Goal: Task Accomplishment & Management: Manage account settings

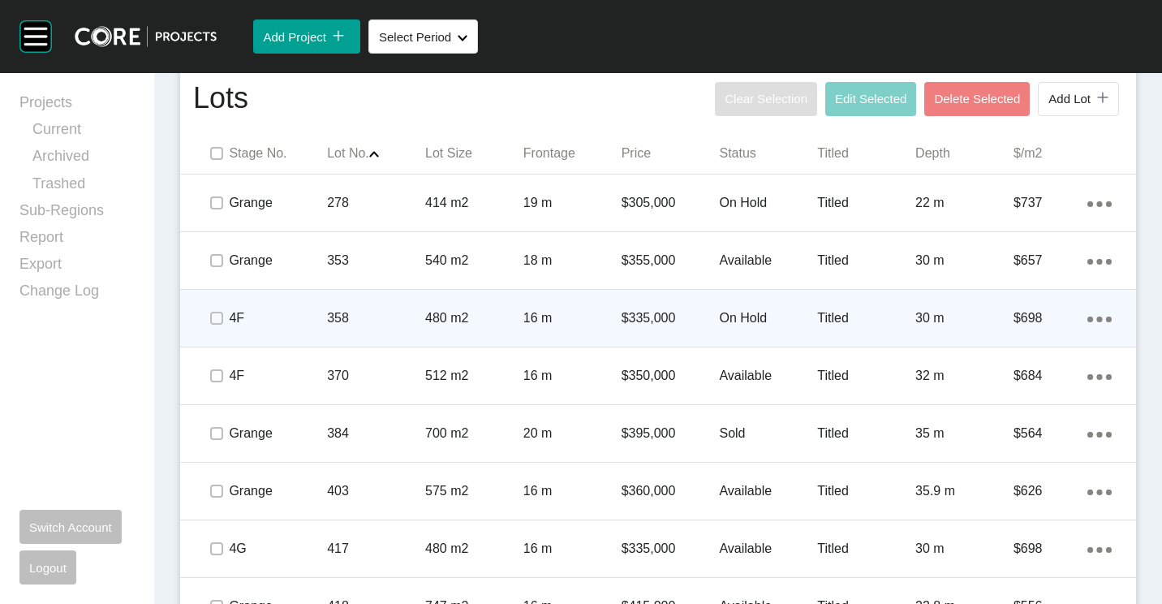
scroll to position [1055, 0]
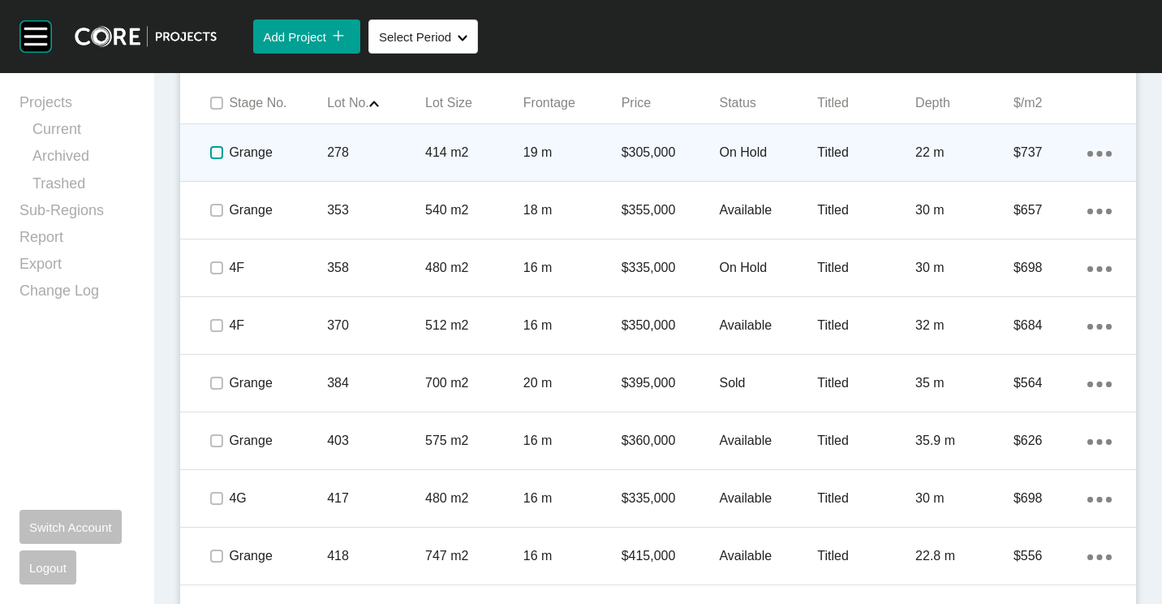
click at [216, 152] on label at bounding box center [216, 152] width 13 height 13
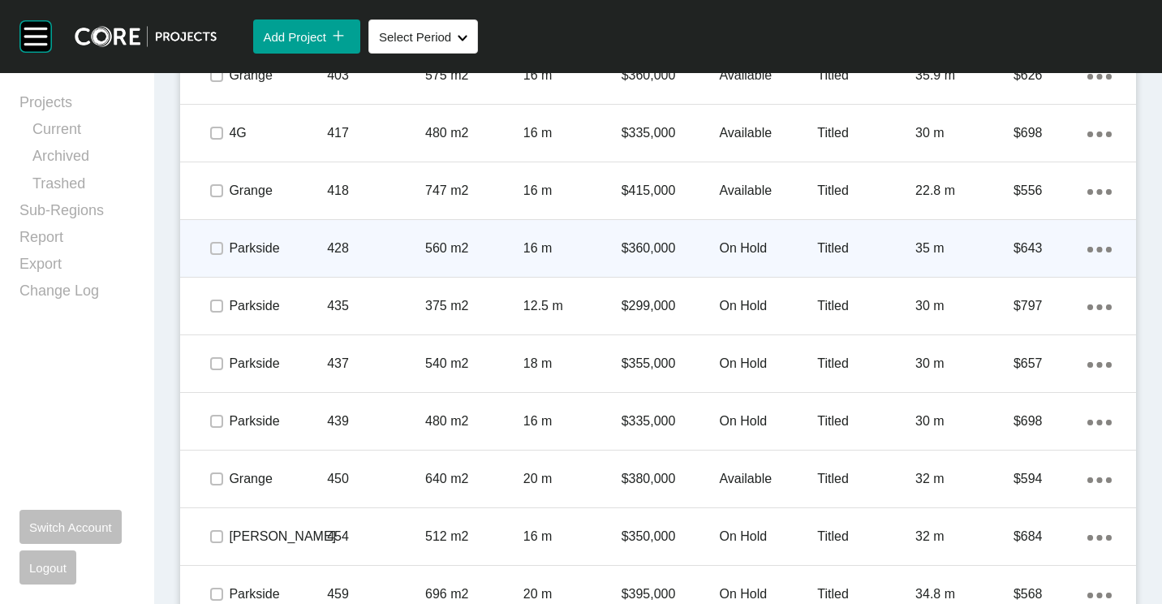
scroll to position [1460, 0]
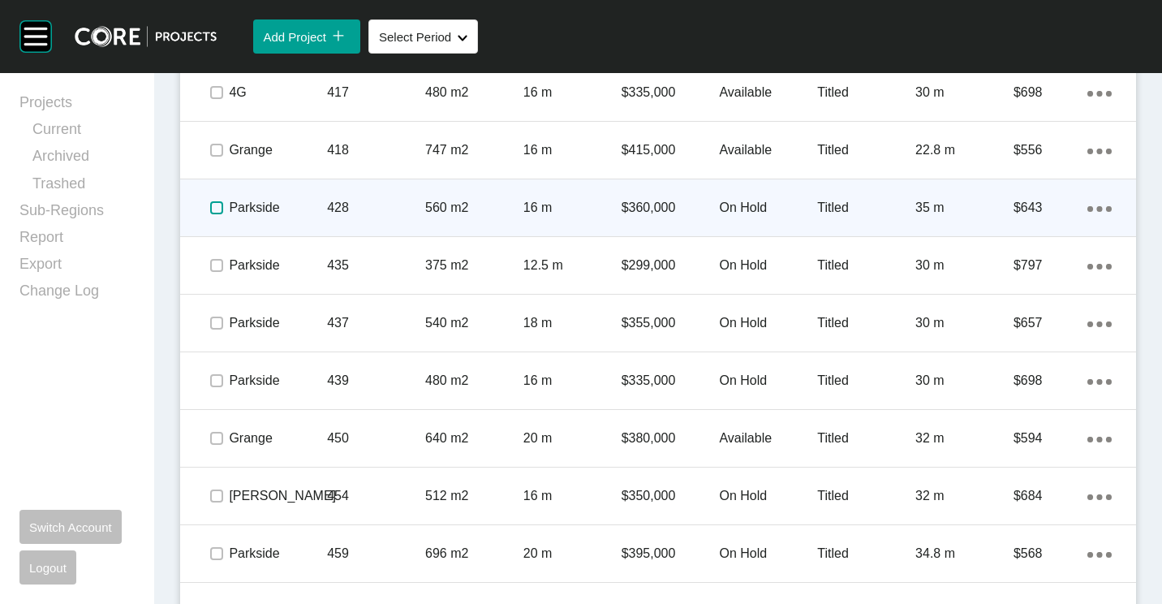
click at [212, 208] on label at bounding box center [216, 207] width 13 height 13
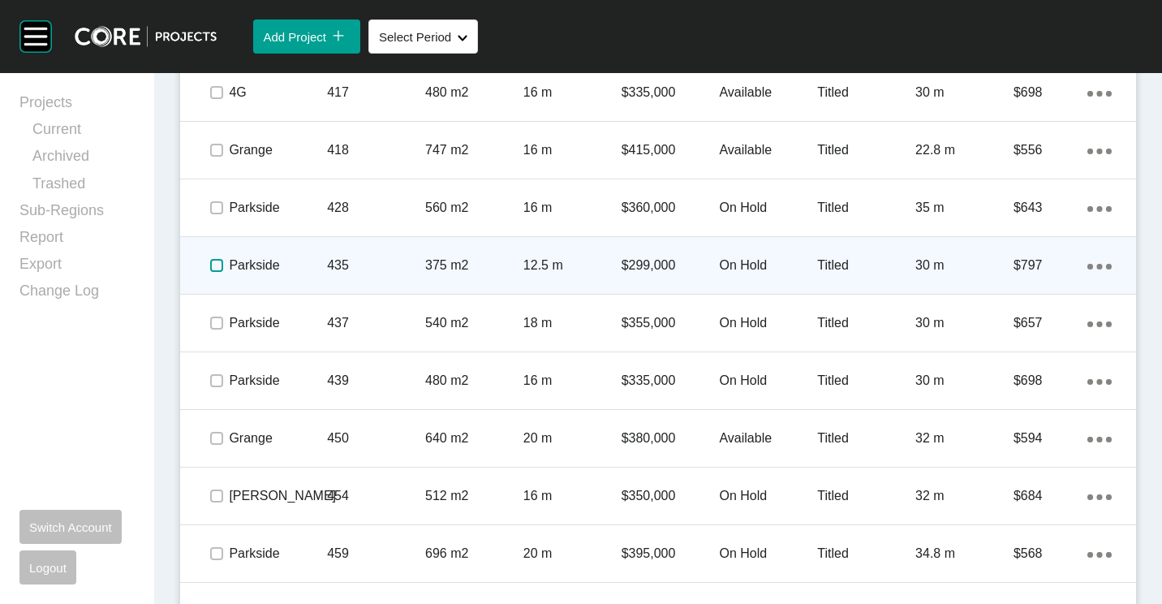
click at [213, 269] on label at bounding box center [216, 265] width 13 height 13
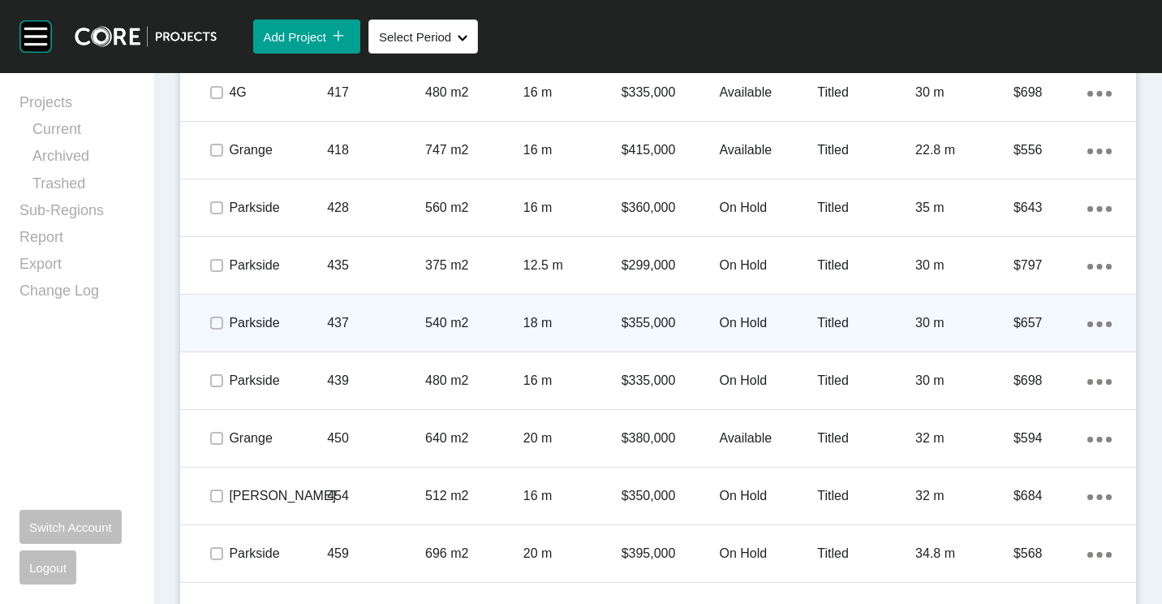
click at [215, 331] on span at bounding box center [216, 323] width 24 height 24
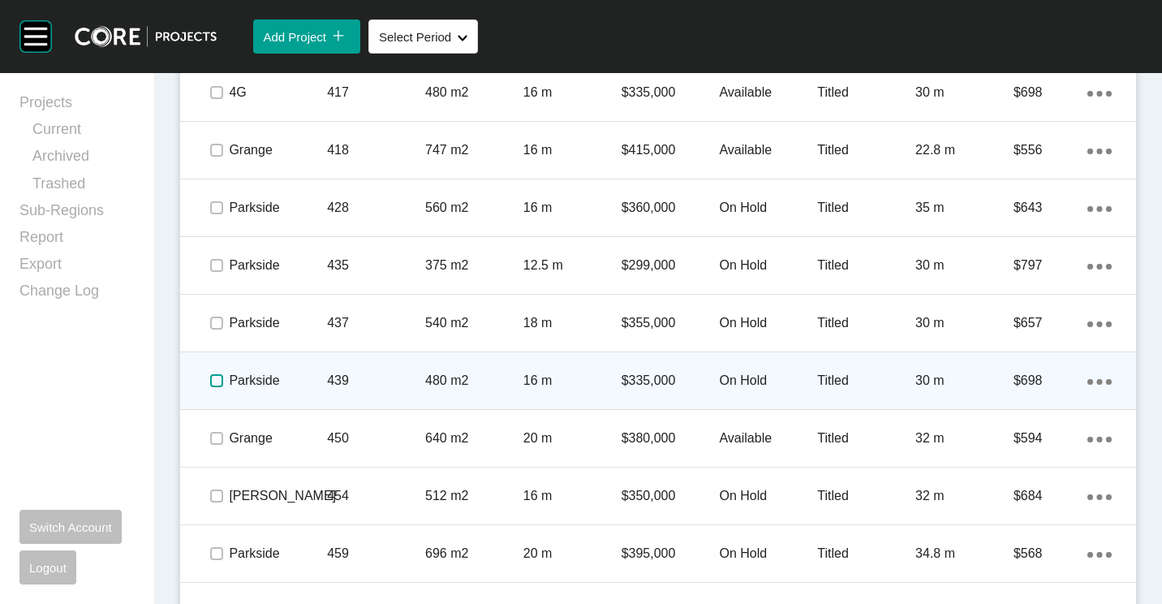
drag, startPoint x: 221, startPoint y: 381, endPoint x: 256, endPoint y: 371, distance: 36.2
click at [221, 381] on label at bounding box center [216, 380] width 13 height 13
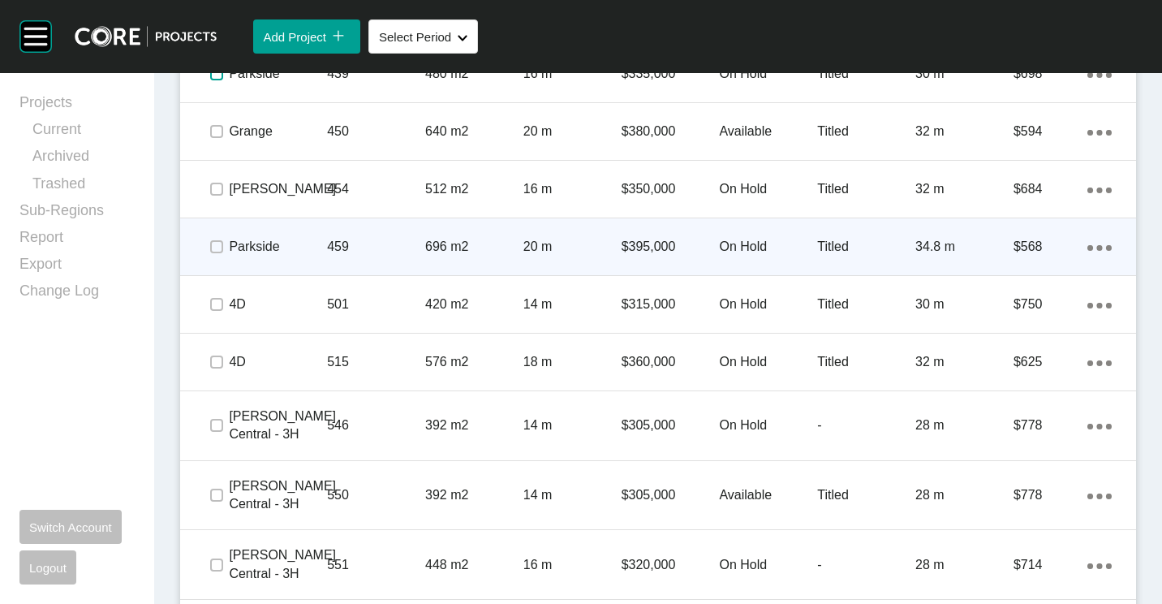
scroll to position [1785, 0]
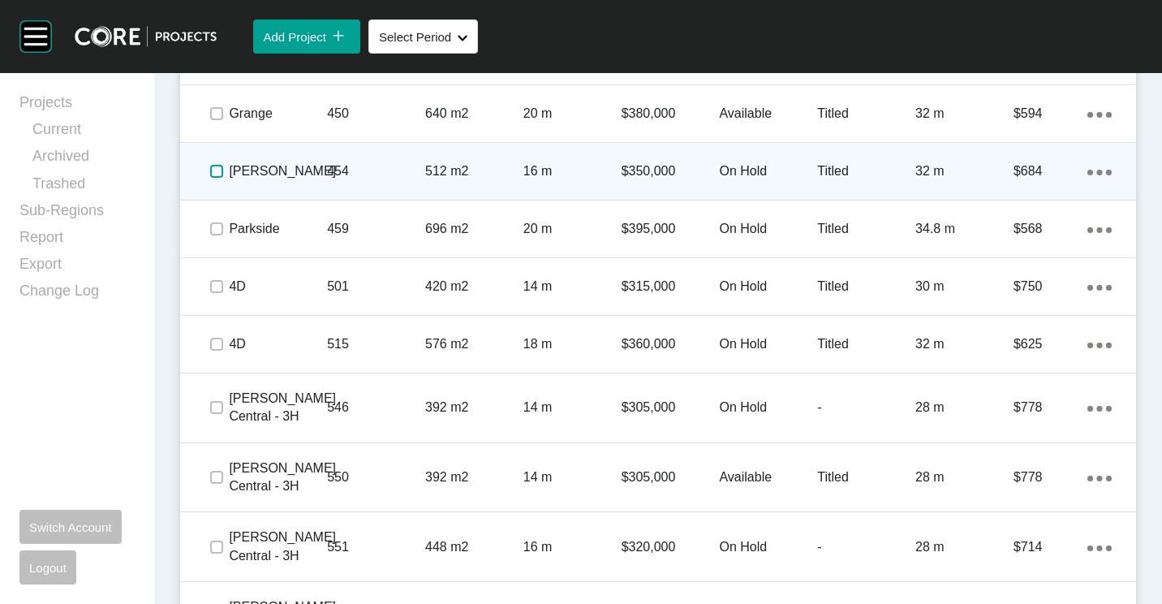
click at [217, 177] on label at bounding box center [216, 171] width 13 height 13
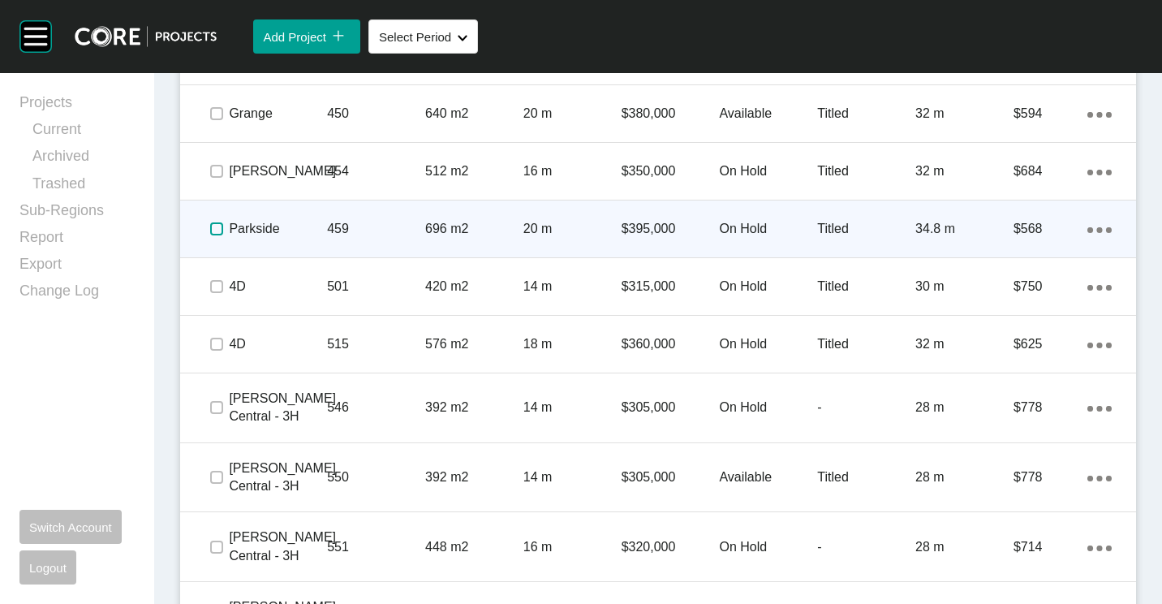
drag, startPoint x: 215, startPoint y: 234, endPoint x: 213, endPoint y: 243, distance: 9.9
click at [215, 235] on label at bounding box center [216, 228] width 13 height 13
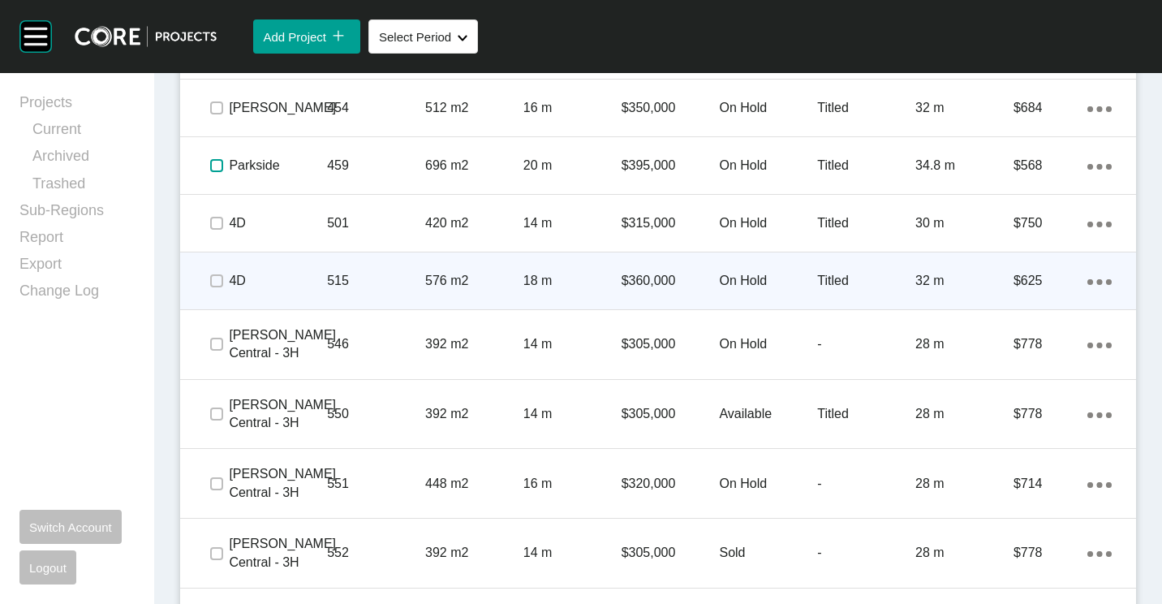
scroll to position [1866, 0]
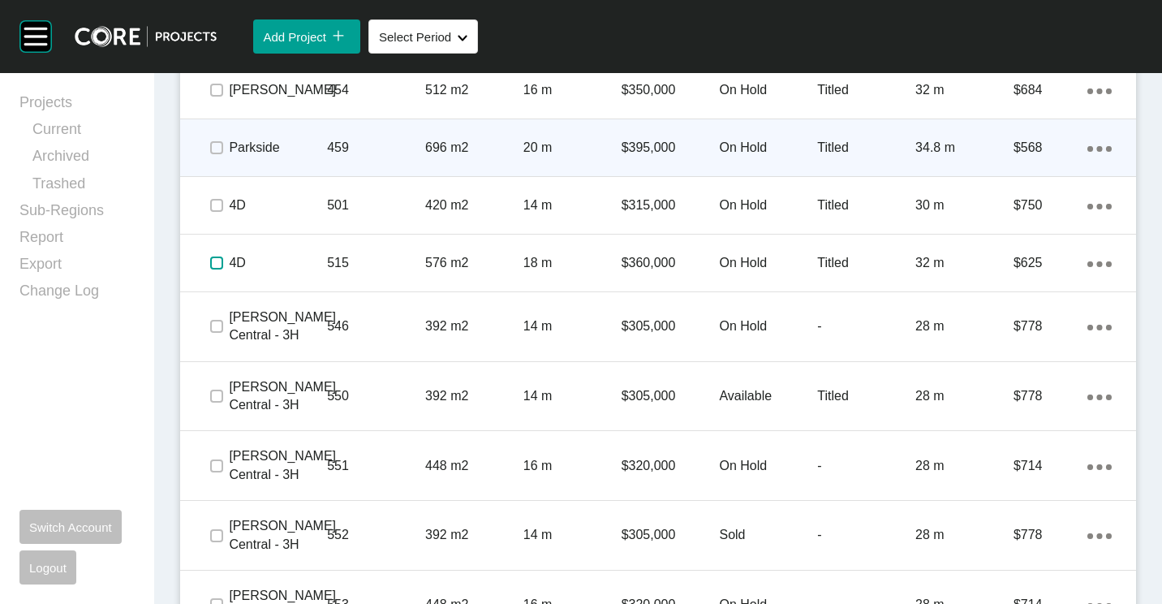
drag, startPoint x: 217, startPoint y: 263, endPoint x: 374, endPoint y: 165, distance: 184.8
click at [220, 258] on label at bounding box center [216, 262] width 13 height 13
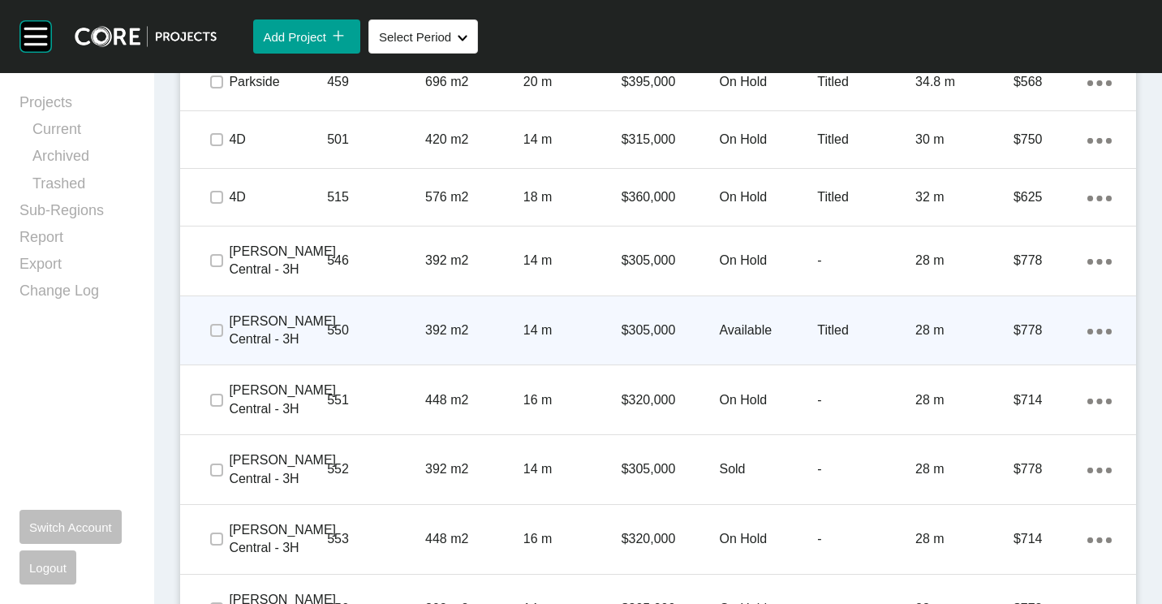
scroll to position [1947, 0]
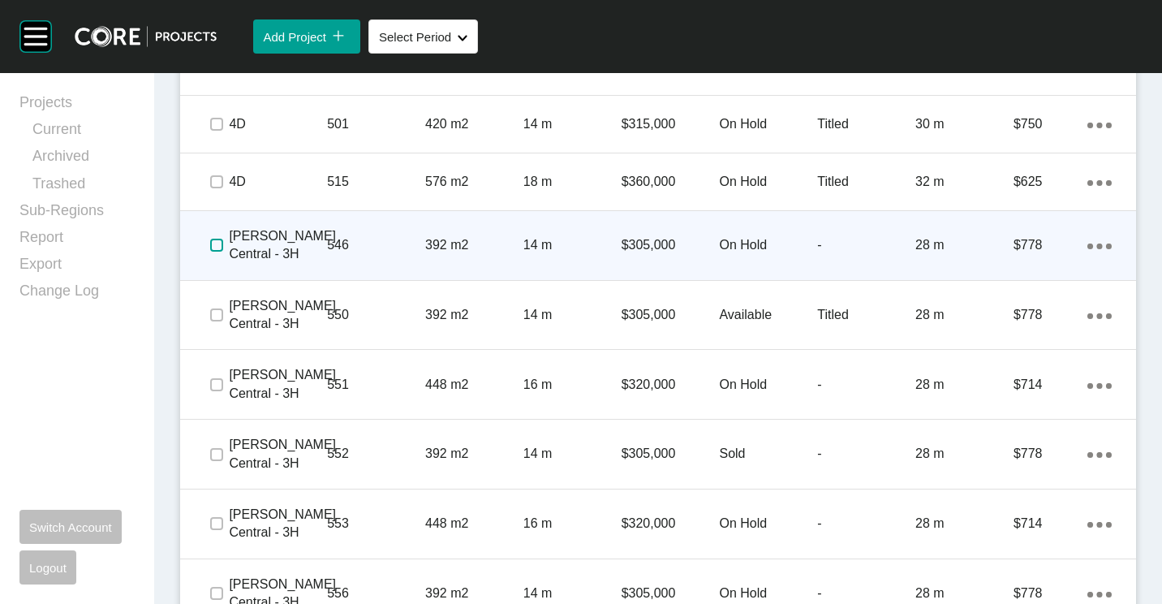
click at [219, 244] on label at bounding box center [216, 245] width 13 height 13
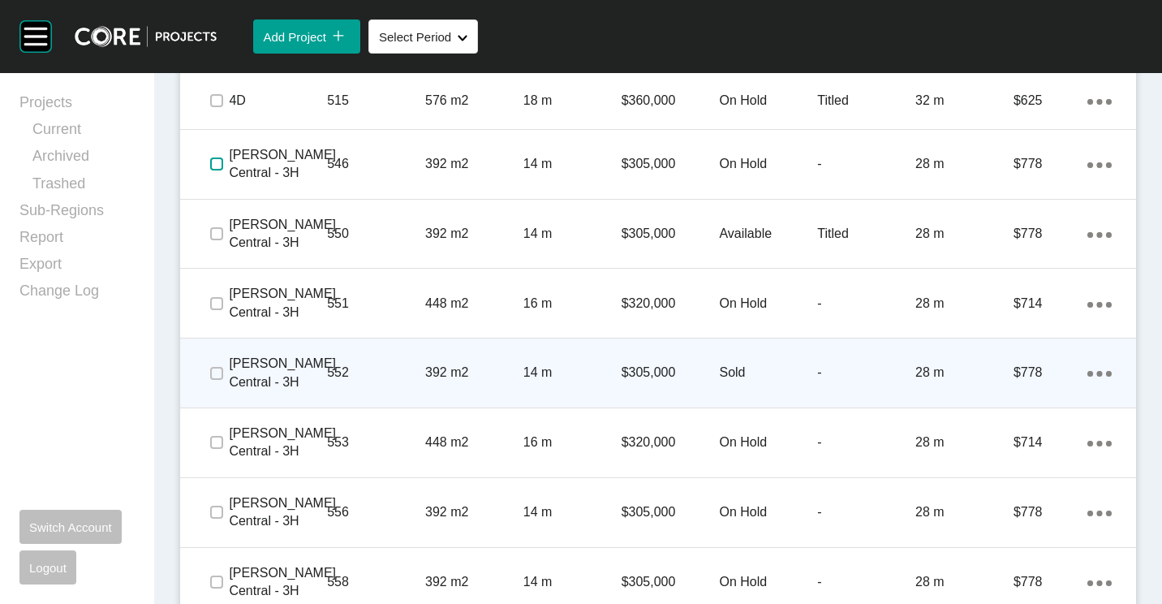
scroll to position [2110, 0]
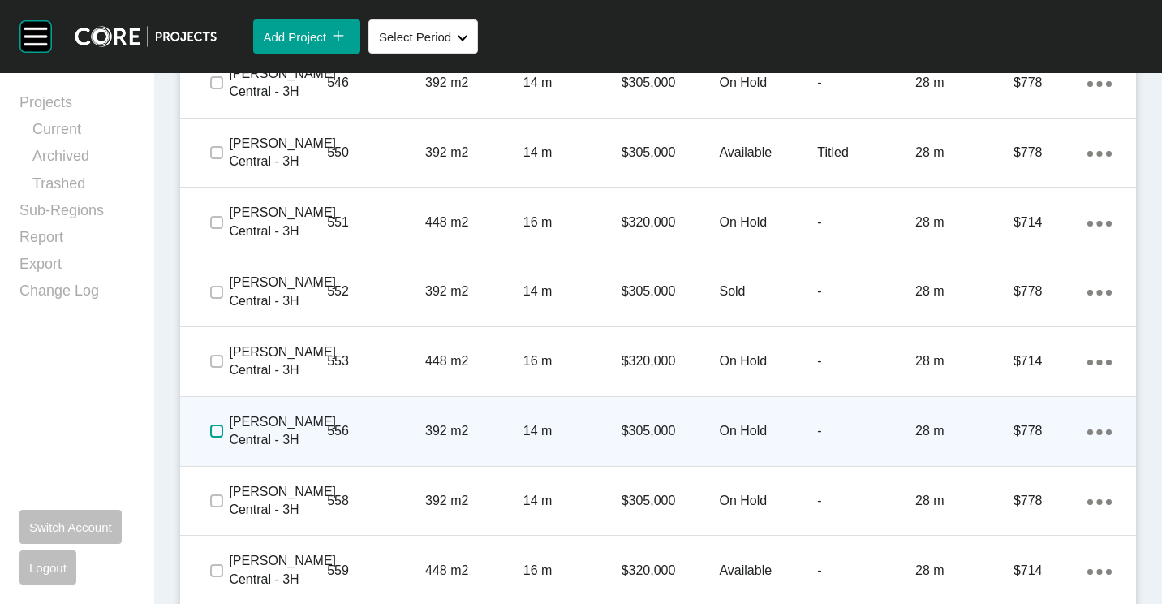
click at [210, 429] on label at bounding box center [216, 430] width 13 height 13
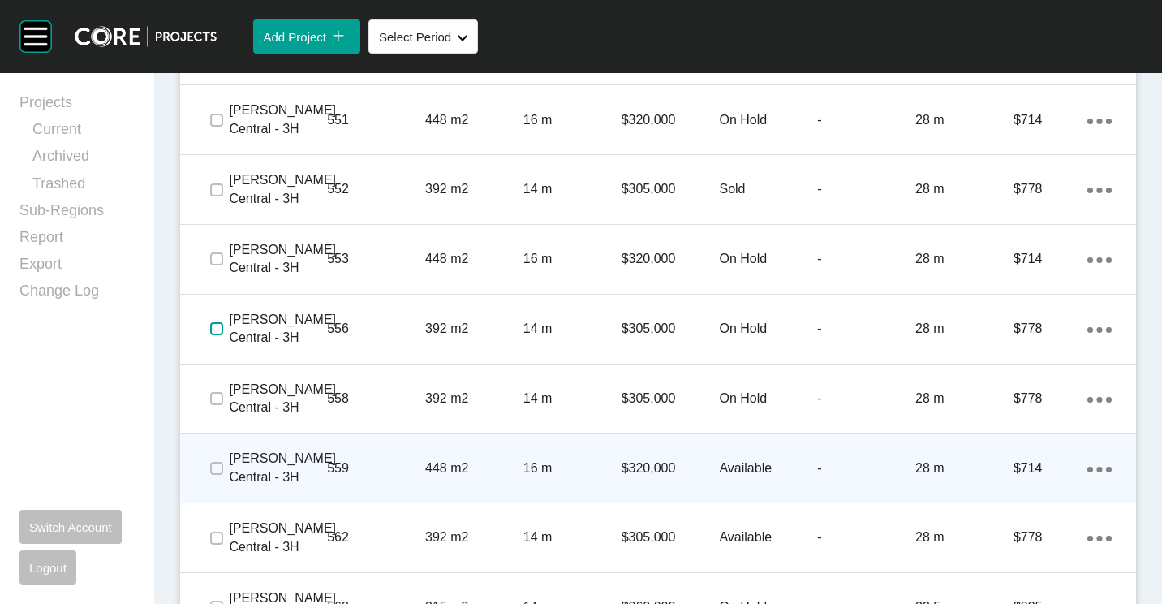
scroll to position [2272, 0]
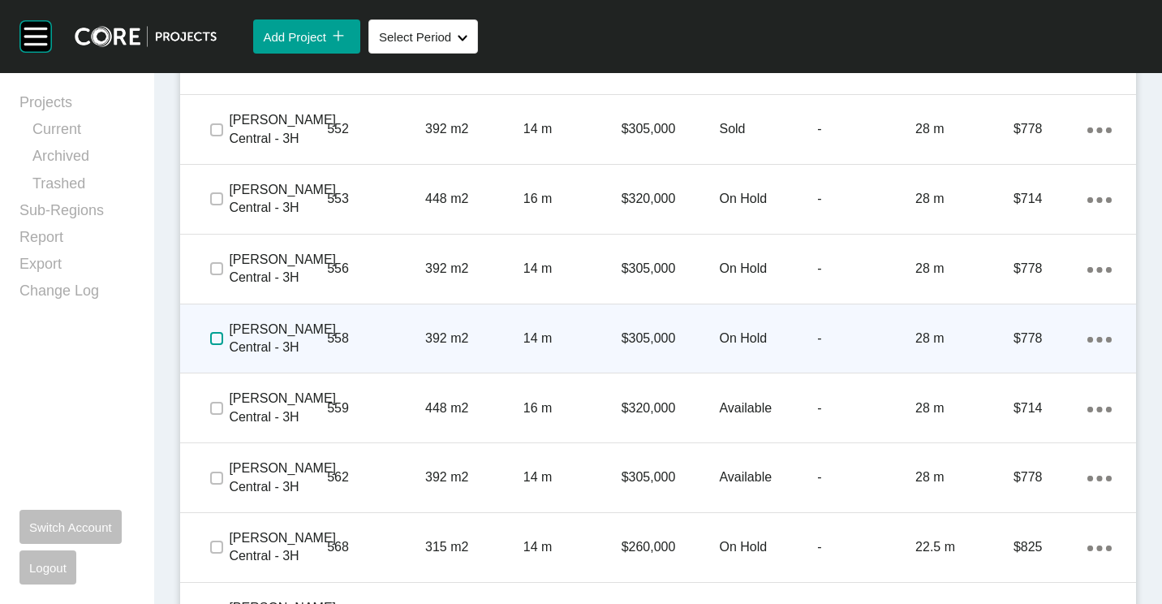
click at [210, 338] on label at bounding box center [216, 338] width 13 height 13
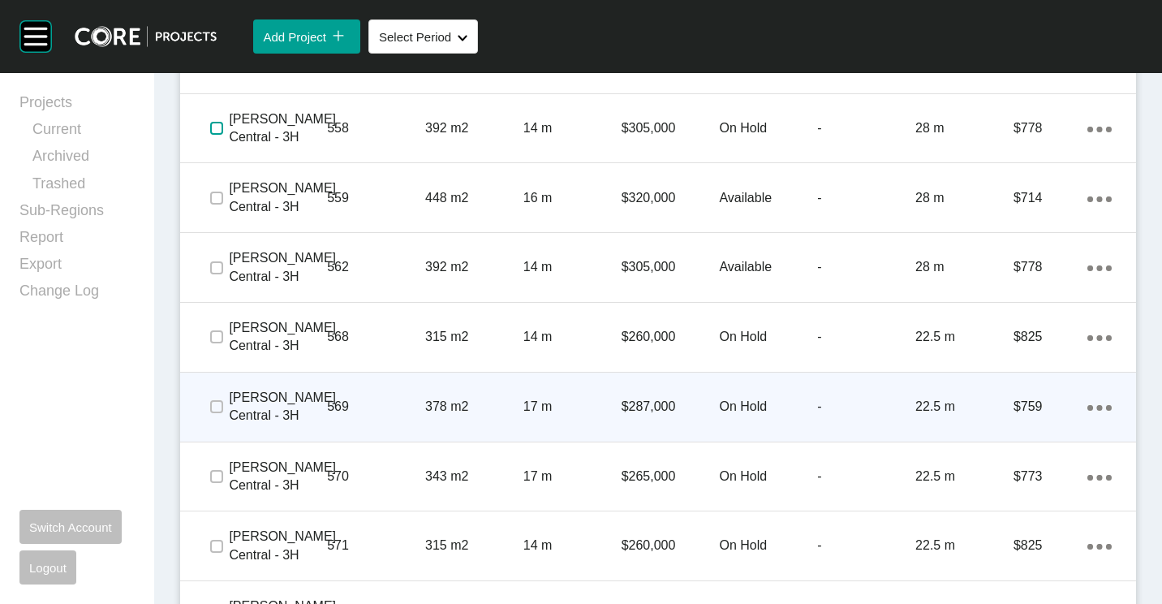
scroll to position [2515, 0]
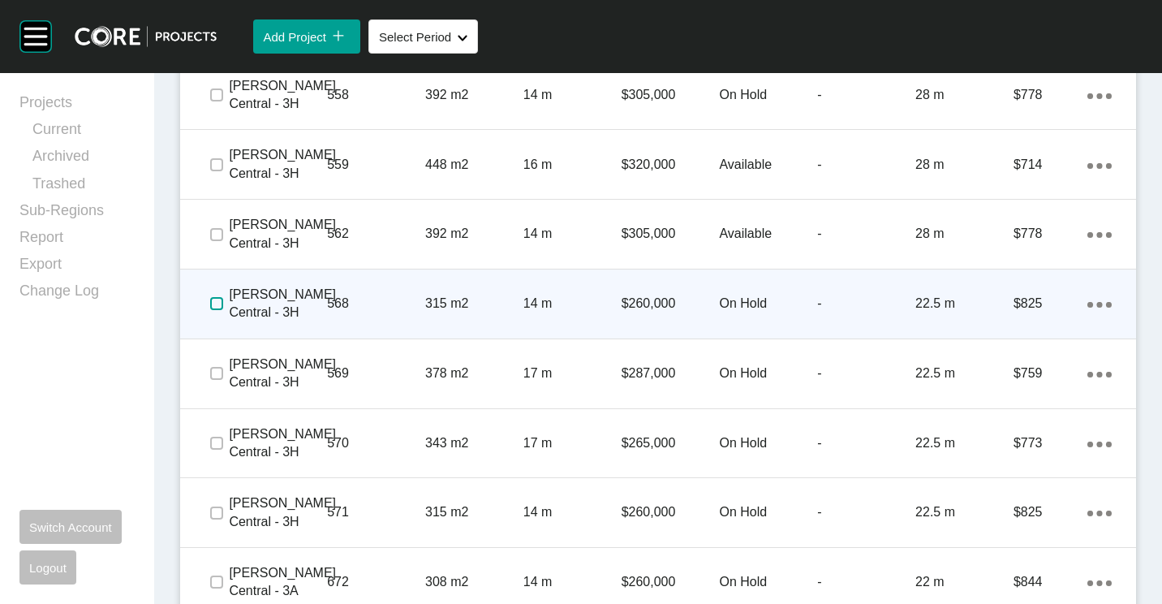
click at [219, 305] on label at bounding box center [216, 303] width 13 height 13
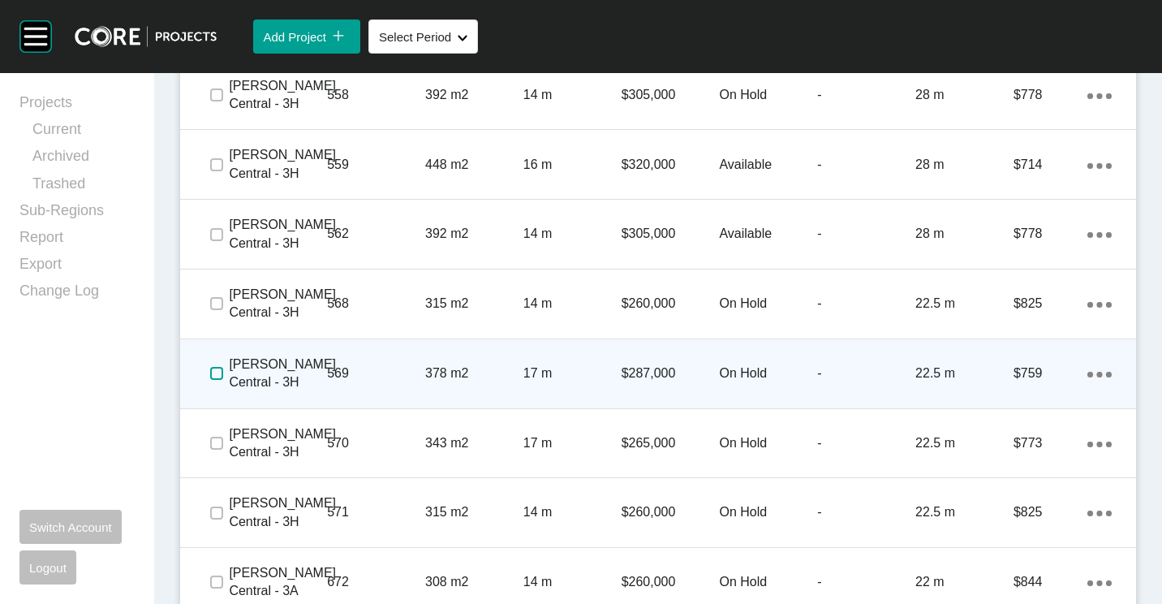
click at [214, 374] on label at bounding box center [216, 373] width 13 height 13
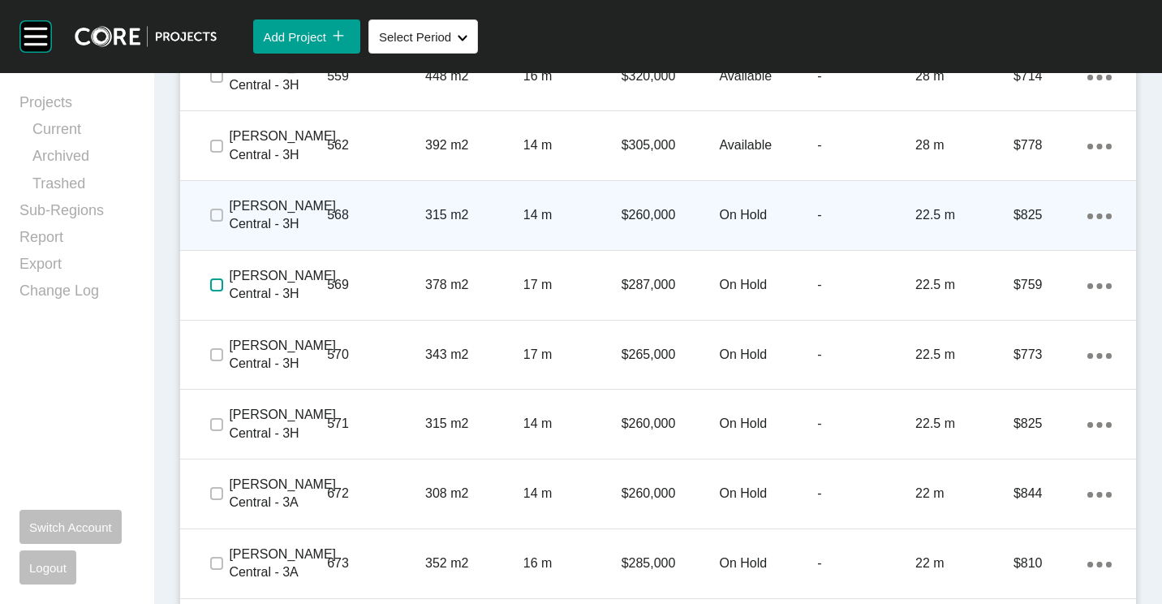
scroll to position [2678, 0]
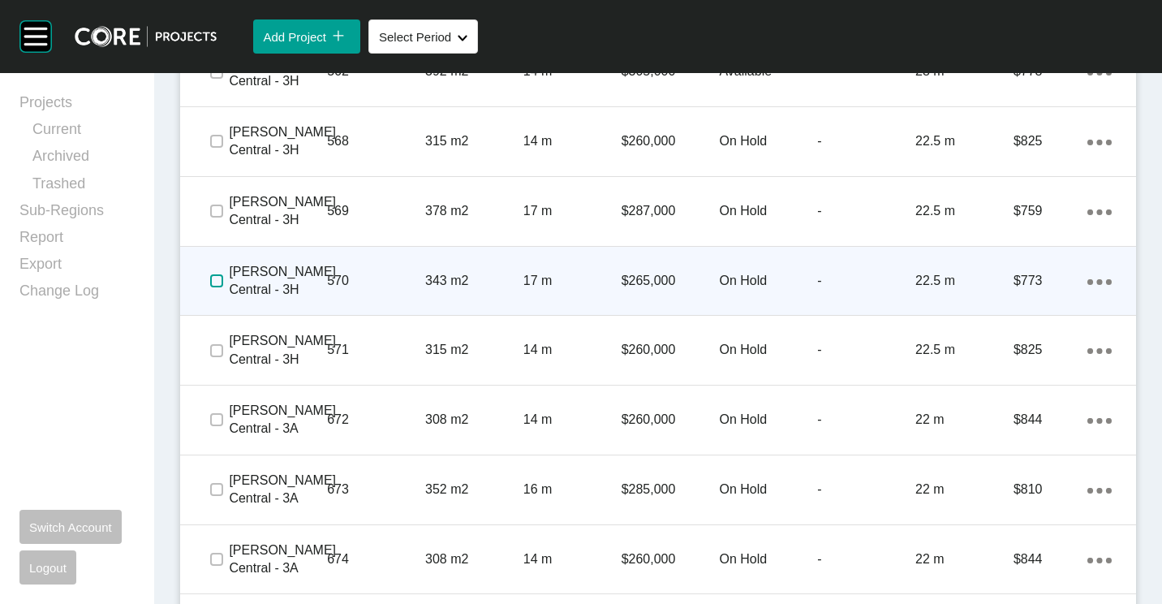
click at [215, 282] on label at bounding box center [216, 280] width 13 height 13
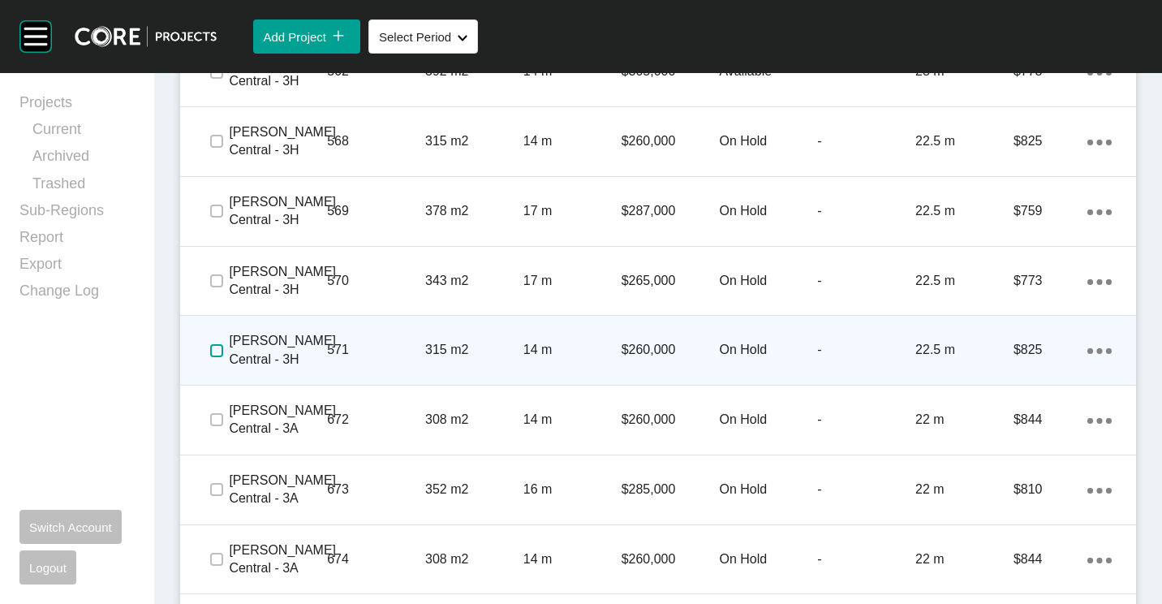
click at [221, 344] on label at bounding box center [216, 350] width 13 height 13
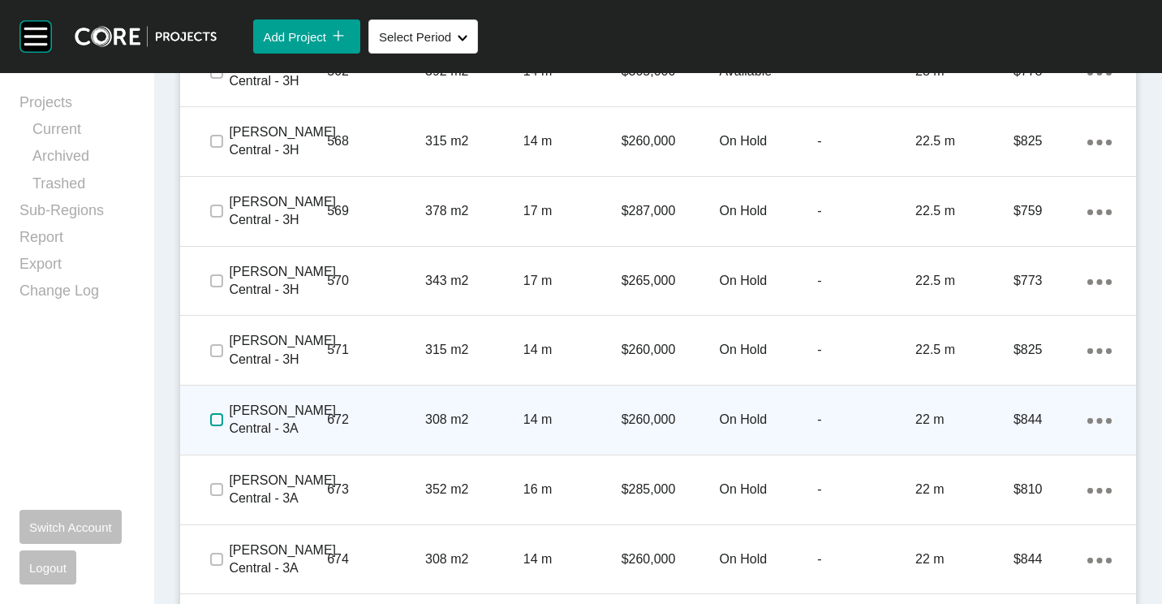
click at [217, 424] on label at bounding box center [216, 419] width 13 height 13
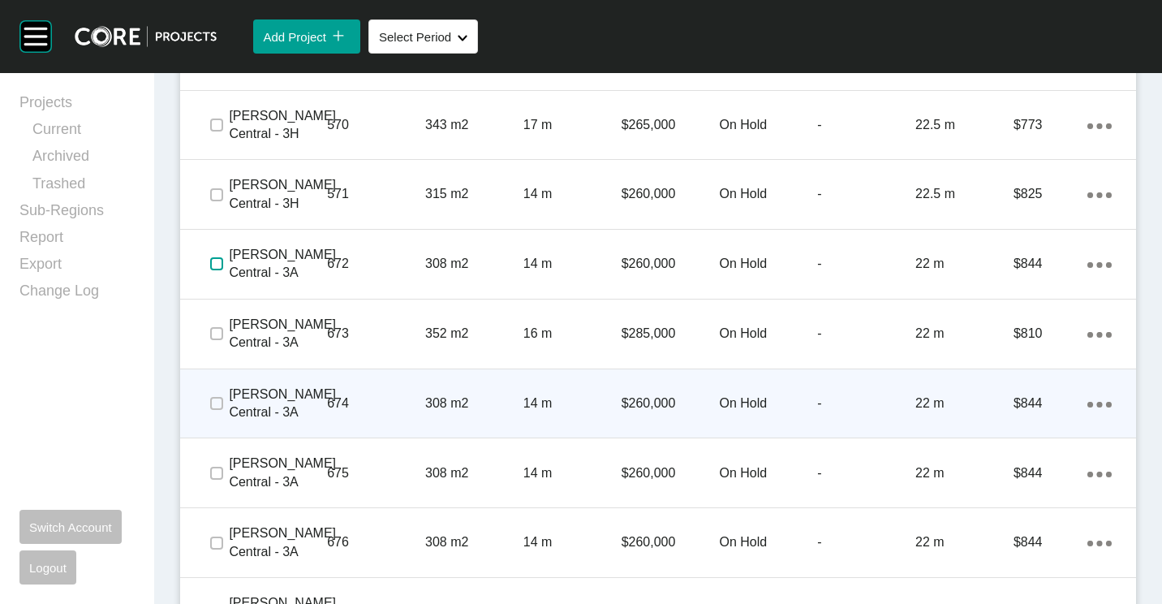
scroll to position [2840, 0]
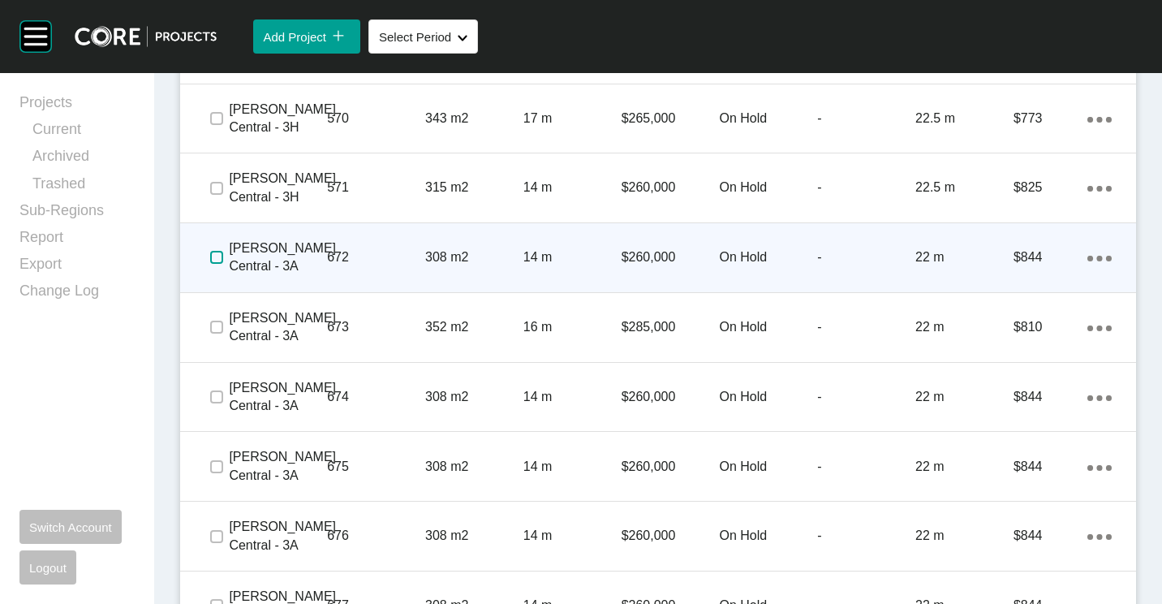
click at [216, 257] on label at bounding box center [216, 257] width 13 height 13
click at [430, 251] on p "308 m2" at bounding box center [474, 257] width 98 height 18
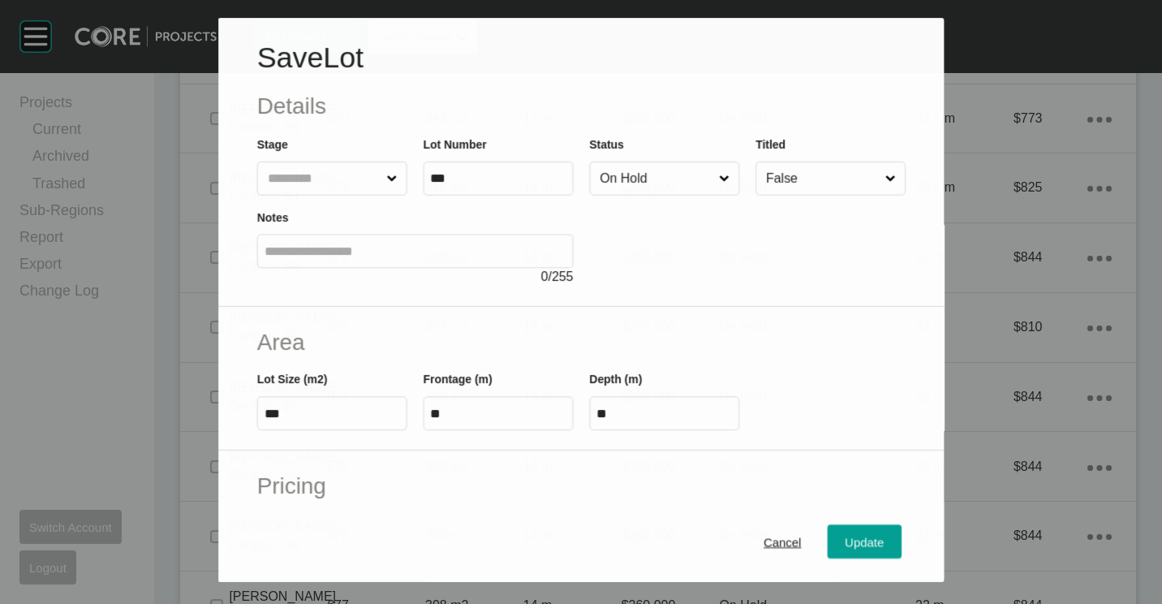
click at [694, 176] on input "On Hold" at bounding box center [655, 178] width 119 height 32
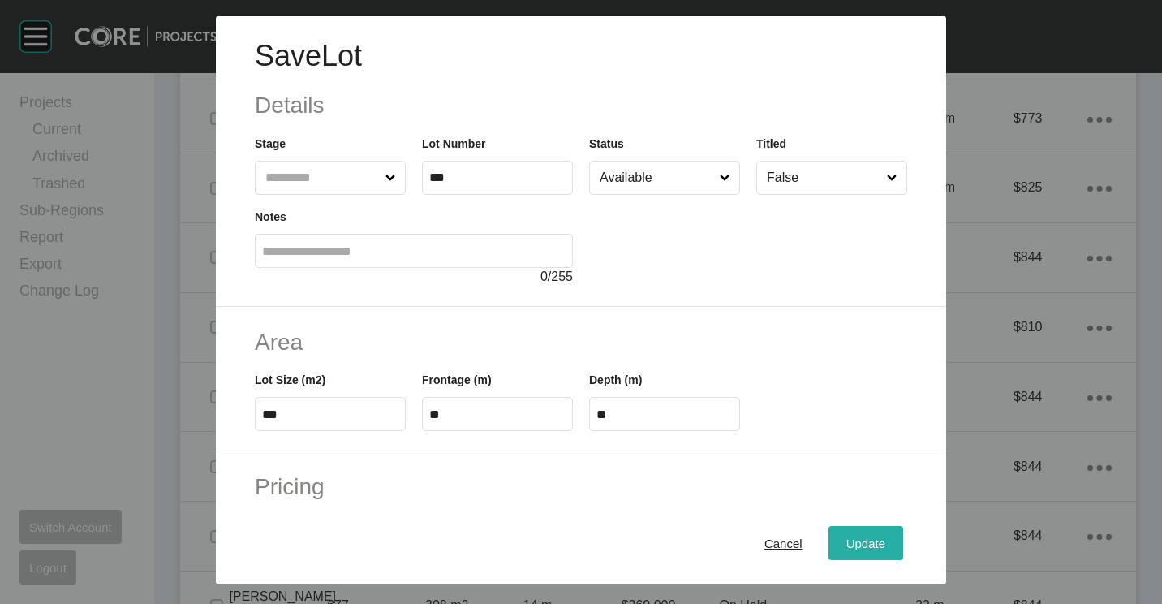
click at [851, 532] on div "Update" at bounding box center [865, 543] width 47 height 22
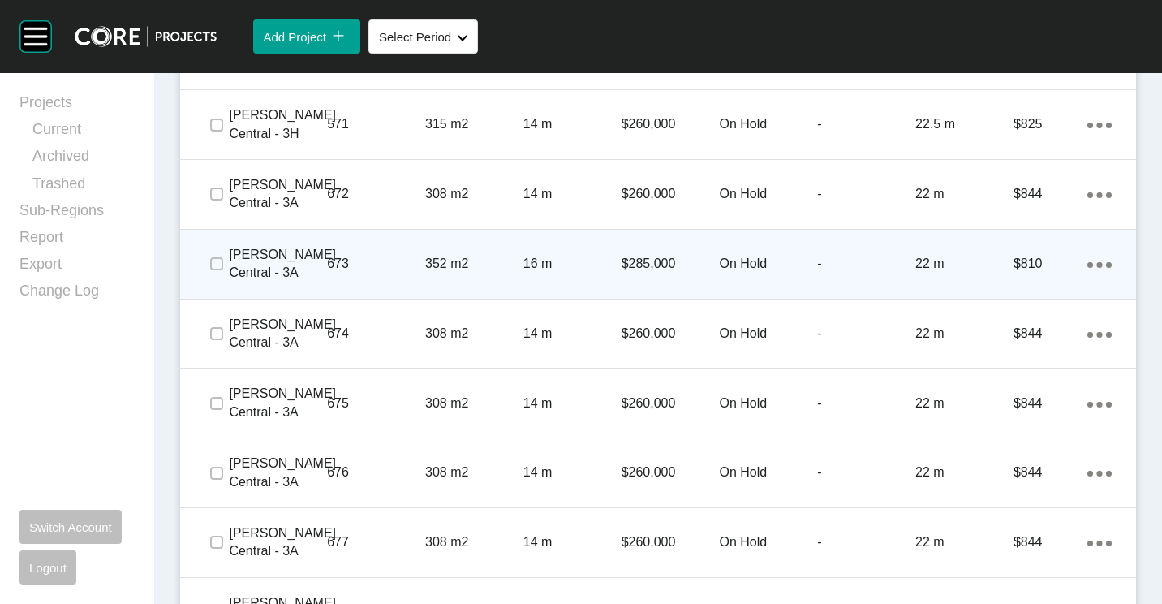
scroll to position [2921, 0]
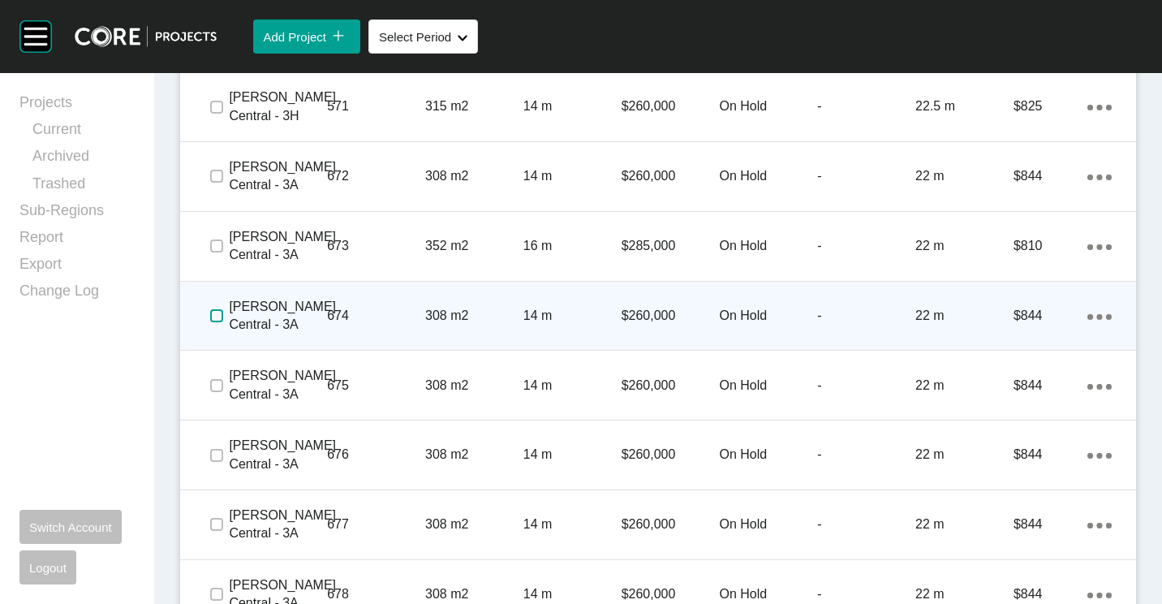
click at [217, 314] on label at bounding box center [216, 315] width 13 height 13
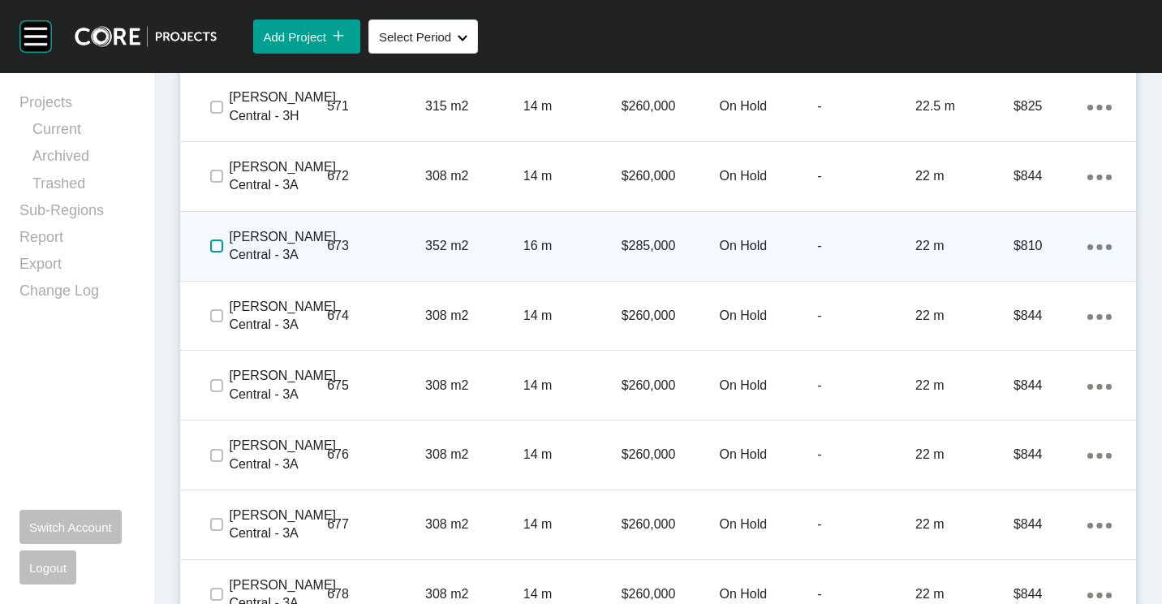
click at [213, 246] on label at bounding box center [216, 245] width 13 height 13
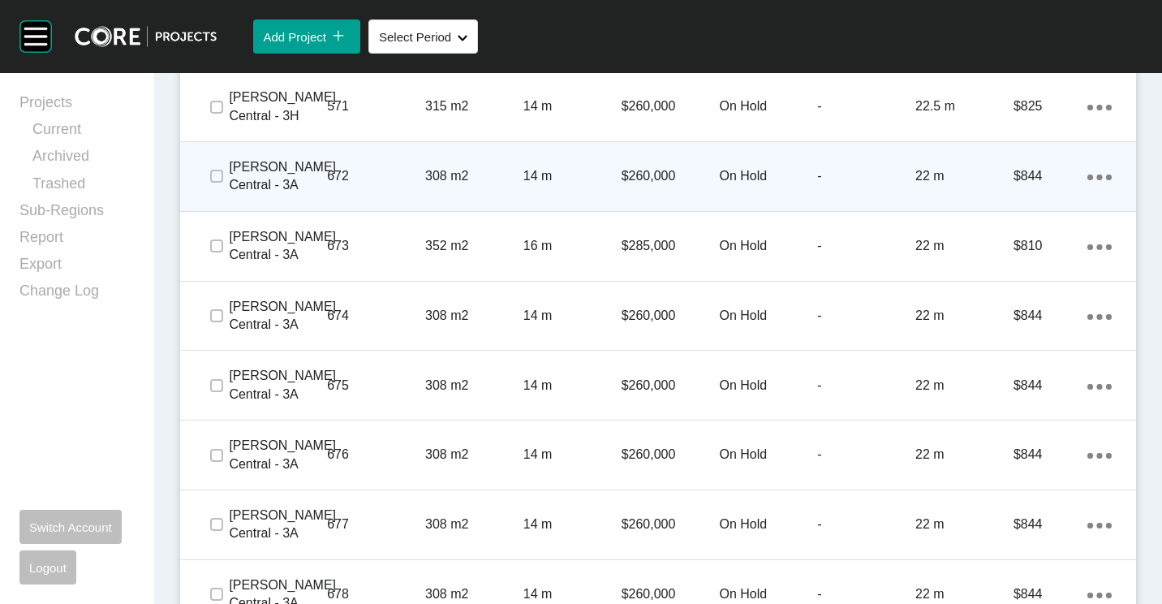
click at [557, 179] on p "14 m" at bounding box center [572, 176] width 98 height 18
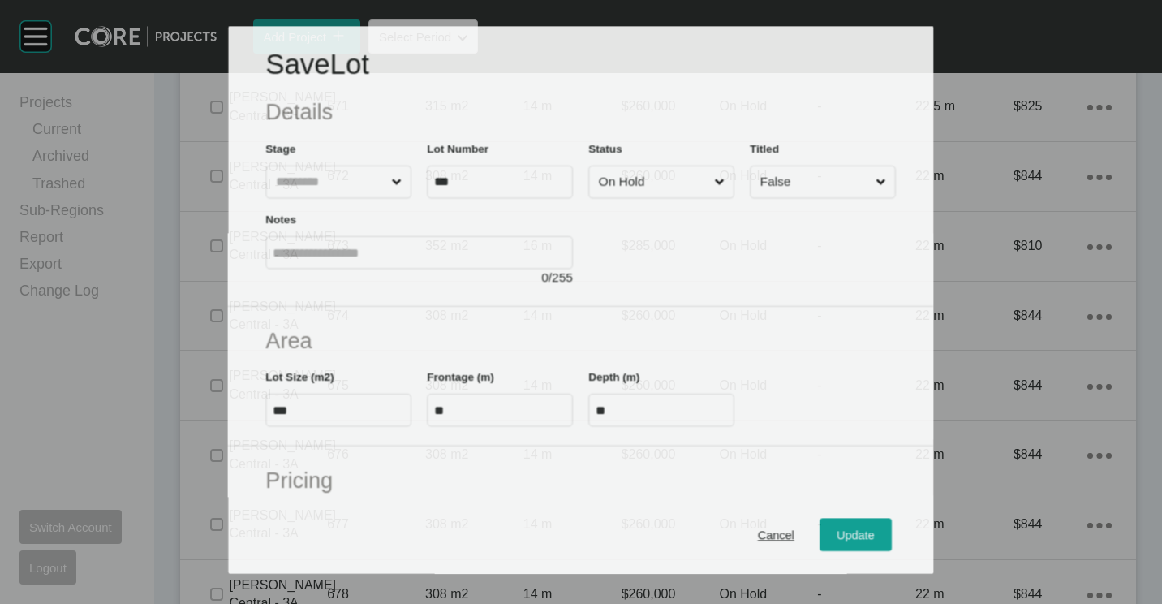
drag, startPoint x: 721, startPoint y: 170, endPoint x: 712, endPoint y: 170, distance: 9.0
click at [720, 170] on span at bounding box center [720, 182] width 16 height 32
click at [711, 170] on input "On Hold" at bounding box center [653, 182] width 115 height 32
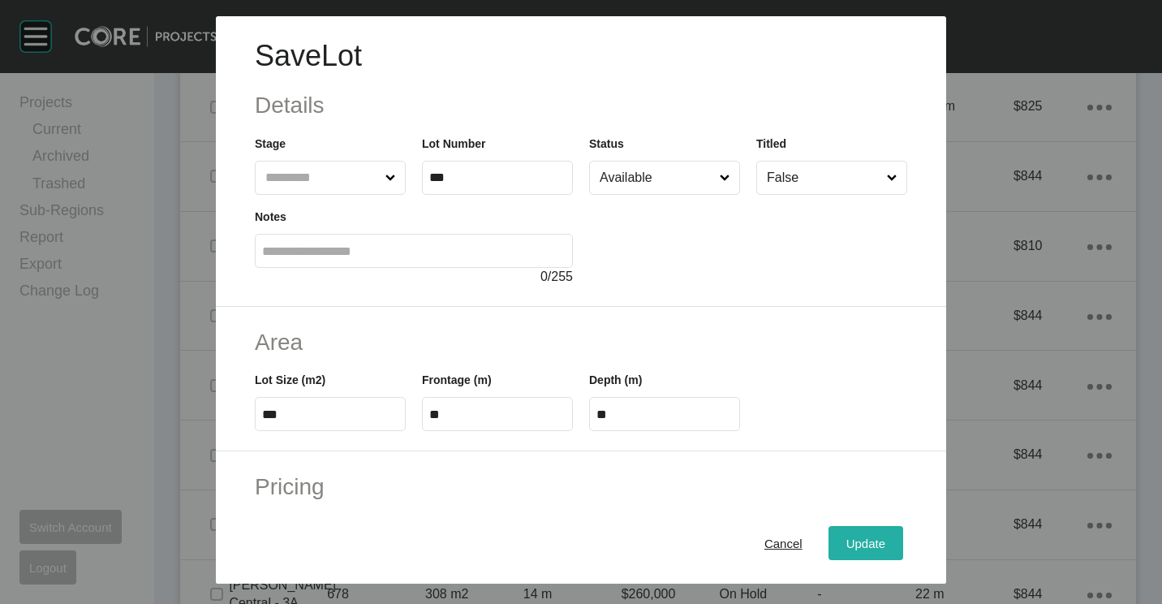
click at [846, 542] on span "Update" at bounding box center [865, 543] width 39 height 14
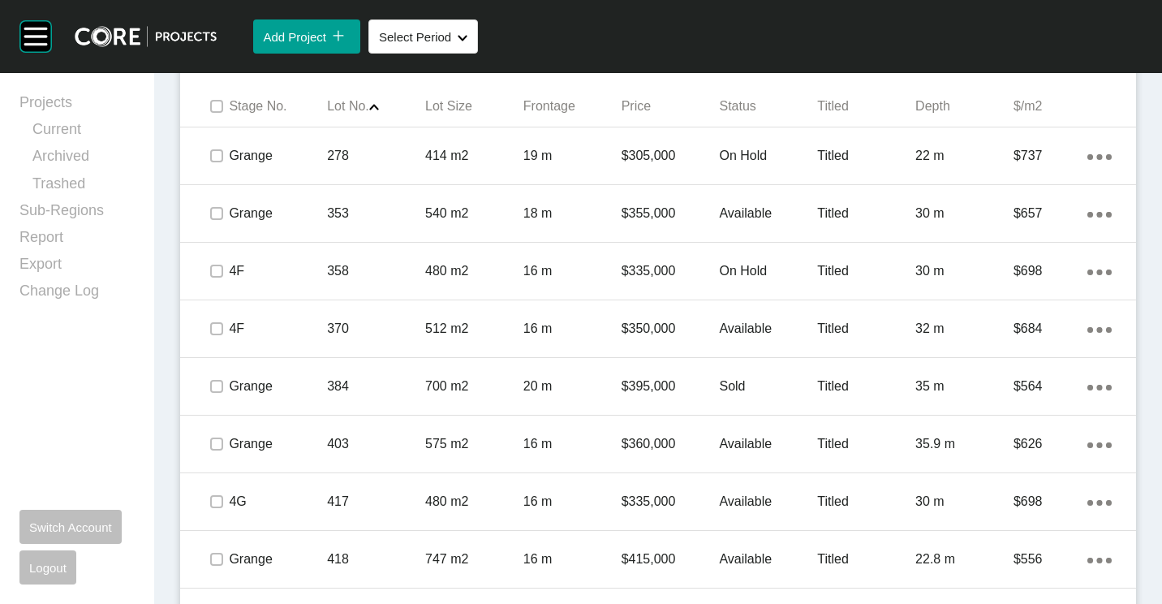
scroll to position [974, 0]
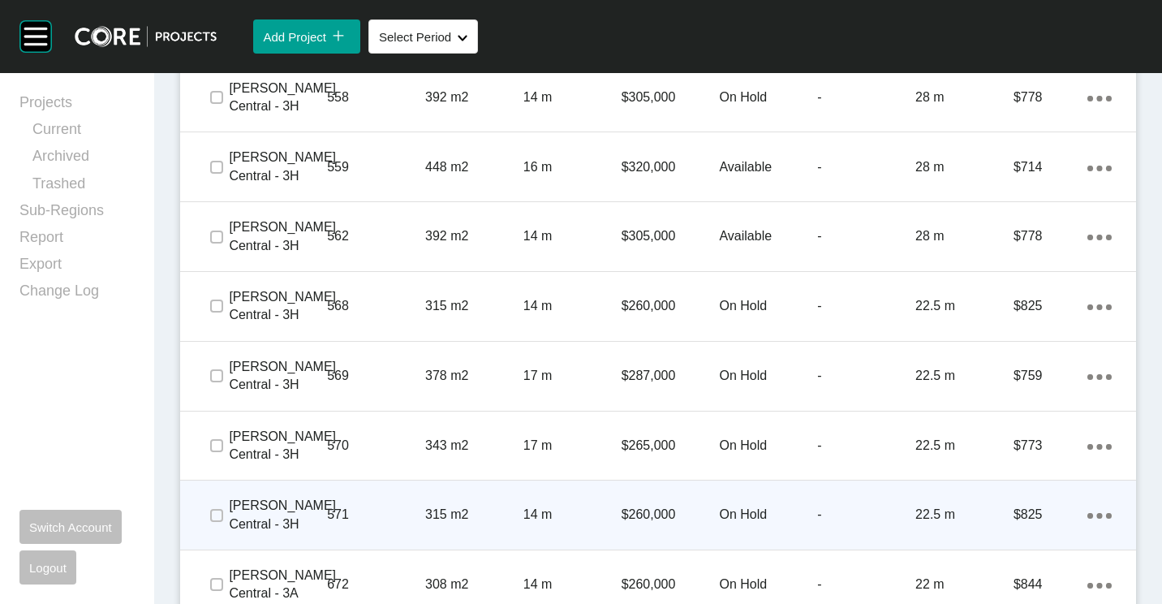
scroll to position [2596, 0]
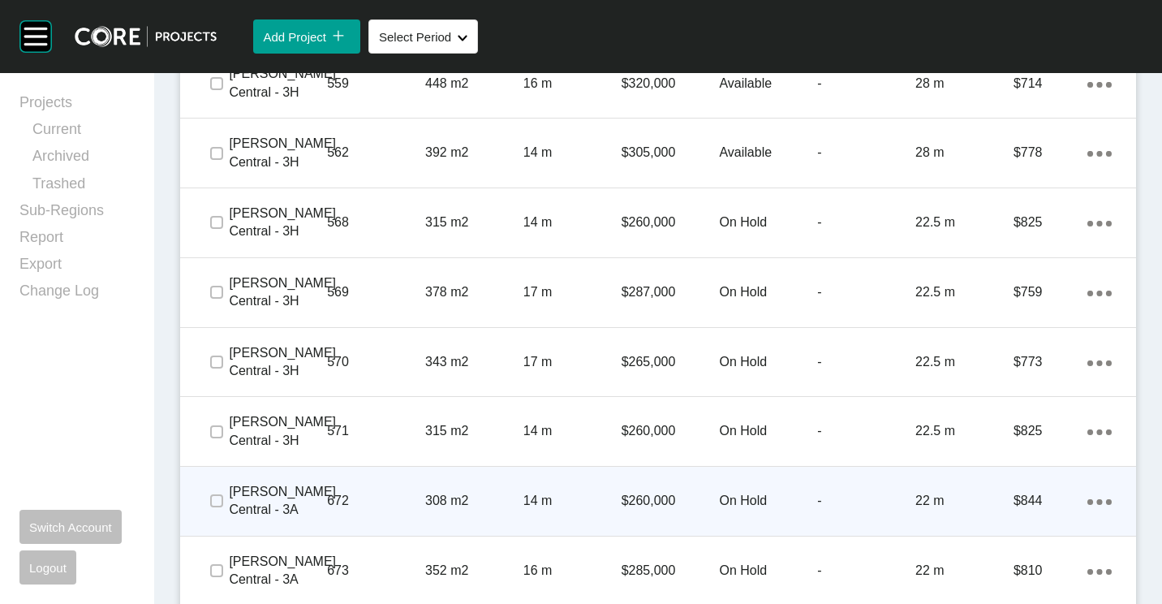
click at [402, 507] on p "672" at bounding box center [376, 501] width 98 height 18
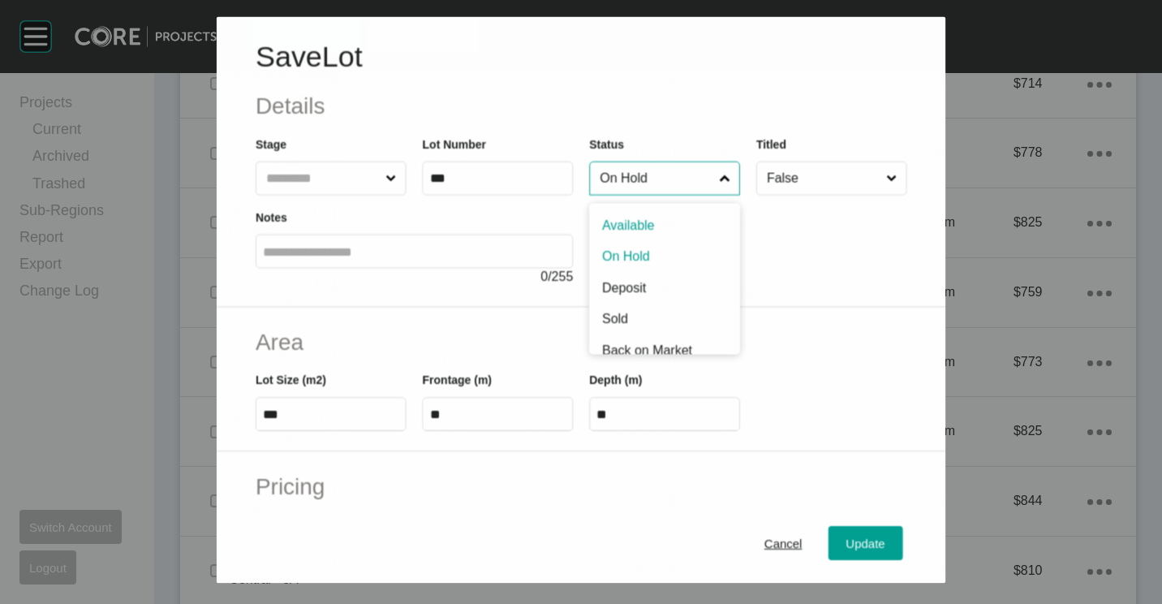
click at [621, 187] on input "On Hold" at bounding box center [655, 177] width 119 height 32
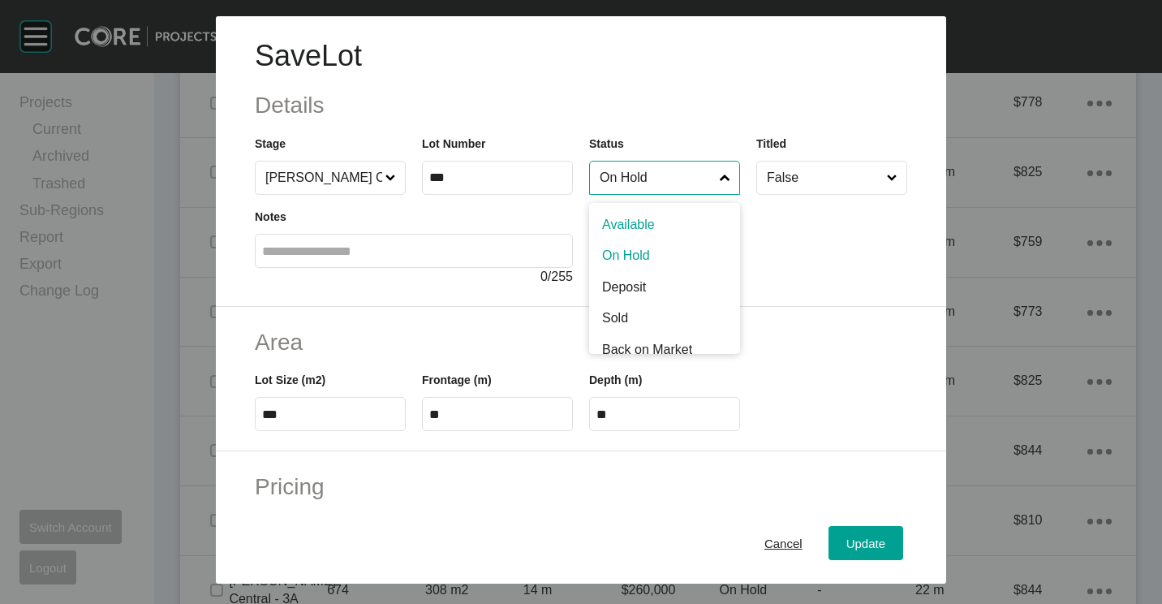
scroll to position [2546, 0]
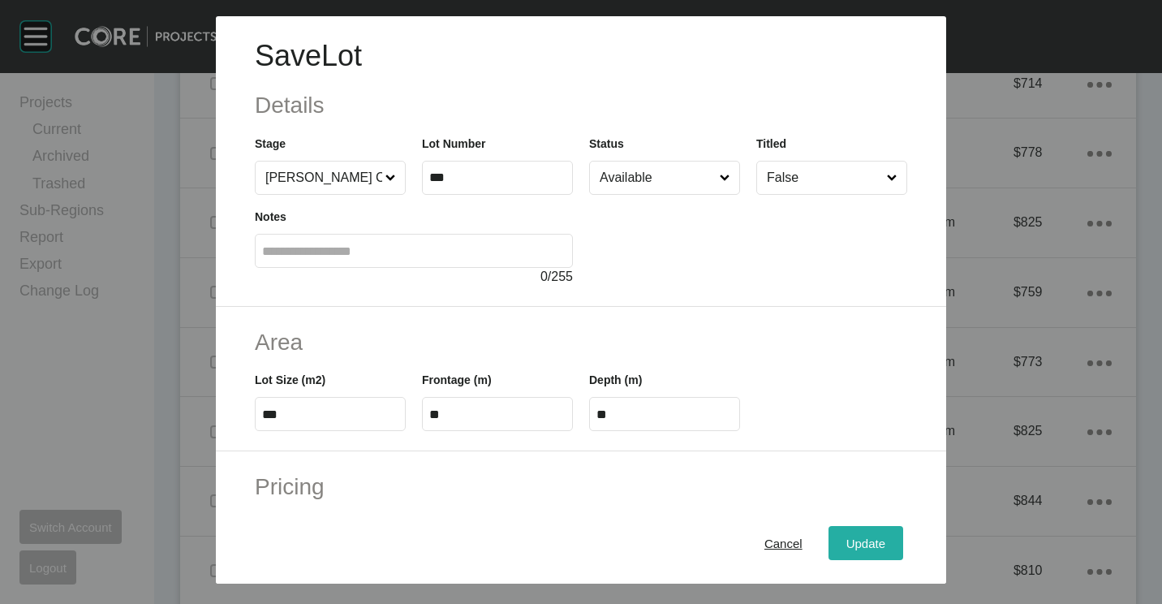
click at [842, 536] on div "Update" at bounding box center [865, 543] width 47 height 22
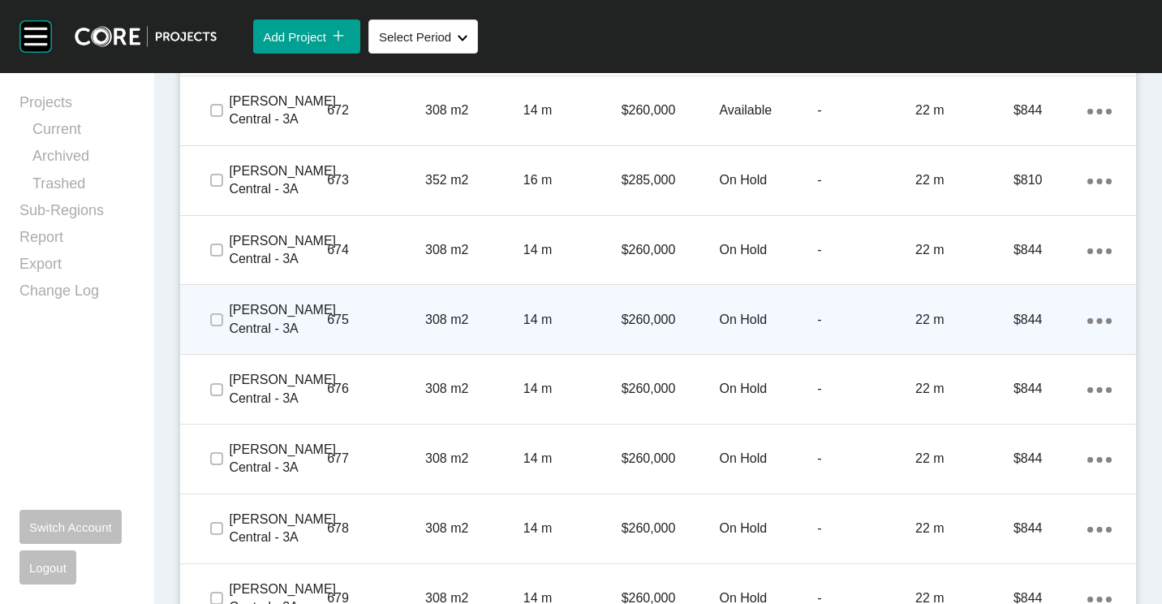
scroll to position [3002, 0]
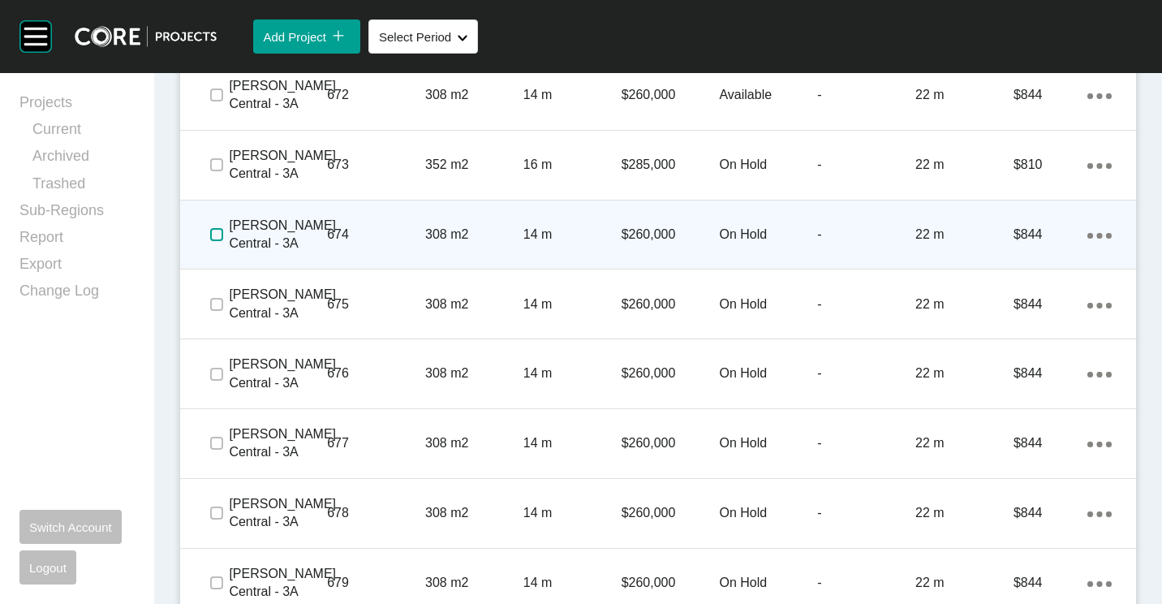
click at [216, 235] on label at bounding box center [216, 234] width 13 height 13
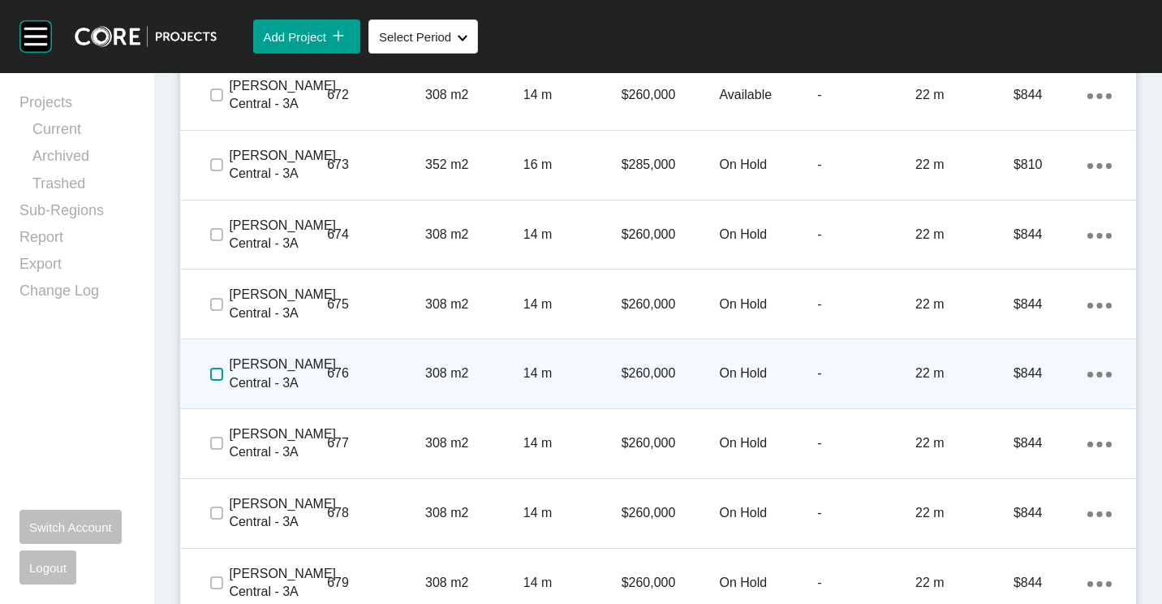
drag, startPoint x: 212, startPoint y: 374, endPoint x: 211, endPoint y: 400, distance: 26.0
click at [212, 379] on label at bounding box center [216, 374] width 13 height 13
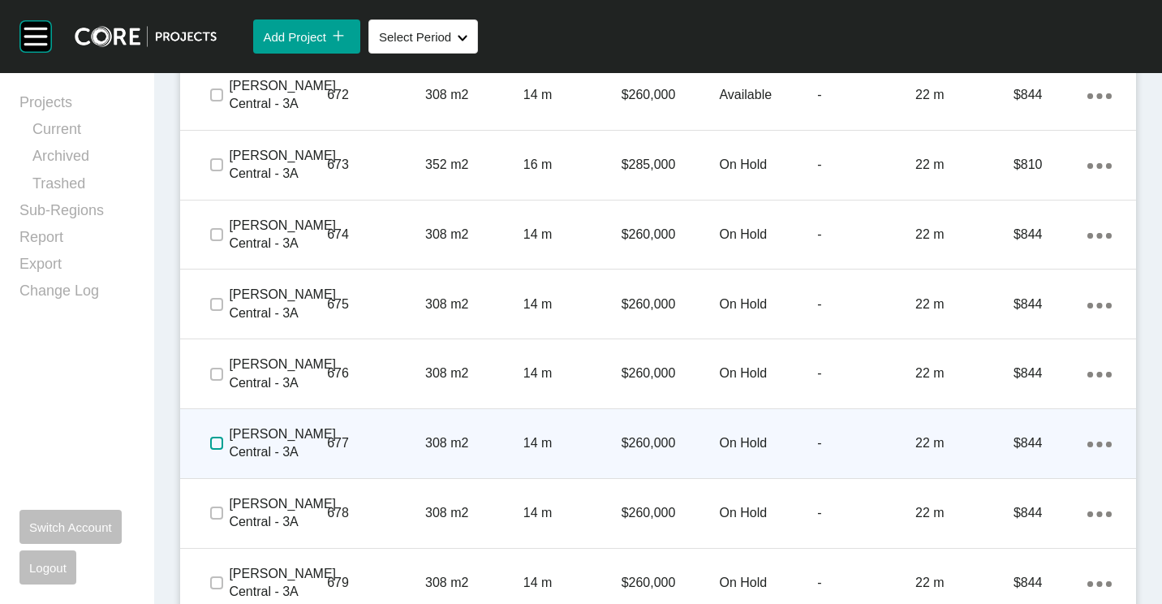
click at [211, 447] on label at bounding box center [216, 443] width 13 height 13
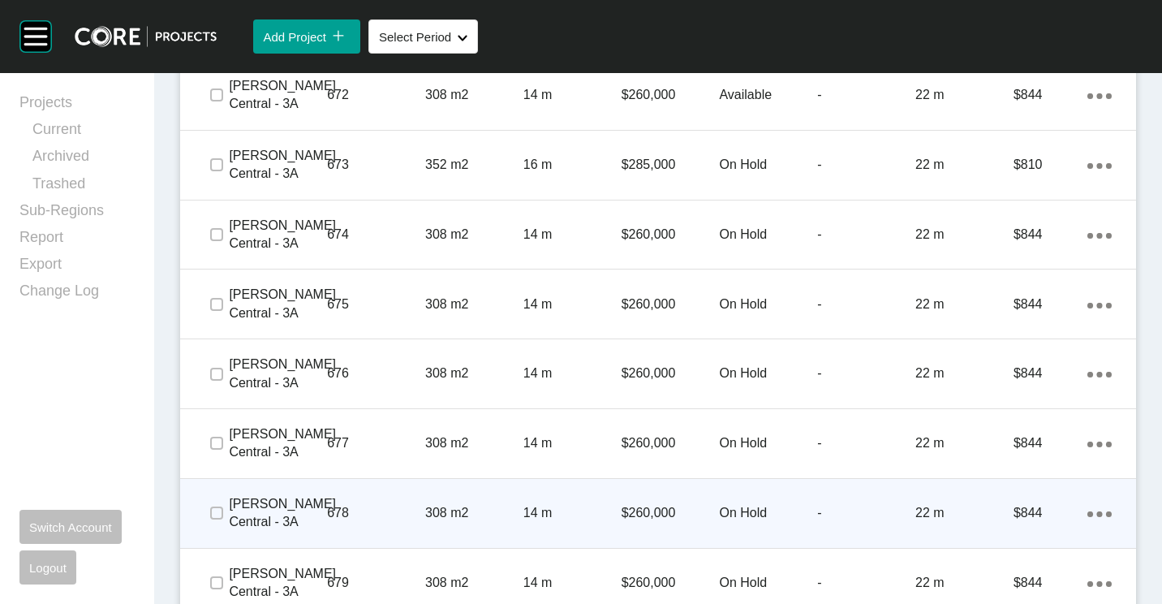
click at [219, 526] on div at bounding box center [216, 512] width 24 height 57
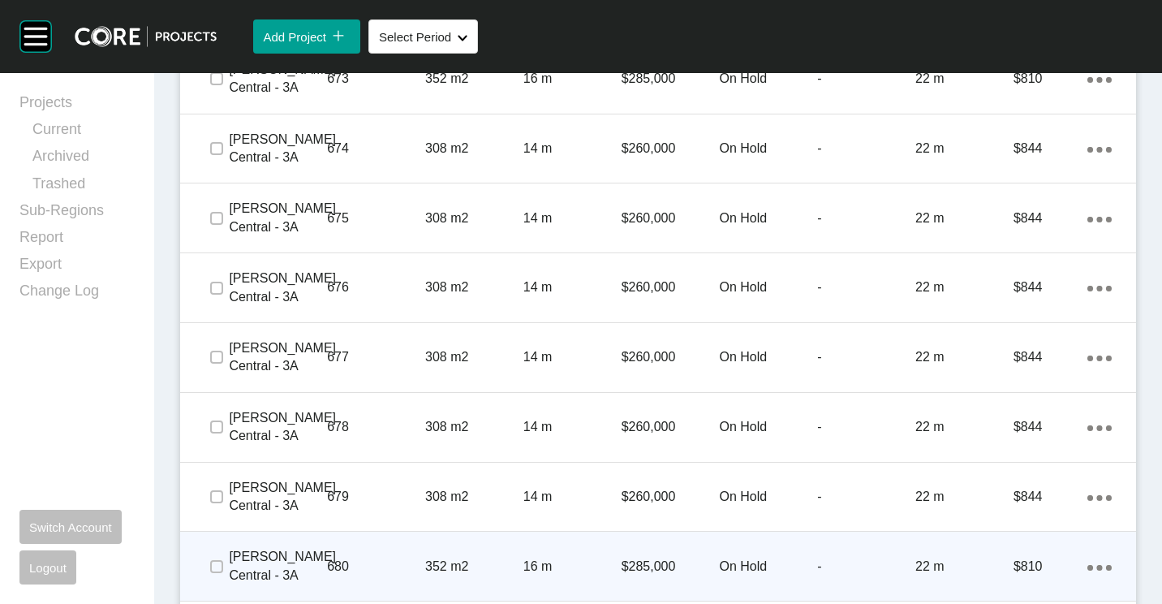
scroll to position [3246, 0]
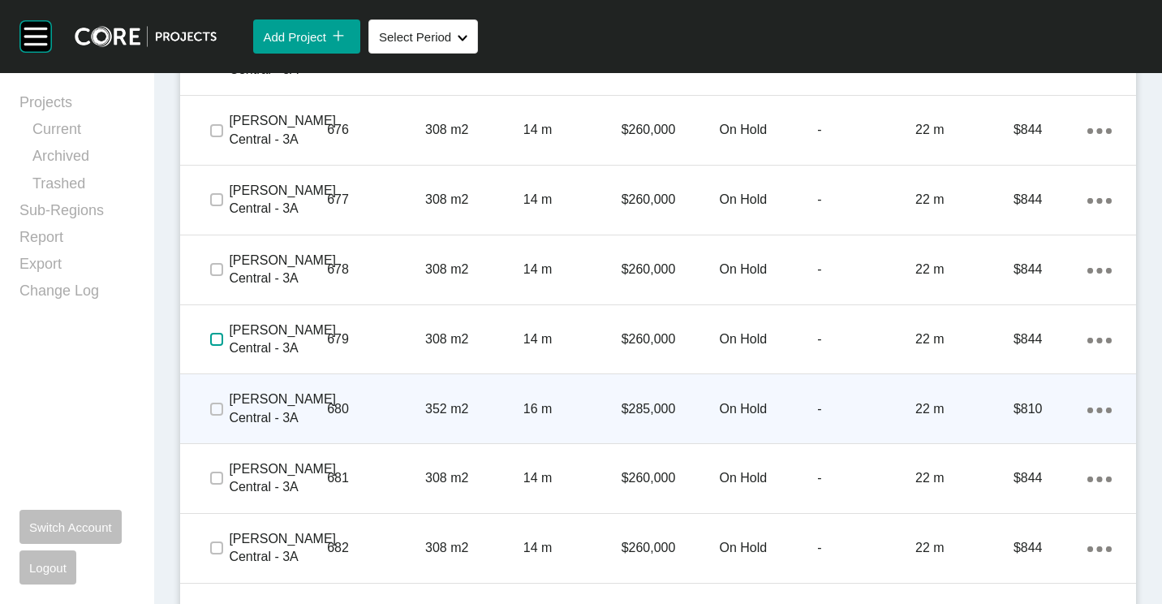
drag, startPoint x: 213, startPoint y: 337, endPoint x: 213, endPoint y: 406, distance: 69.0
click at [213, 355] on div at bounding box center [216, 339] width 24 height 57
click at [210, 411] on label at bounding box center [216, 408] width 13 height 13
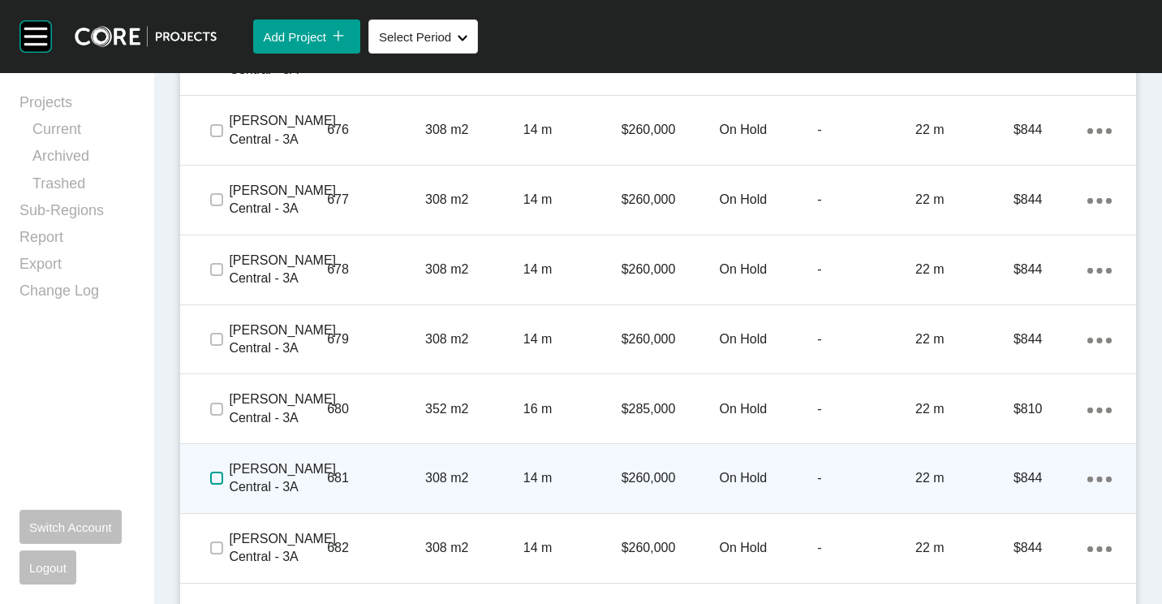
click at [213, 483] on label at bounding box center [216, 477] width 13 height 13
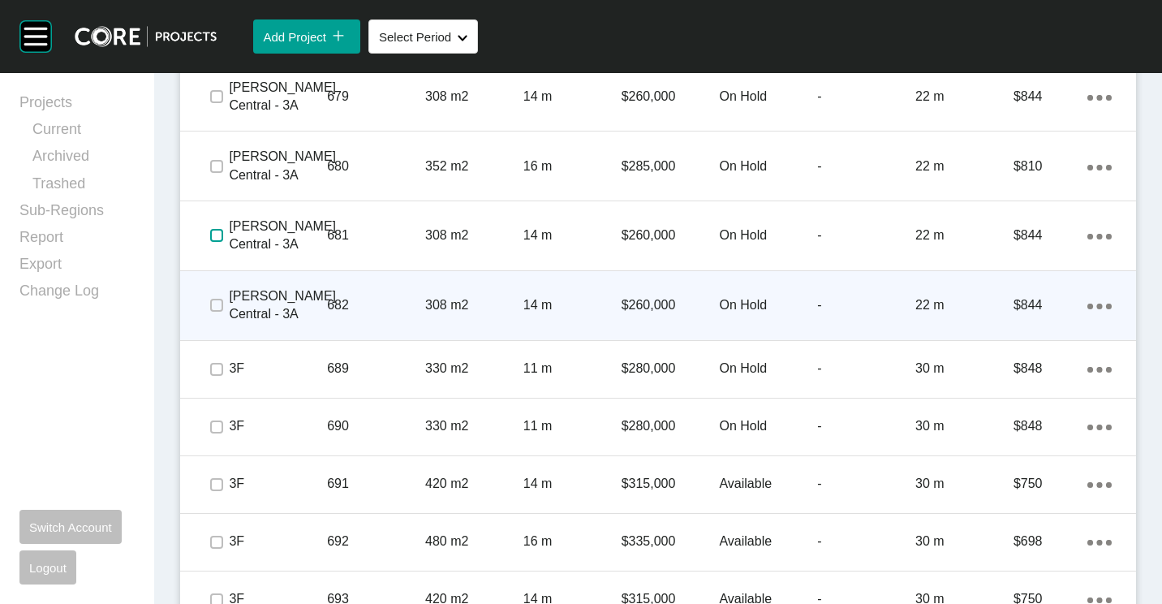
scroll to position [3489, 0]
click at [209, 303] on span at bounding box center [216, 304] width 24 height 24
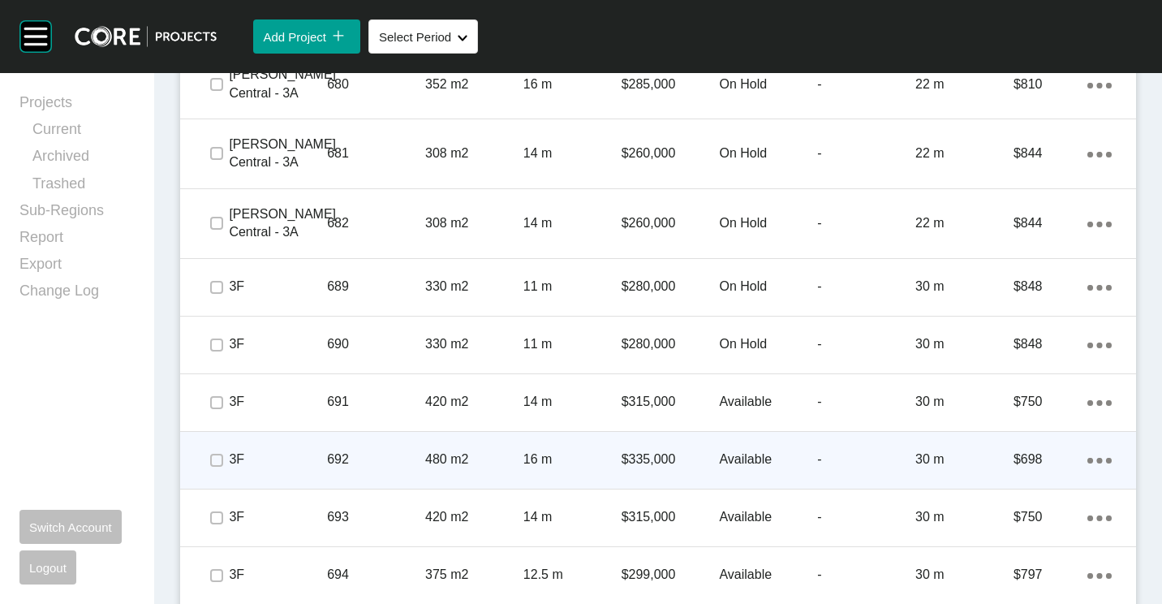
click at [613, 447] on div "16 m" at bounding box center [572, 459] width 98 height 50
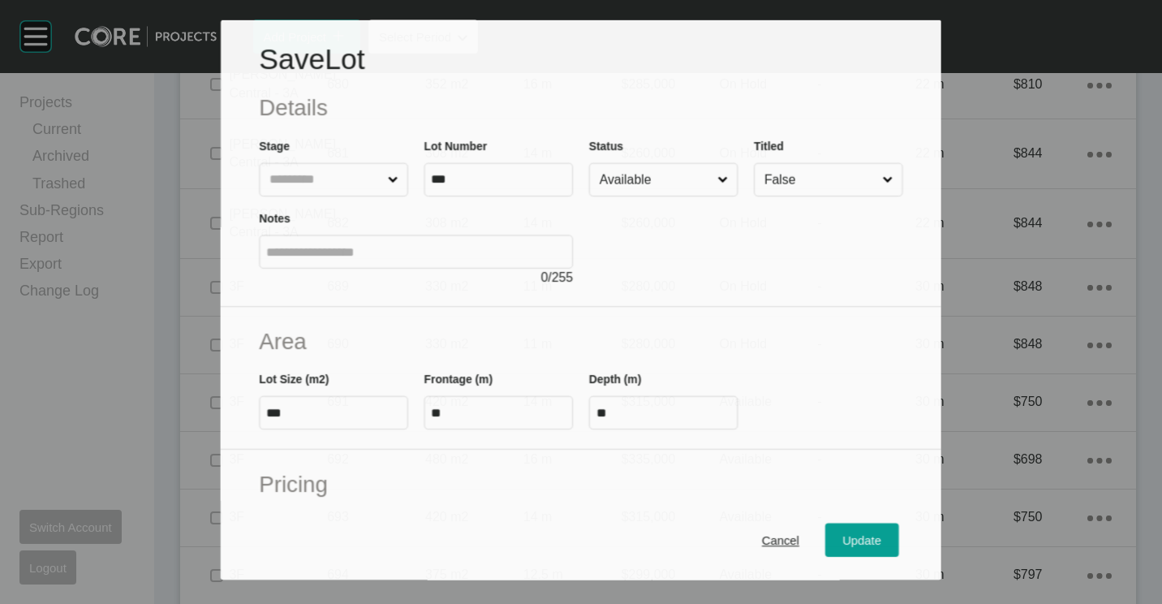
scroll to position [3520, 0]
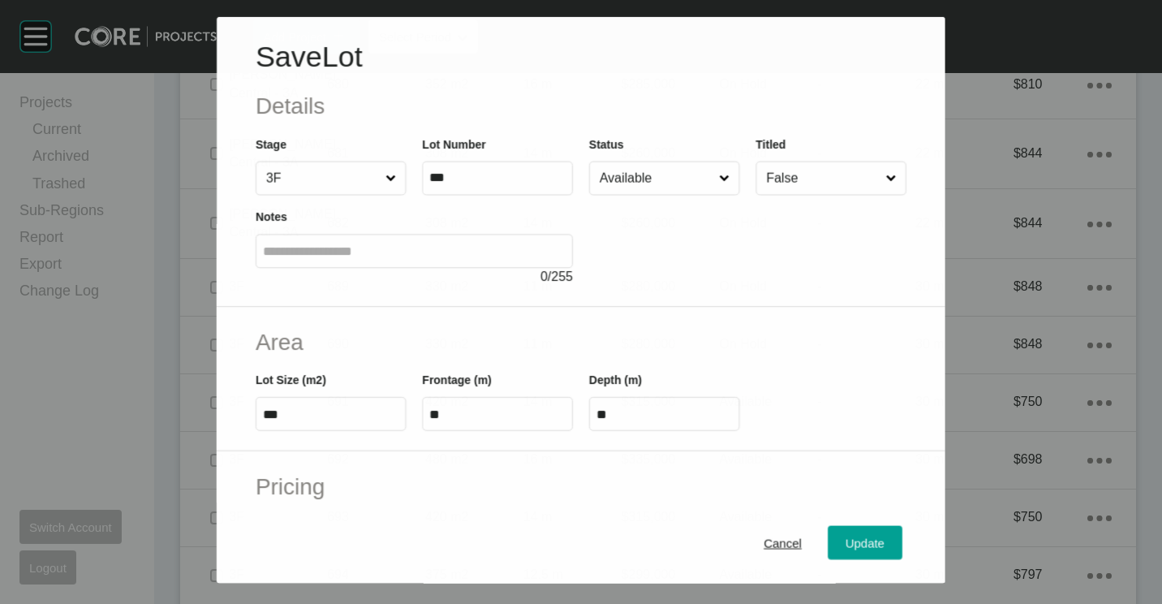
click at [664, 187] on input "Available" at bounding box center [655, 177] width 119 height 32
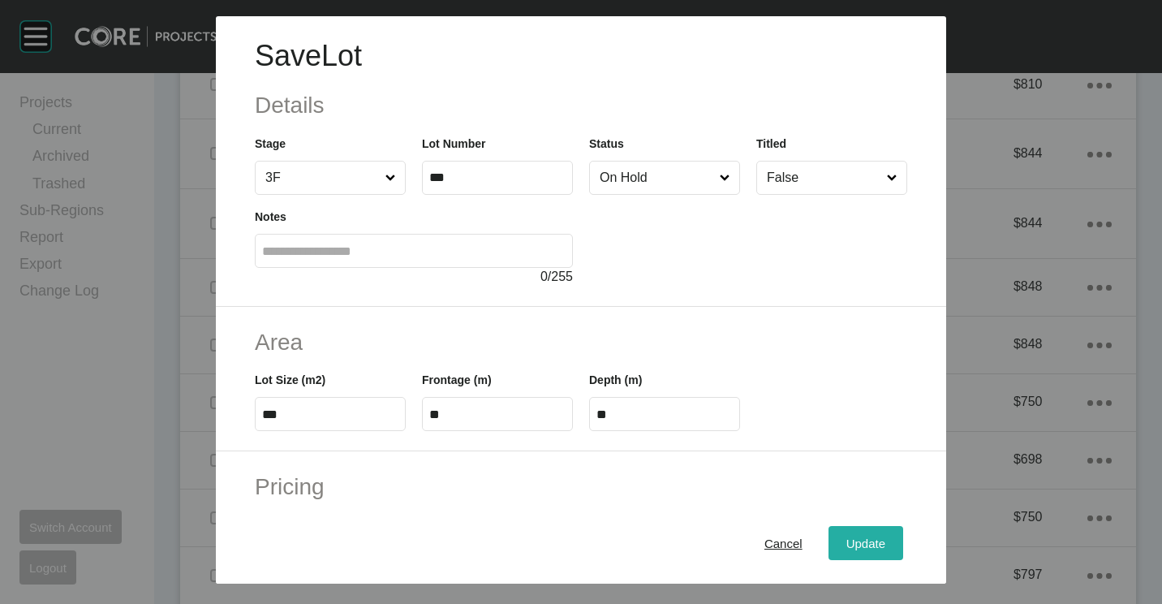
click at [853, 533] on div "Update" at bounding box center [865, 543] width 47 height 22
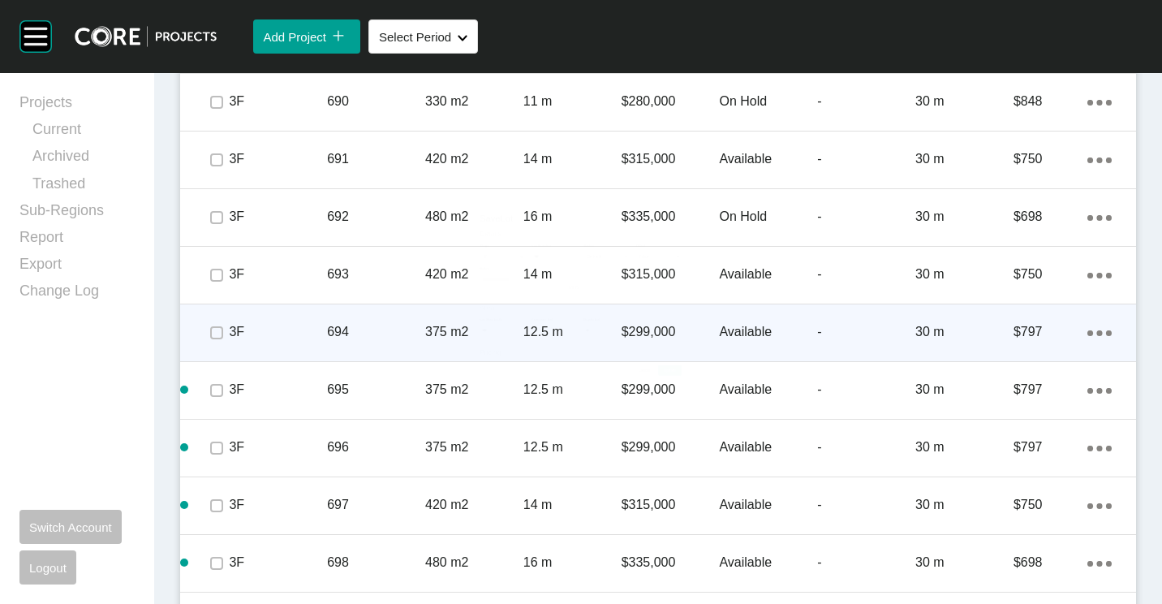
scroll to position [3814, 0]
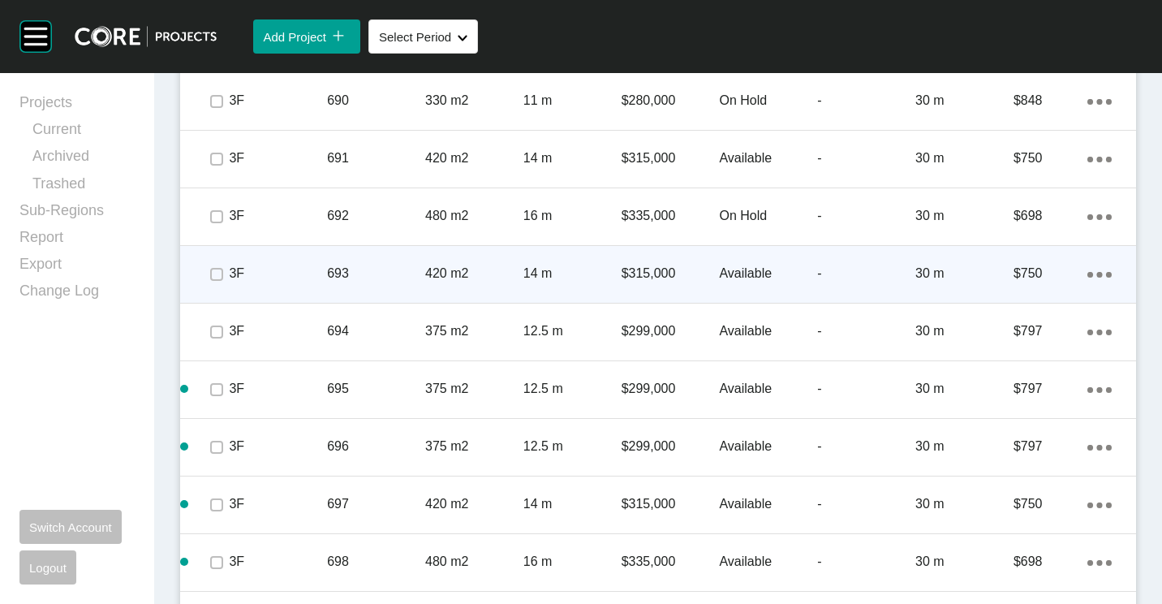
click at [540, 279] on p "14 m" at bounding box center [572, 274] width 98 height 18
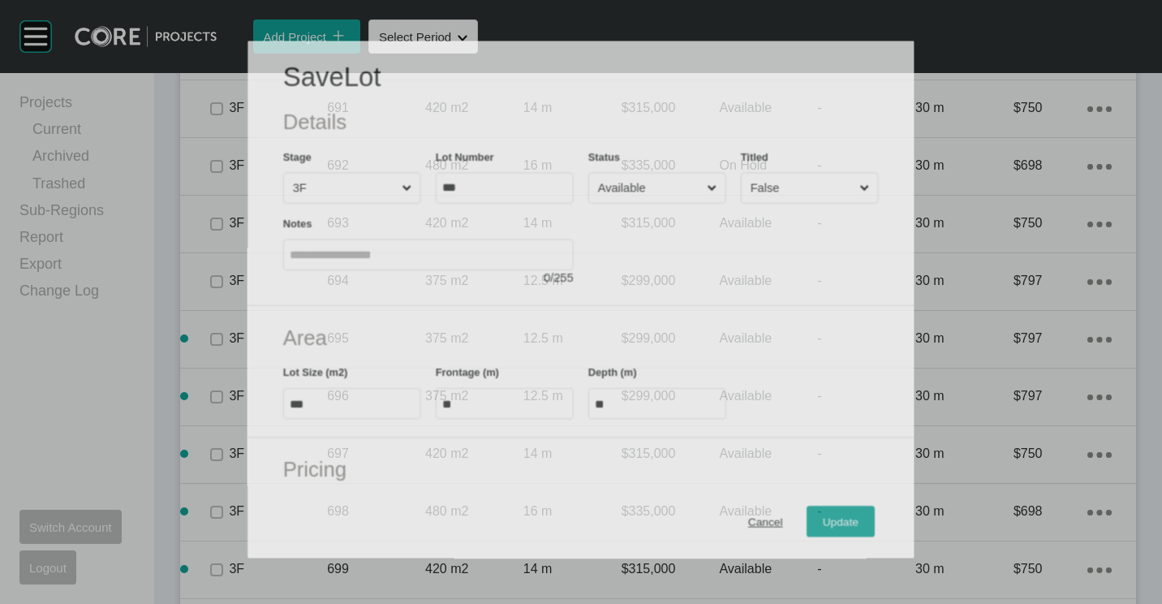
scroll to position [3763, 0]
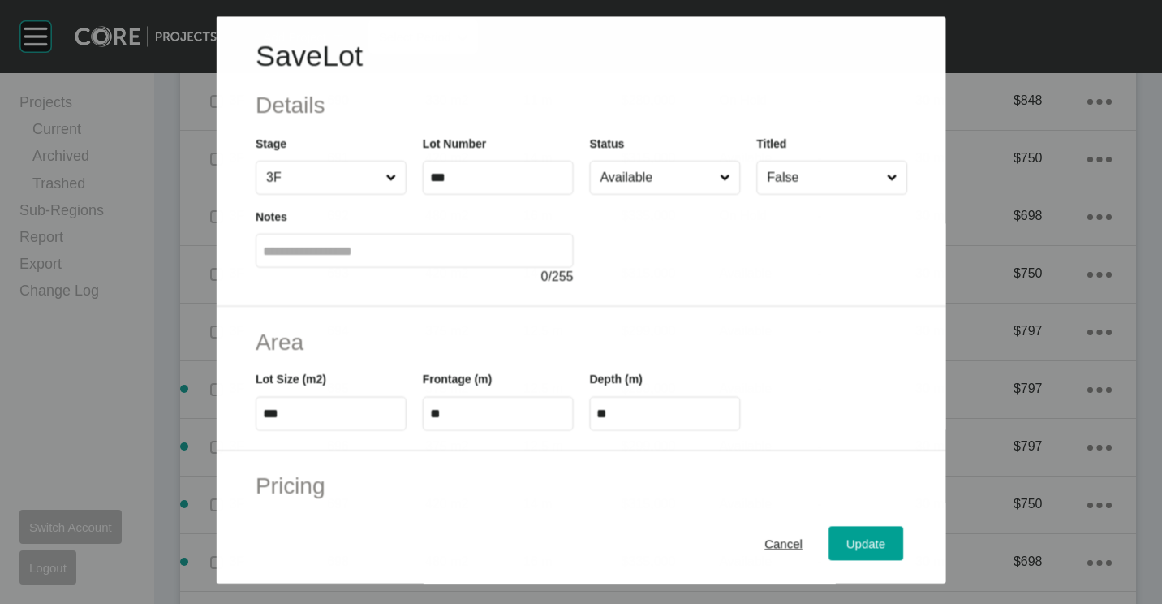
click at [626, 174] on input "Available" at bounding box center [655, 177] width 119 height 32
drag, startPoint x: 621, startPoint y: 244, endPoint x: 878, endPoint y: 556, distance: 404.0
click at [877, 550] on button "Update" at bounding box center [865, 543] width 75 height 34
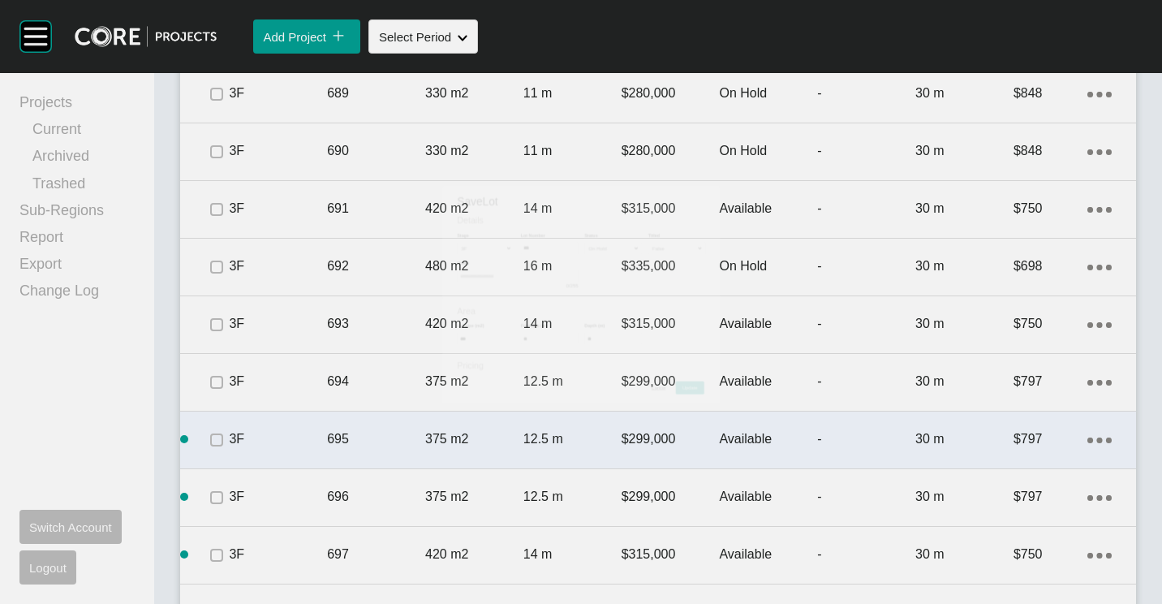
scroll to position [3814, 0]
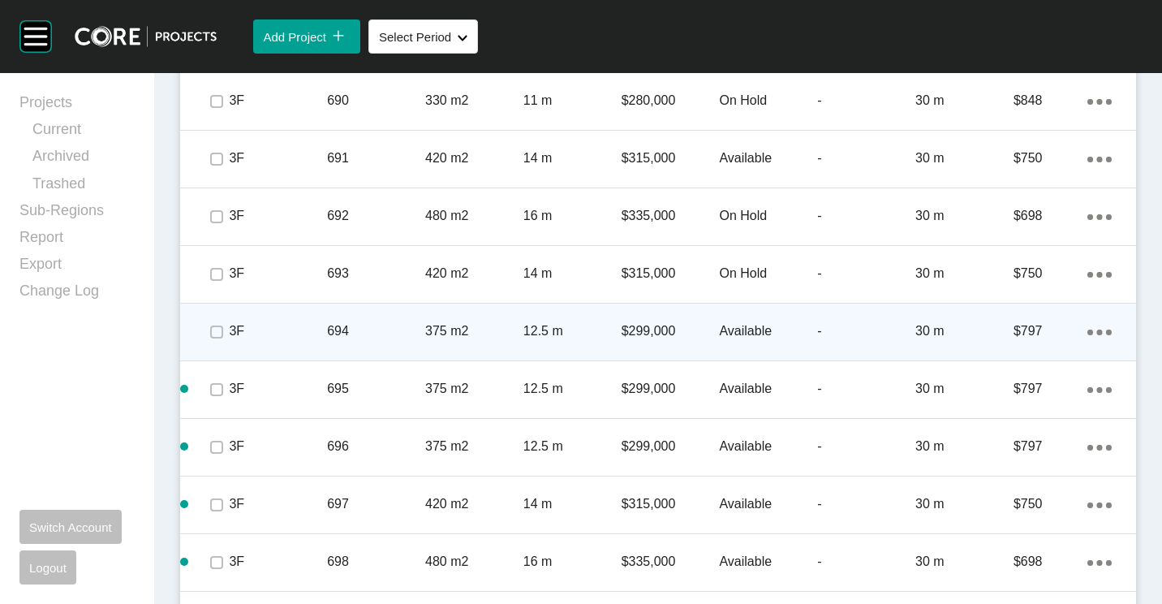
click at [354, 336] on p "694" at bounding box center [376, 331] width 98 height 18
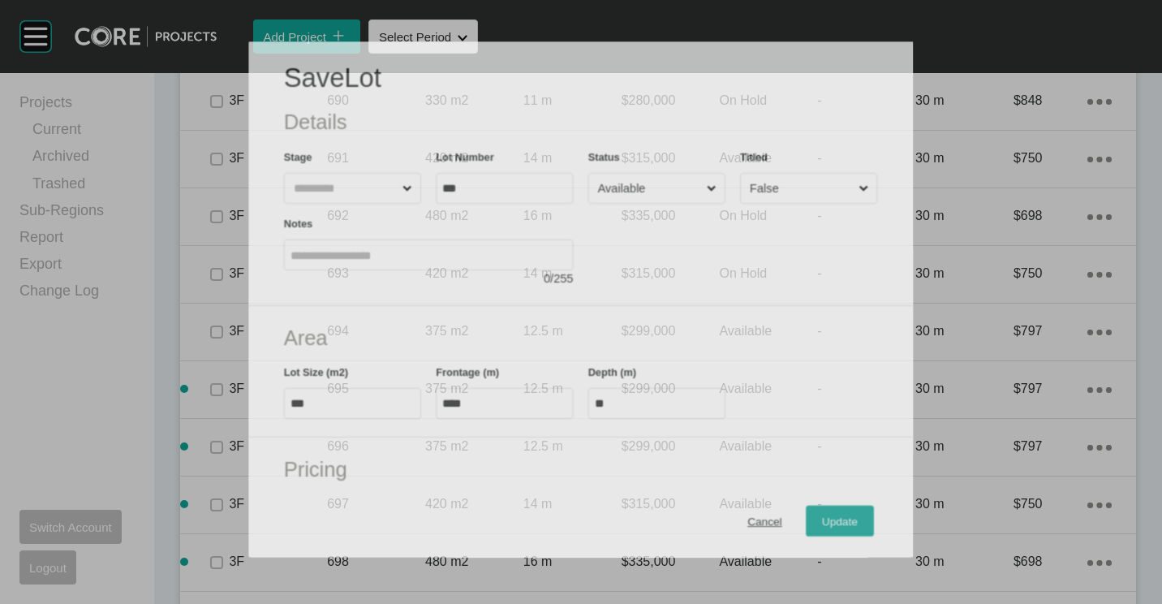
scroll to position [3763, 0]
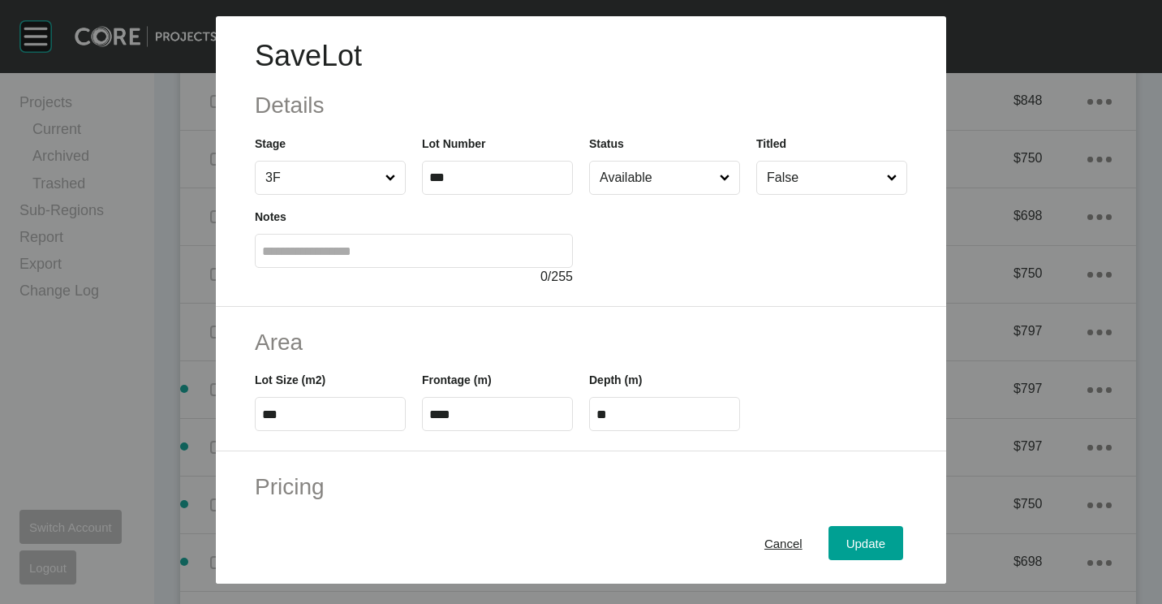
click at [639, 172] on input "Available" at bounding box center [656, 177] width 120 height 32
click at [846, 541] on span "Update" at bounding box center [865, 543] width 39 height 14
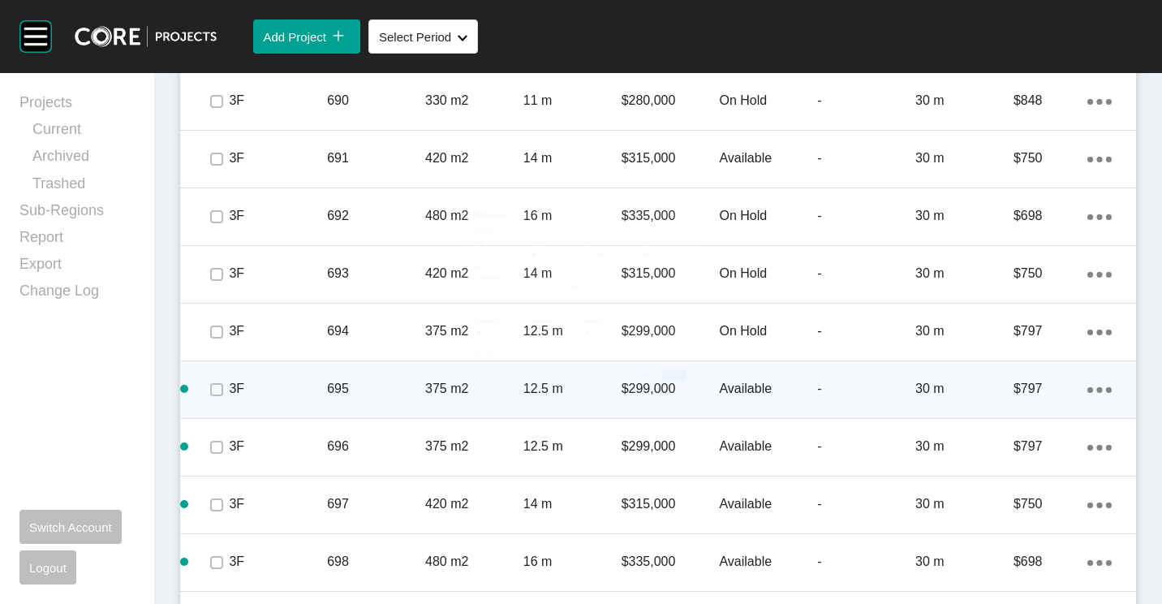
scroll to position [3976, 0]
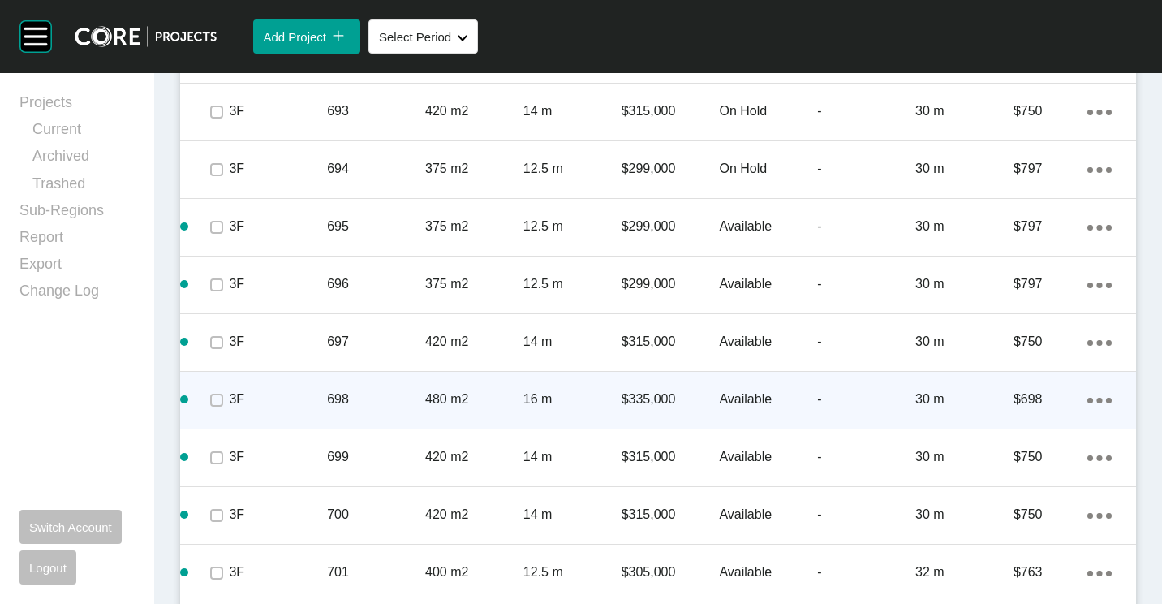
click at [388, 387] on div "698" at bounding box center [376, 399] width 98 height 50
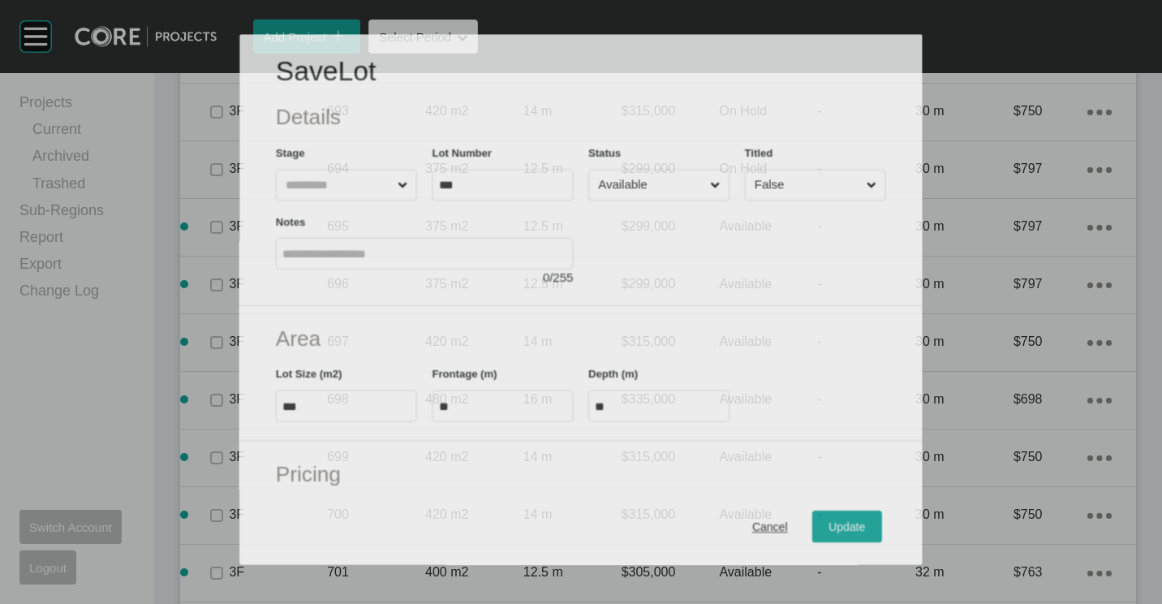
scroll to position [3925, 0]
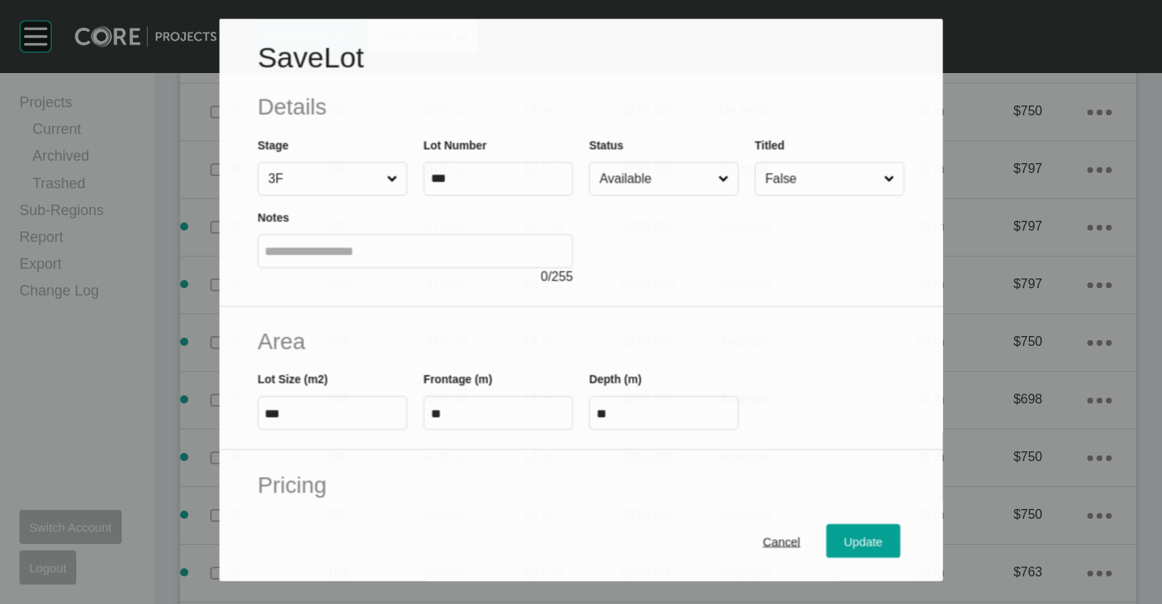
click at [662, 172] on input "Available" at bounding box center [655, 178] width 118 height 32
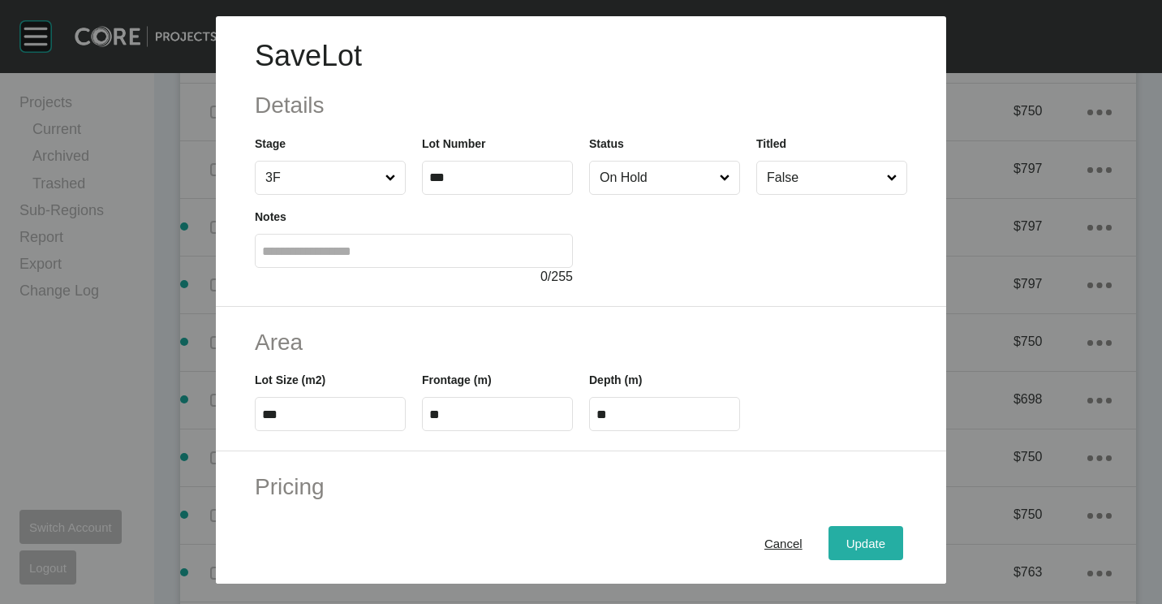
click at [847, 542] on span "Update" at bounding box center [865, 543] width 39 height 14
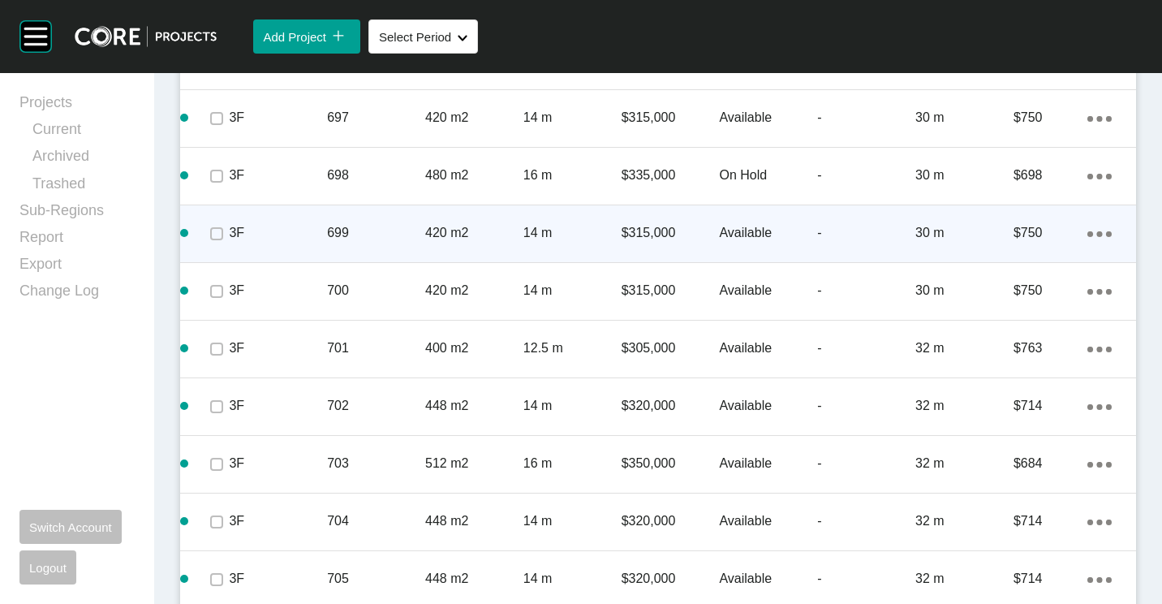
scroll to position [4219, 0]
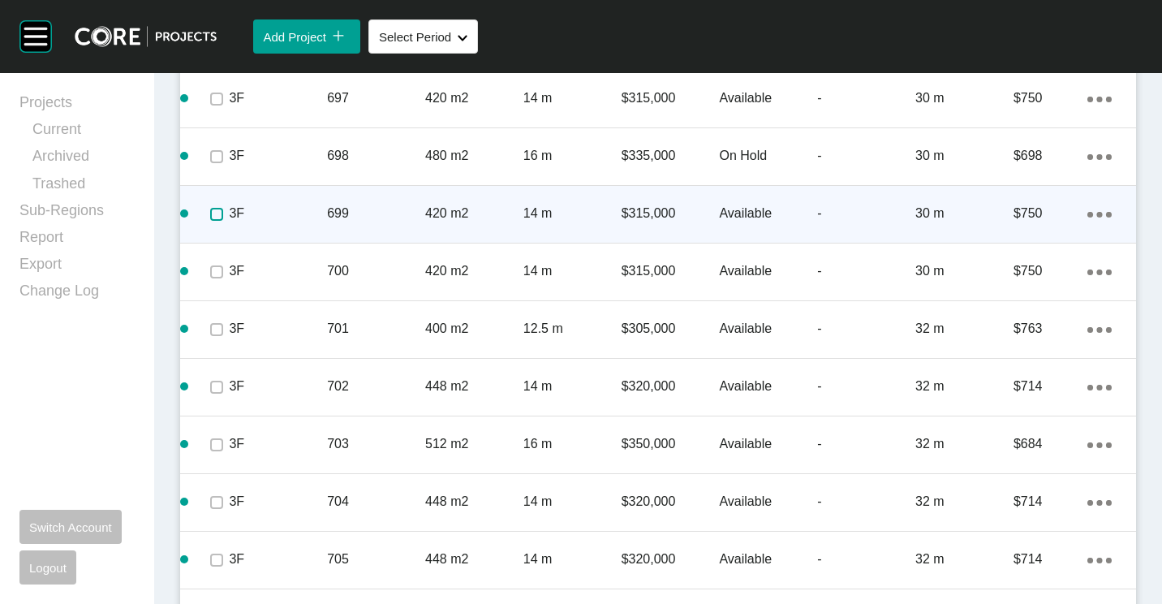
click at [218, 211] on label at bounding box center [216, 214] width 13 height 13
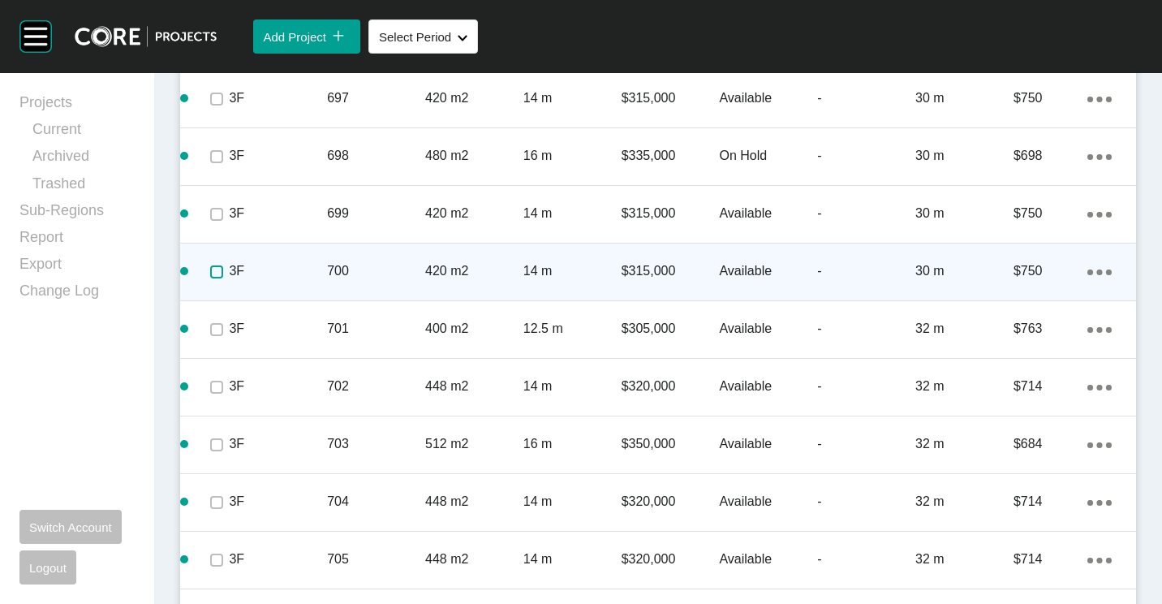
click at [215, 271] on label at bounding box center [216, 271] width 13 height 13
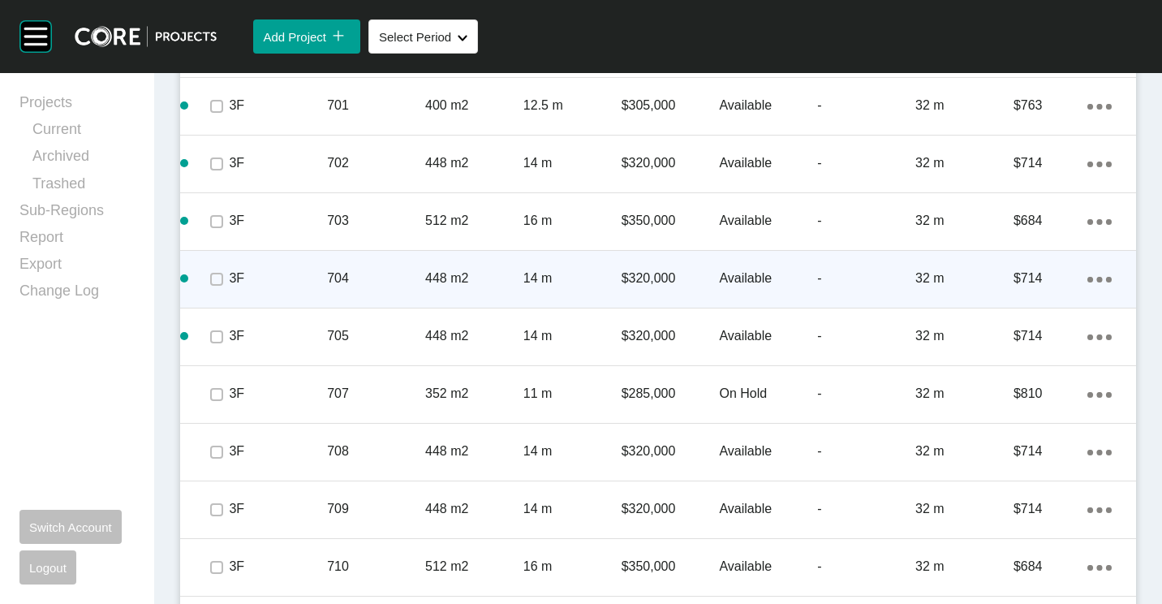
scroll to position [4463, 0]
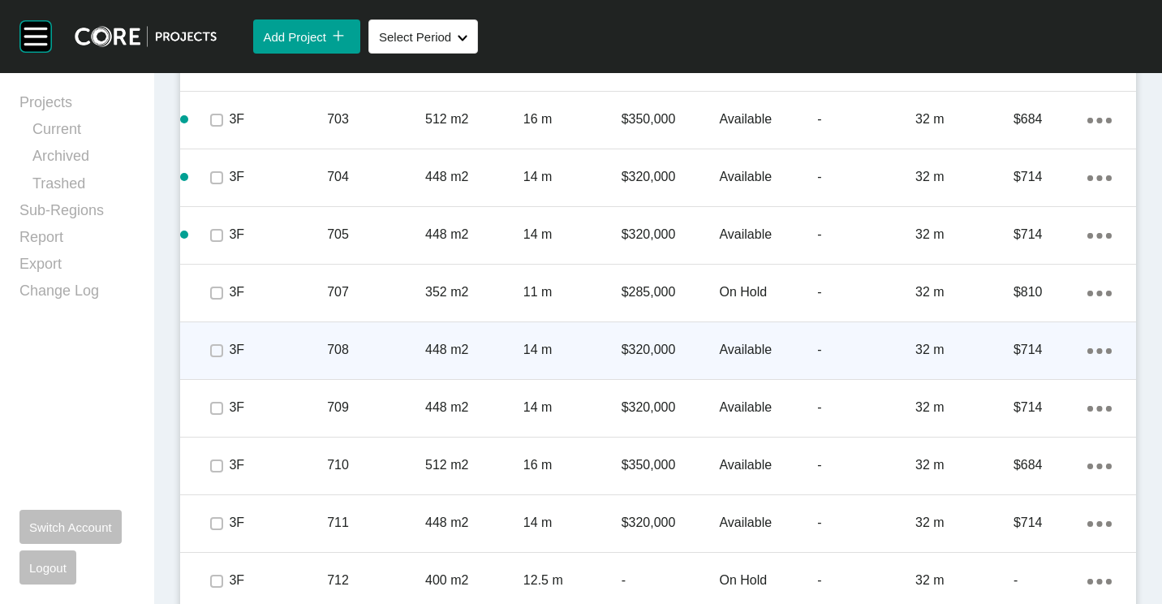
click at [421, 349] on p "708" at bounding box center [376, 350] width 98 height 18
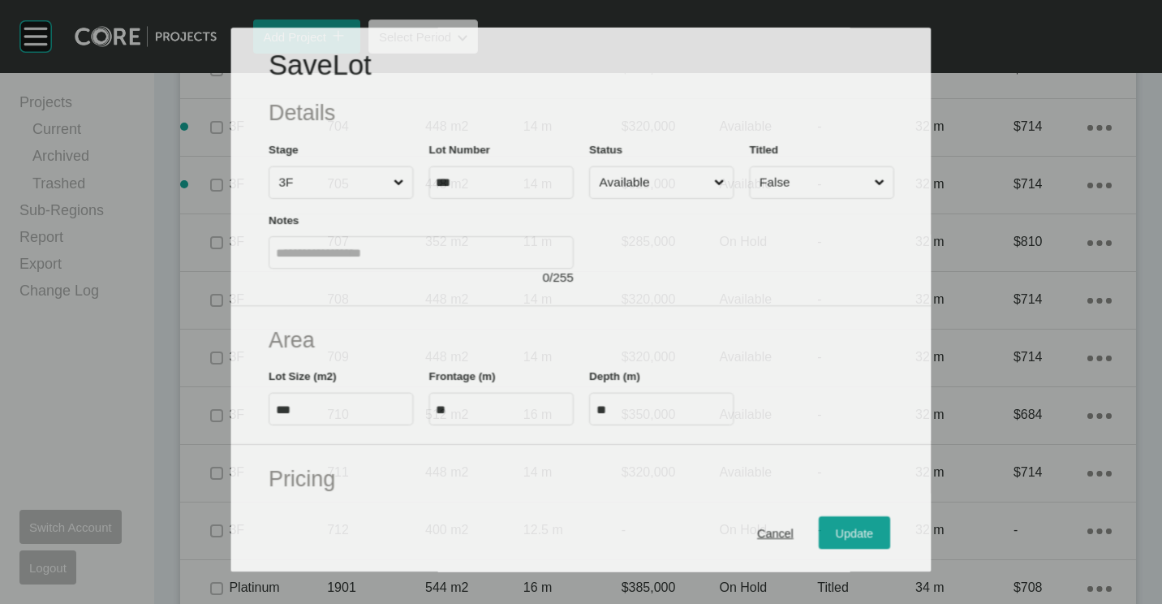
scroll to position [4493, 0]
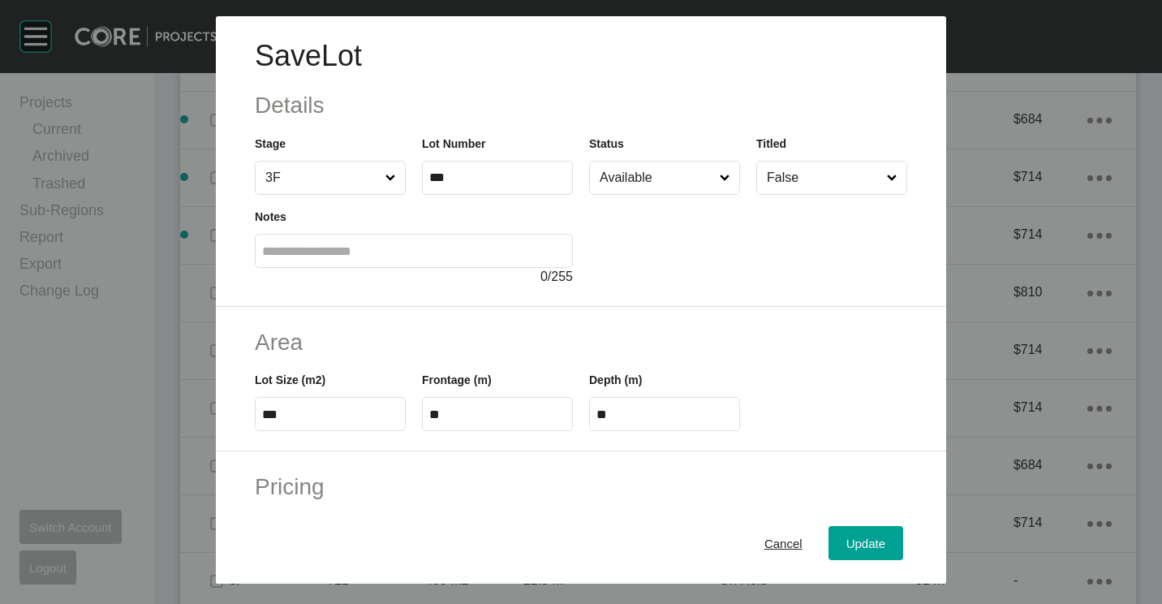
click at [691, 177] on input "Available" at bounding box center [656, 177] width 120 height 32
click at [848, 549] on span "Update" at bounding box center [865, 543] width 39 height 14
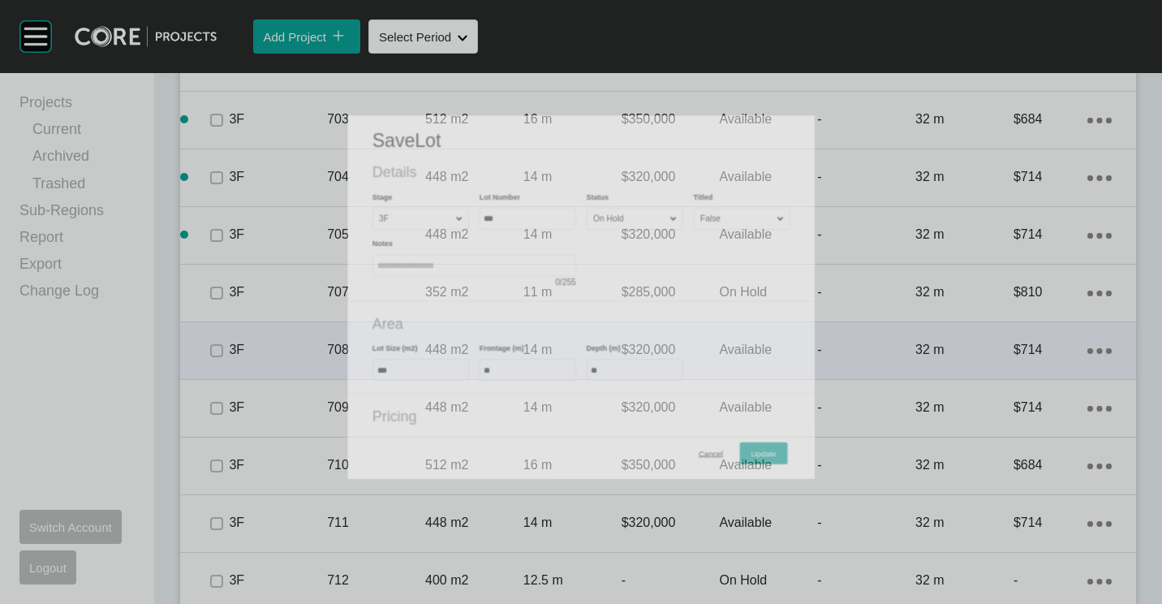
scroll to position [4544, 0]
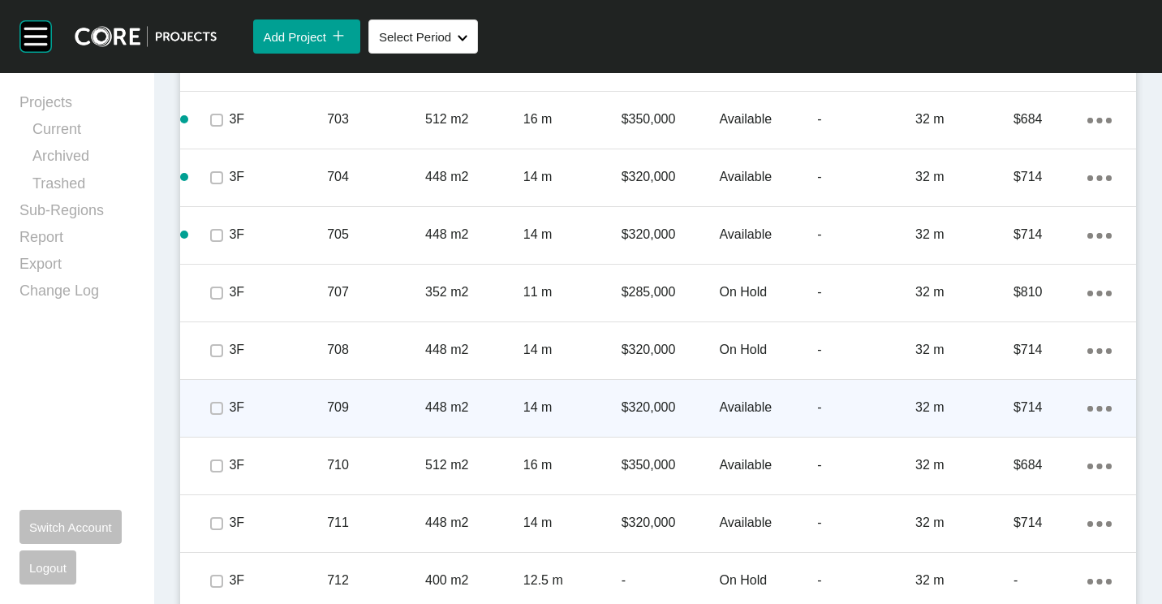
click at [394, 413] on p "709" at bounding box center [376, 407] width 98 height 18
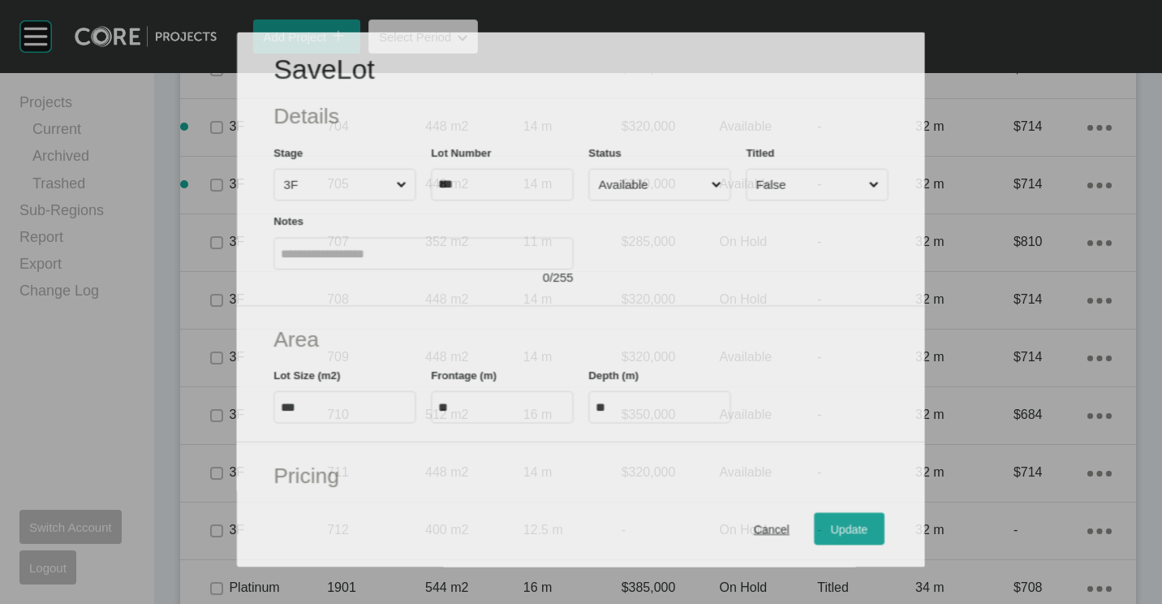
scroll to position [4493, 0]
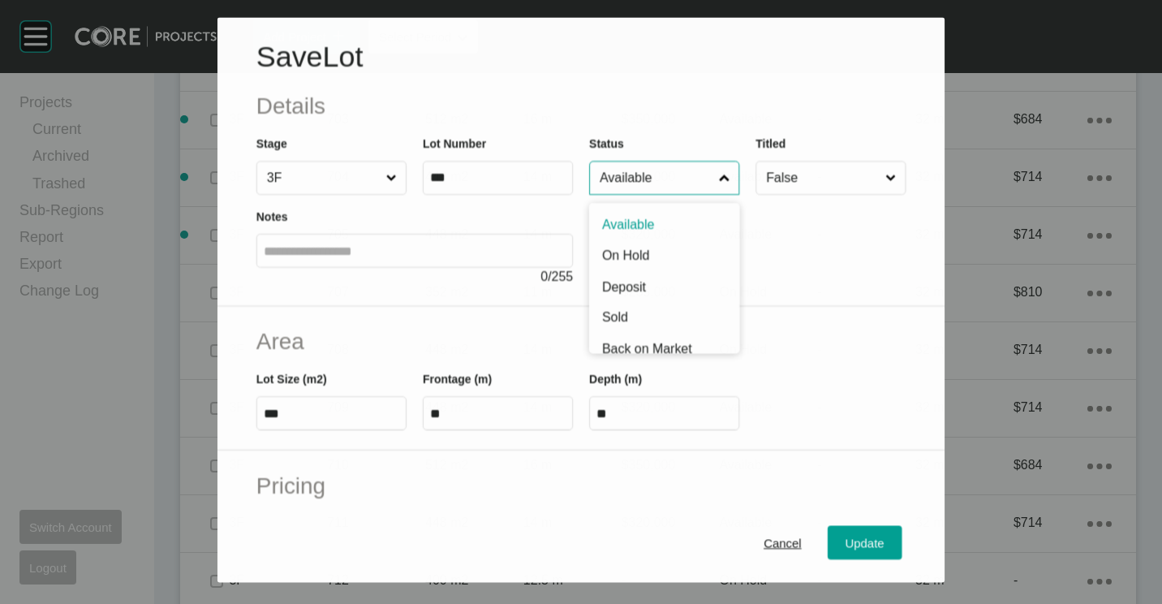
click at [620, 192] on input "Available" at bounding box center [655, 178] width 119 height 32
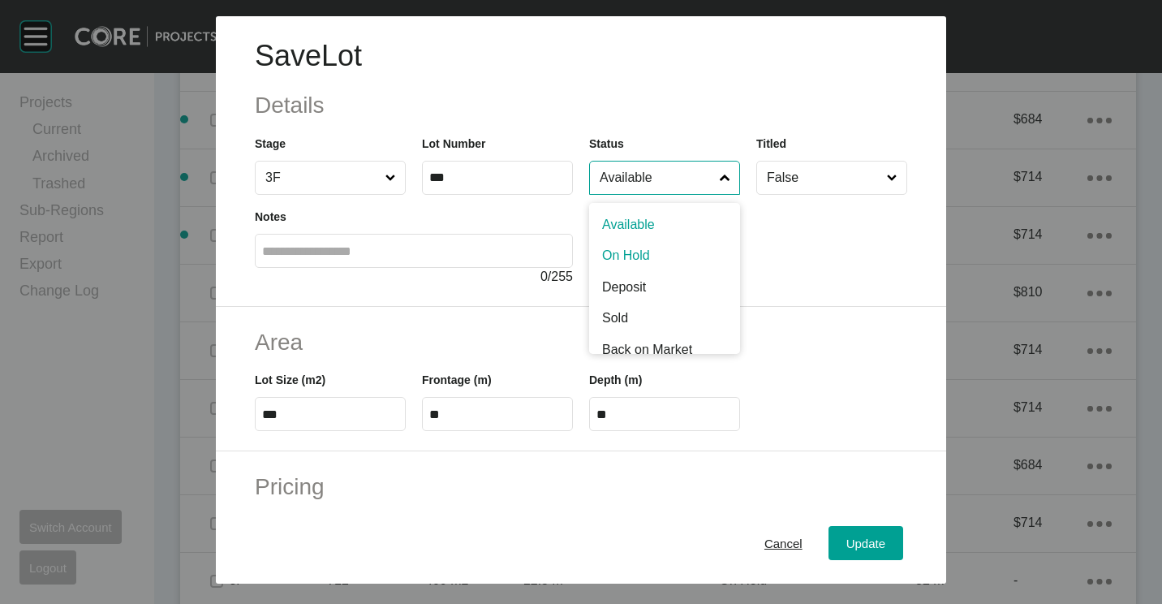
drag, startPoint x: 630, startPoint y: 258, endPoint x: 738, endPoint y: 396, distance: 175.1
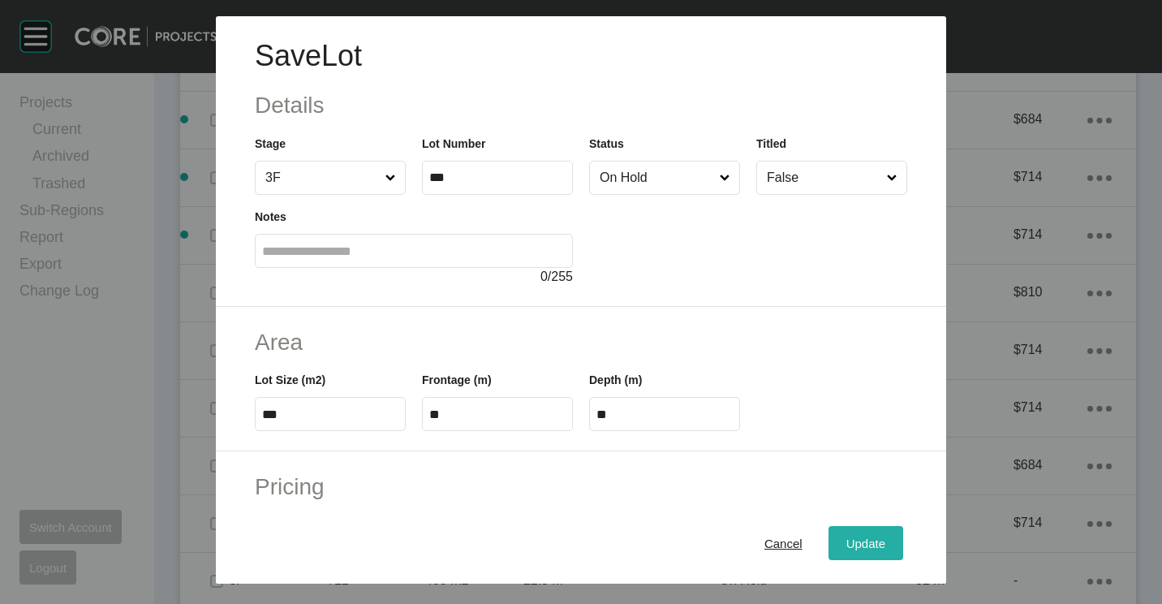
click at [845, 533] on div "Update" at bounding box center [865, 543] width 47 height 22
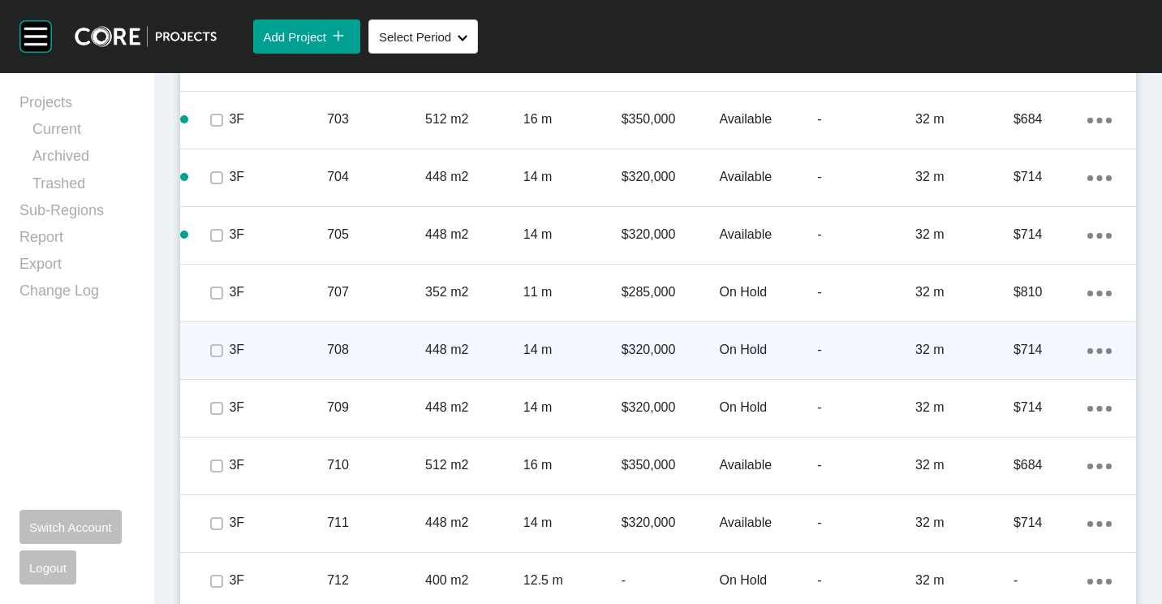
scroll to position [4625, 0]
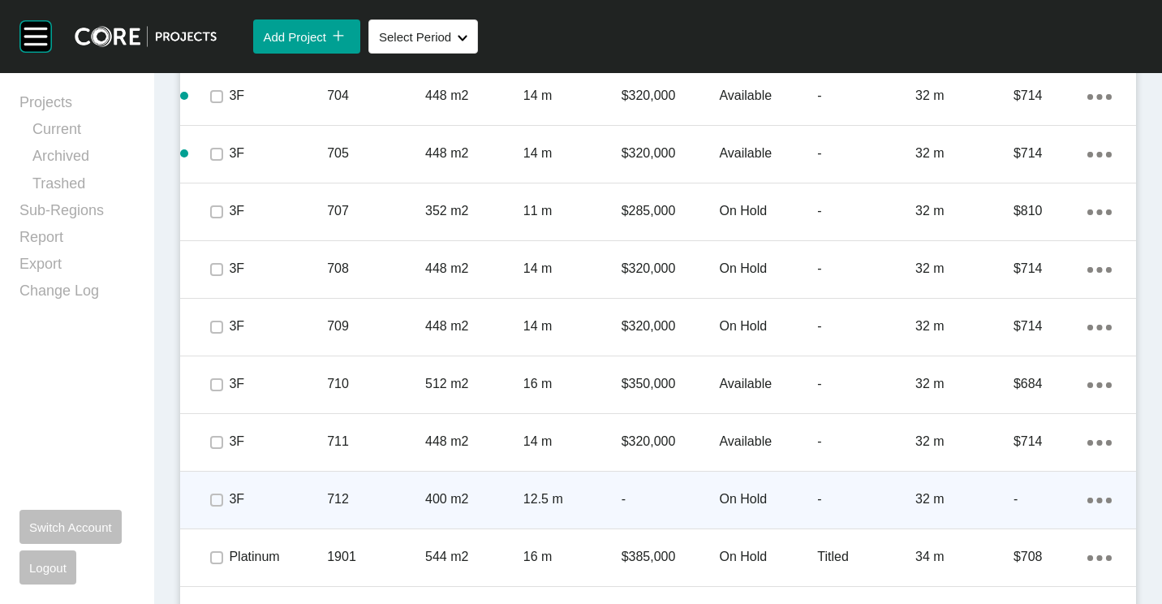
click at [437, 495] on p "400 m2" at bounding box center [474, 499] width 98 height 18
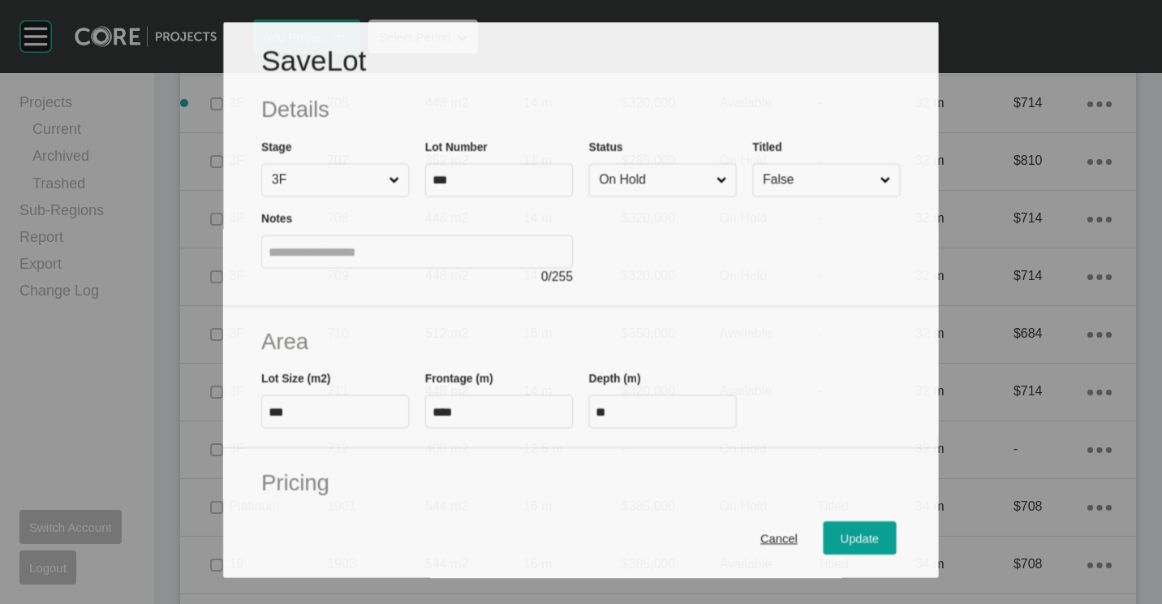
scroll to position [4575, 0]
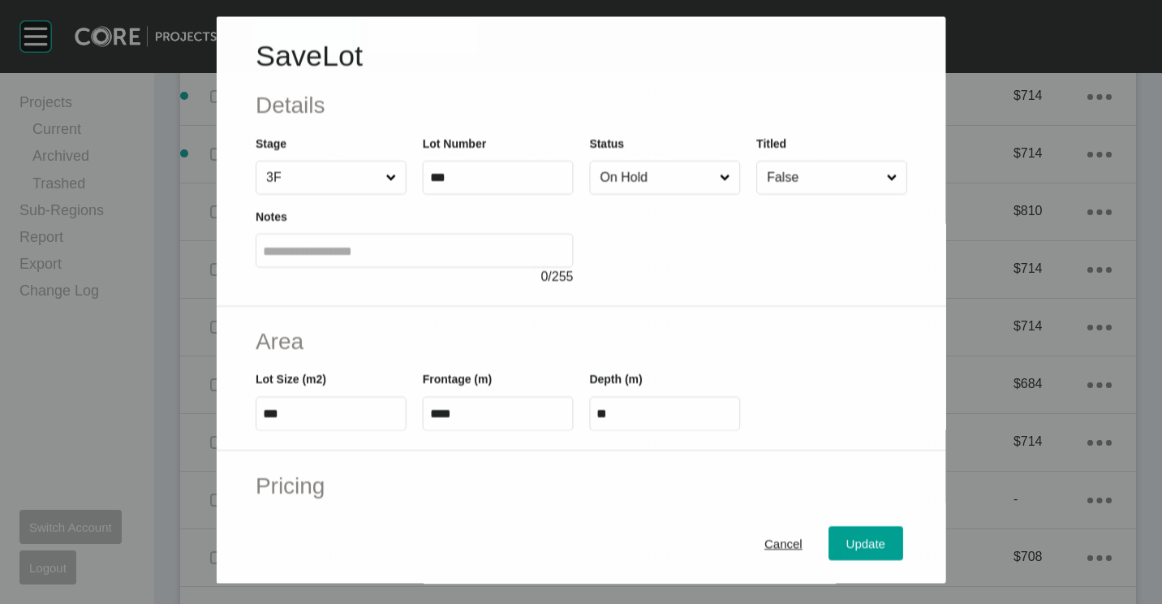
click at [623, 179] on input "On Hold" at bounding box center [655, 177] width 119 height 32
drag, startPoint x: 866, startPoint y: 538, endPoint x: 859, endPoint y: 532, distance: 8.6
click at [864, 538] on span "Update" at bounding box center [865, 543] width 39 height 14
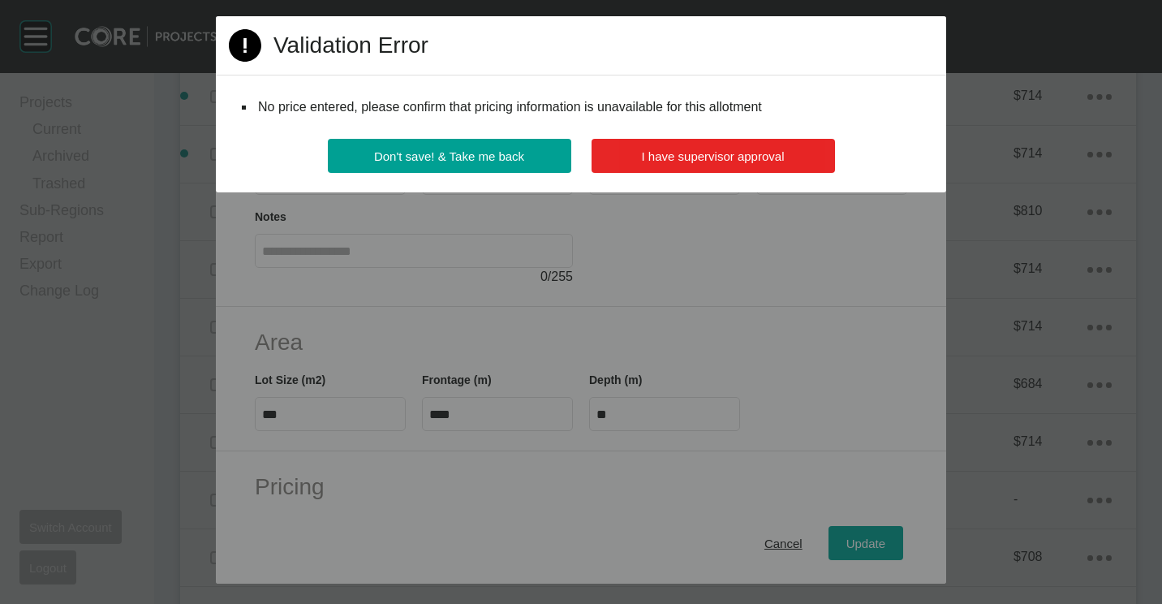
click at [678, 146] on button "I have supervisor approval" at bounding box center [713, 156] width 243 height 34
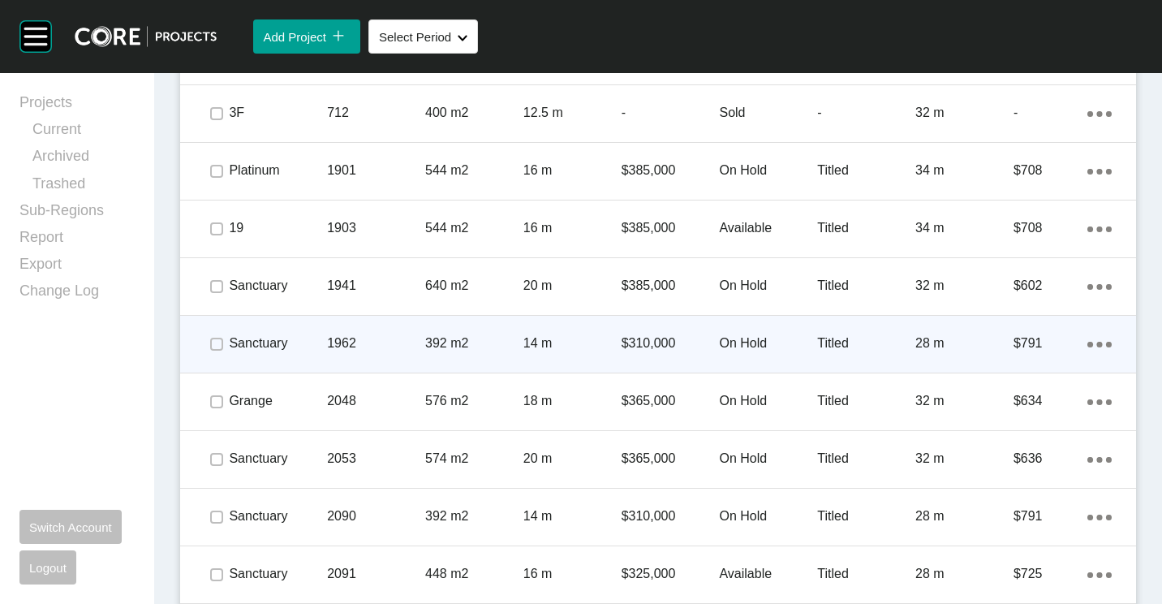
scroll to position [5031, 0]
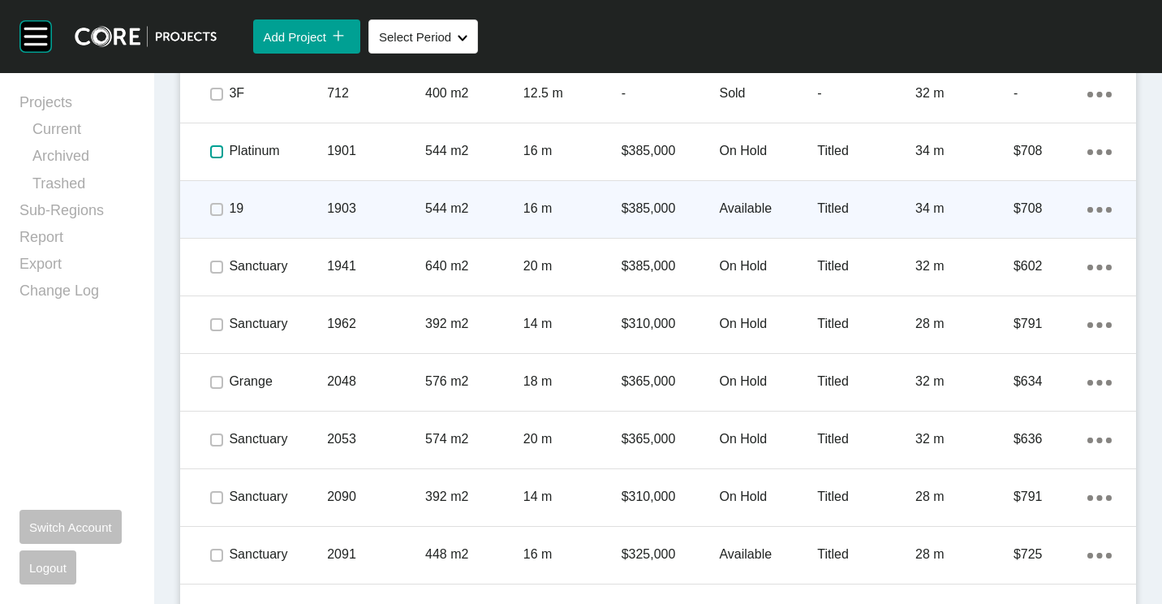
drag, startPoint x: 213, startPoint y: 149, endPoint x: 218, endPoint y: 190, distance: 40.9
click at [213, 152] on label at bounding box center [216, 151] width 13 height 13
click at [211, 212] on label at bounding box center [216, 209] width 13 height 13
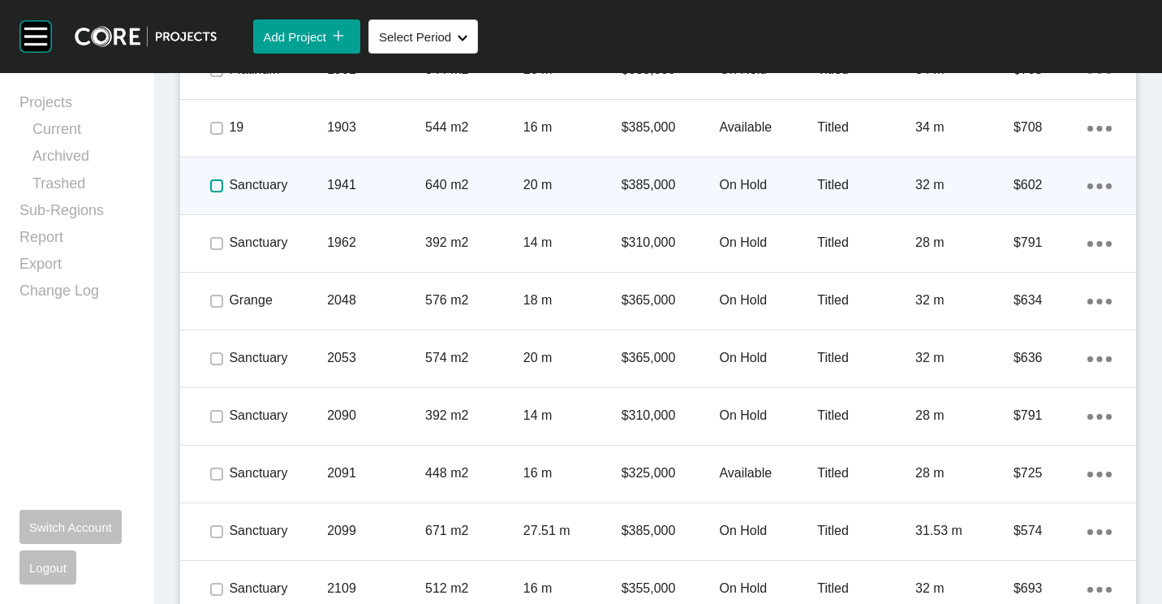
click at [215, 189] on label at bounding box center [216, 185] width 13 height 13
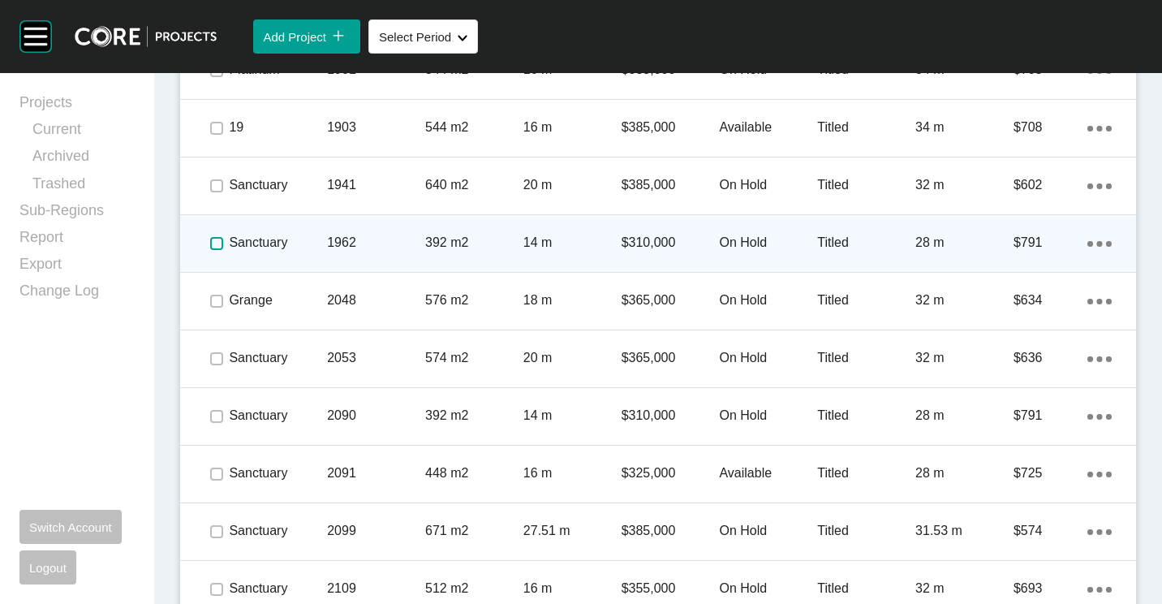
click at [219, 244] on label at bounding box center [216, 243] width 13 height 13
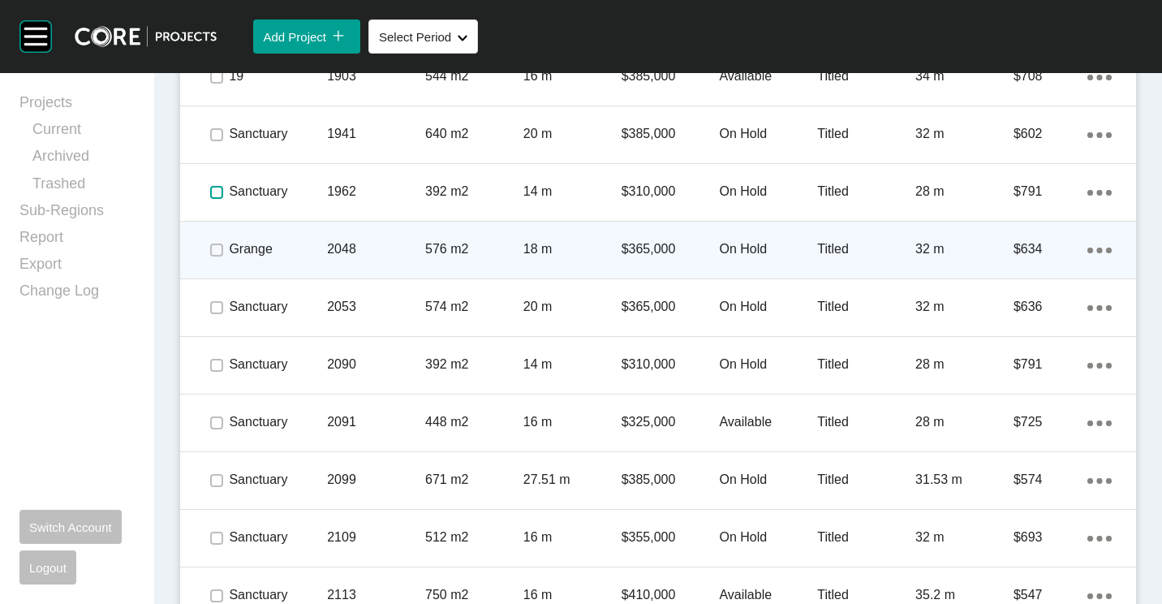
scroll to position [5193, 0]
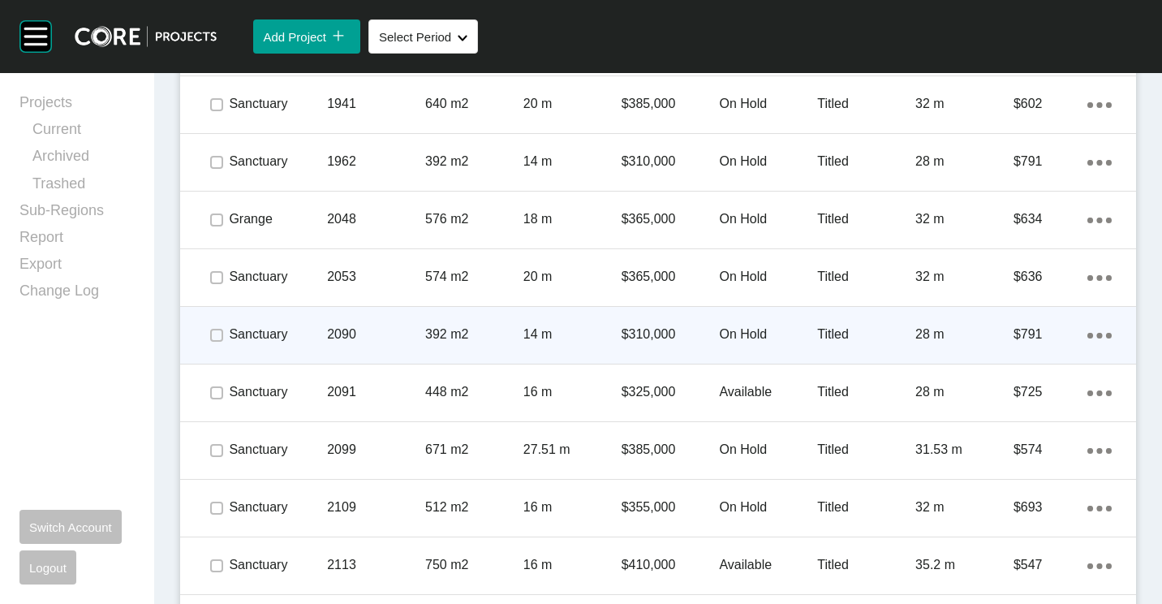
click at [419, 332] on p "2090" at bounding box center [376, 334] width 98 height 18
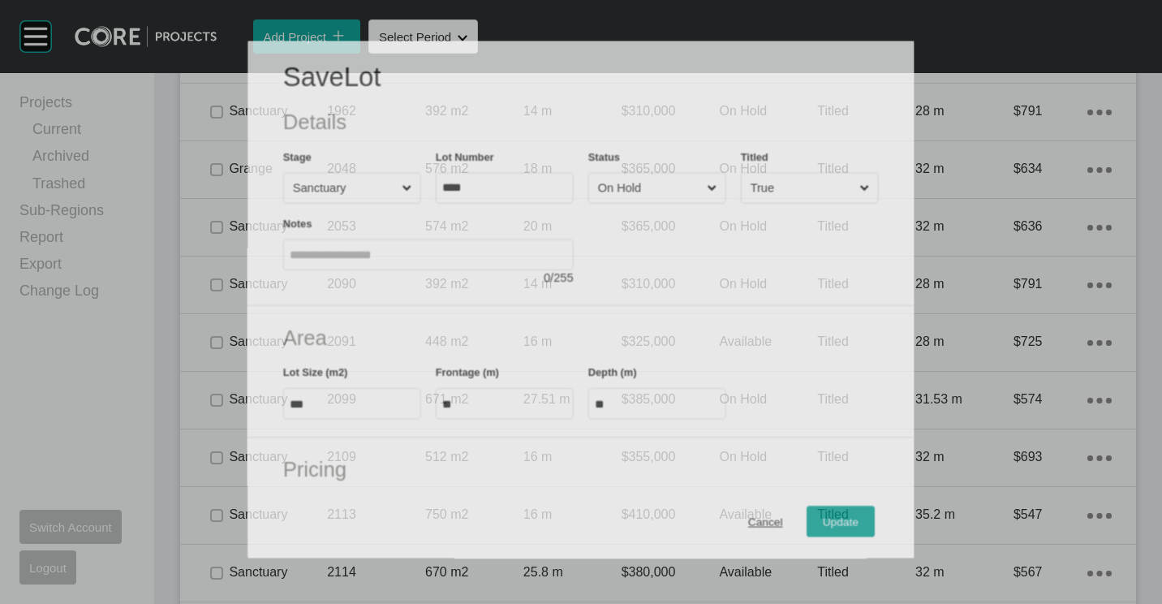
scroll to position [5143, 0]
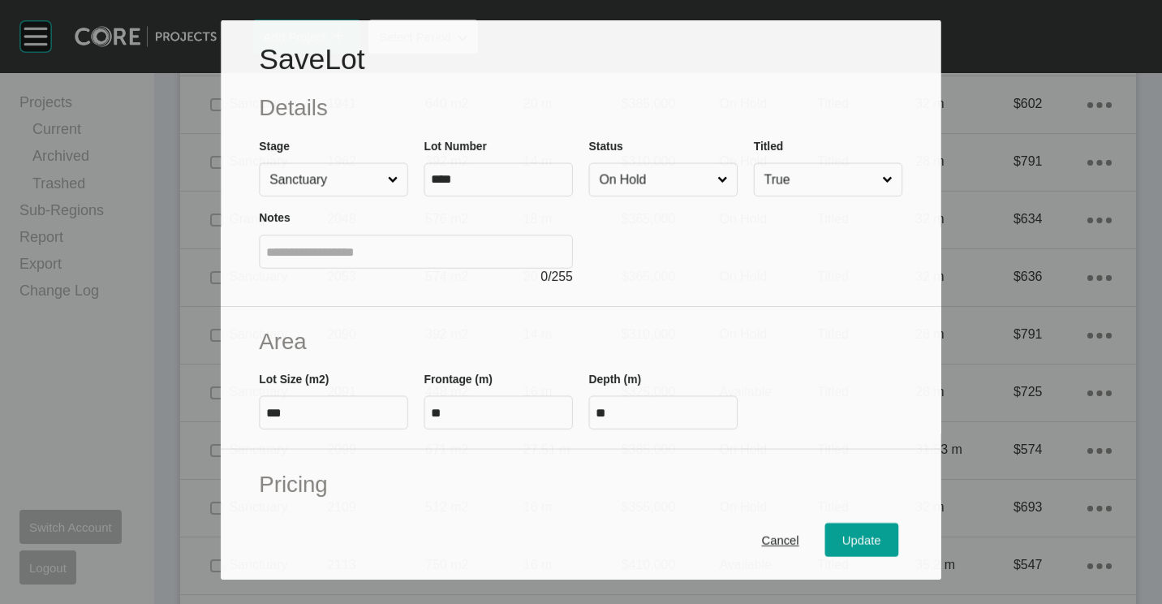
click at [615, 162] on label "On Hold" at bounding box center [663, 178] width 148 height 33
click at [615, 163] on input "On Hold" at bounding box center [655, 179] width 118 height 32
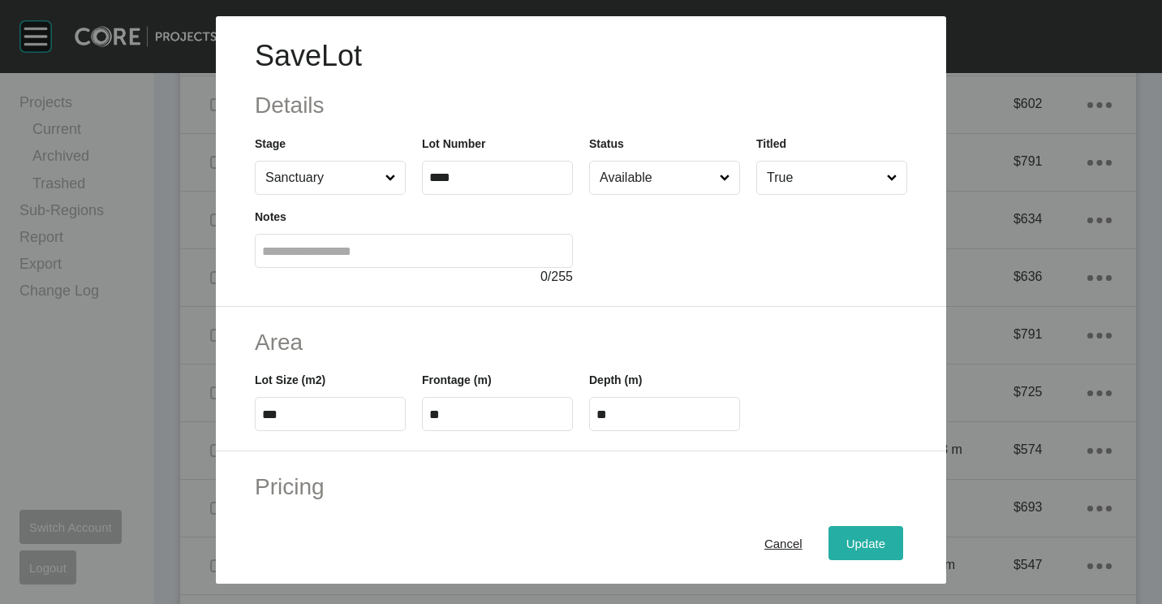
click at [858, 538] on span "Update" at bounding box center [865, 543] width 39 height 14
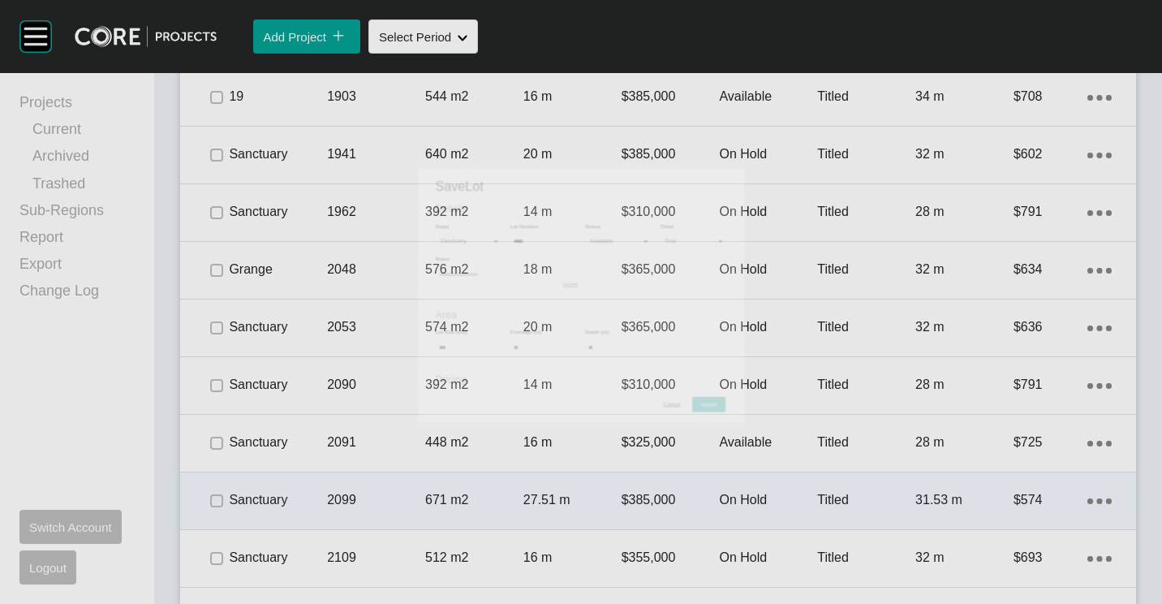
scroll to position [5193, 0]
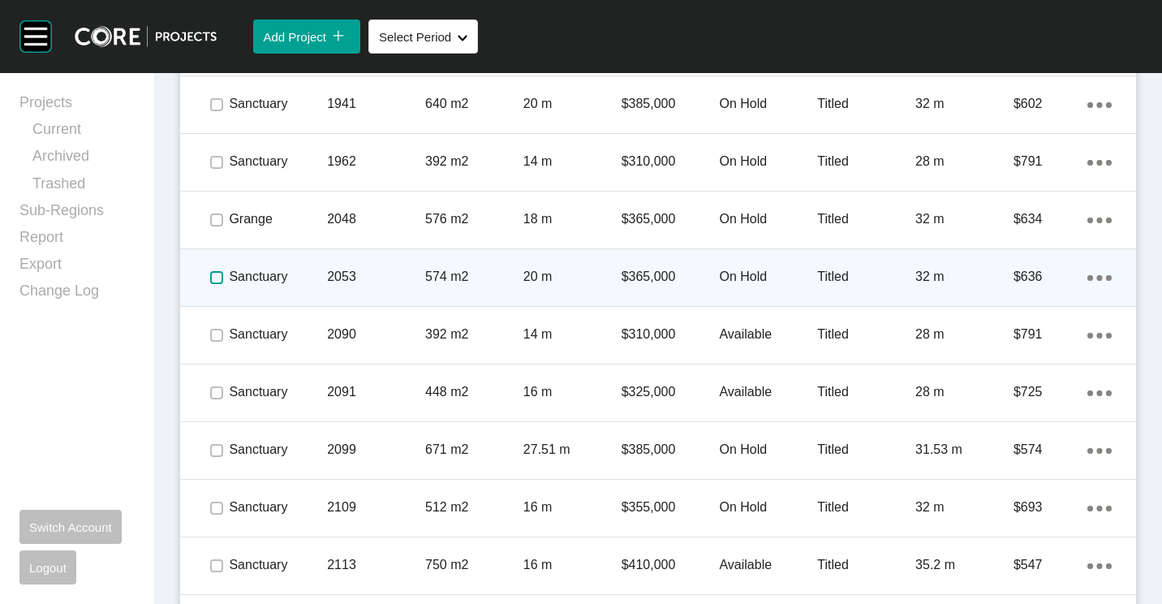
click at [216, 276] on label at bounding box center [216, 277] width 13 height 13
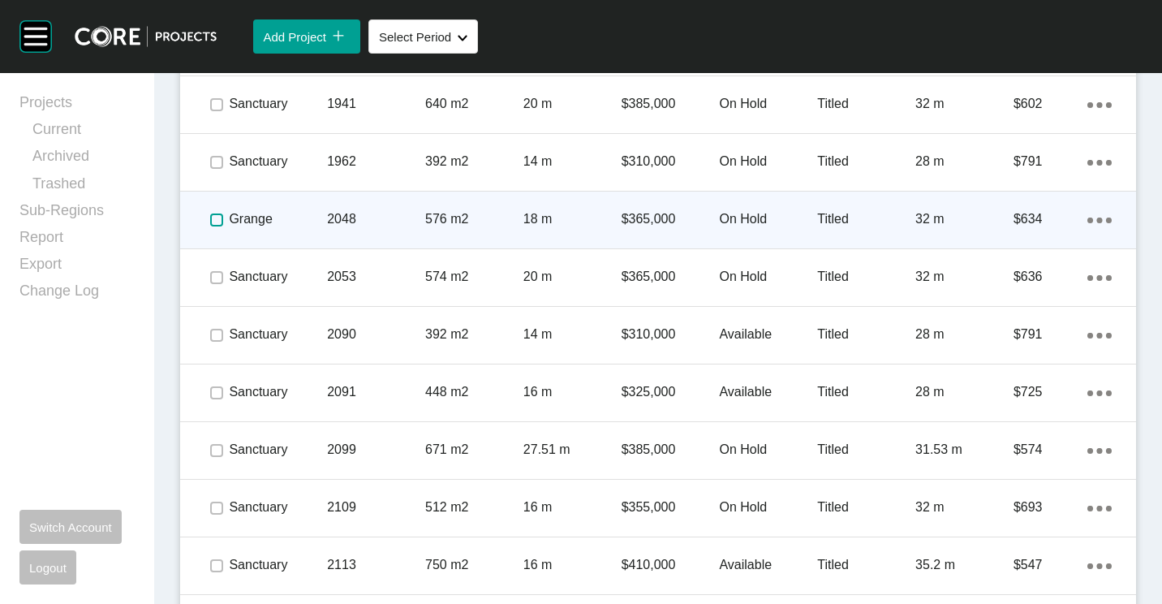
click at [217, 219] on label at bounding box center [216, 219] width 13 height 13
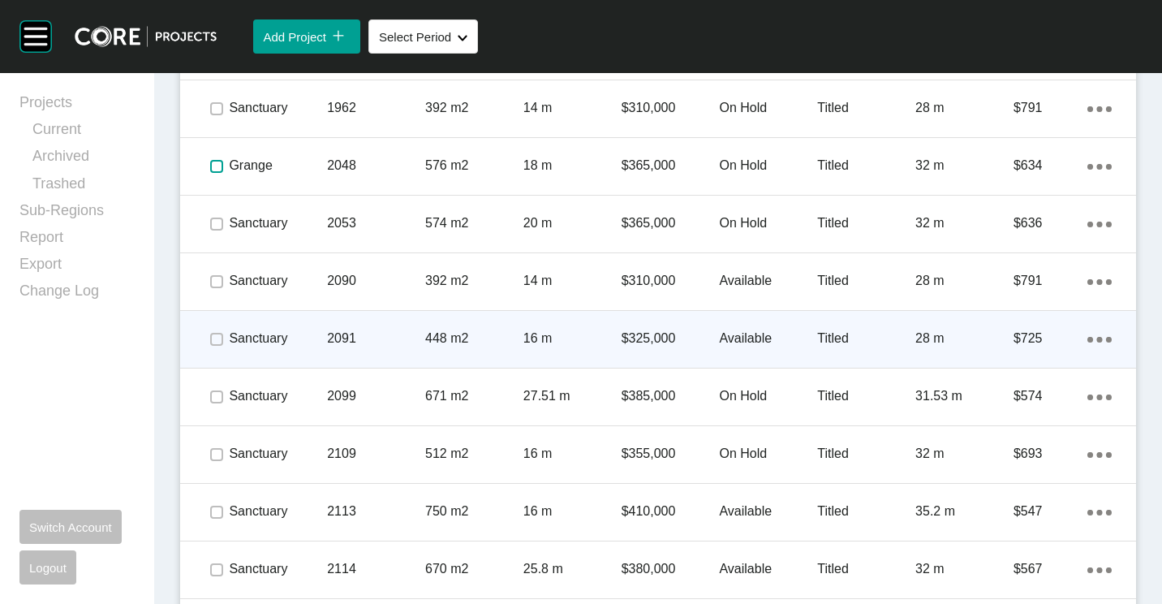
scroll to position [5274, 0]
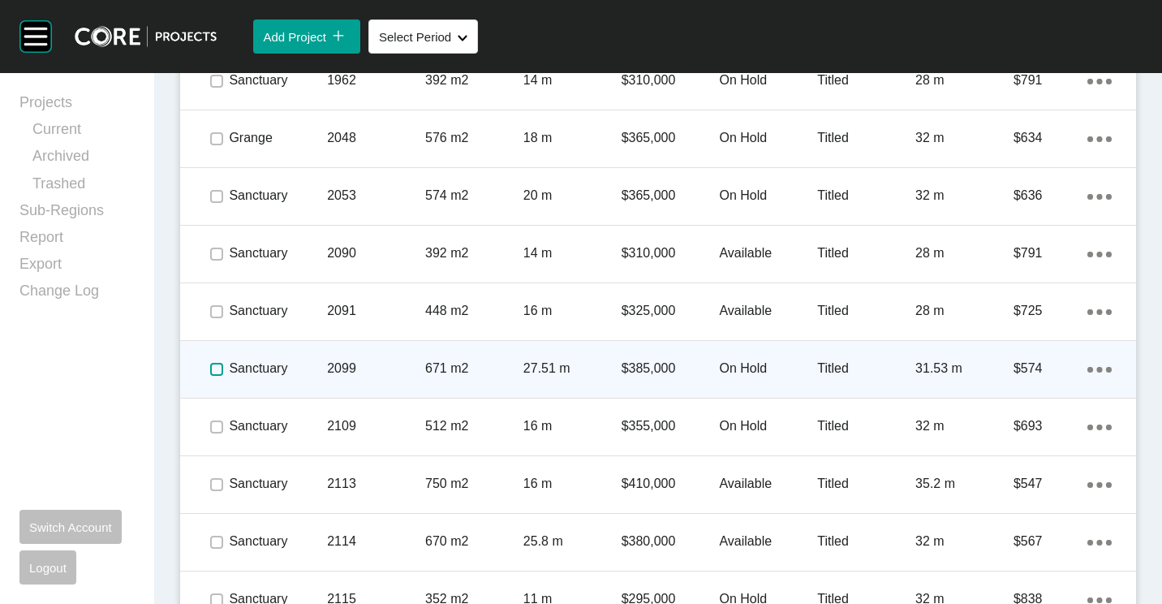
click at [218, 376] on label at bounding box center [216, 369] width 13 height 13
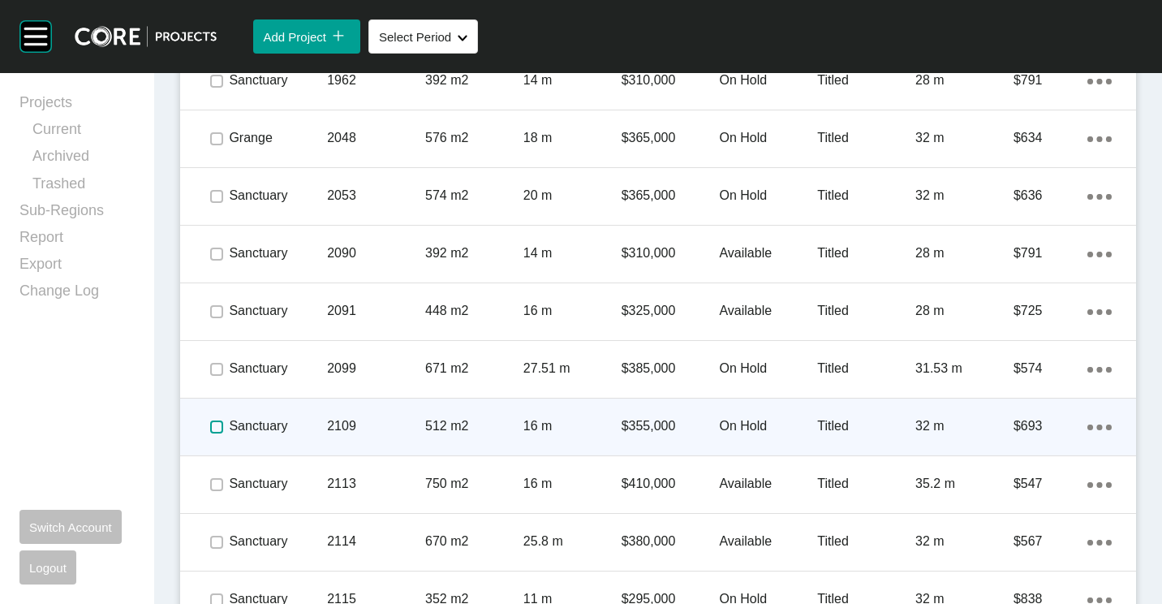
click at [217, 428] on label at bounding box center [216, 426] width 13 height 13
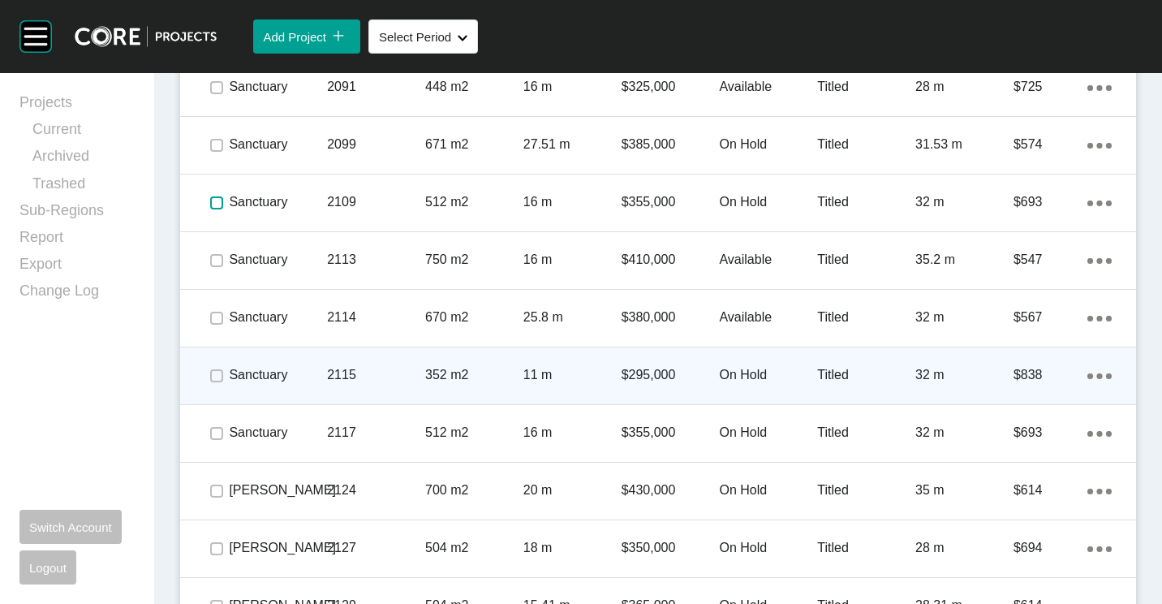
scroll to position [5517, 0]
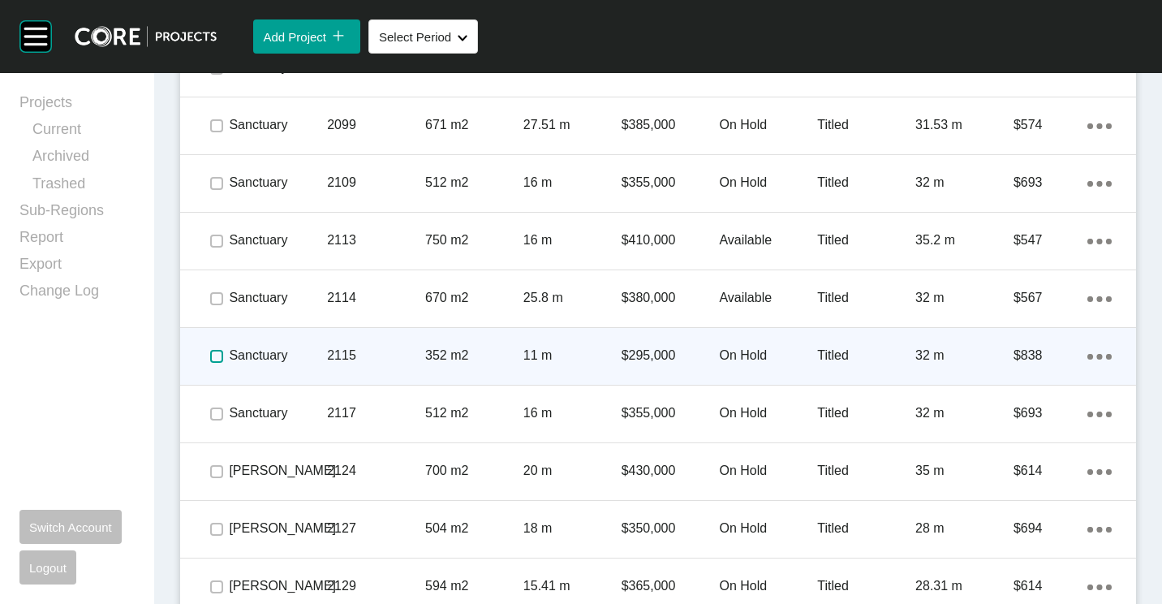
drag, startPoint x: 215, startPoint y: 358, endPoint x: 214, endPoint y: 371, distance: 13.0
click at [214, 359] on label at bounding box center [216, 356] width 13 height 13
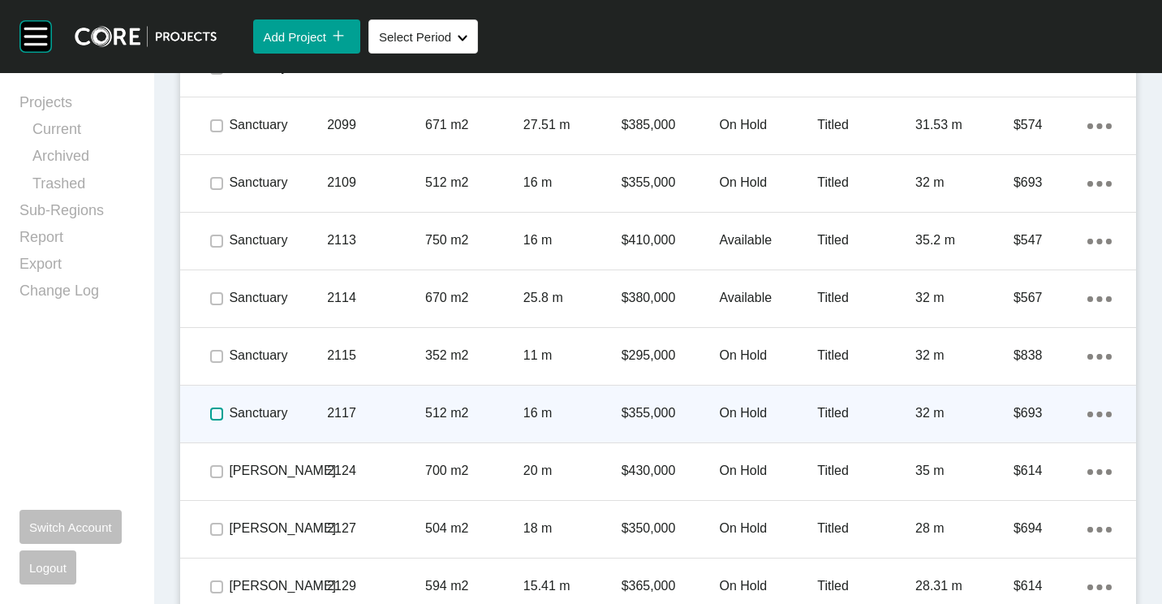
drag, startPoint x: 213, startPoint y: 415, endPoint x: 213, endPoint y: 426, distance: 11.4
click at [213, 417] on label at bounding box center [216, 413] width 13 height 13
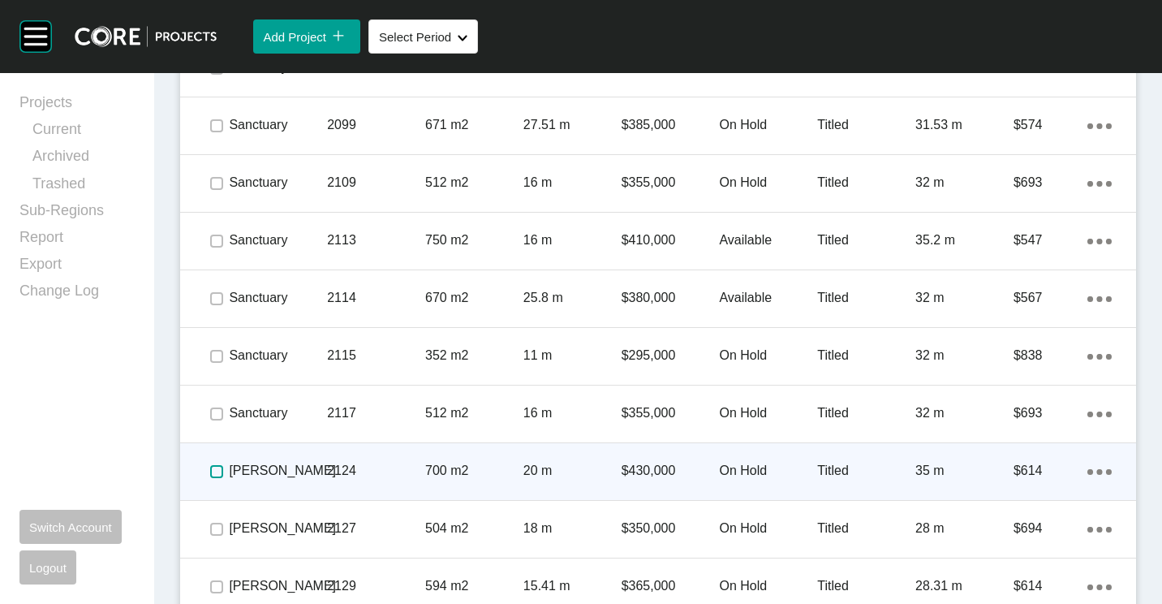
click at [213, 471] on label at bounding box center [216, 471] width 13 height 13
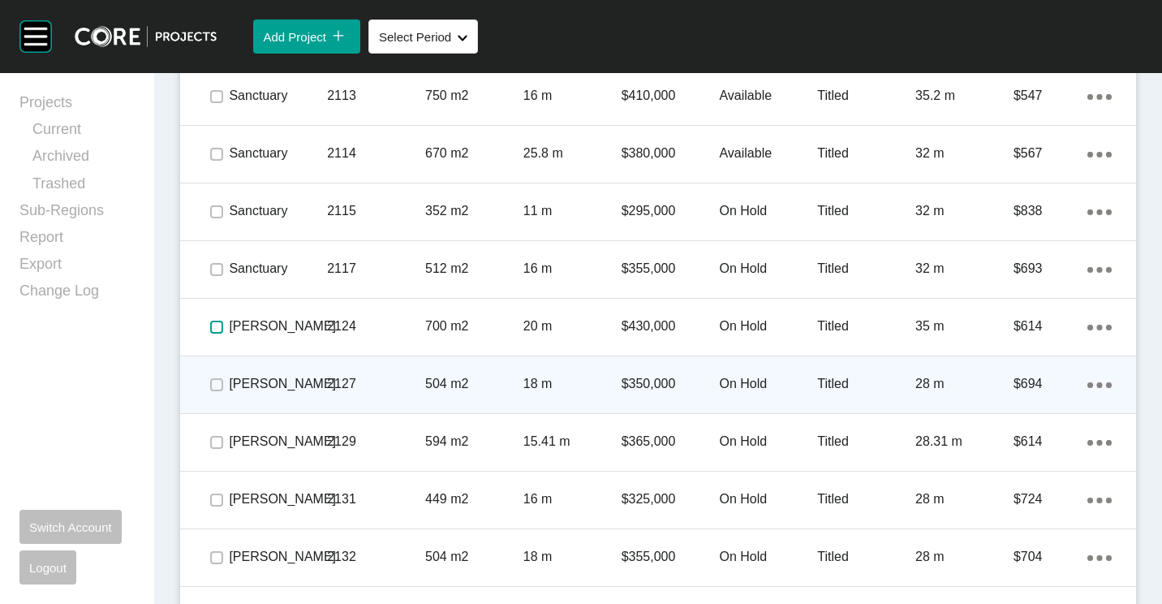
scroll to position [5680, 0]
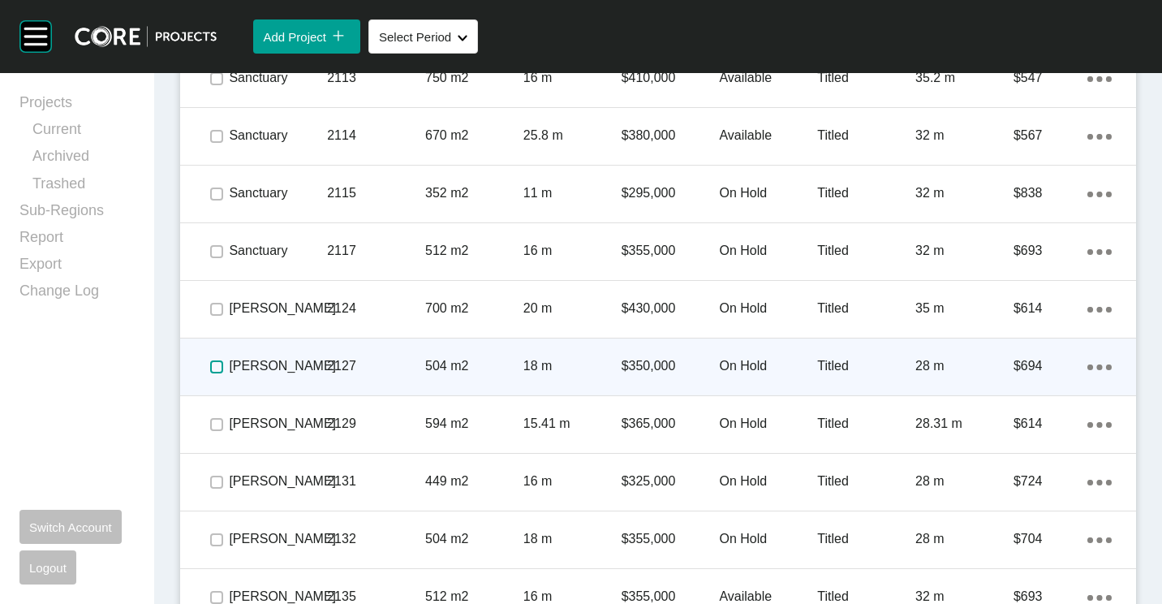
click at [213, 368] on label at bounding box center [216, 366] width 13 height 13
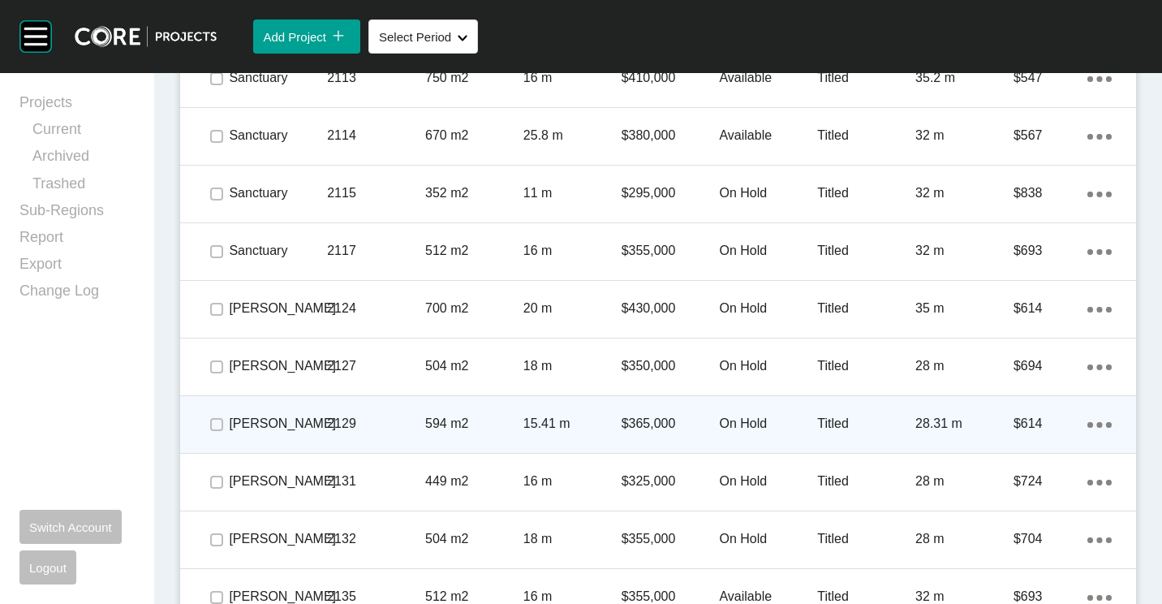
click at [205, 438] on div at bounding box center [216, 424] width 24 height 57
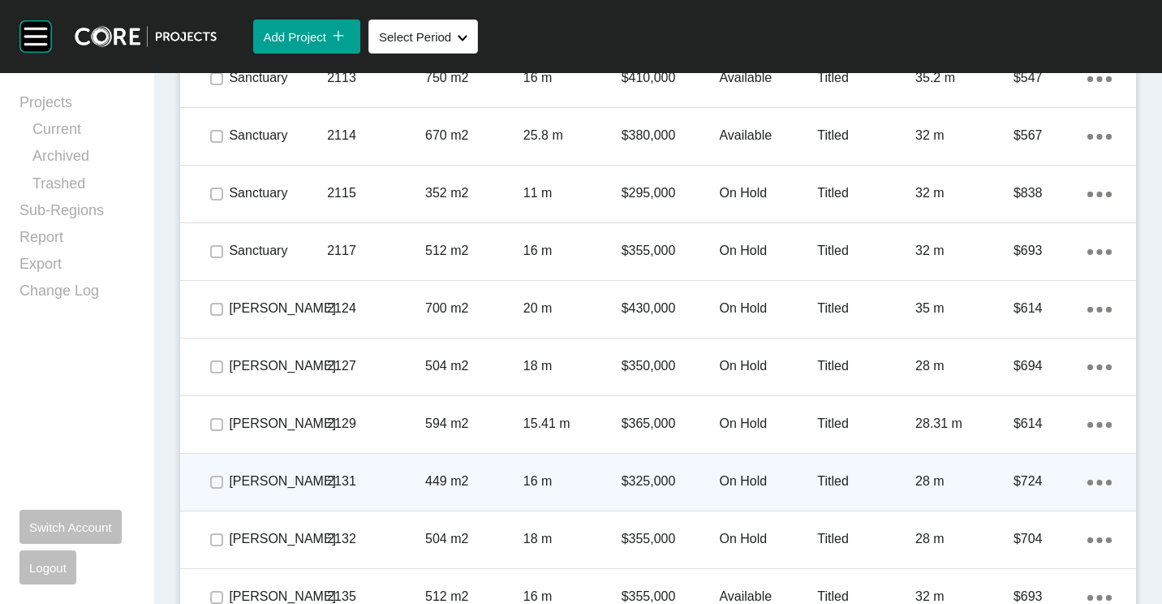
click at [212, 471] on span at bounding box center [216, 482] width 24 height 24
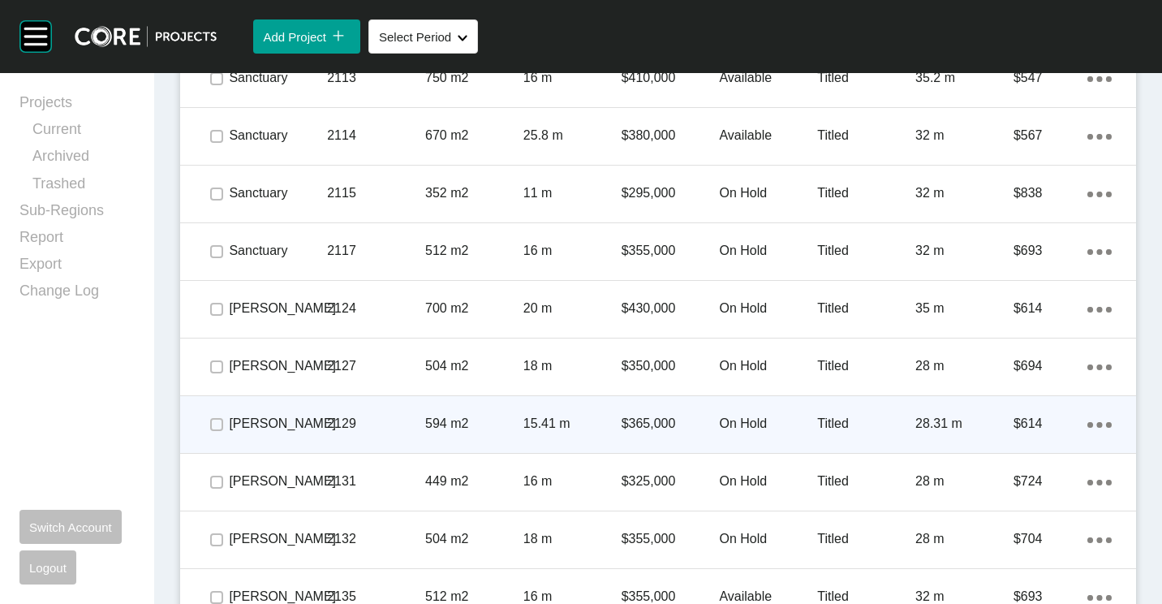
scroll to position [5842, 0]
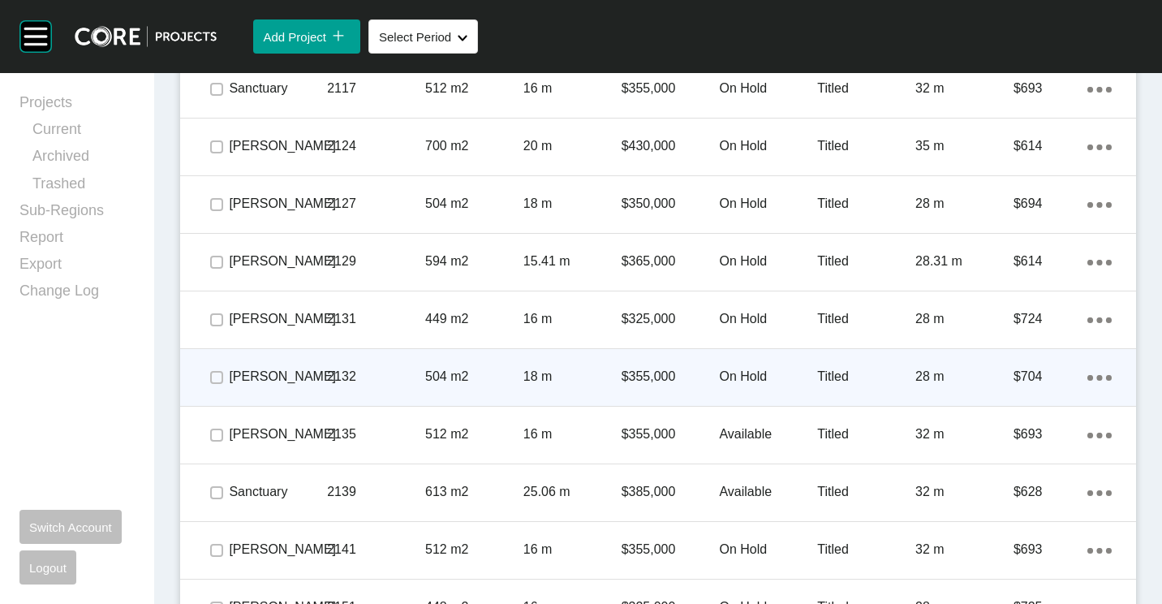
click at [219, 386] on span at bounding box center [216, 377] width 24 height 24
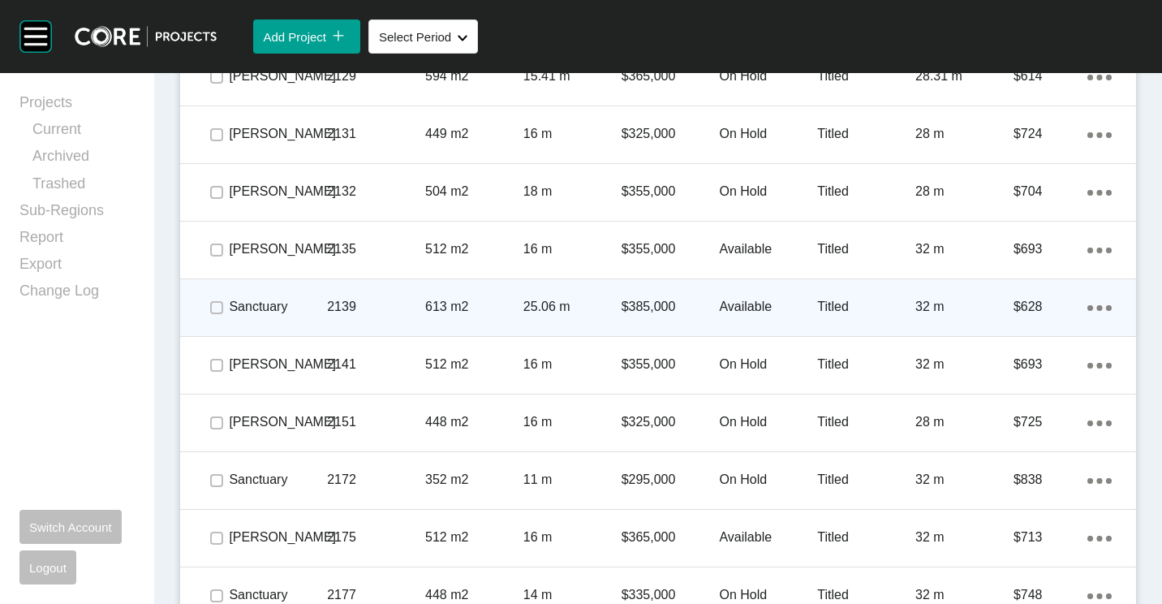
scroll to position [6055, 0]
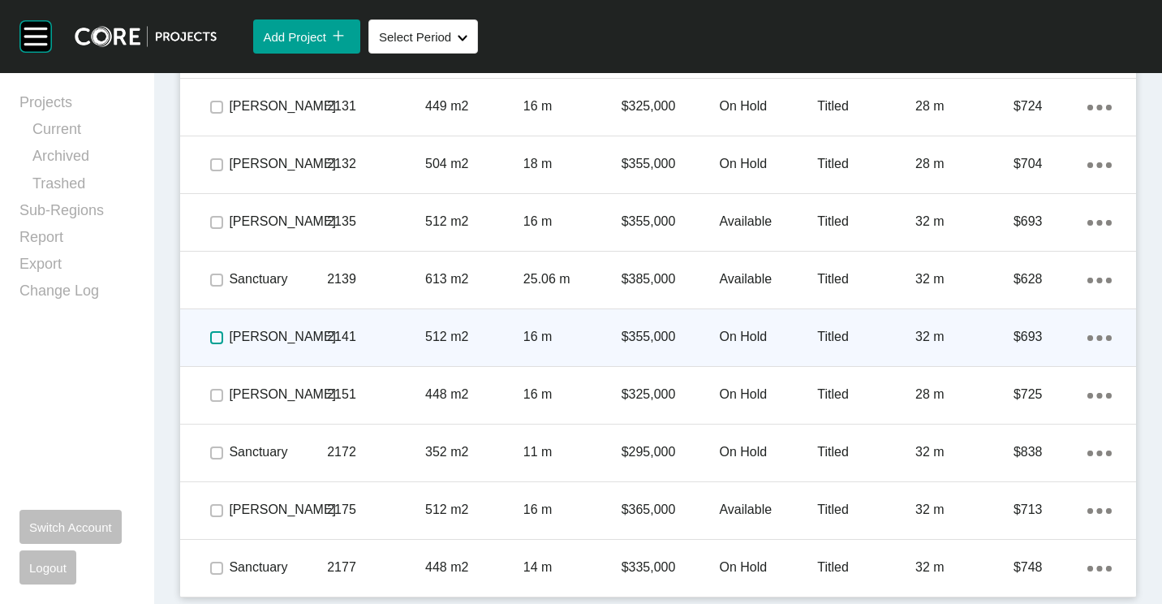
click at [214, 338] on label at bounding box center [216, 337] width 13 height 13
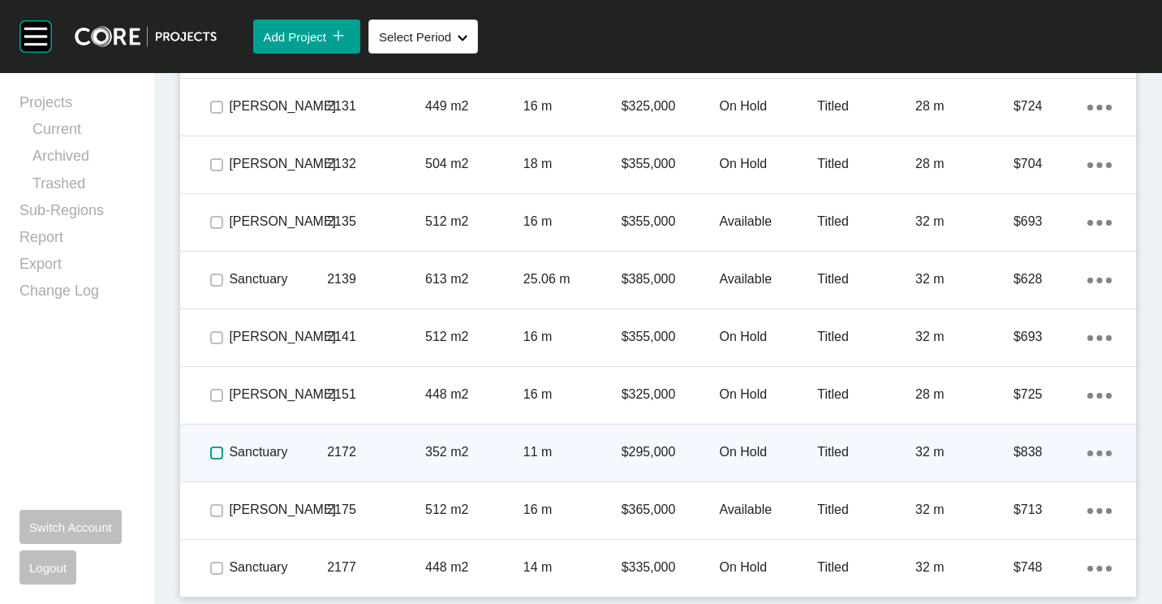
click at [219, 454] on label at bounding box center [216, 452] width 13 height 13
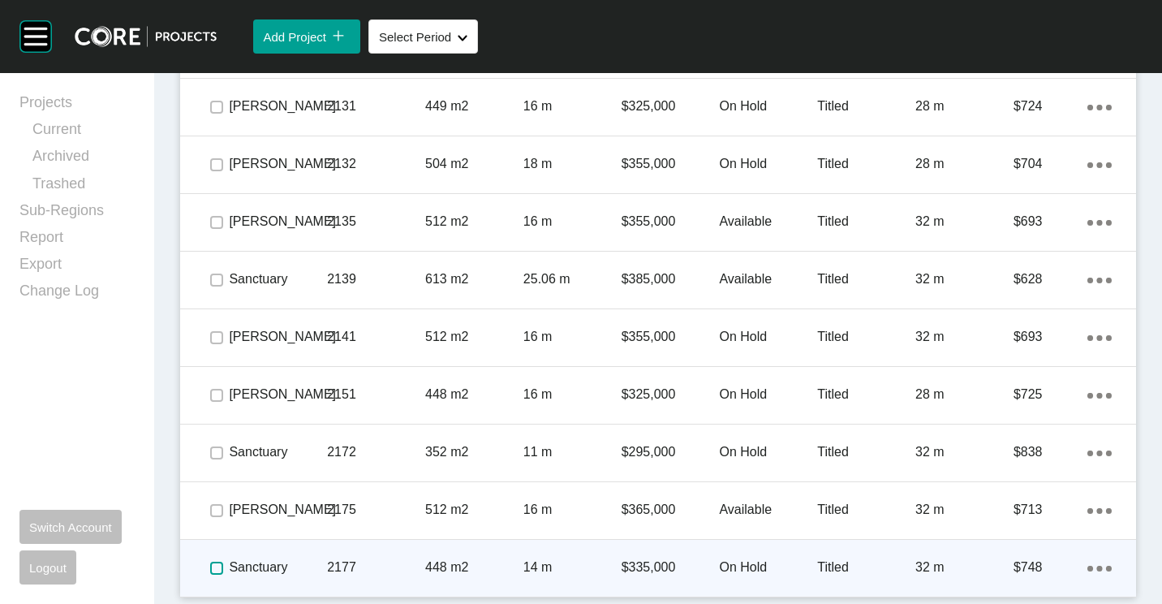
click at [217, 566] on label at bounding box center [216, 567] width 13 height 13
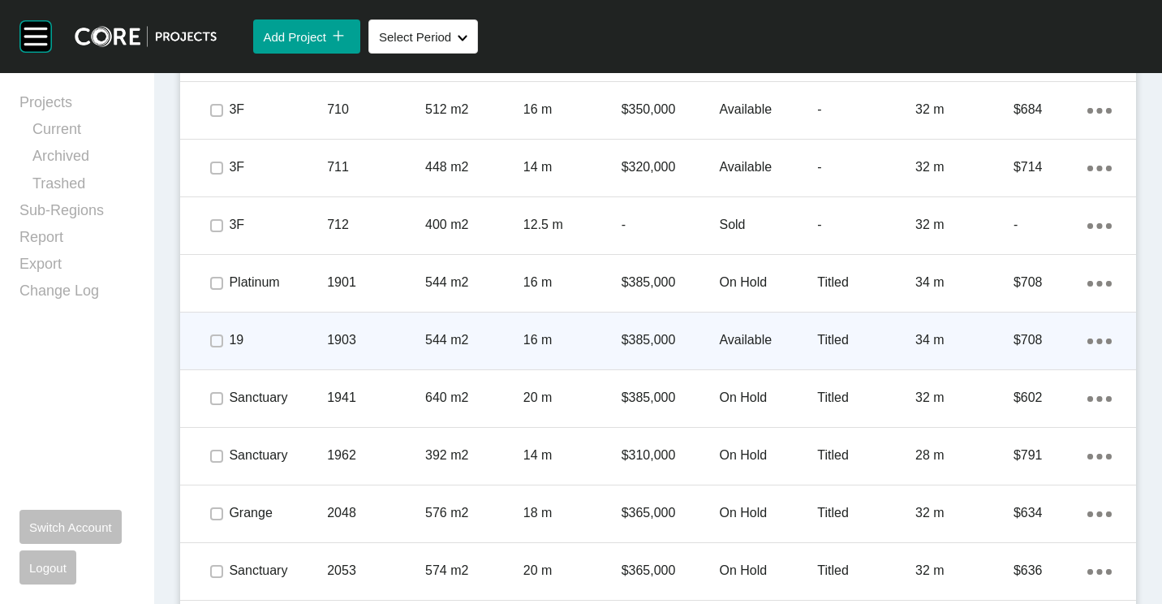
scroll to position [4919, 0]
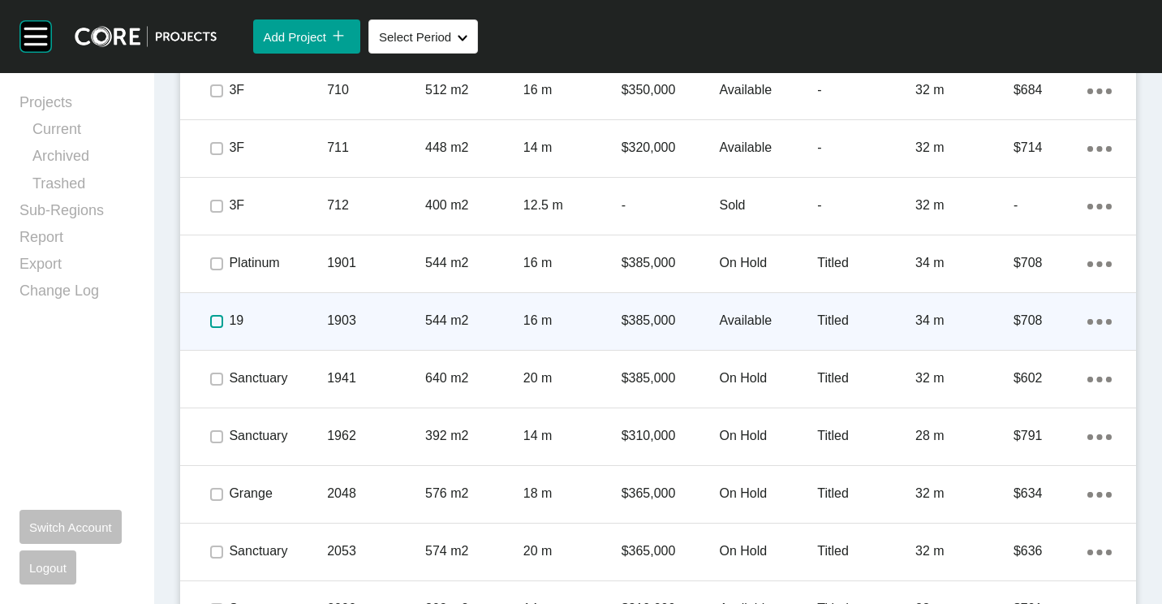
click at [219, 321] on label at bounding box center [216, 321] width 13 height 13
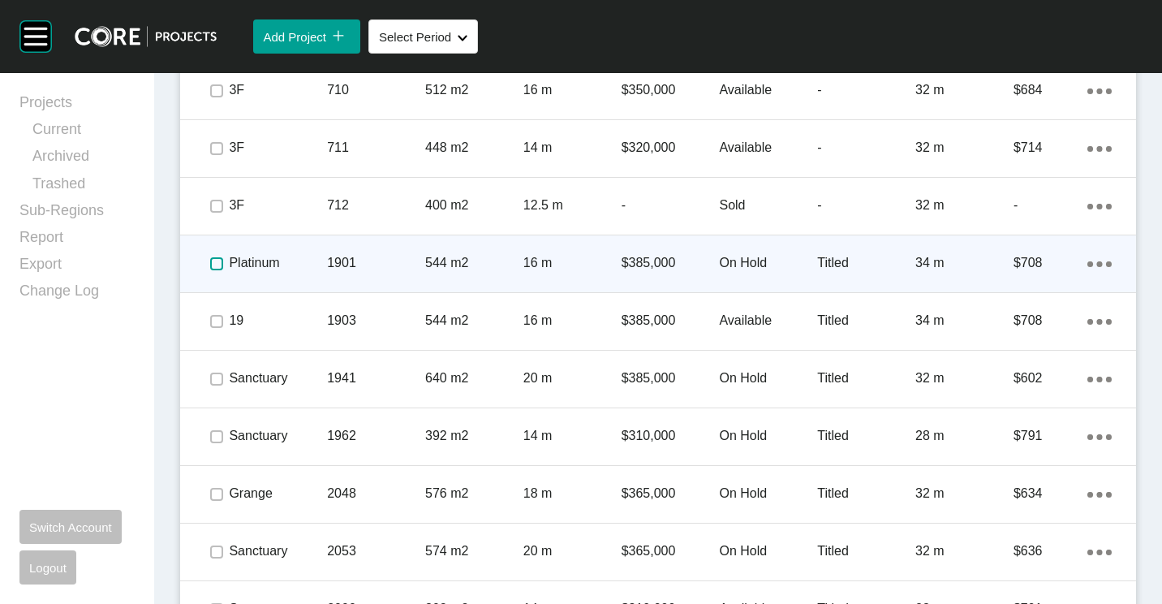
drag, startPoint x: 216, startPoint y: 267, endPoint x: 324, endPoint y: 264, distance: 108.0
click at [222, 265] on label at bounding box center [216, 263] width 13 height 13
click at [409, 264] on p "1901" at bounding box center [376, 263] width 98 height 18
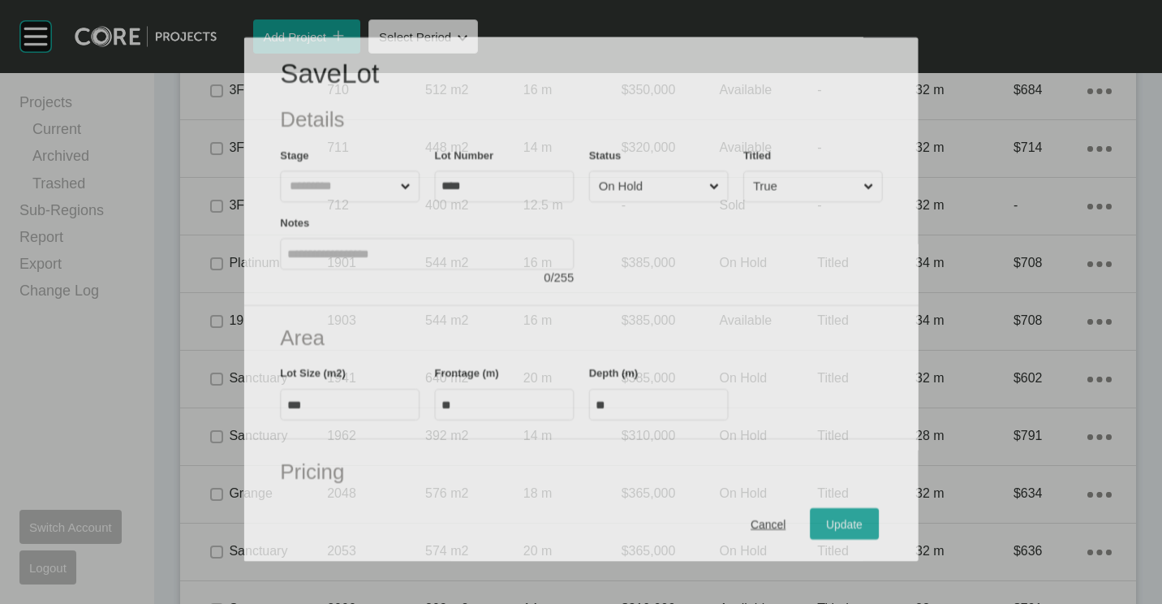
scroll to position [4868, 0]
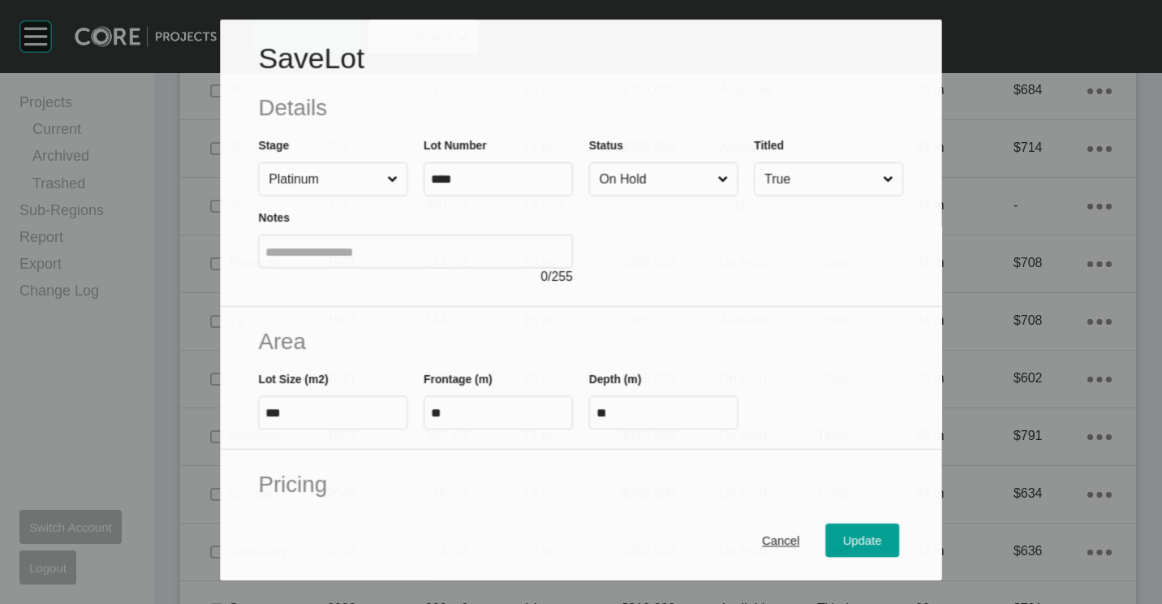
click at [626, 182] on input "On Hold" at bounding box center [655, 179] width 118 height 32
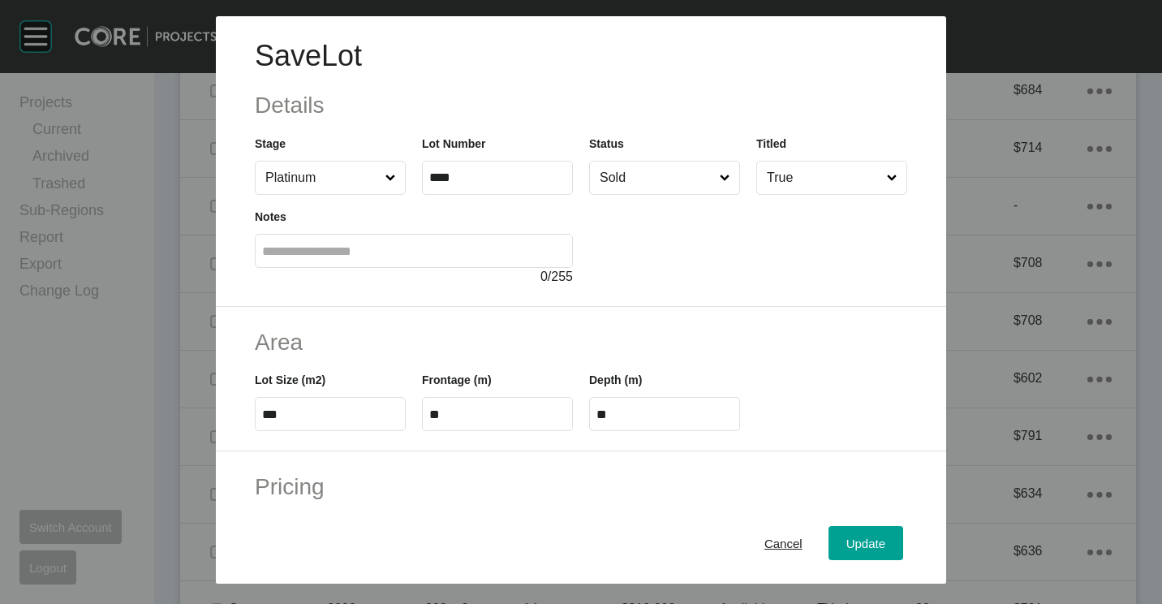
drag, startPoint x: 862, startPoint y: 534, endPoint x: 854, endPoint y: 474, distance: 60.6
click at [860, 534] on div "Update" at bounding box center [865, 543] width 47 height 22
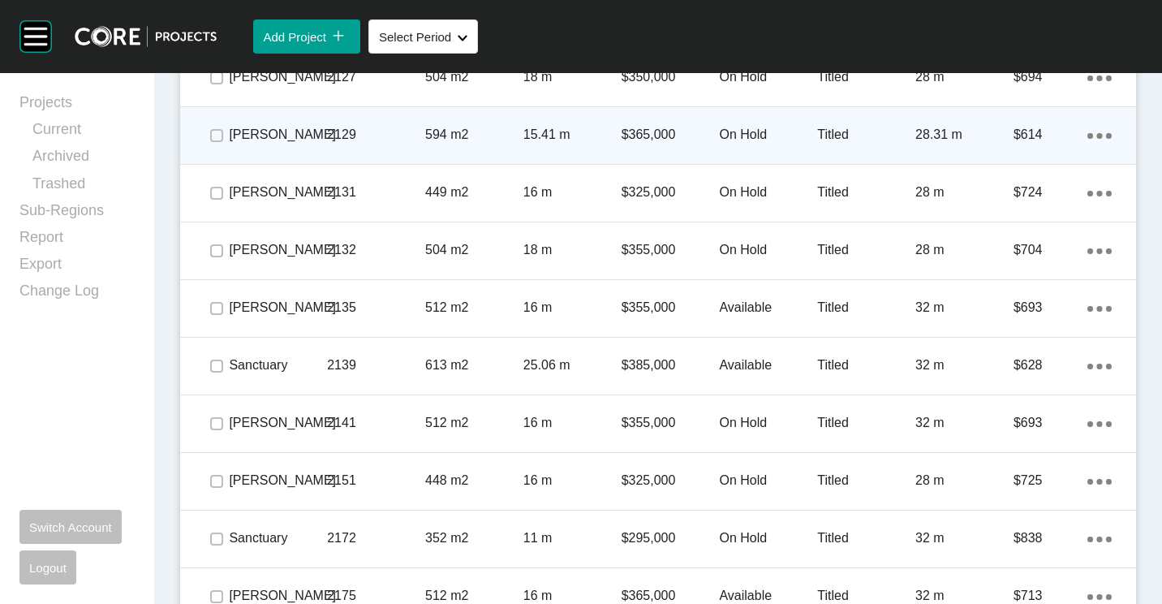
scroll to position [6055, 0]
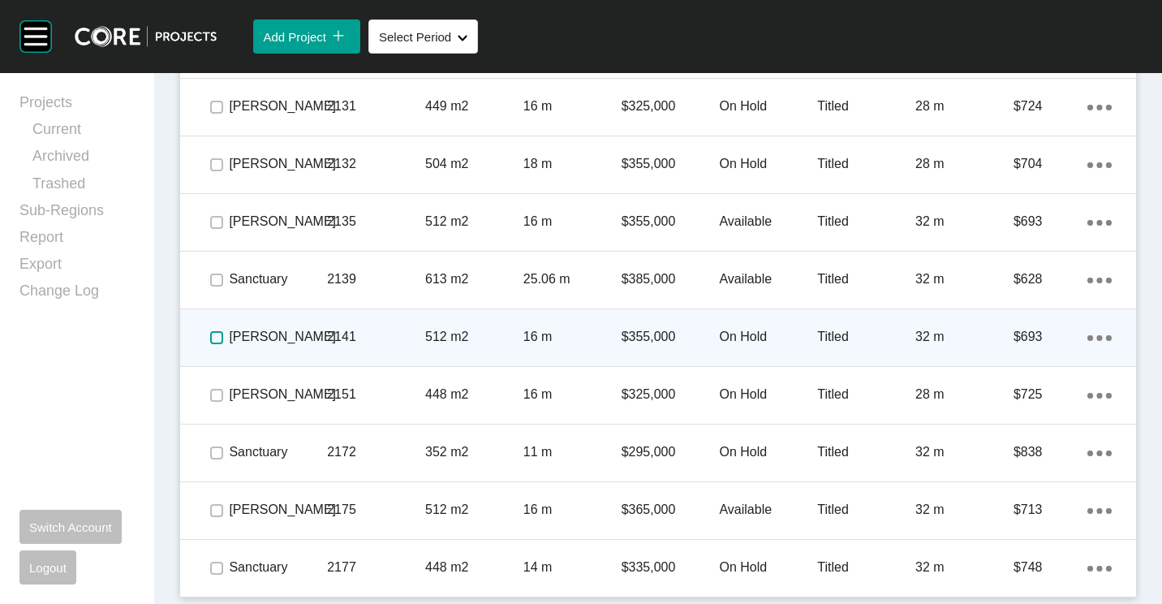
click at [221, 339] on label at bounding box center [216, 337] width 13 height 13
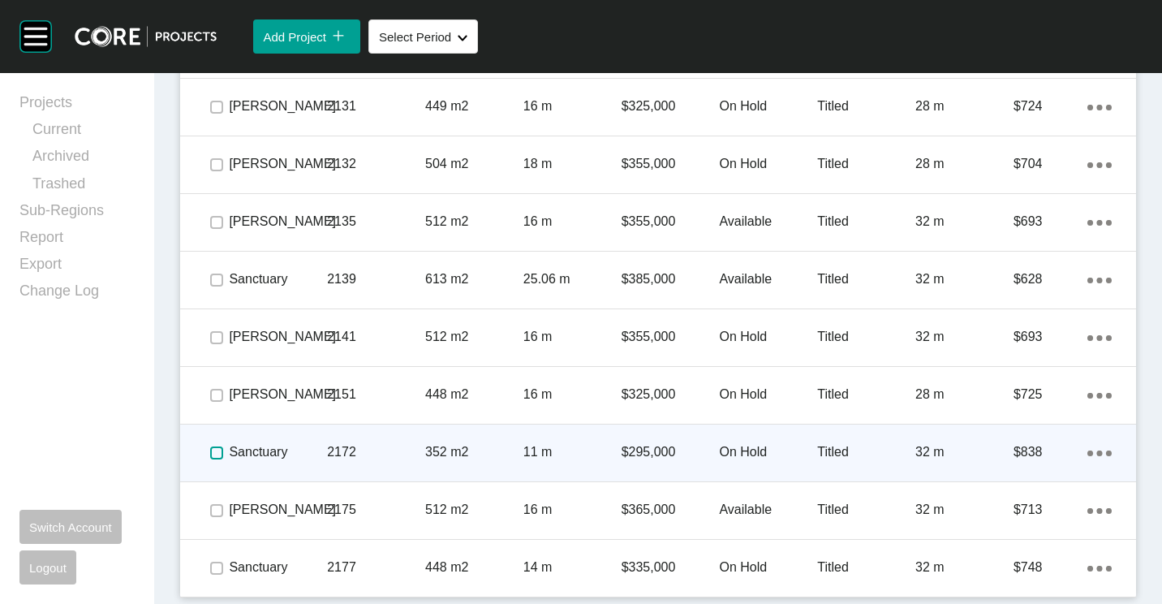
click at [219, 452] on label at bounding box center [216, 452] width 13 height 13
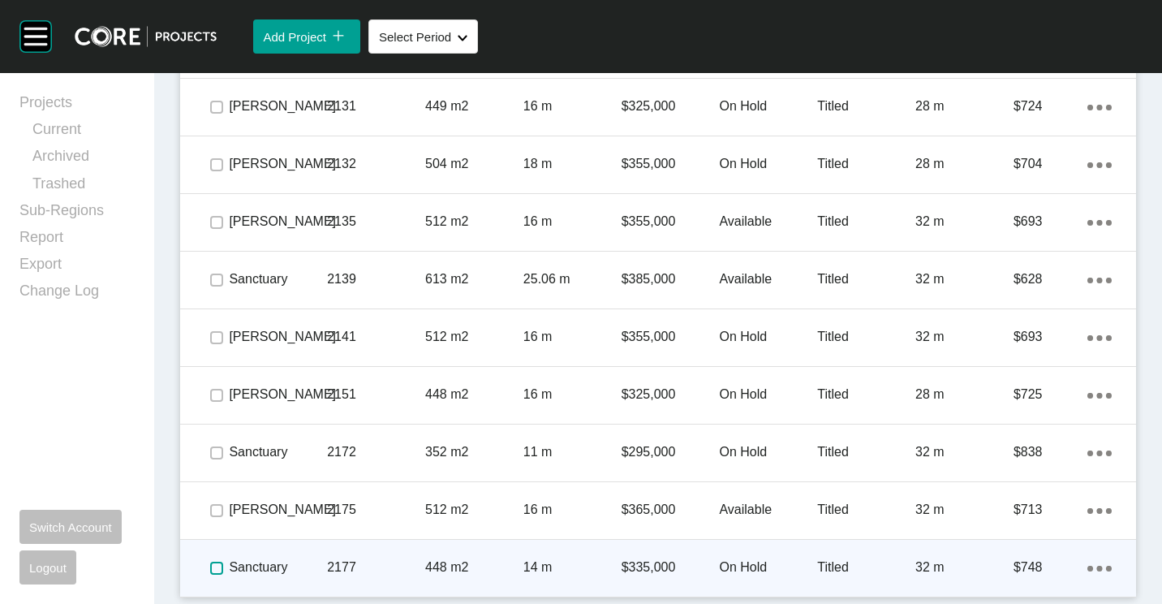
click at [217, 562] on label at bounding box center [216, 567] width 13 height 13
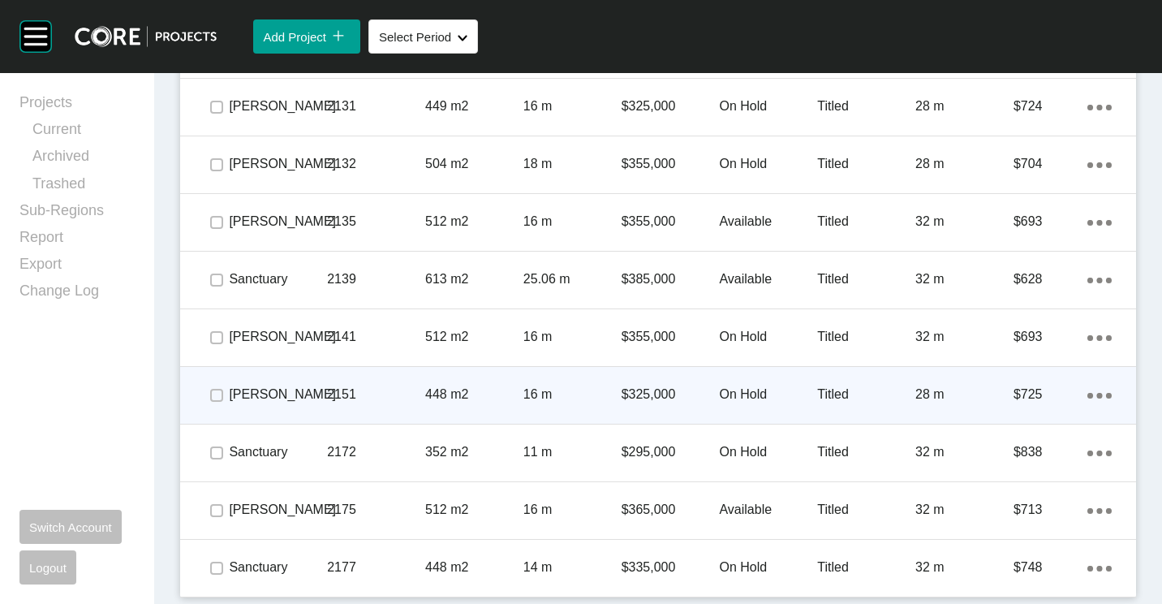
click at [359, 388] on p "2151" at bounding box center [376, 394] width 98 height 18
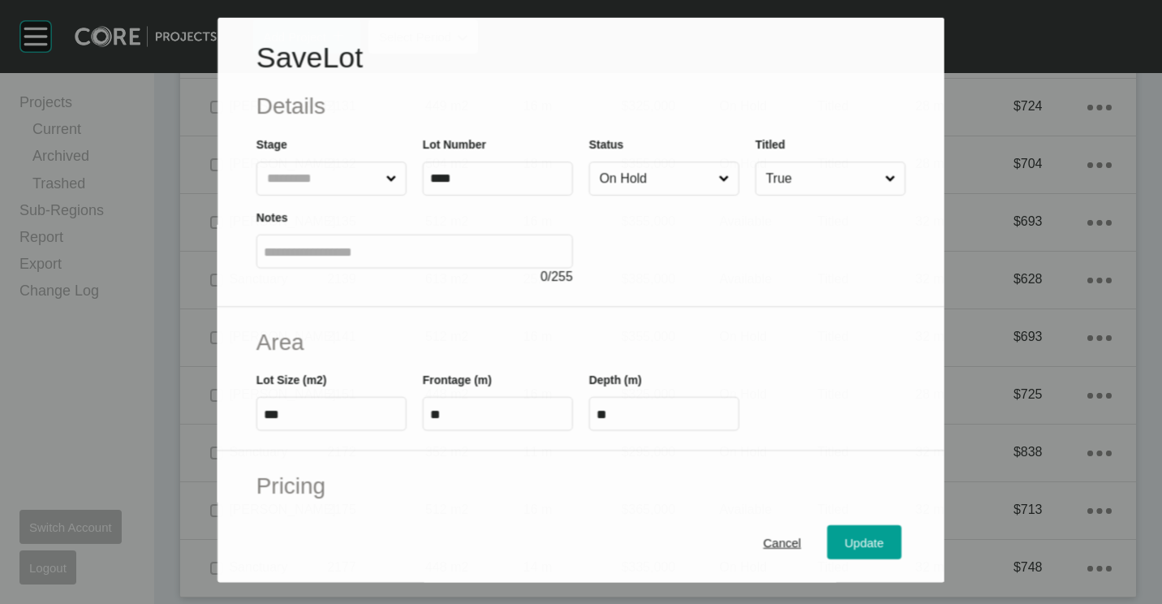
scroll to position [6004, 0]
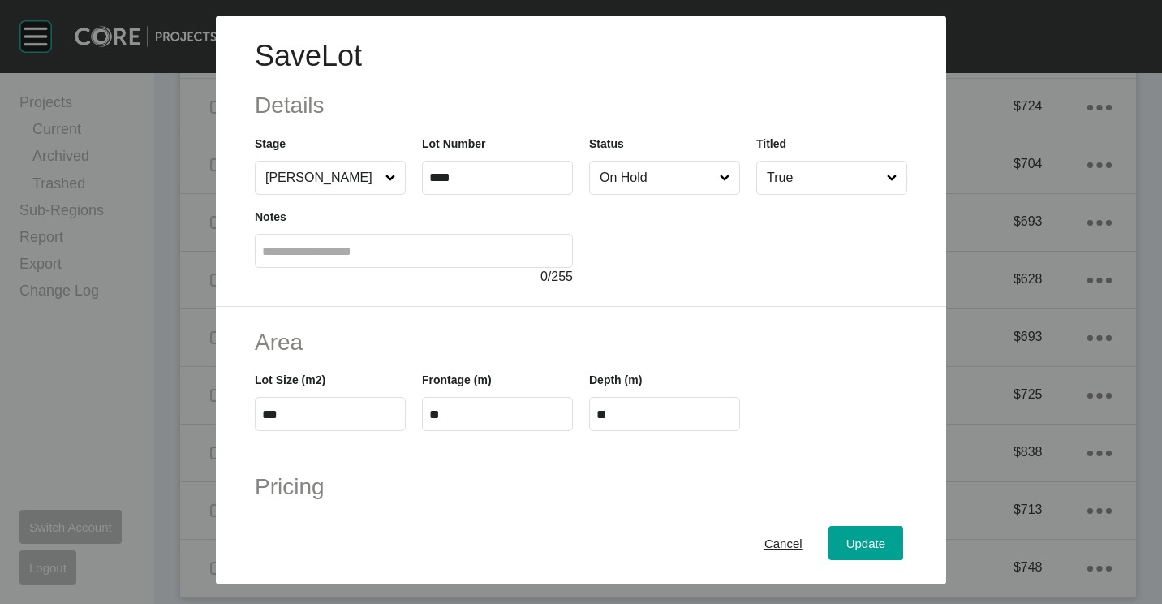
click at [647, 178] on input "On Hold" at bounding box center [656, 177] width 120 height 32
click at [846, 545] on span "Update" at bounding box center [865, 543] width 39 height 14
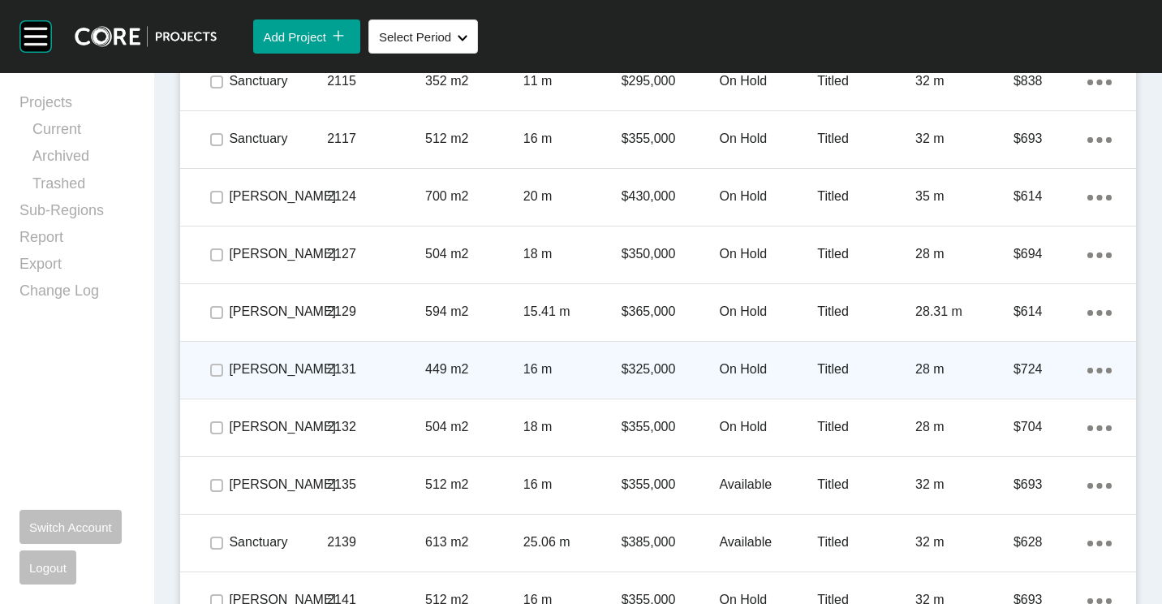
scroll to position [5811, 0]
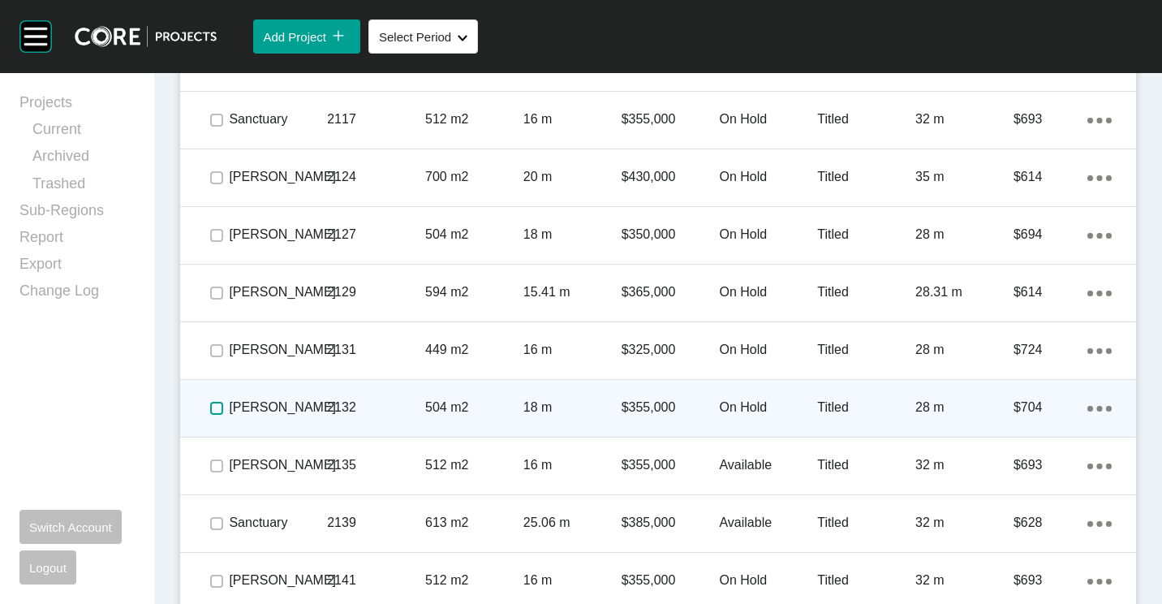
click at [217, 410] on label at bounding box center [216, 408] width 13 height 13
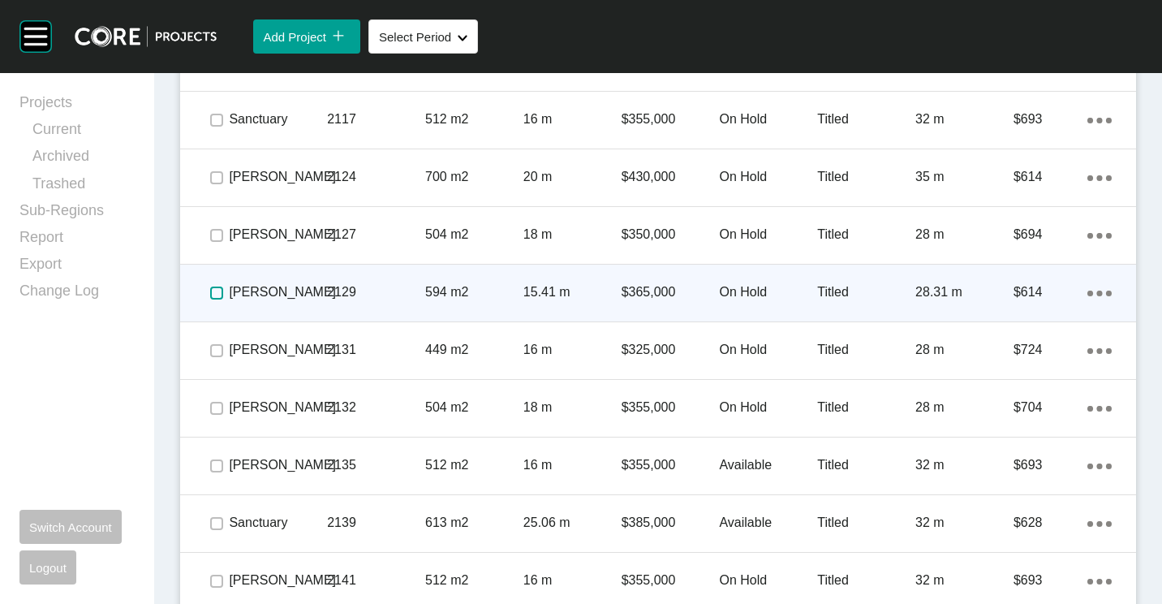
click at [216, 283] on span at bounding box center [216, 293] width 24 height 24
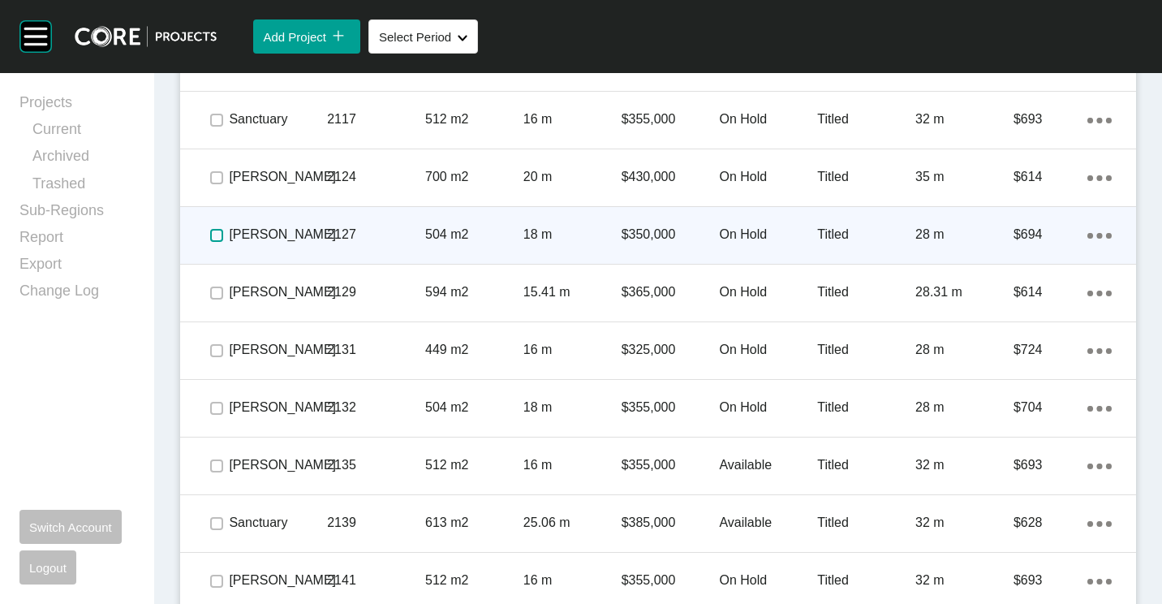
click at [219, 227] on span at bounding box center [216, 235] width 24 height 24
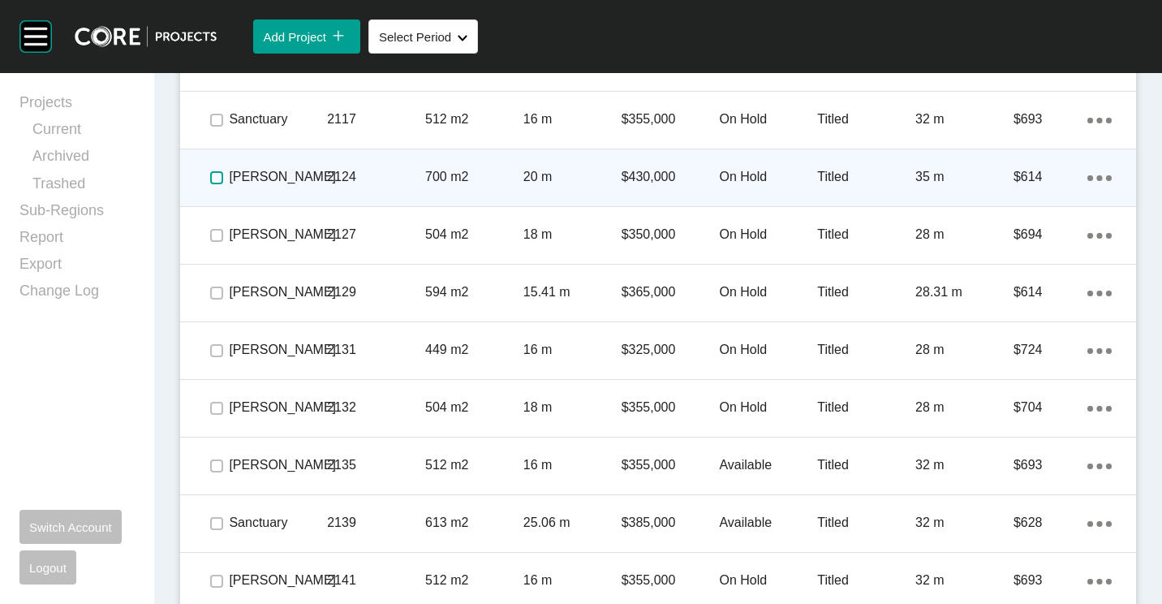
drag, startPoint x: 219, startPoint y: 218, endPoint x: 220, endPoint y: 172, distance: 46.3
click at [220, 179] on label at bounding box center [216, 177] width 13 height 13
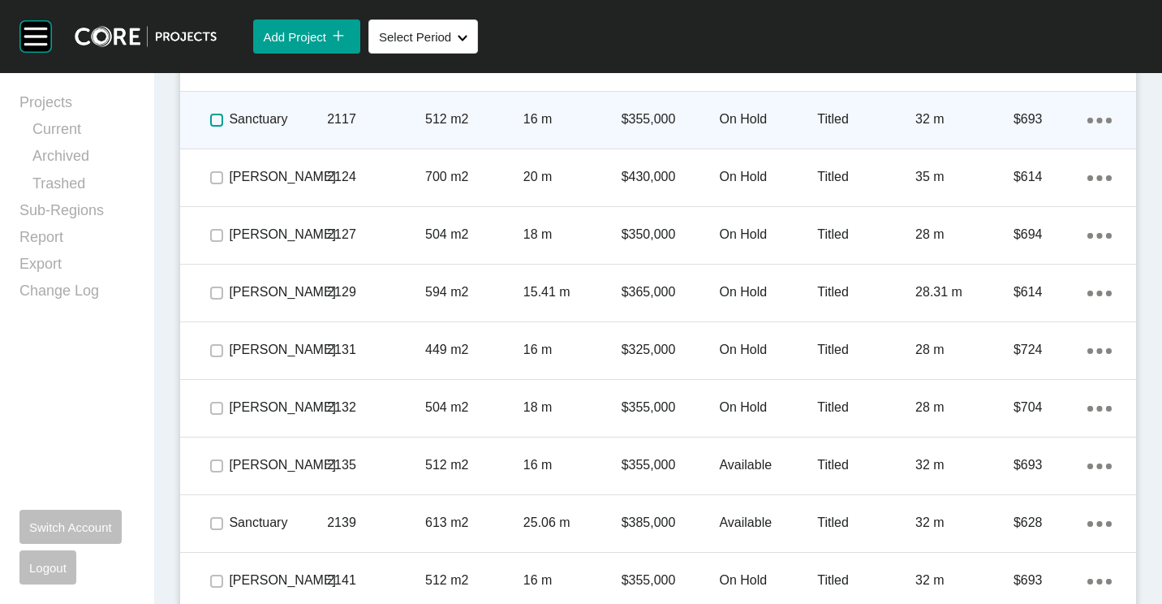
click at [217, 120] on label at bounding box center [216, 120] width 13 height 13
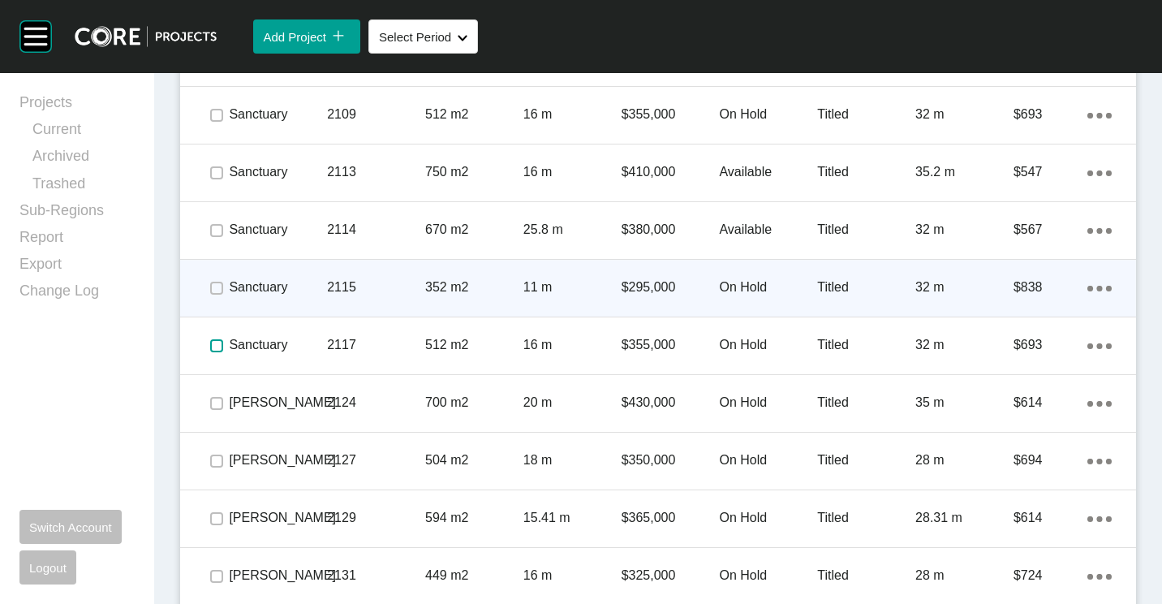
scroll to position [5568, 0]
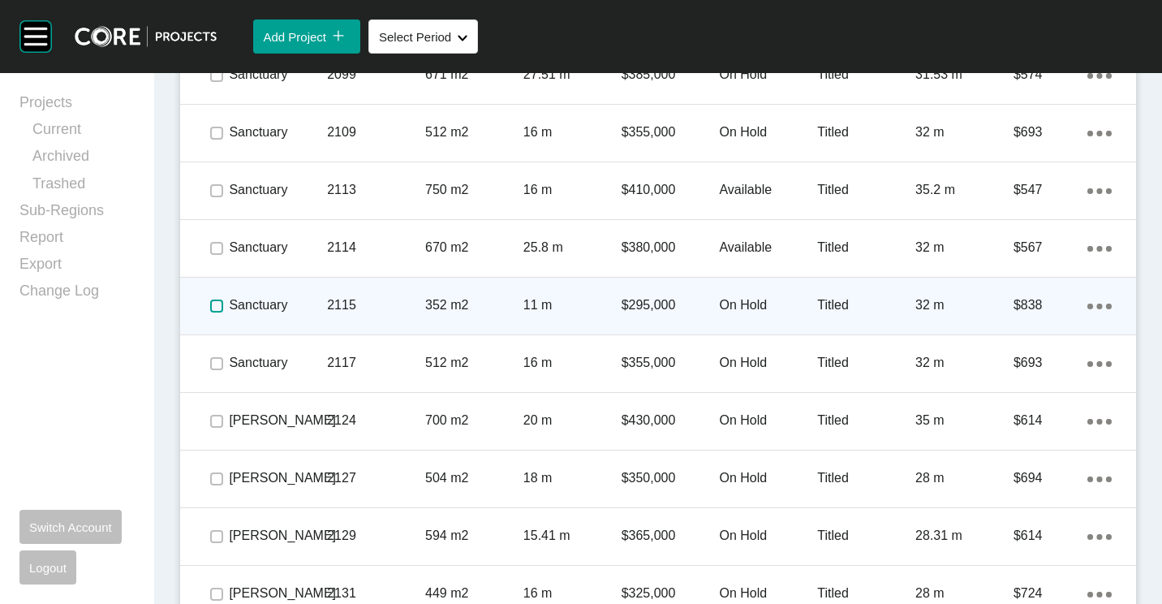
click at [218, 308] on label at bounding box center [216, 305] width 13 height 13
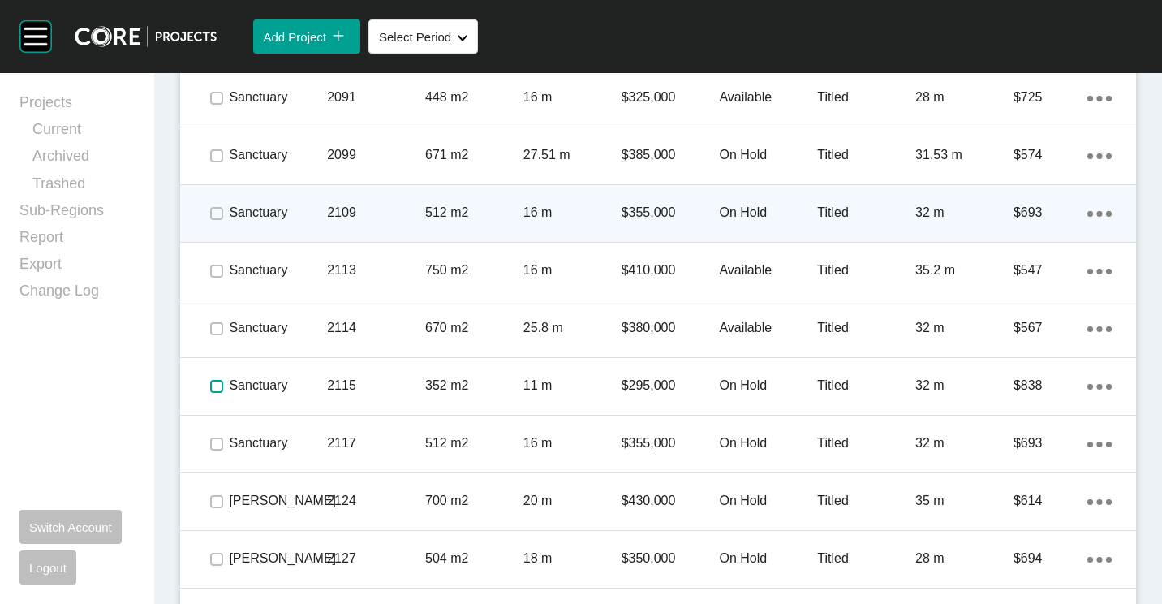
scroll to position [5405, 0]
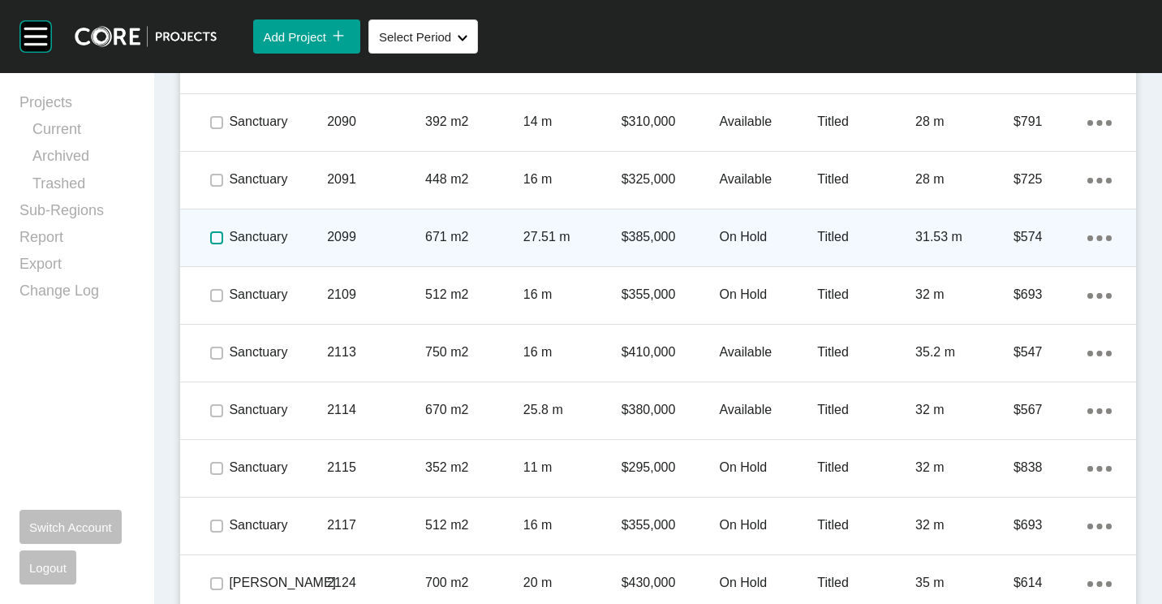
drag, startPoint x: 213, startPoint y: 234, endPoint x: 206, endPoint y: 265, distance: 30.9
click at [213, 239] on label at bounding box center [216, 237] width 13 height 13
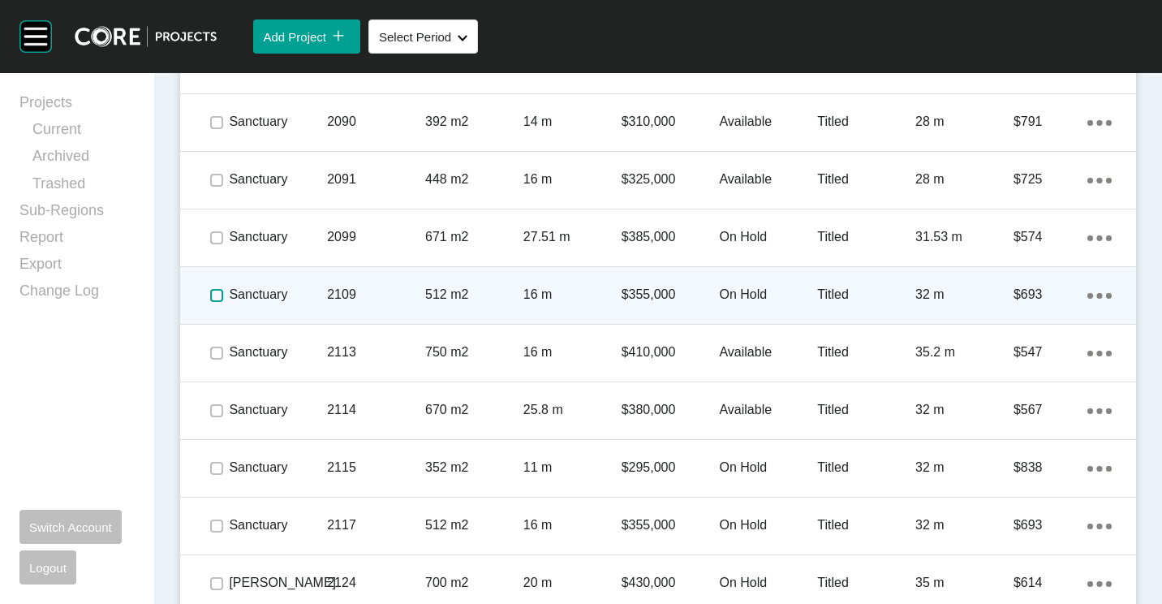
click at [211, 295] on label at bounding box center [216, 295] width 13 height 13
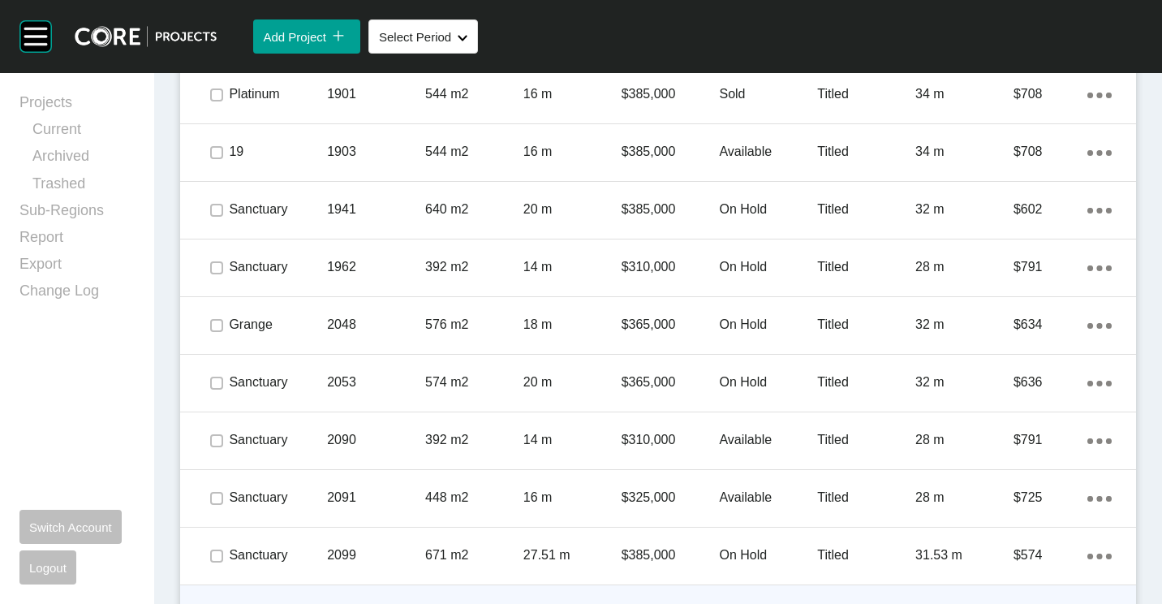
scroll to position [5081, 0]
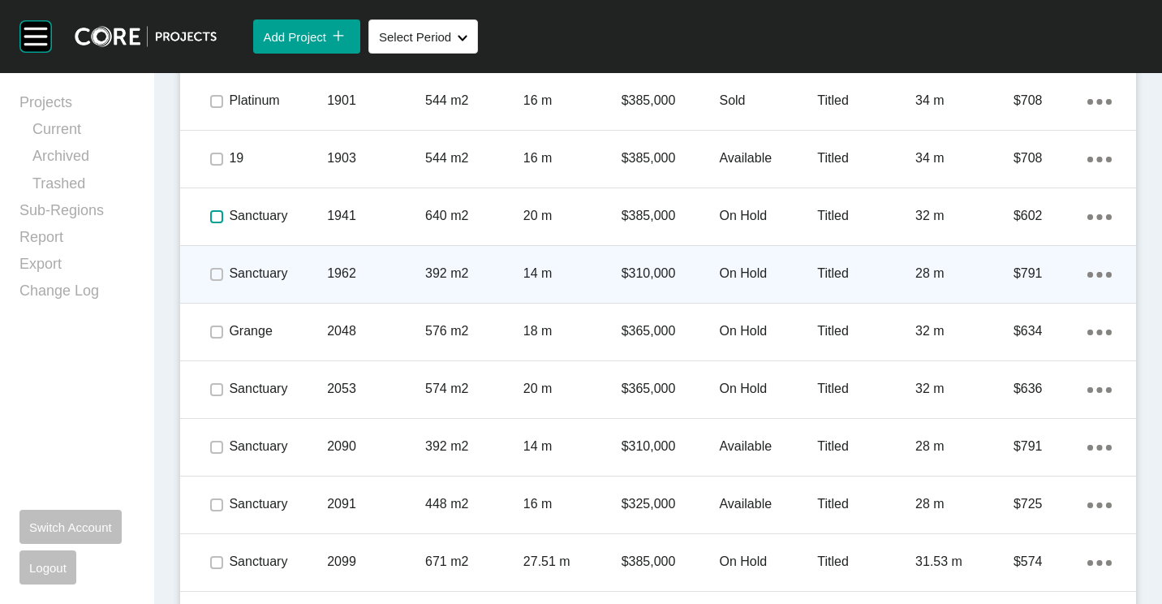
drag, startPoint x: 220, startPoint y: 217, endPoint x: 215, endPoint y: 246, distance: 29.6
click at [218, 221] on label at bounding box center [216, 216] width 13 height 13
drag, startPoint x: 215, startPoint y: 280, endPoint x: 215, endPoint y: 293, distance: 13.0
click at [215, 291] on div at bounding box center [216, 274] width 24 height 57
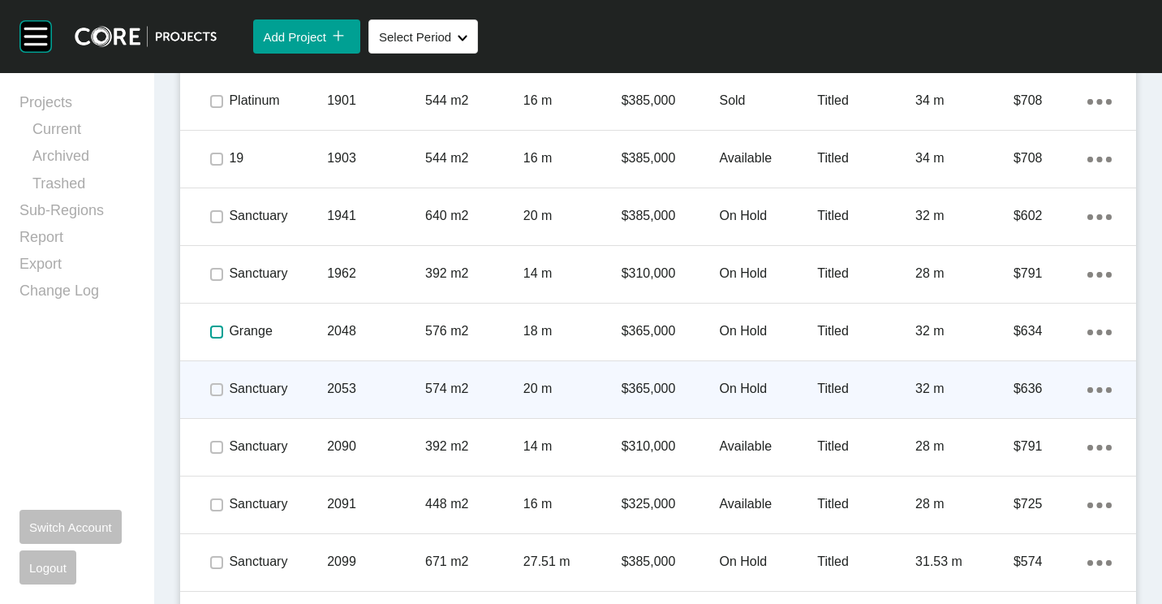
drag, startPoint x: 216, startPoint y: 336, endPoint x: 216, endPoint y: 369, distance: 33.3
click at [216, 346] on div at bounding box center [216, 331] width 24 height 57
click at [217, 400] on span at bounding box center [216, 389] width 24 height 24
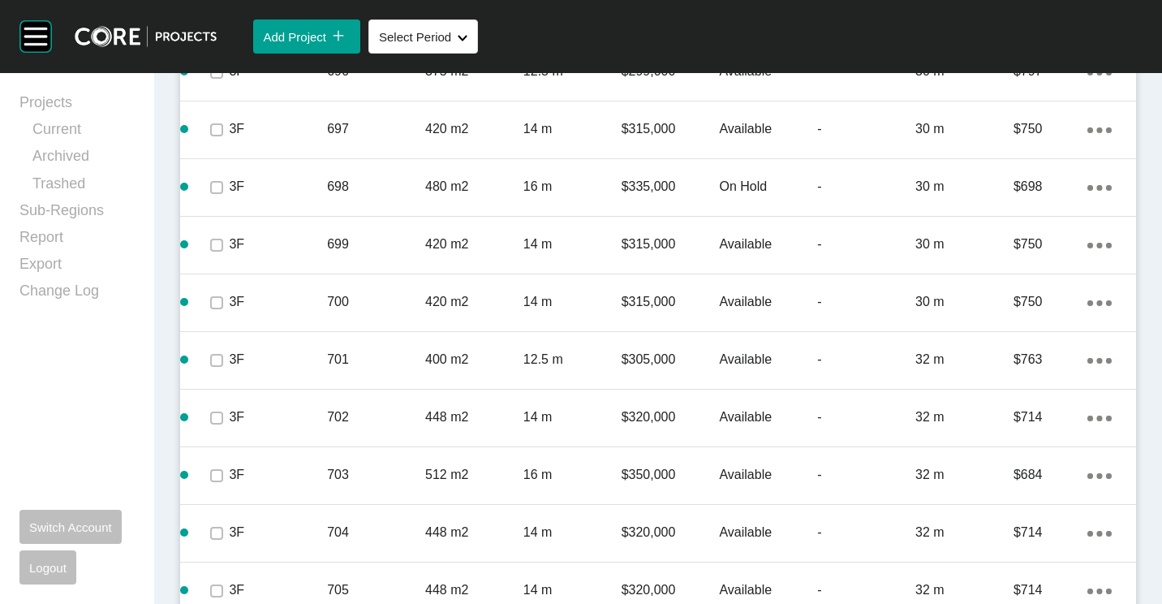
scroll to position [4107, 0]
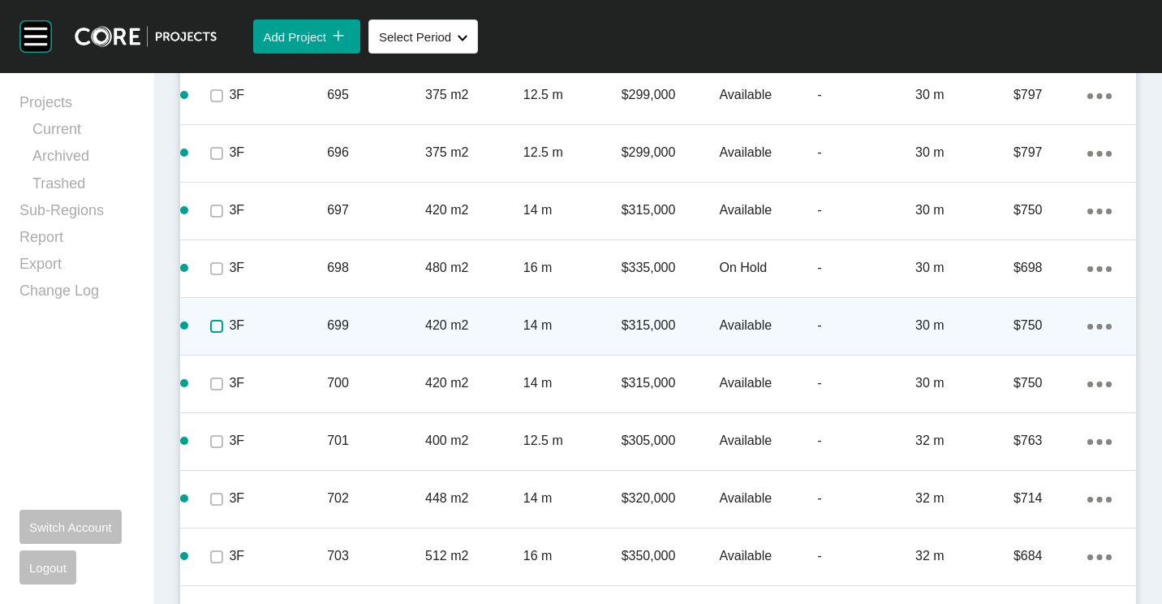
click at [217, 324] on label at bounding box center [216, 326] width 13 height 13
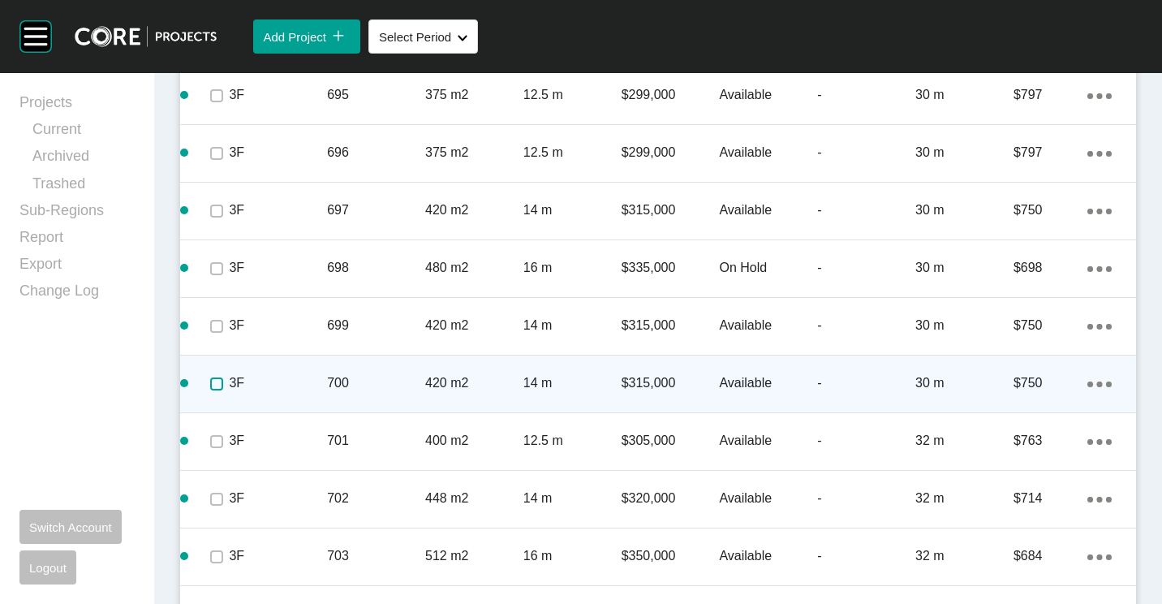
click at [214, 386] on label at bounding box center [216, 383] width 13 height 13
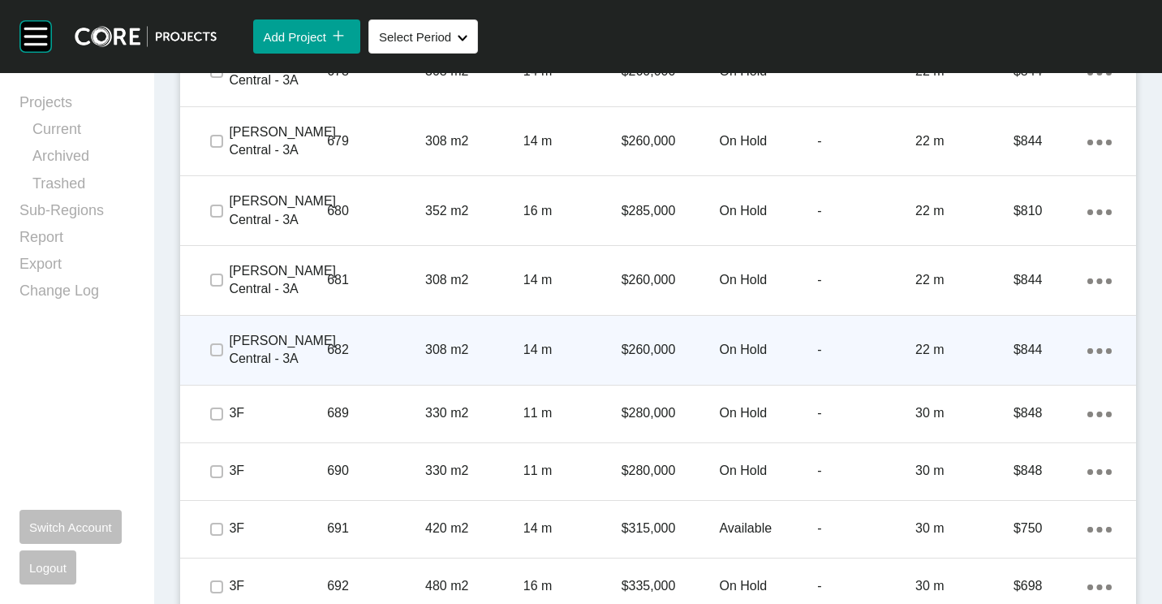
scroll to position [3458, 0]
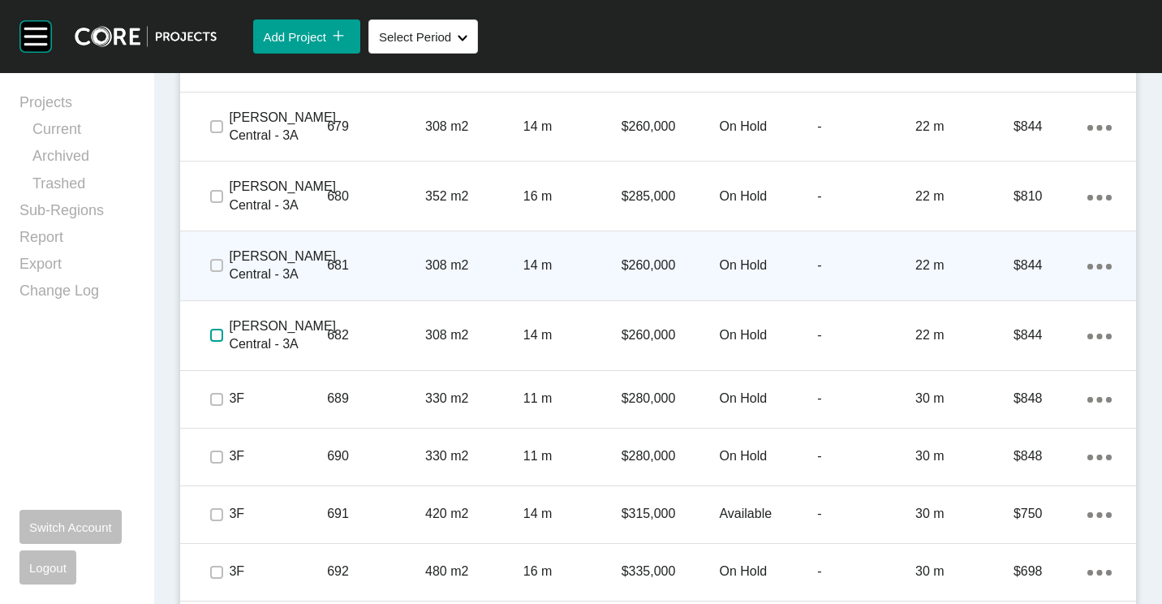
drag, startPoint x: 209, startPoint y: 337, endPoint x: 209, endPoint y: 290, distance: 47.1
click at [210, 333] on label at bounding box center [216, 335] width 13 height 13
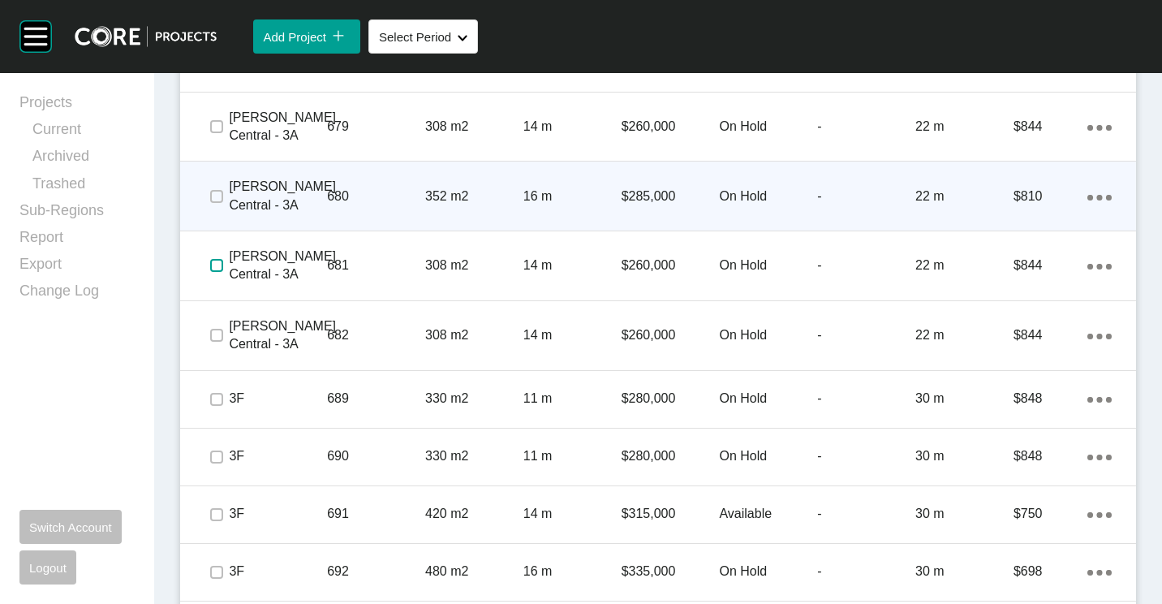
drag, startPoint x: 211, startPoint y: 268, endPoint x: 217, endPoint y: 221, distance: 47.4
click at [213, 263] on label at bounding box center [216, 265] width 13 height 13
click at [215, 188] on span at bounding box center [216, 196] width 24 height 24
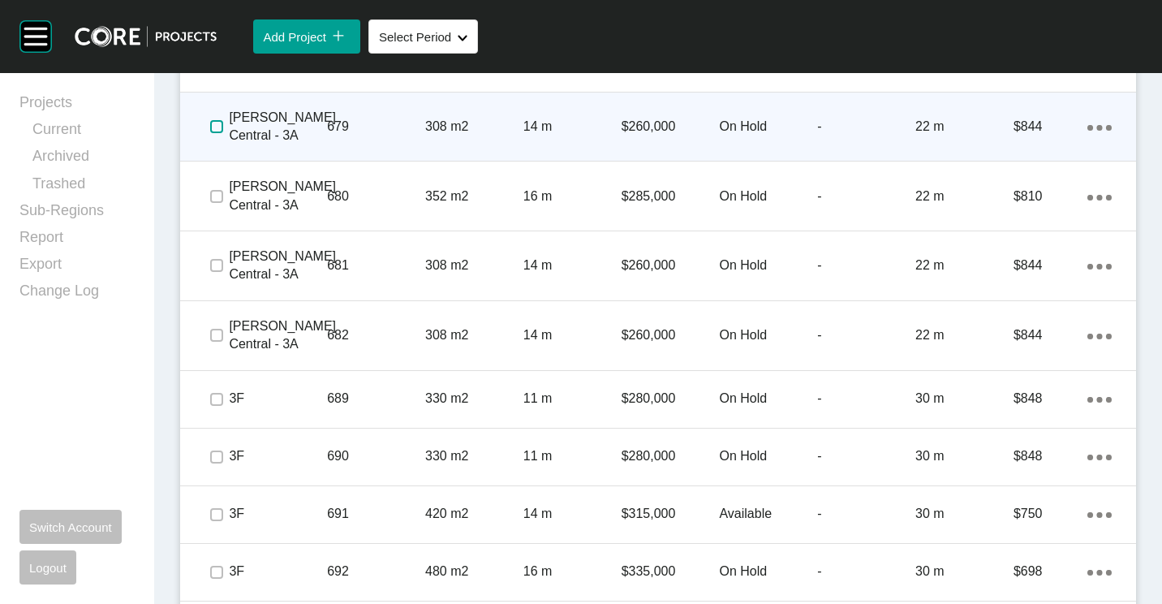
drag, startPoint x: 215, startPoint y: 184, endPoint x: 216, endPoint y: 135, distance: 49.5
click at [216, 134] on span at bounding box center [216, 126] width 24 height 24
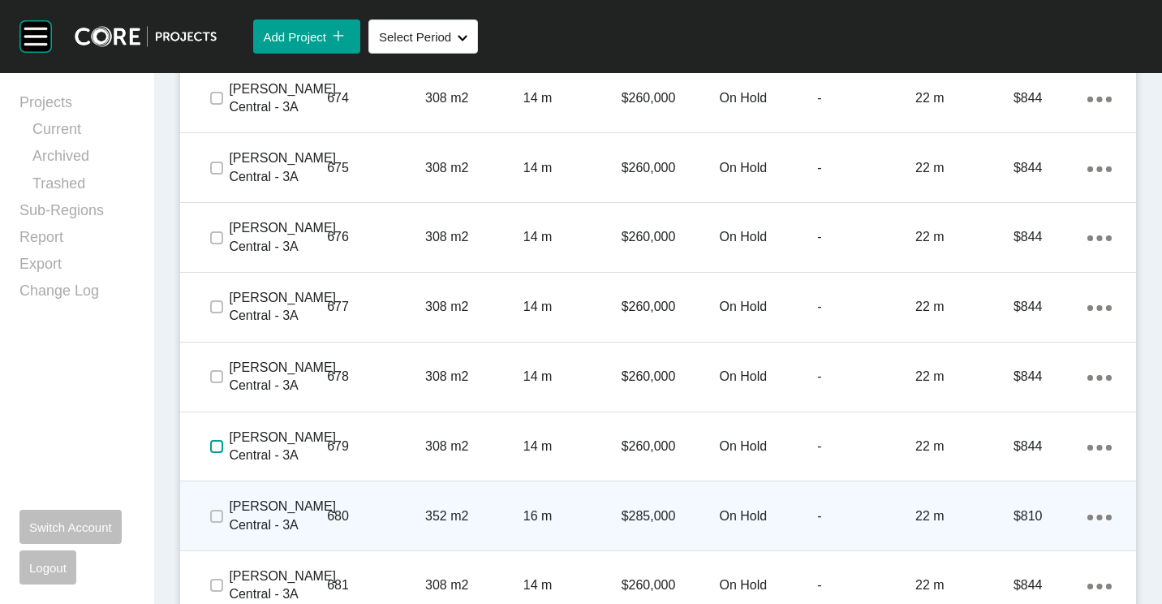
scroll to position [3134, 0]
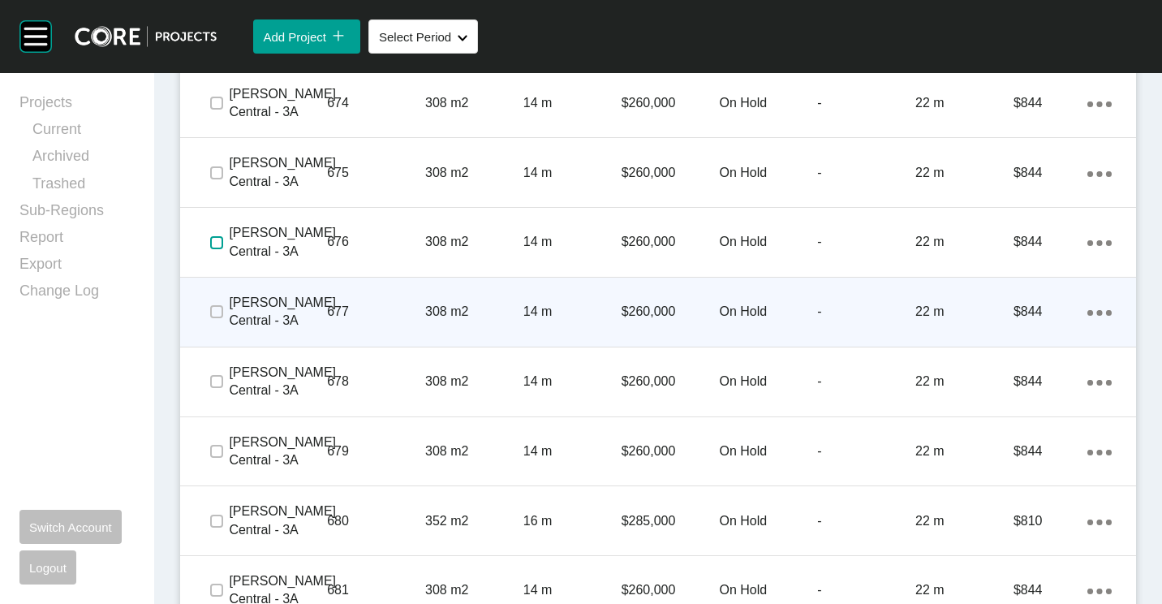
drag, startPoint x: 220, startPoint y: 245, endPoint x: 208, endPoint y: 299, distance: 54.9
click at [216, 254] on span at bounding box center [216, 242] width 24 height 24
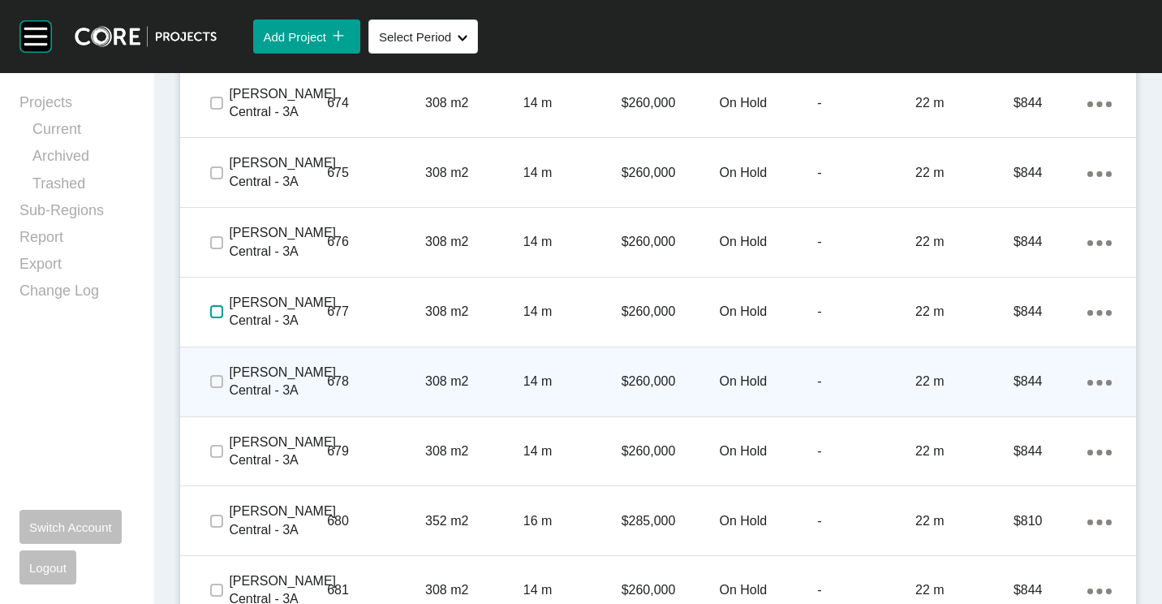
drag, startPoint x: 210, startPoint y: 319, endPoint x: 212, endPoint y: 366, distance: 47.1
click at [211, 327] on div at bounding box center [216, 311] width 24 height 57
click at [217, 385] on label at bounding box center [216, 381] width 13 height 13
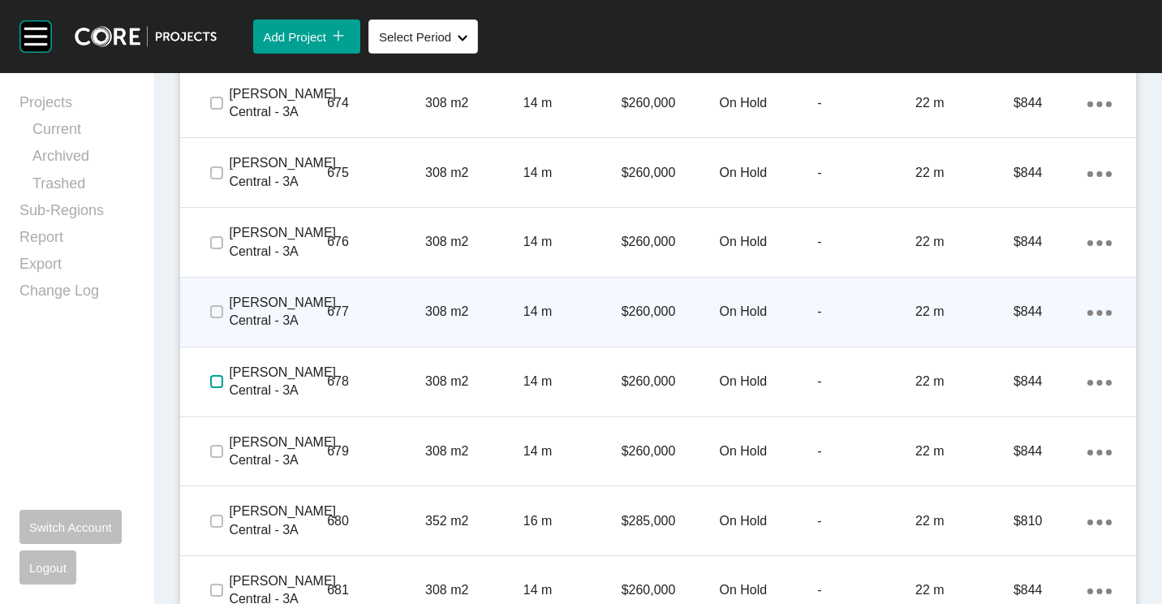
scroll to position [2971, 0]
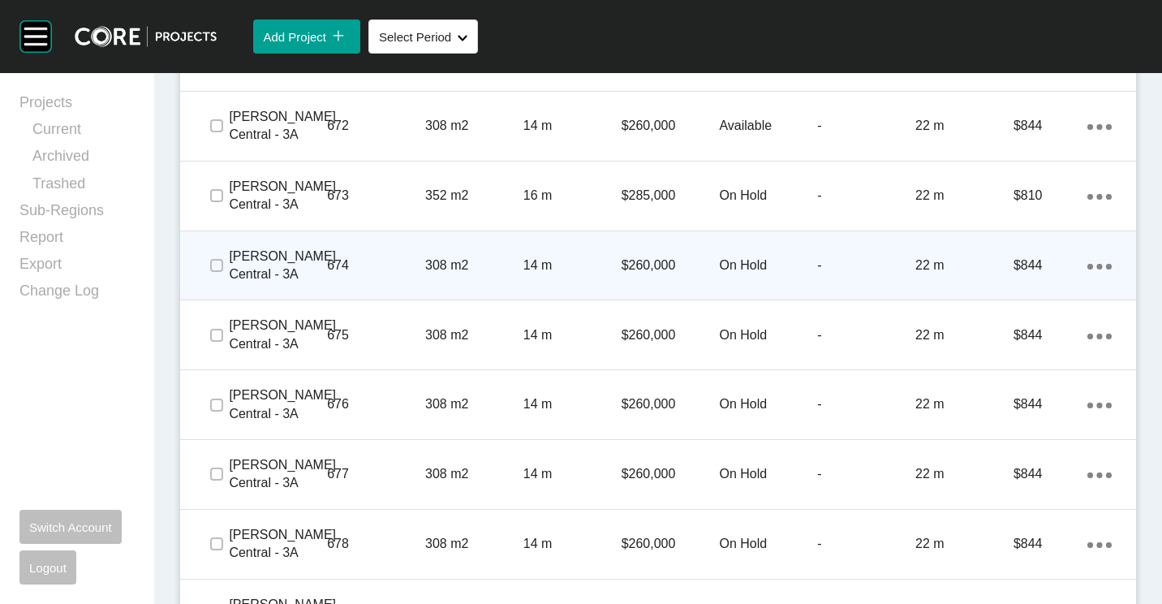
click at [226, 268] on span at bounding box center [216, 265] width 24 height 24
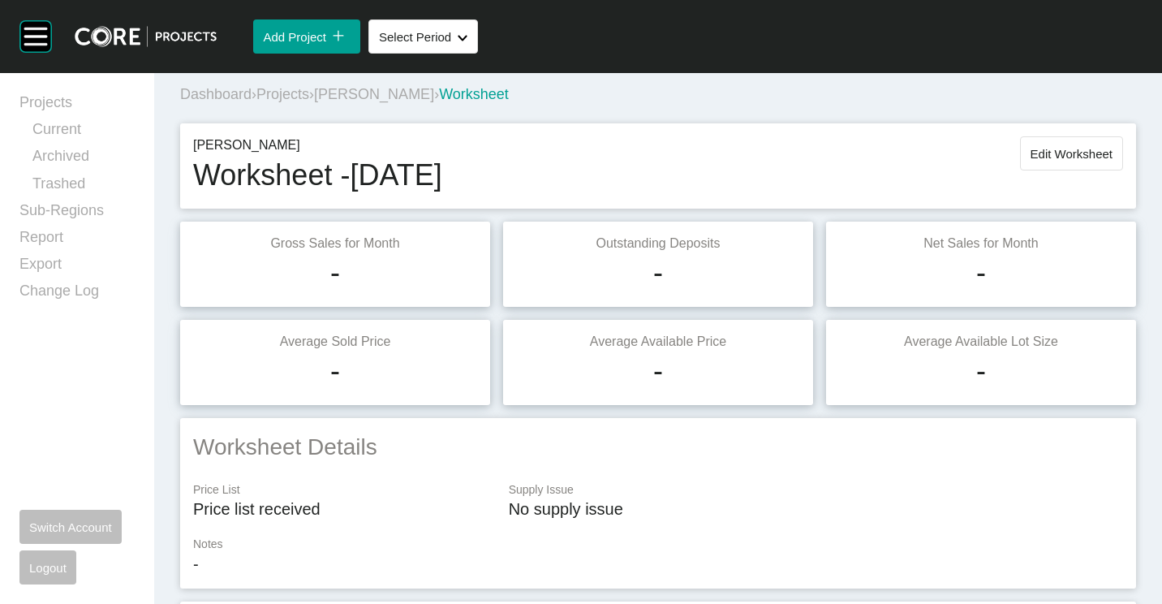
scroll to position [0, 0]
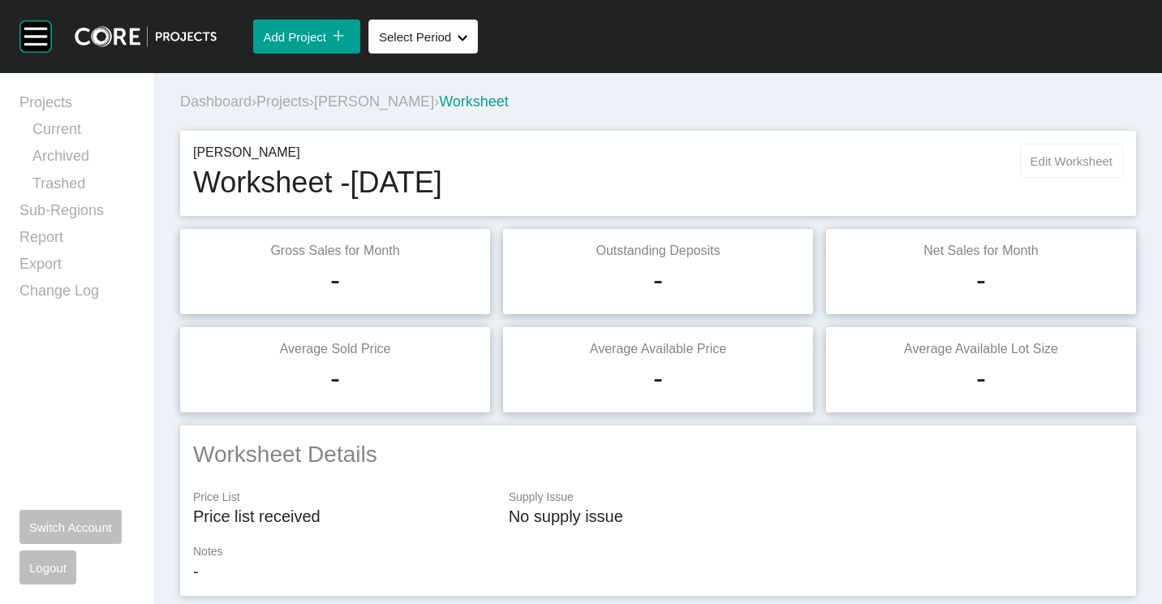
click at [1030, 161] on span "Edit Worksheet" at bounding box center [1071, 161] width 82 height 14
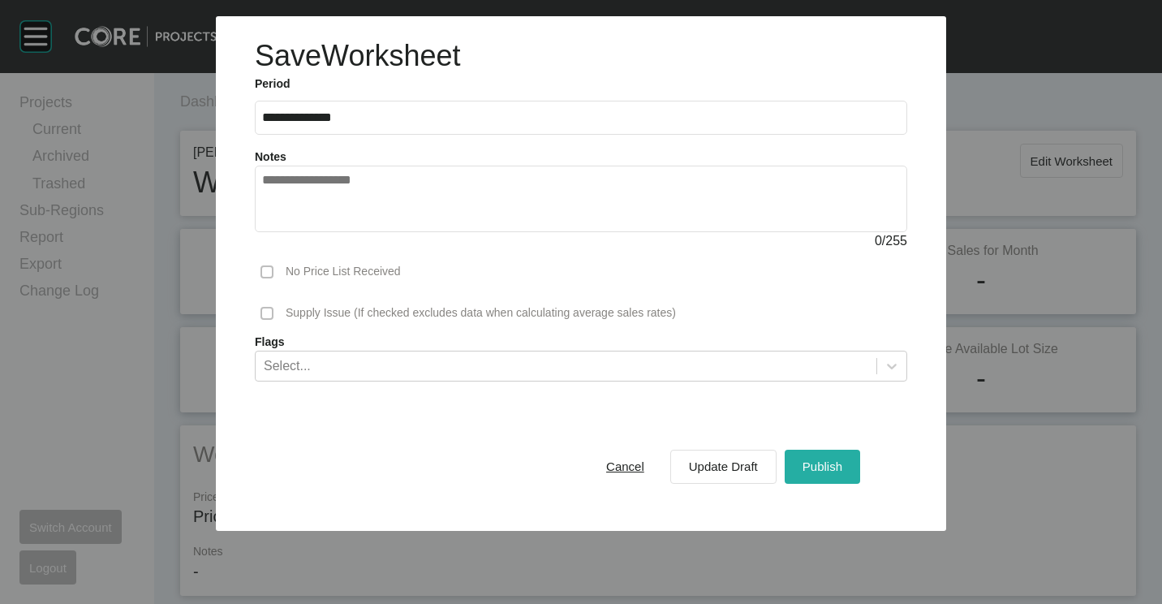
click at [840, 458] on div "Publish" at bounding box center [822, 466] width 48 height 22
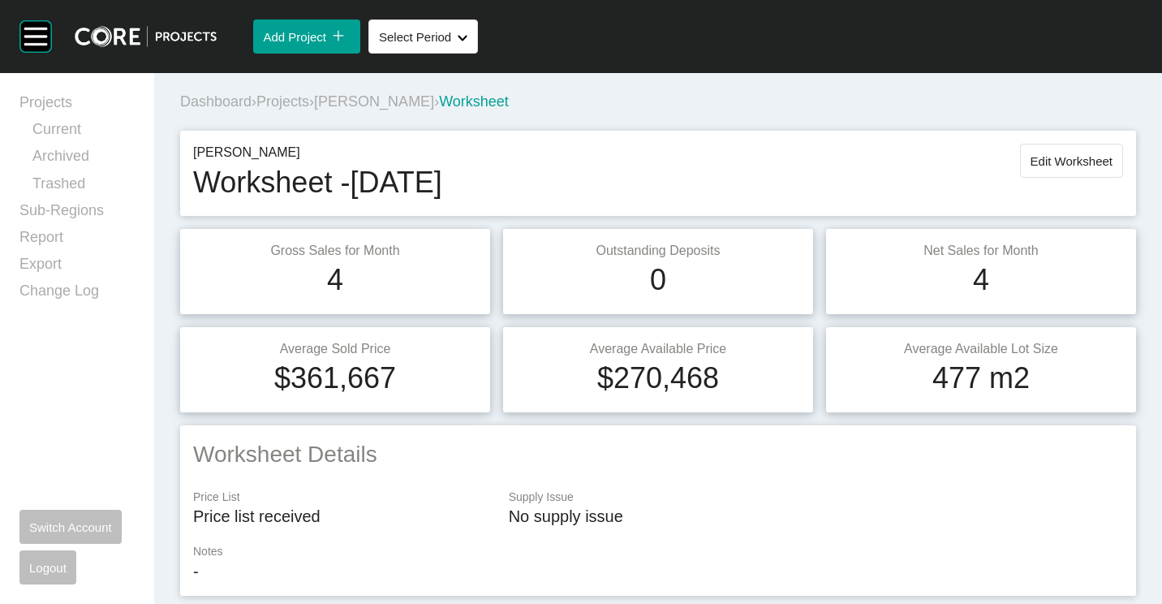
click at [285, 100] on span "Projects" at bounding box center [282, 101] width 53 height 16
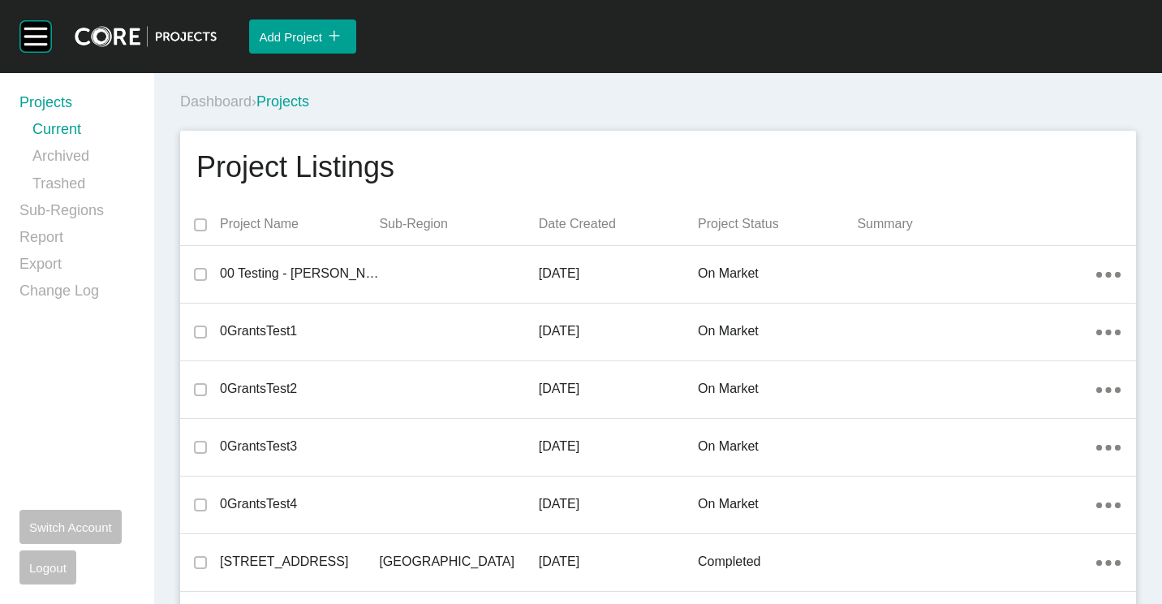
click at [646, 94] on div "Dashboard › Projects" at bounding box center [661, 102] width 962 height 20
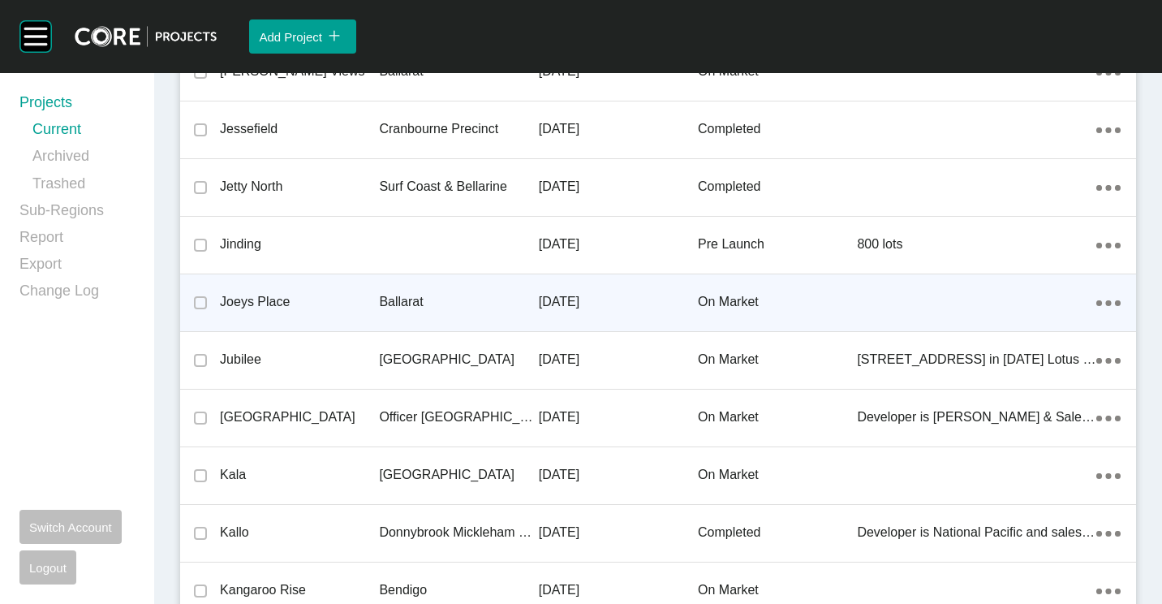
click at [390, 308] on p "Ballarat" at bounding box center [458, 302] width 159 height 18
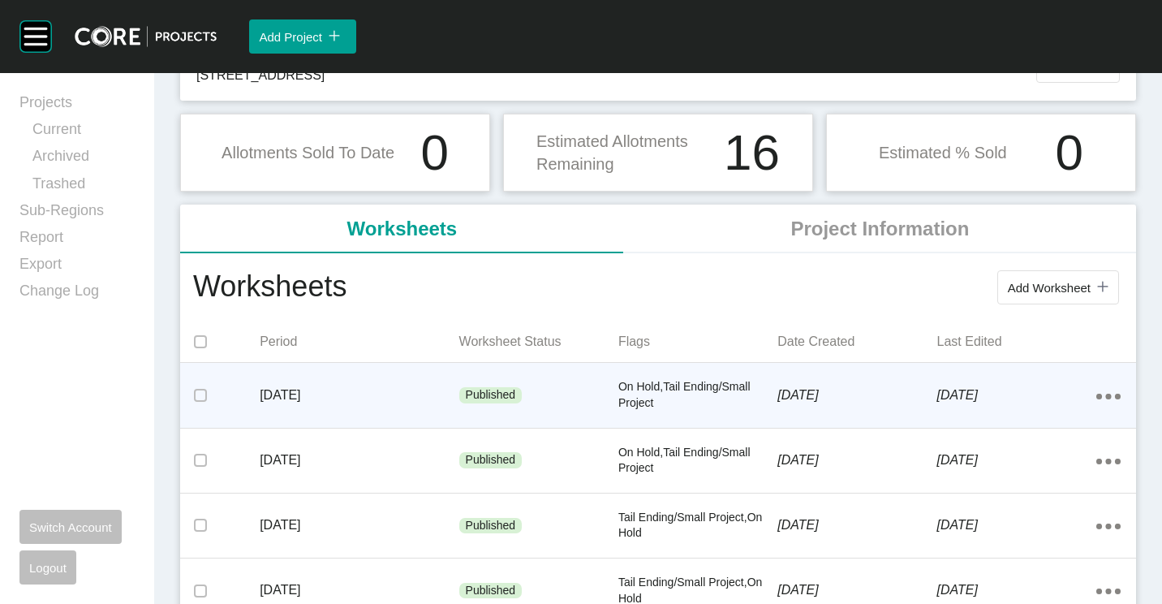
scroll to position [162, 0]
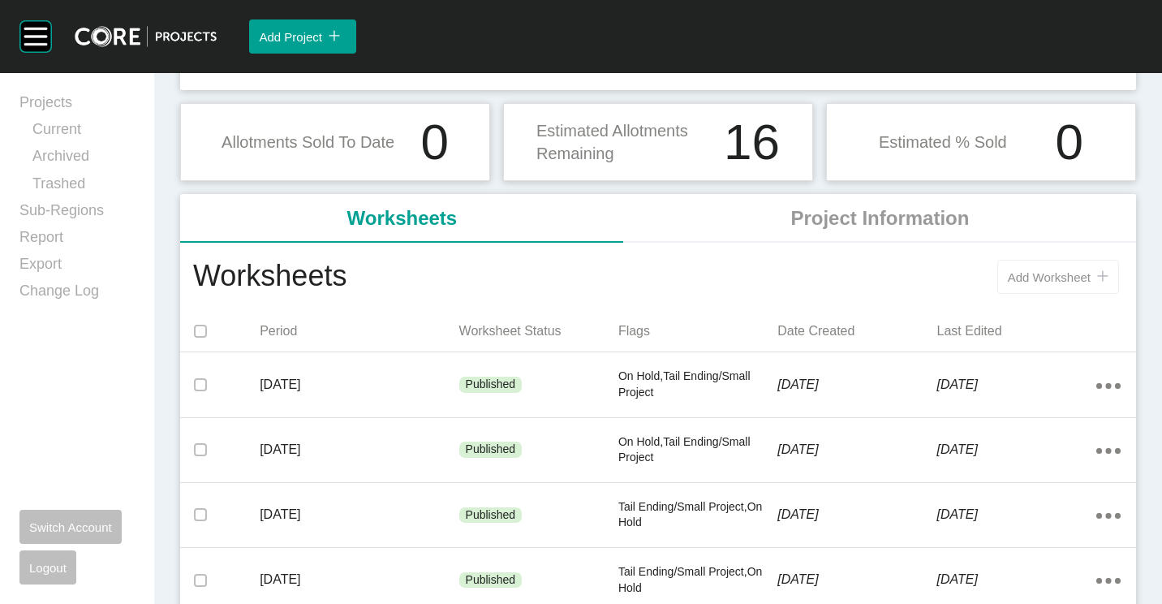
click at [1043, 278] on span "Add Worksheet" at bounding box center [1049, 277] width 83 height 14
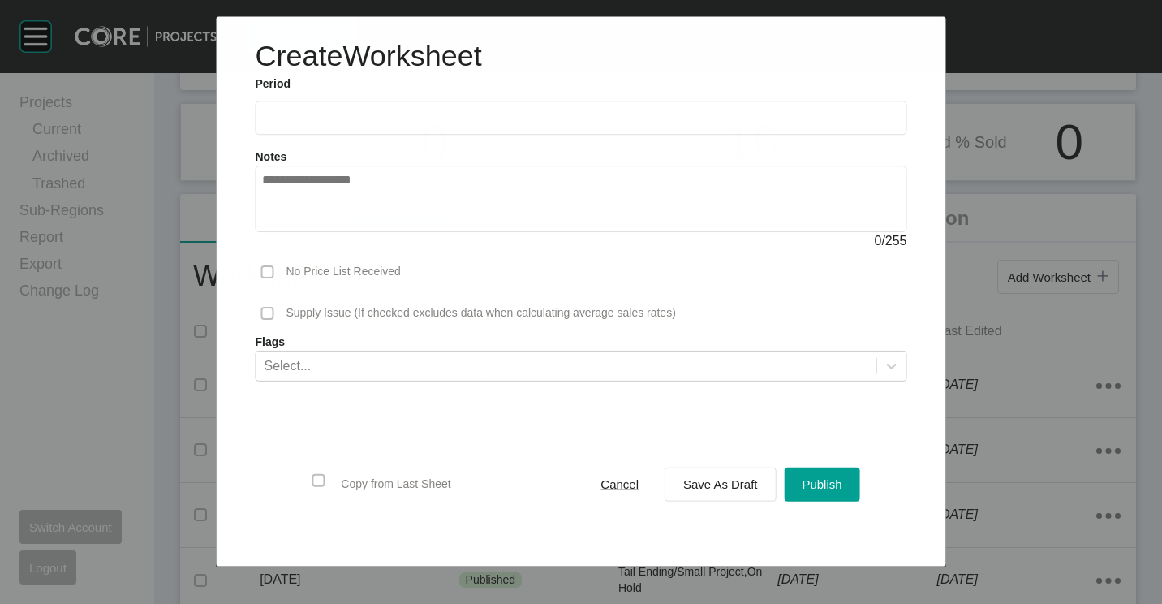
drag, startPoint x: 337, startPoint y: 109, endPoint x: 362, endPoint y: 135, distance: 36.1
click at [337, 110] on label at bounding box center [581, 118] width 652 height 34
click at [337, 111] on input "text" at bounding box center [580, 118] width 637 height 14
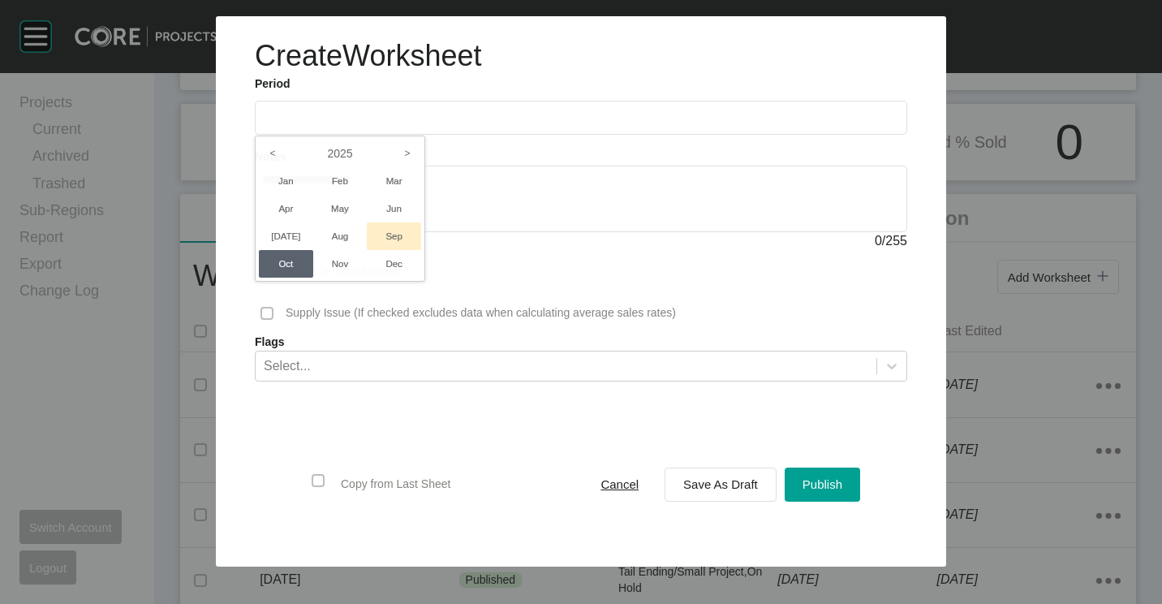
click at [390, 229] on li "Sep" at bounding box center [394, 236] width 54 height 28
type input "**********"
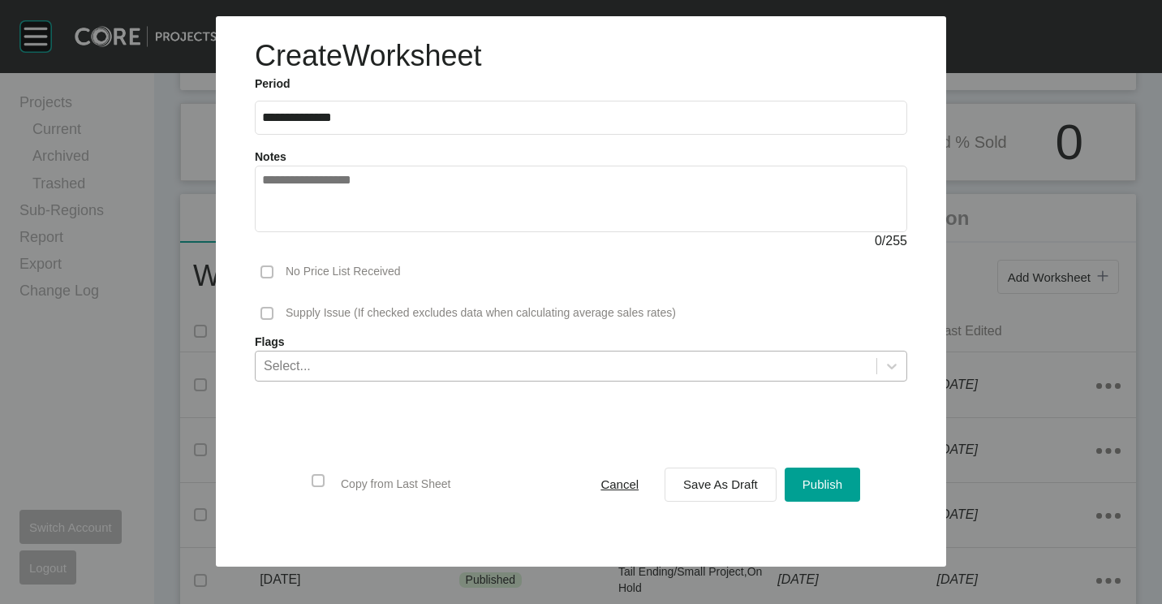
click at [352, 364] on div "Select..." at bounding box center [566, 365] width 621 height 28
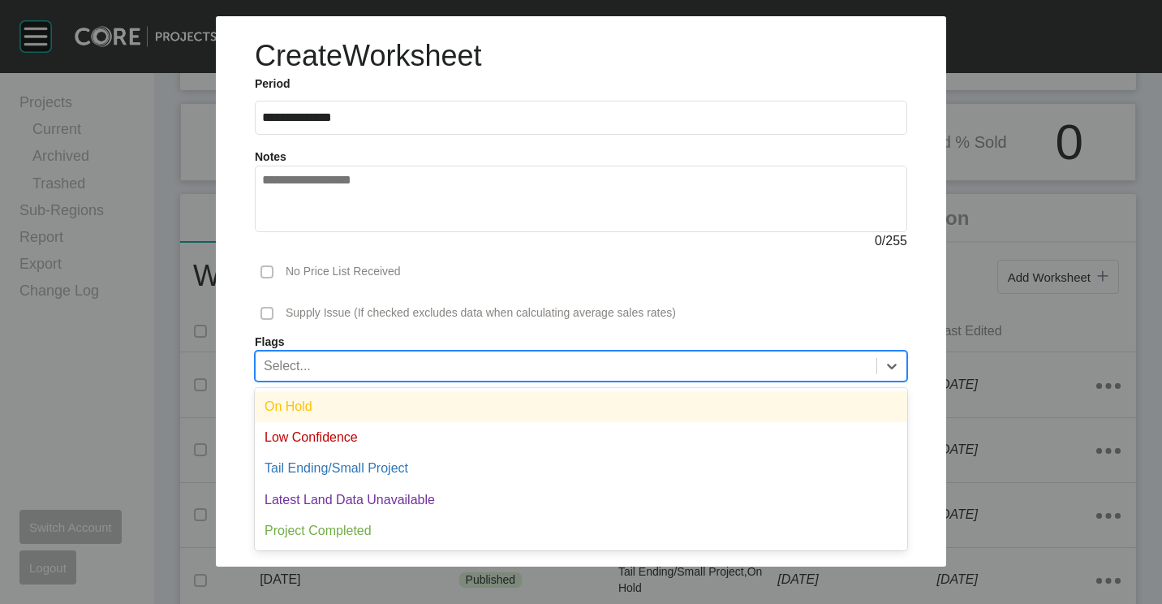
click at [326, 408] on div "On Hold" at bounding box center [581, 406] width 652 height 31
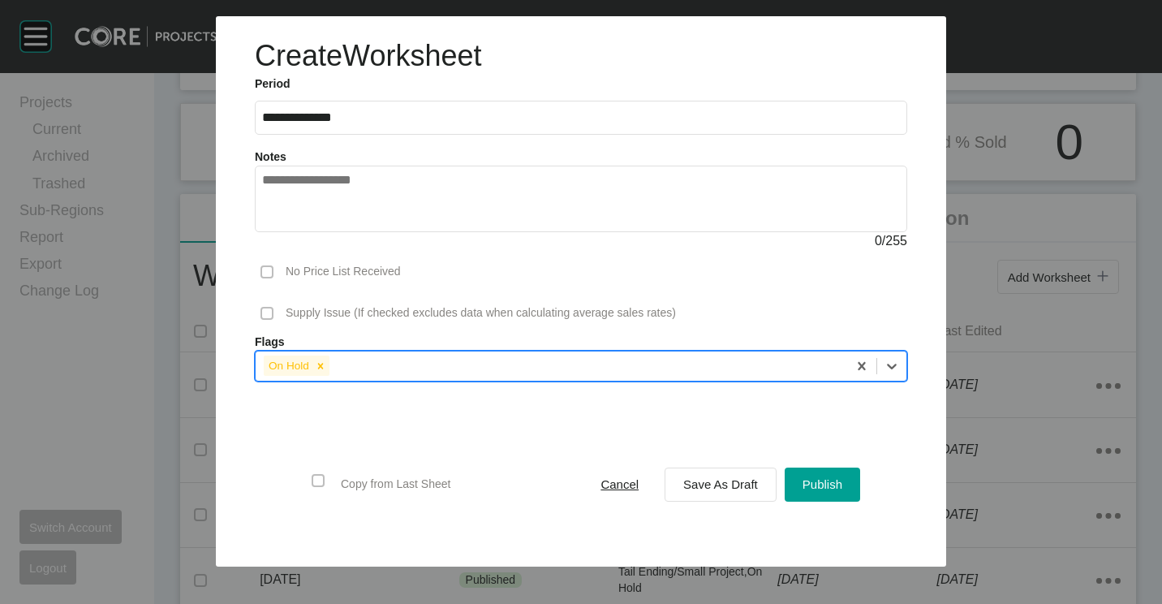
drag, startPoint x: 823, startPoint y: 474, endPoint x: 587, endPoint y: 391, distance: 249.4
click at [824, 474] on div "Publish" at bounding box center [822, 484] width 48 height 22
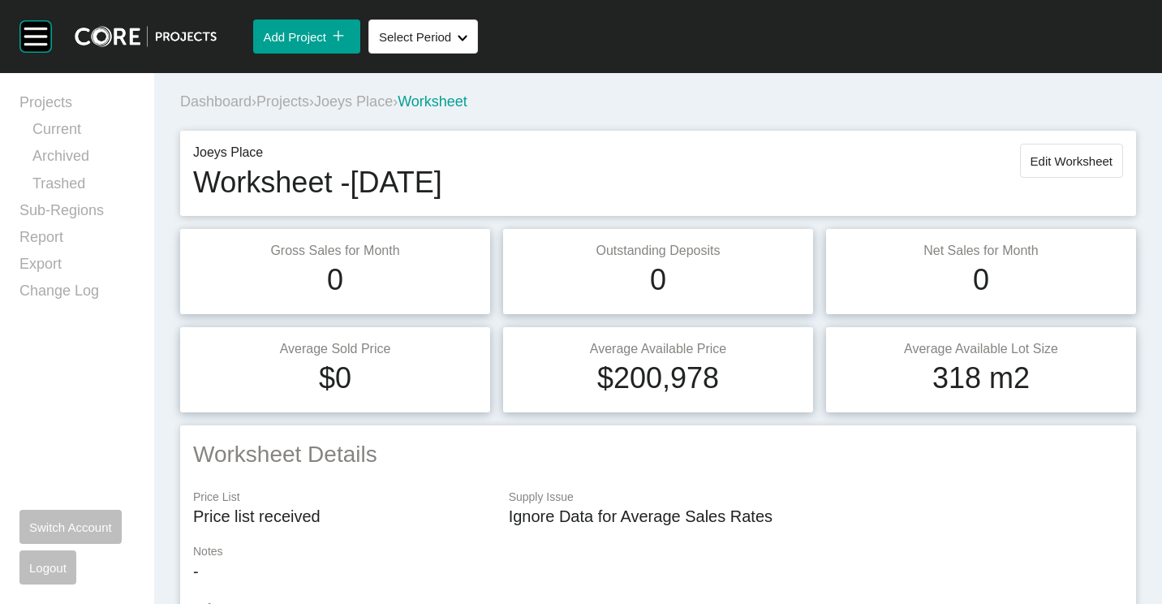
click at [302, 105] on span "Projects" at bounding box center [282, 101] width 53 height 16
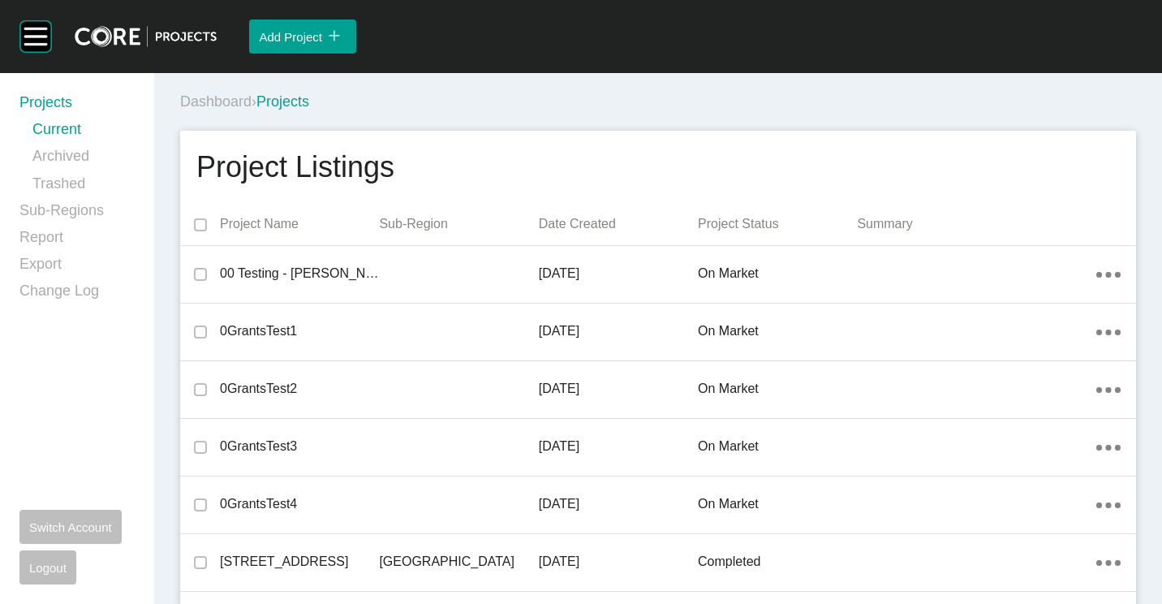
scroll to position [12703, 0]
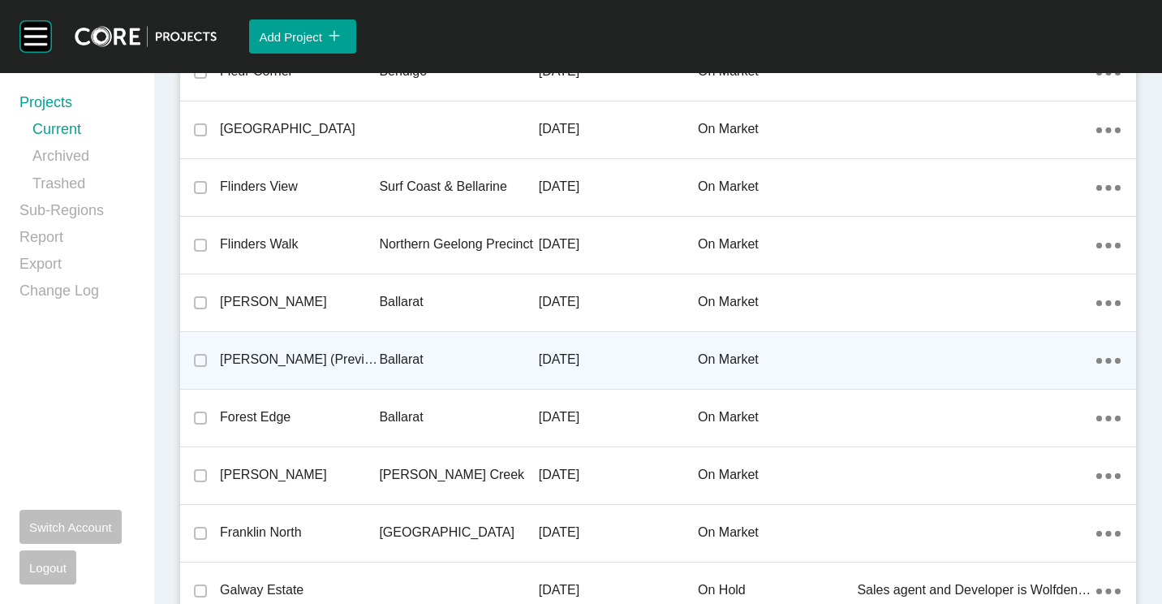
click at [408, 351] on p "Ballarat" at bounding box center [458, 360] width 159 height 18
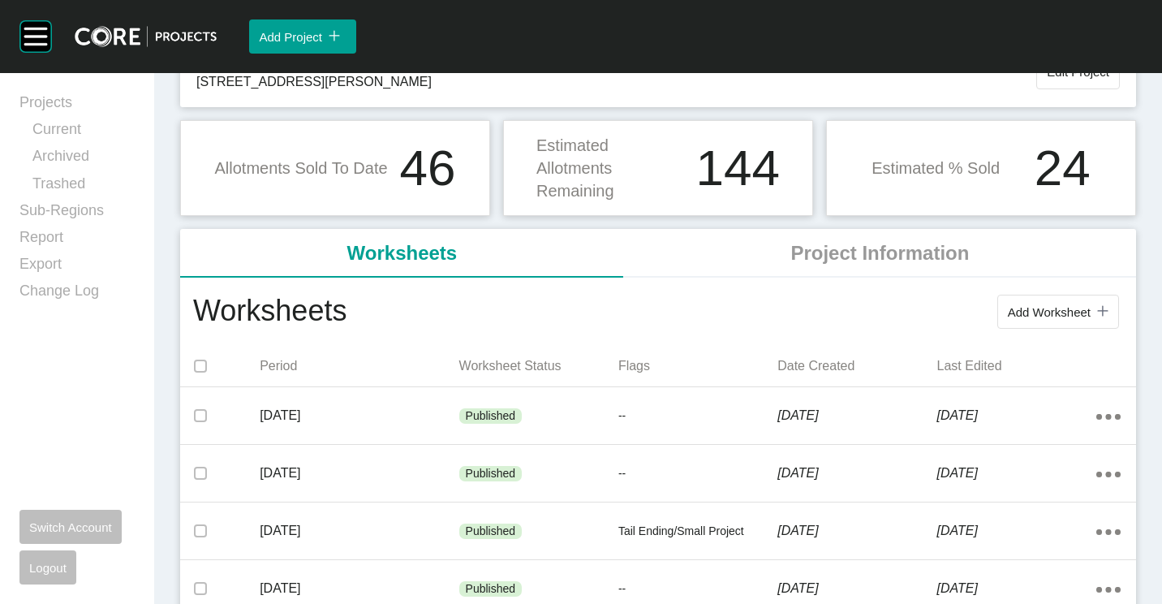
scroll to position [162, 0]
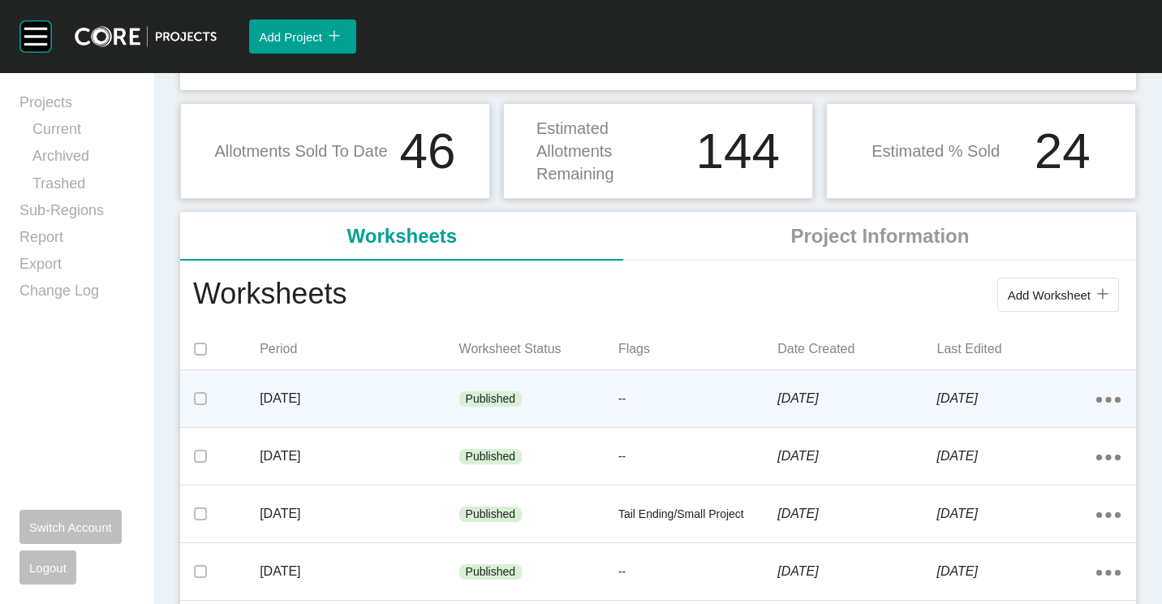
click at [606, 404] on div "Published" at bounding box center [538, 399] width 159 height 49
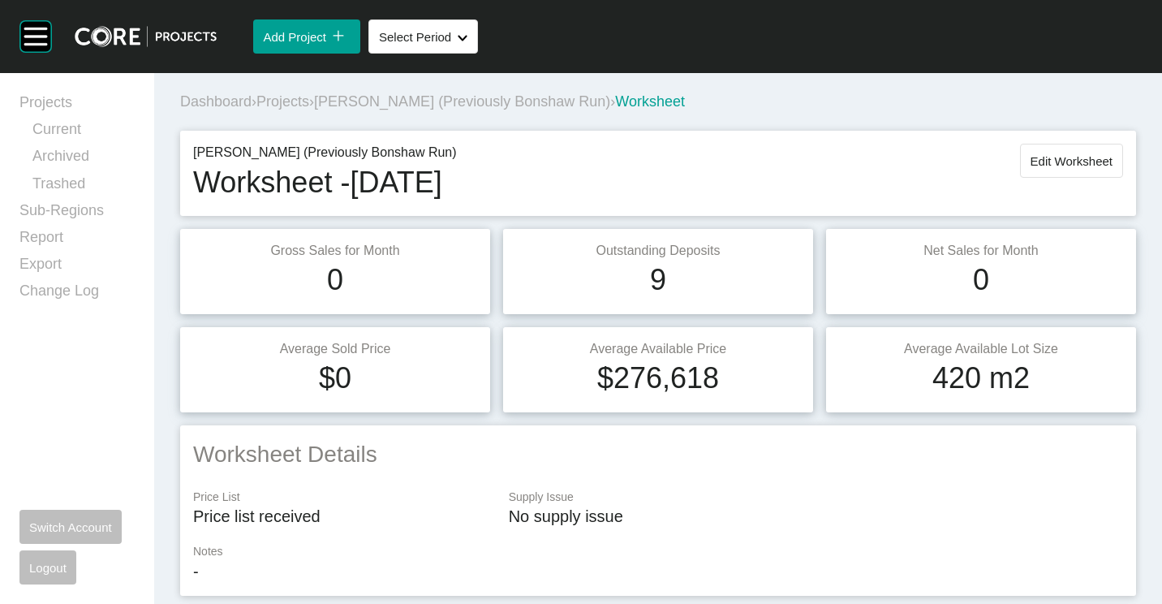
click at [355, 96] on span "[PERSON_NAME] (Previously Bonshaw Run)" at bounding box center [462, 101] width 296 height 16
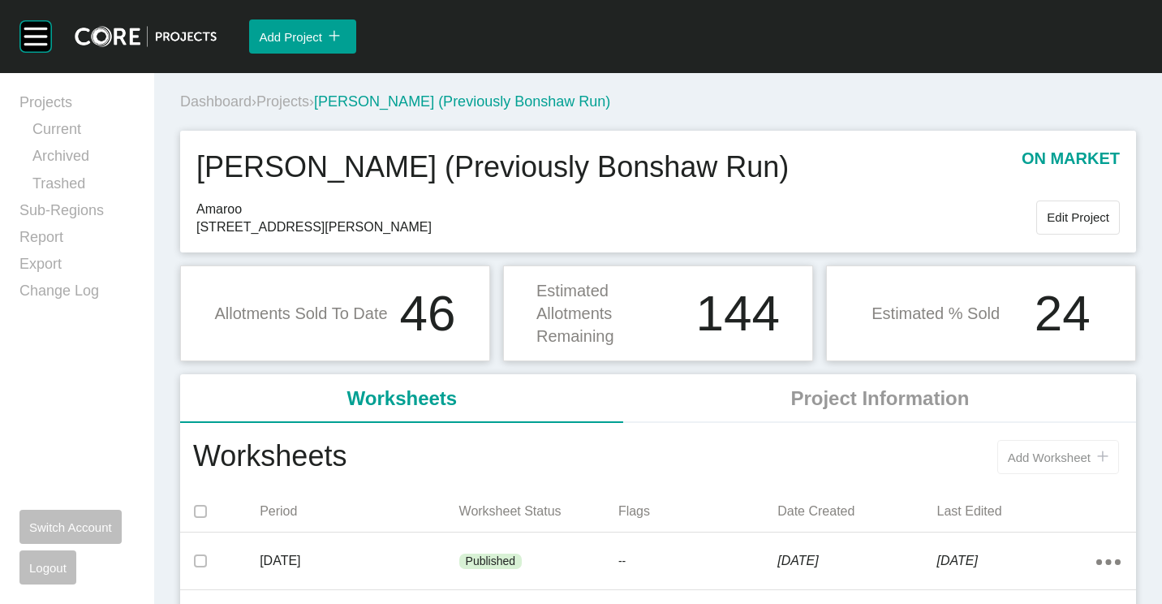
scroll to position [162, 0]
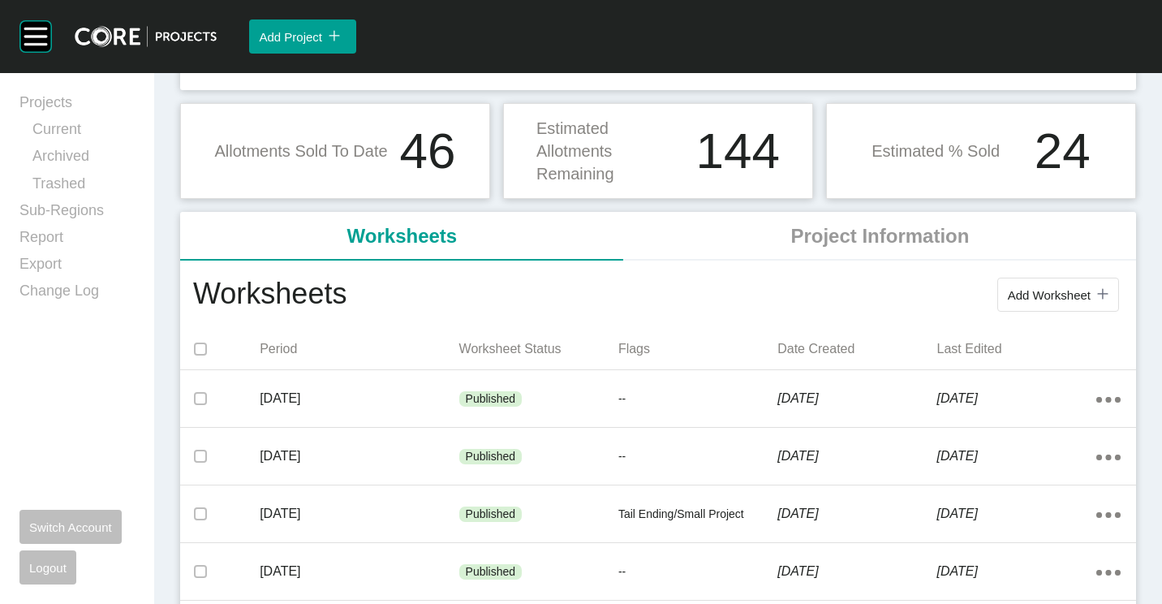
click at [1014, 275] on div "Add Worksheet icon/tick copy 11 Created with Sketch." at bounding box center [734, 294] width 776 height 42
click at [1017, 294] on span "Add Worksheet" at bounding box center [1049, 295] width 83 height 14
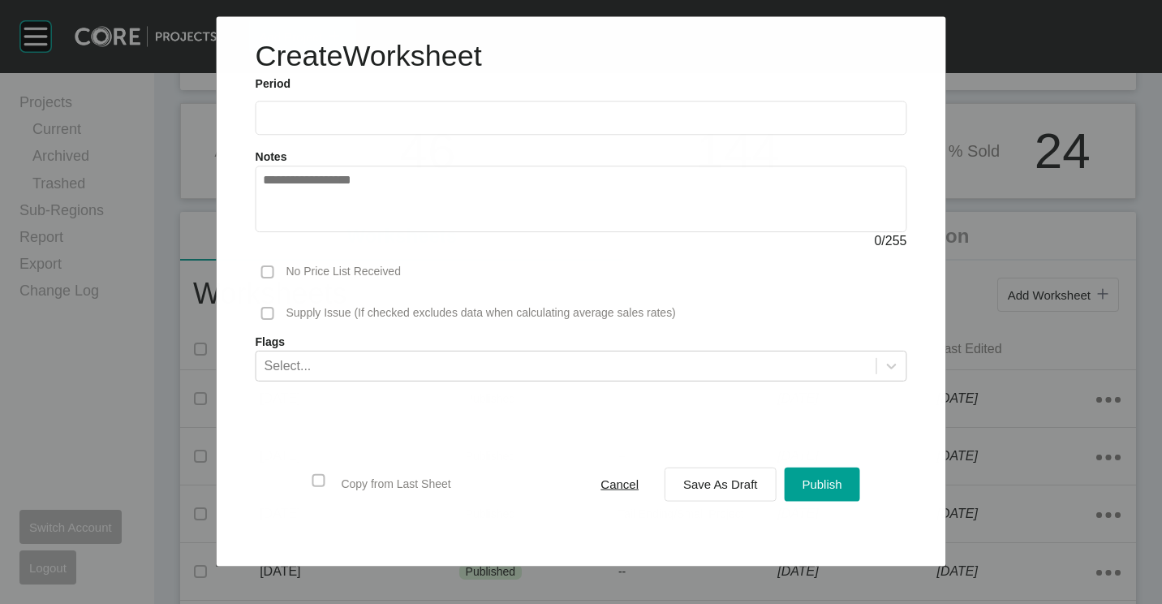
click at [448, 121] on input "text" at bounding box center [581, 118] width 637 height 14
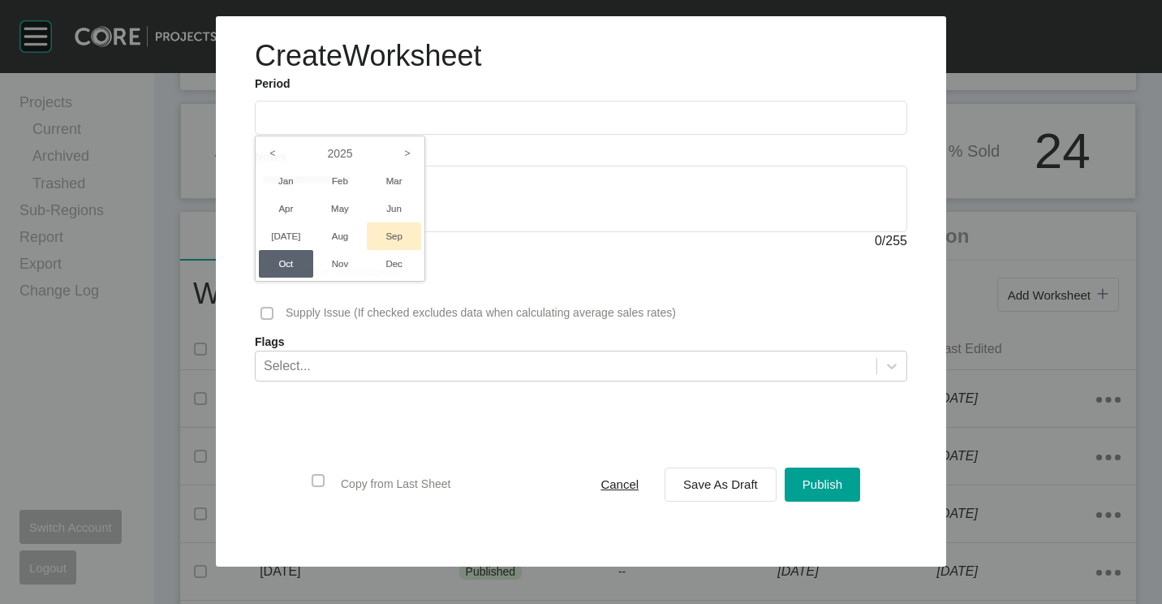
click at [404, 241] on li "Sep" at bounding box center [394, 236] width 54 height 28
type input "**********"
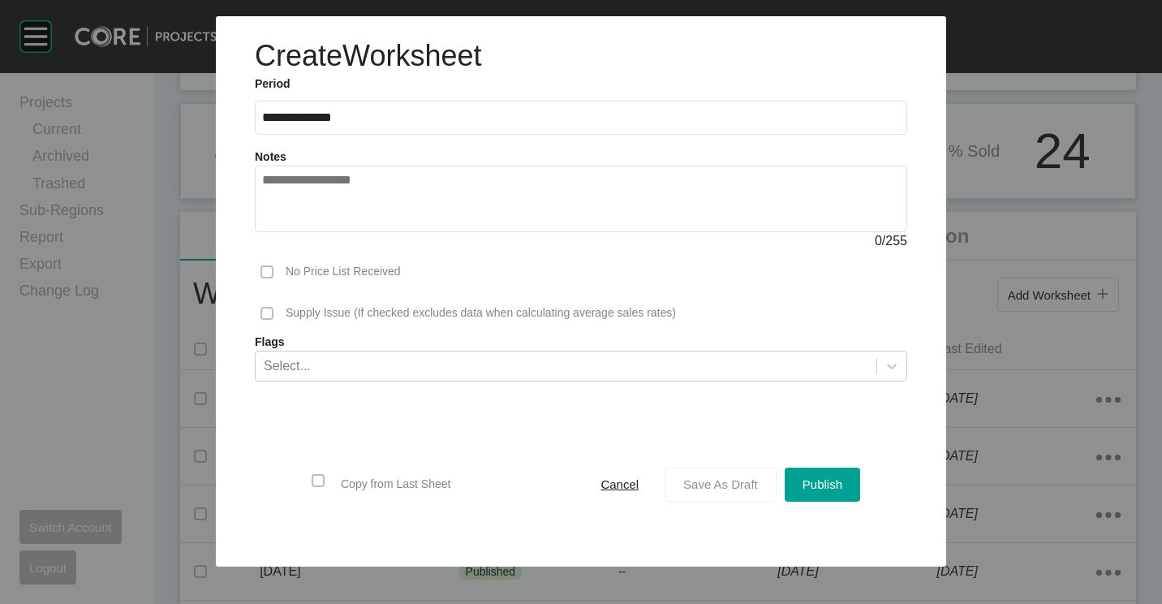
click at [733, 487] on span "Save As Draft" at bounding box center [720, 484] width 75 height 14
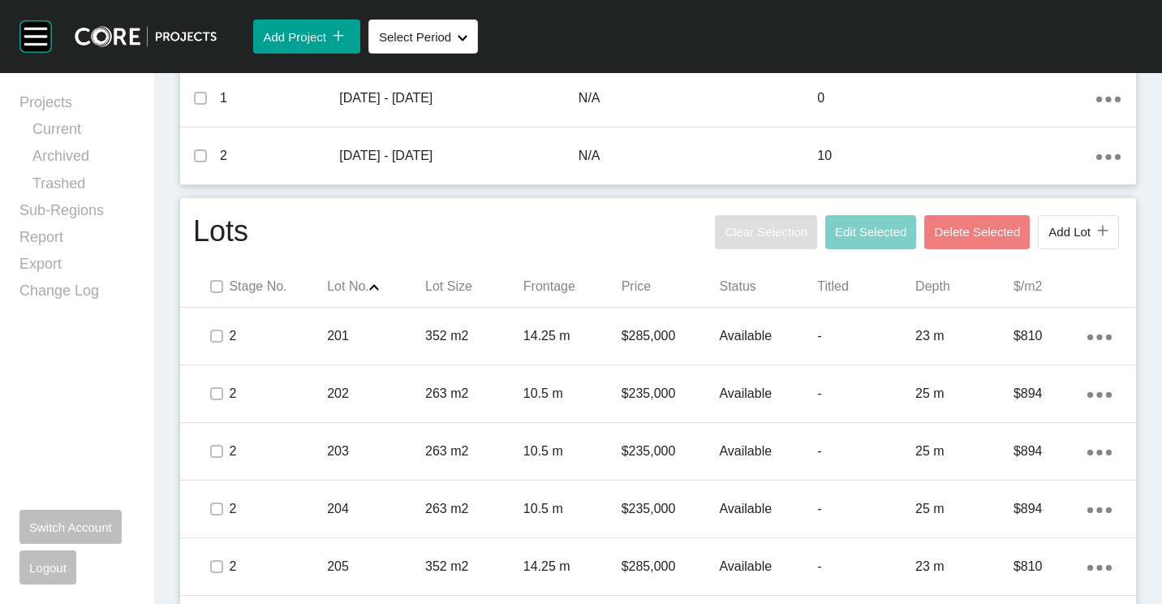
scroll to position [730, 0]
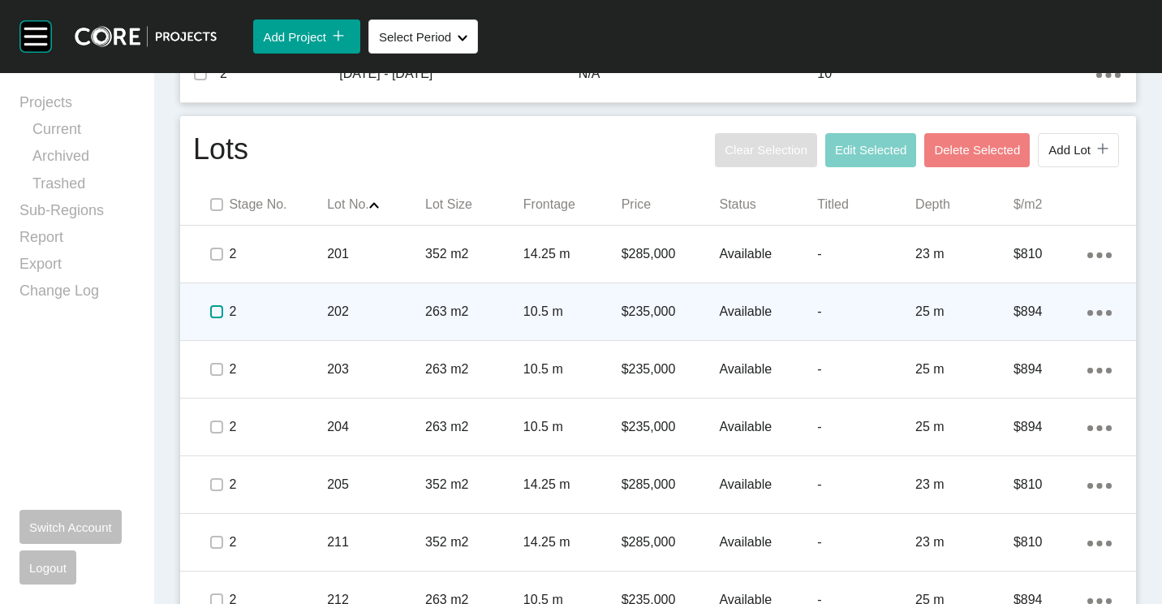
click at [221, 312] on label at bounding box center [216, 311] width 13 height 13
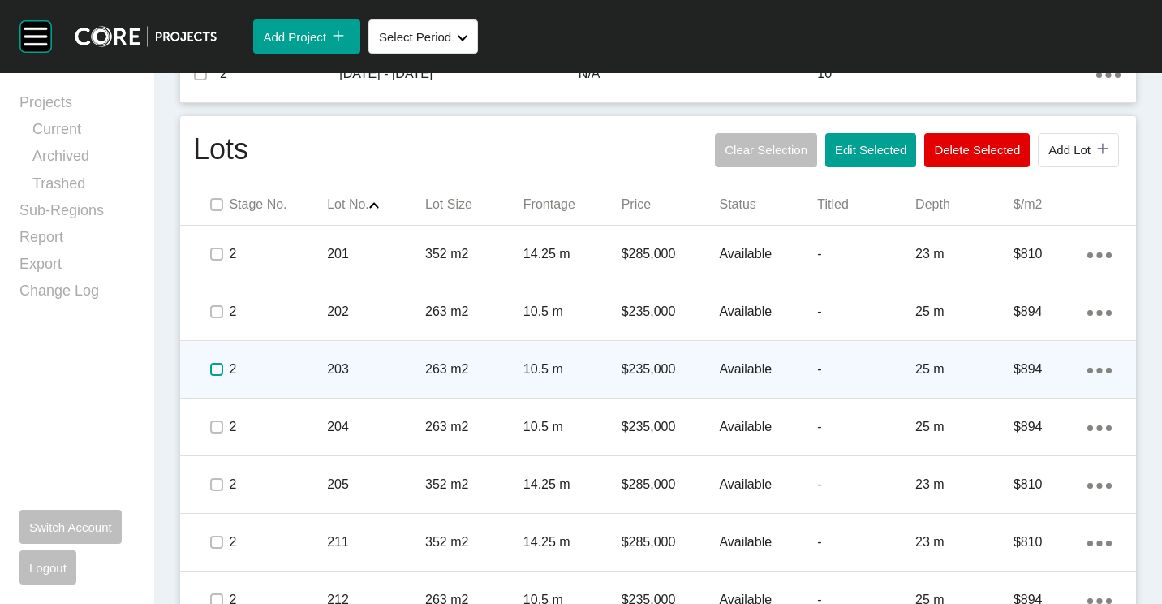
drag, startPoint x: 217, startPoint y: 364, endPoint x: 219, endPoint y: 398, distance: 33.3
click at [217, 368] on label at bounding box center [216, 369] width 13 height 13
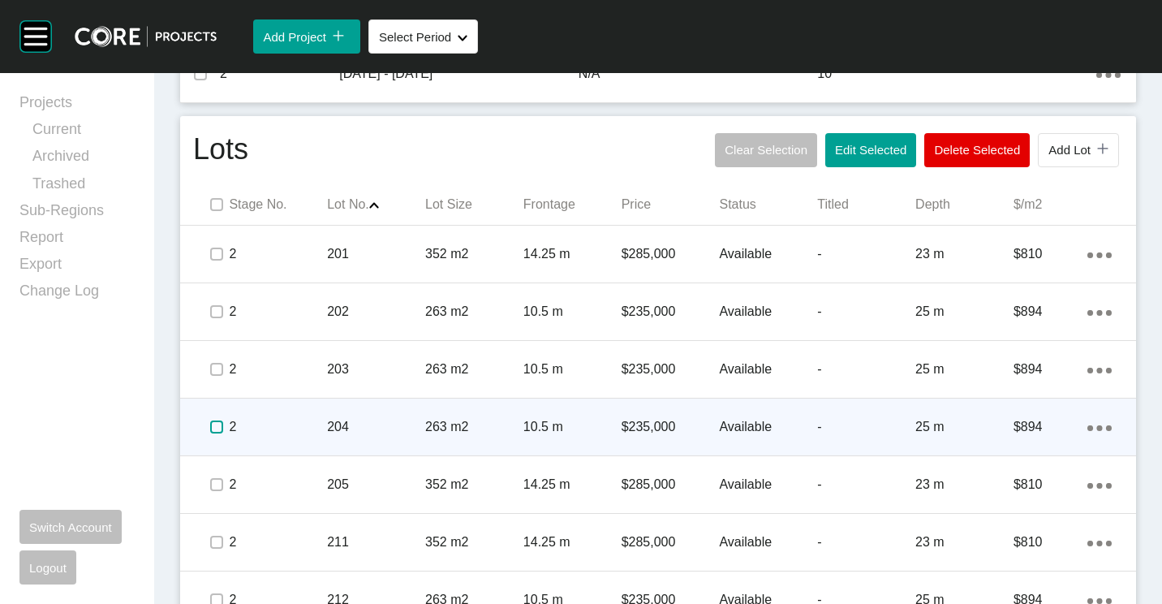
click at [218, 424] on label at bounding box center [216, 426] width 13 height 13
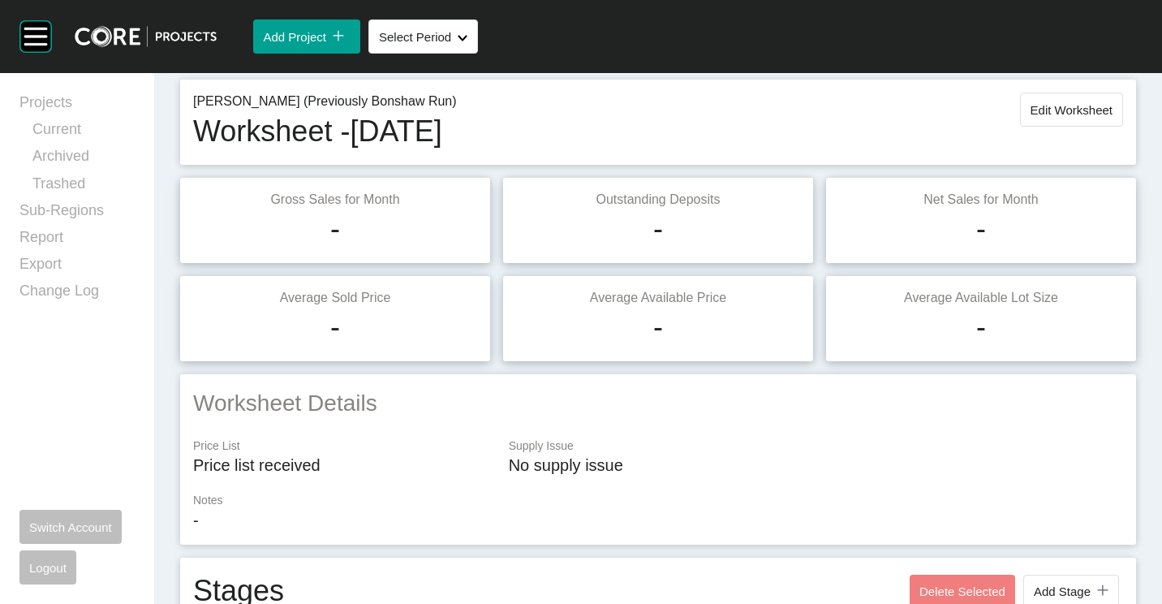
scroll to position [0, 0]
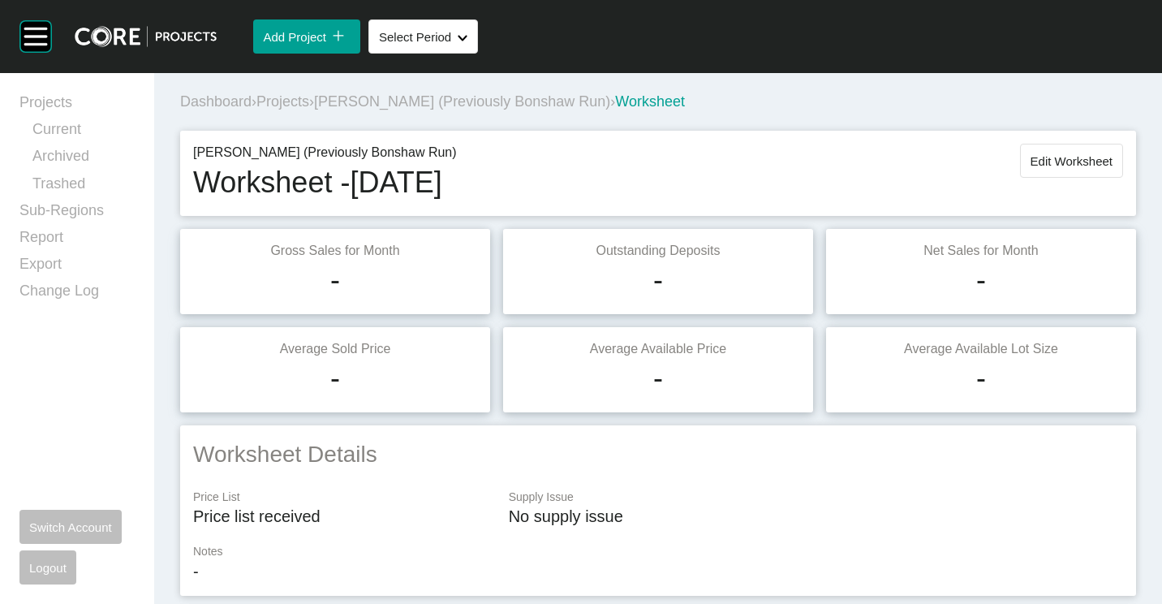
click at [399, 105] on span "[PERSON_NAME] (Previously Bonshaw Run)" at bounding box center [462, 101] width 296 height 16
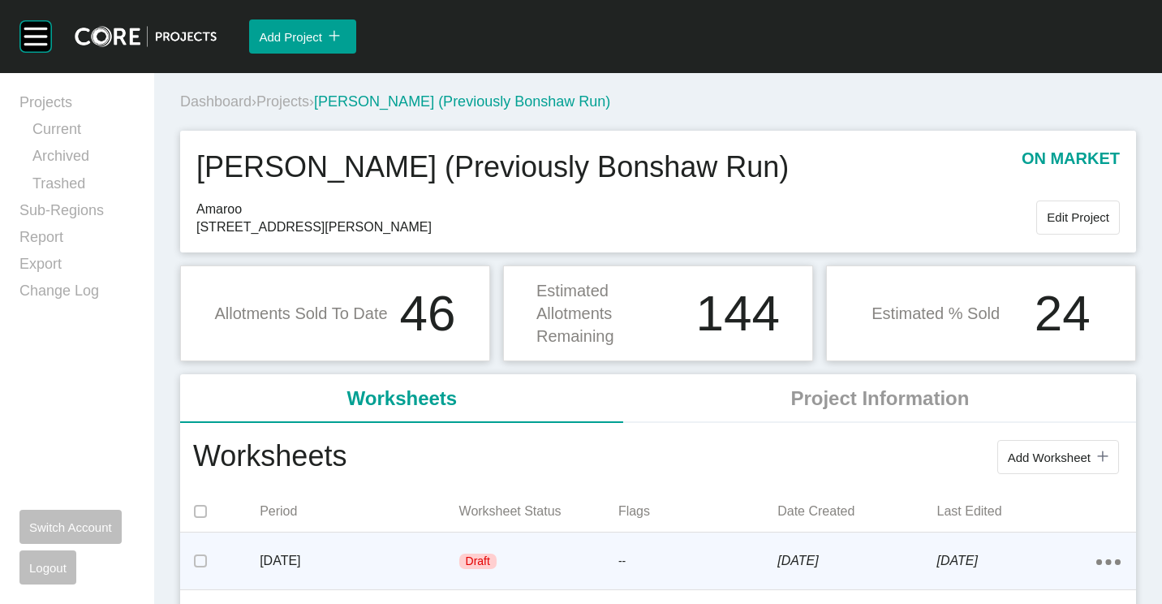
click at [1096, 558] on div "Action Menu Dots Copy 6 Created with Sketch." at bounding box center [1108, 561] width 24 height 18
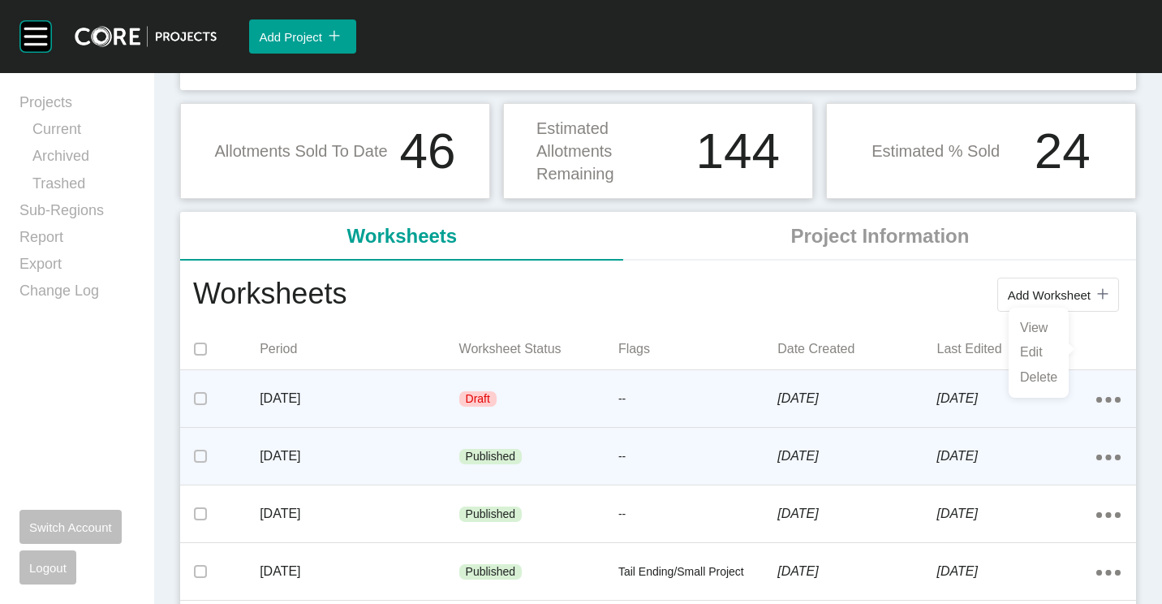
scroll to position [243, 0]
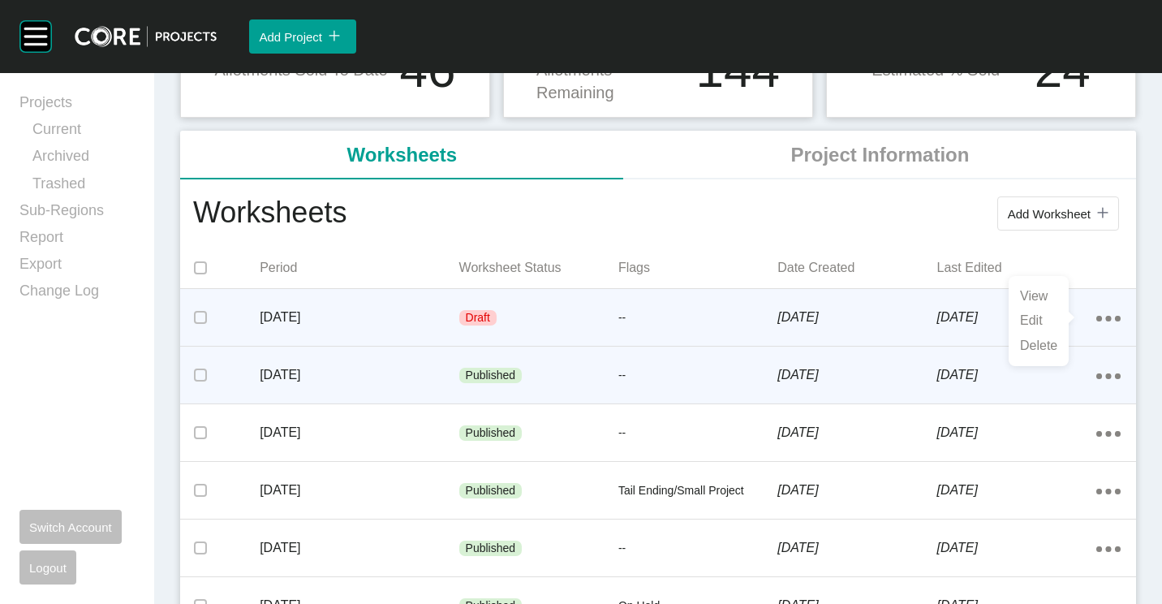
click at [444, 371] on p "[DATE]" at bounding box center [359, 375] width 199 height 18
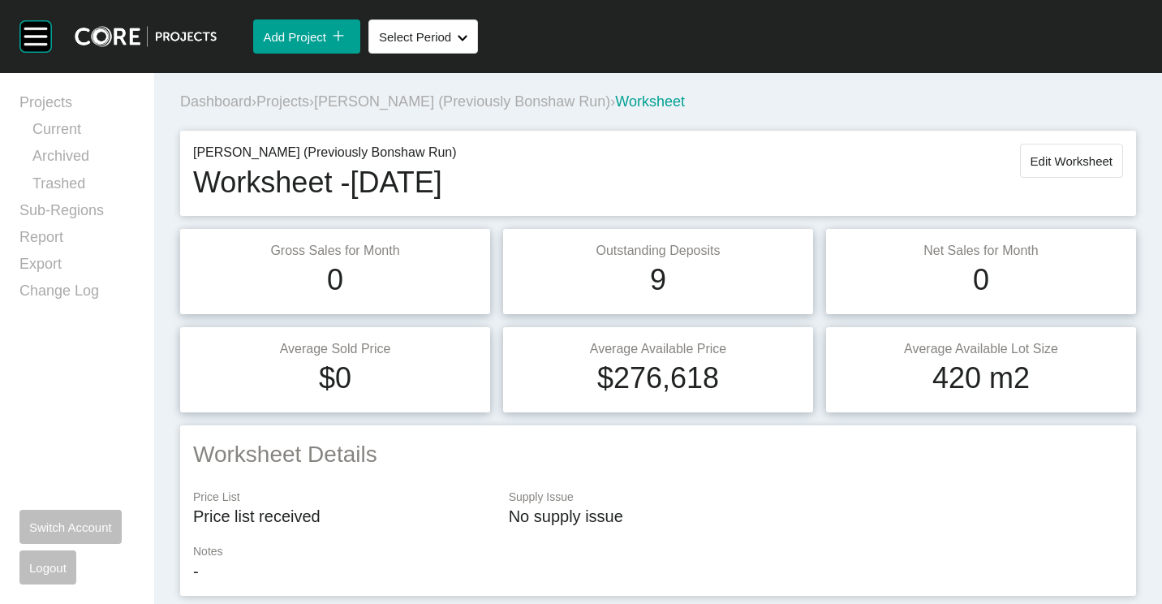
click at [434, 97] on span "[PERSON_NAME] (Previously Bonshaw Run)" at bounding box center [462, 101] width 296 height 16
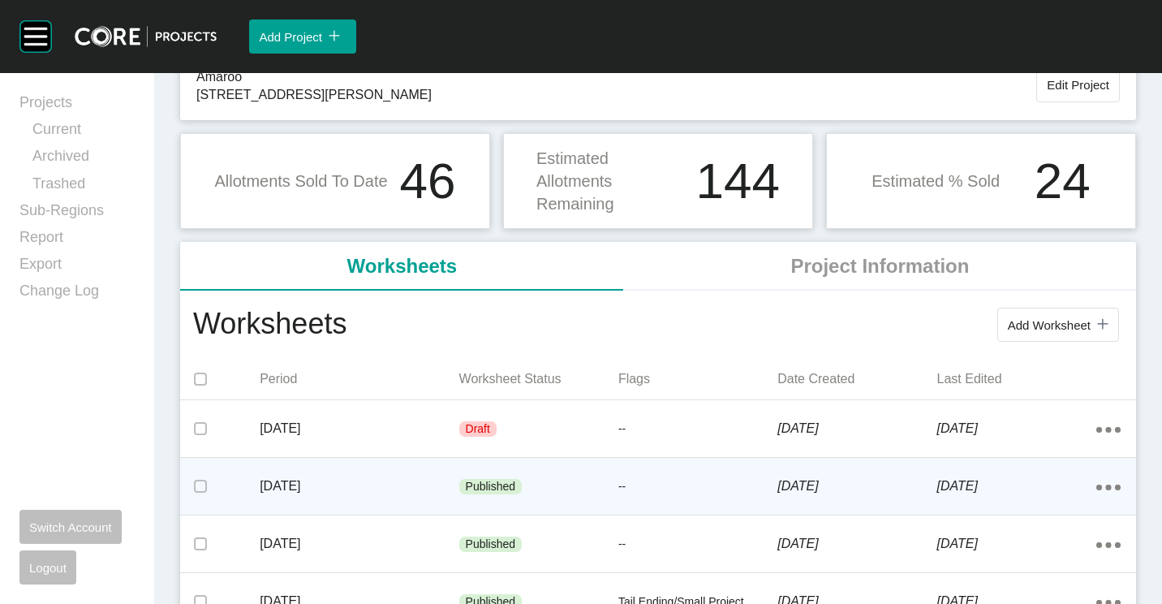
scroll to position [162, 0]
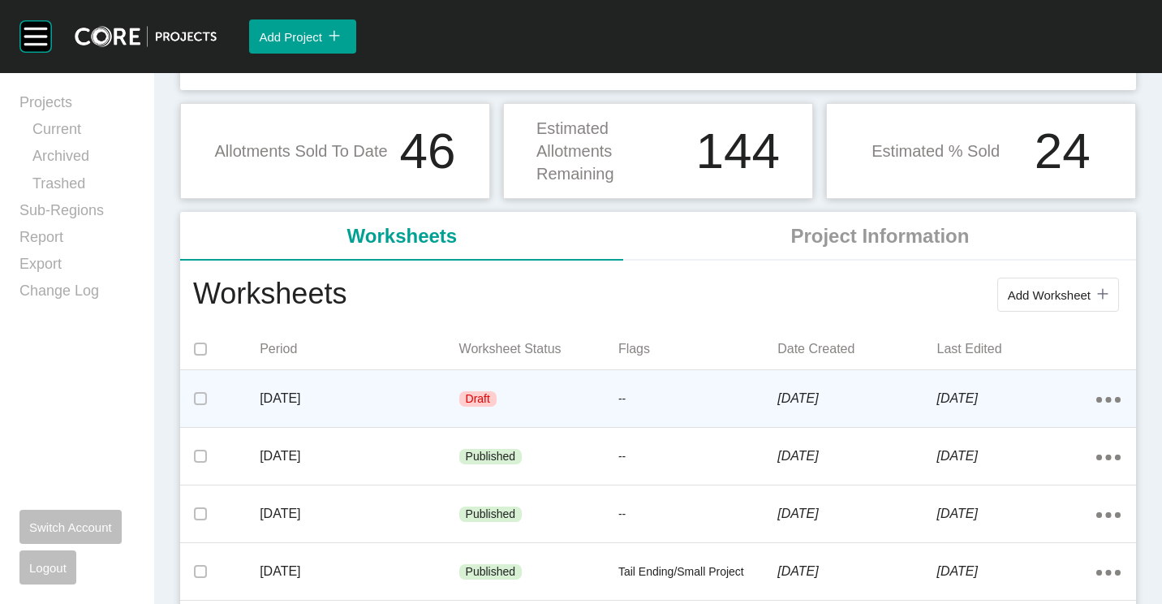
click at [484, 389] on div "Draft" at bounding box center [538, 399] width 159 height 49
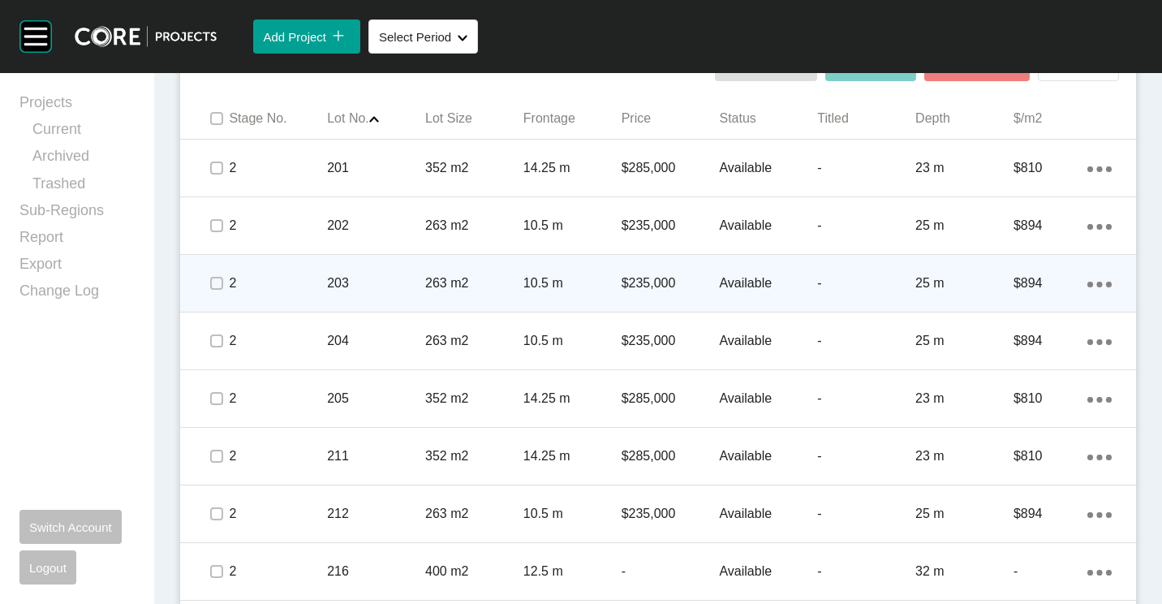
scroll to position [845, 0]
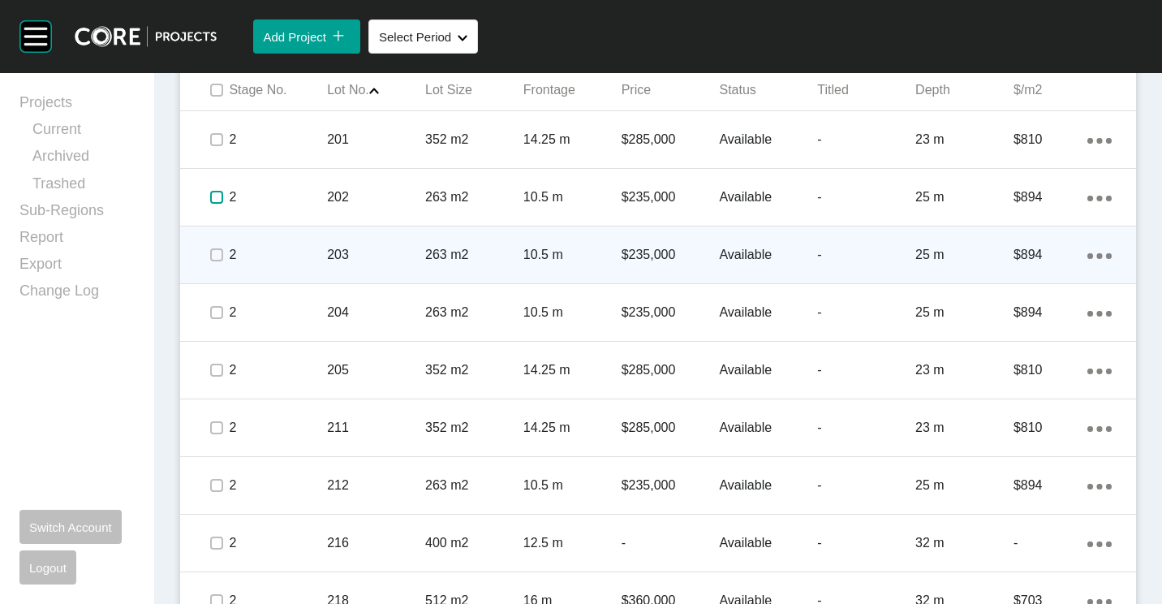
drag, startPoint x: 215, startPoint y: 196, endPoint x: 211, endPoint y: 235, distance: 40.0
click at [214, 211] on div at bounding box center [216, 197] width 24 height 57
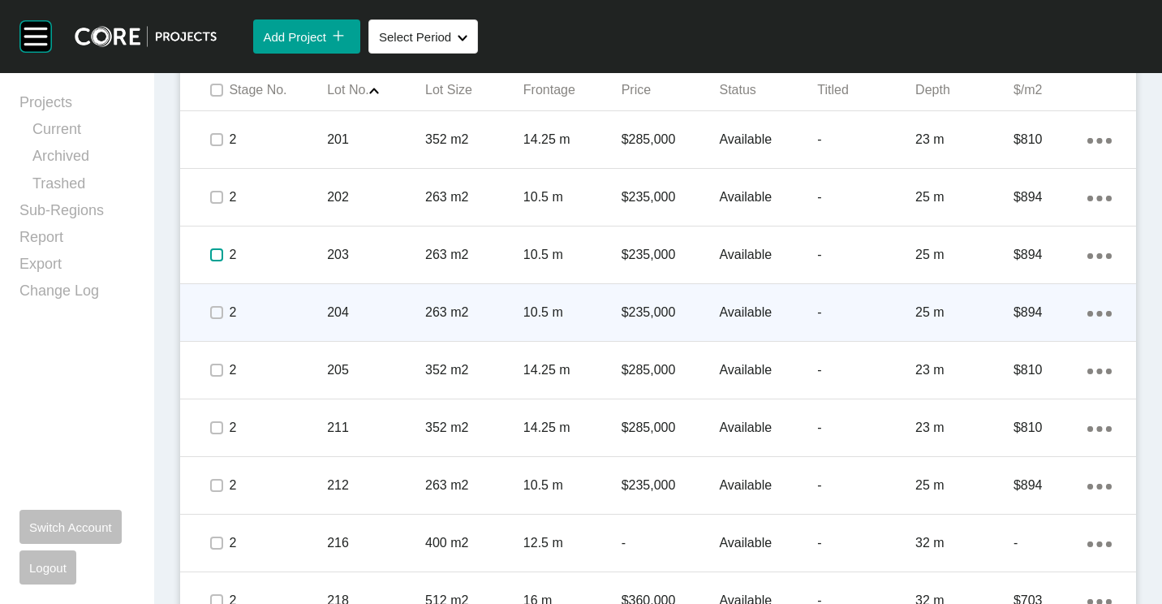
drag, startPoint x: 212, startPoint y: 260, endPoint x: 217, endPoint y: 310, distance: 50.5
click at [213, 269] on div at bounding box center [216, 254] width 24 height 57
click at [217, 308] on label at bounding box center [216, 312] width 13 height 13
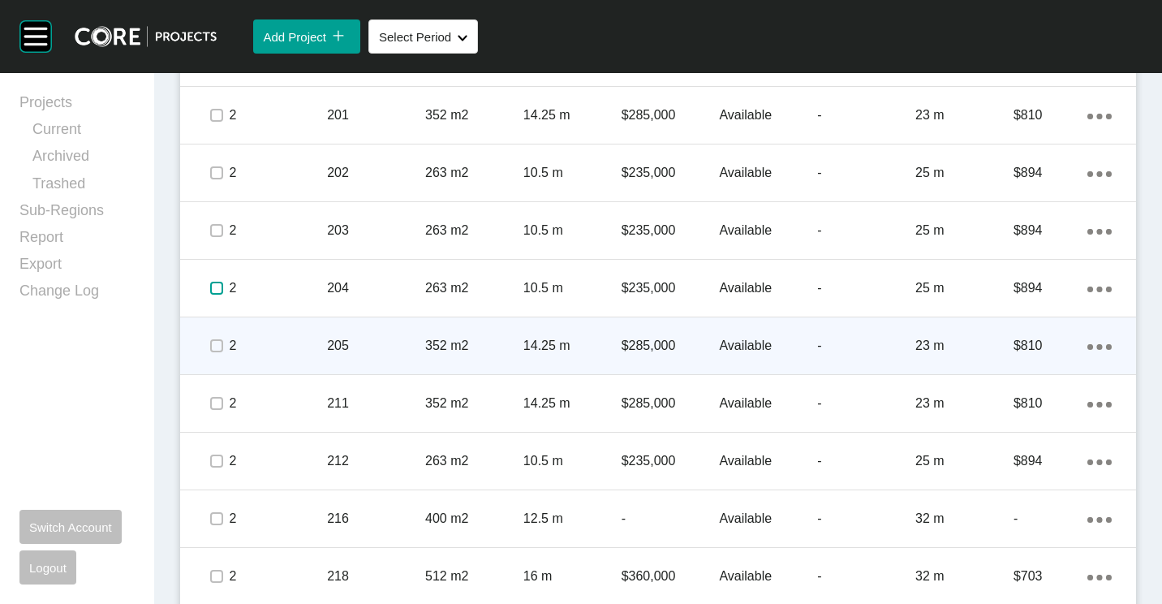
scroll to position [926, 0]
drag, startPoint x: 1082, startPoint y: 348, endPoint x: 1063, endPoint y: 351, distance: 18.8
click at [1087, 348] on icon "Action Menu Dots Copy 6 Created with Sketch." at bounding box center [1099, 348] width 24 height 6
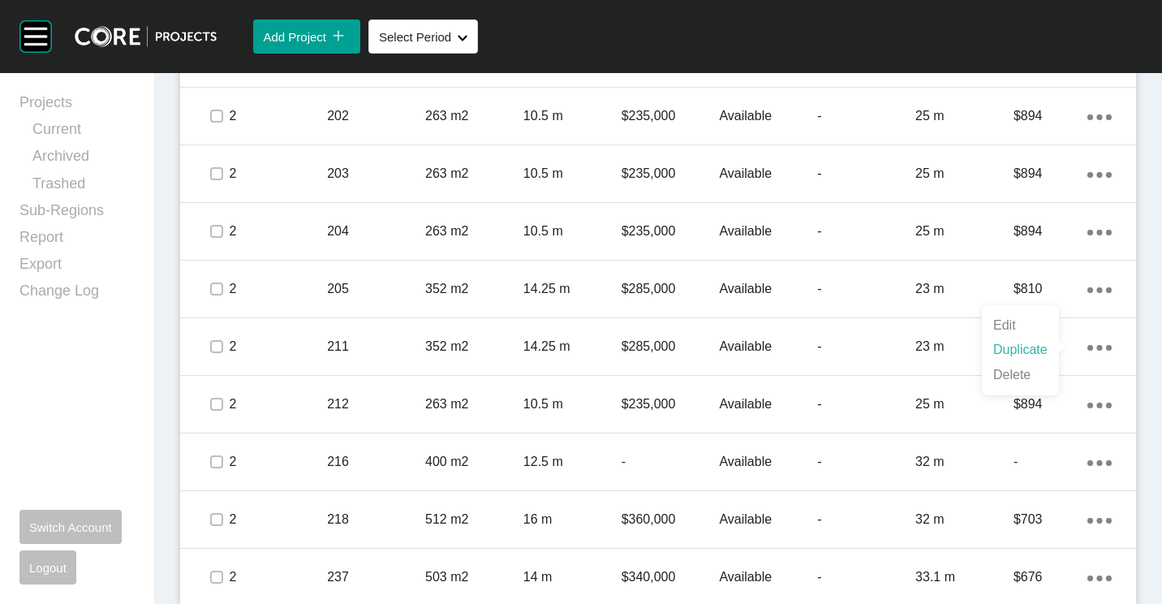
drag, startPoint x: 1063, startPoint y: 351, endPoint x: 1032, endPoint y: 349, distance: 30.9
click at [1032, 349] on link "Duplicate" at bounding box center [1020, 350] width 61 height 24
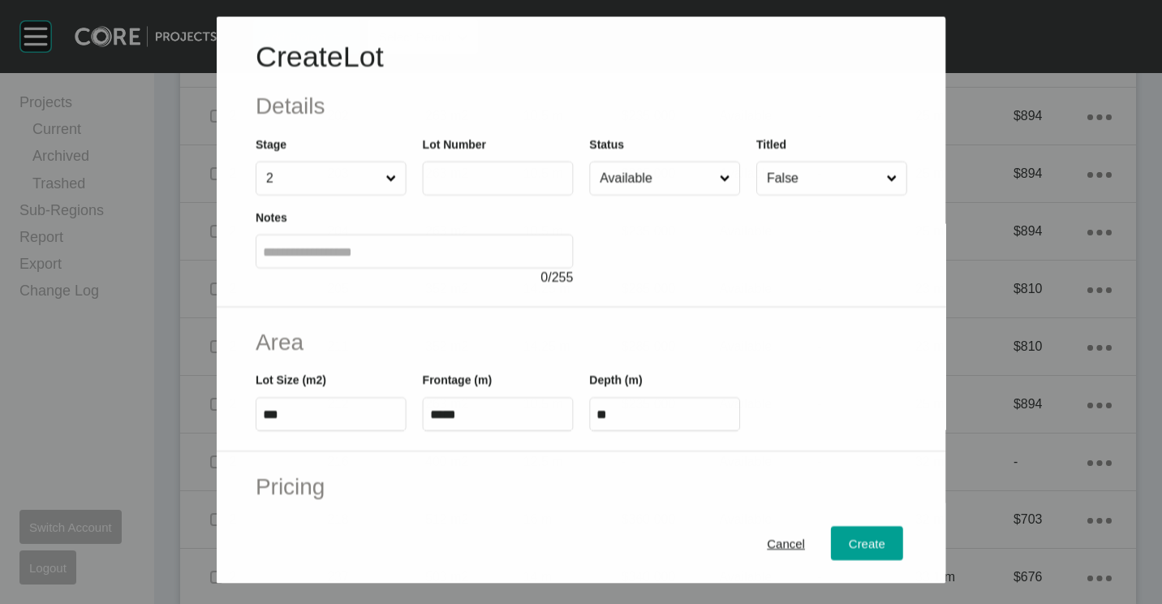
click at [493, 164] on label at bounding box center [497, 178] width 151 height 34
click at [493, 171] on input "text" at bounding box center [497, 178] width 136 height 14
type input "***"
type input "****"
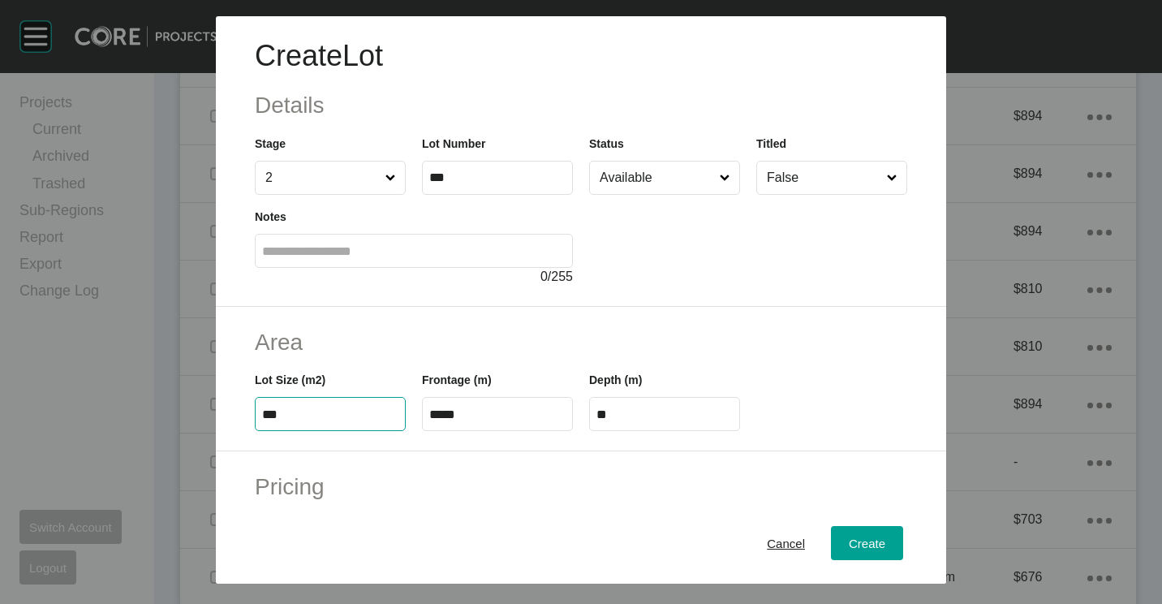
type input "***"
type input "**"
type input "*"
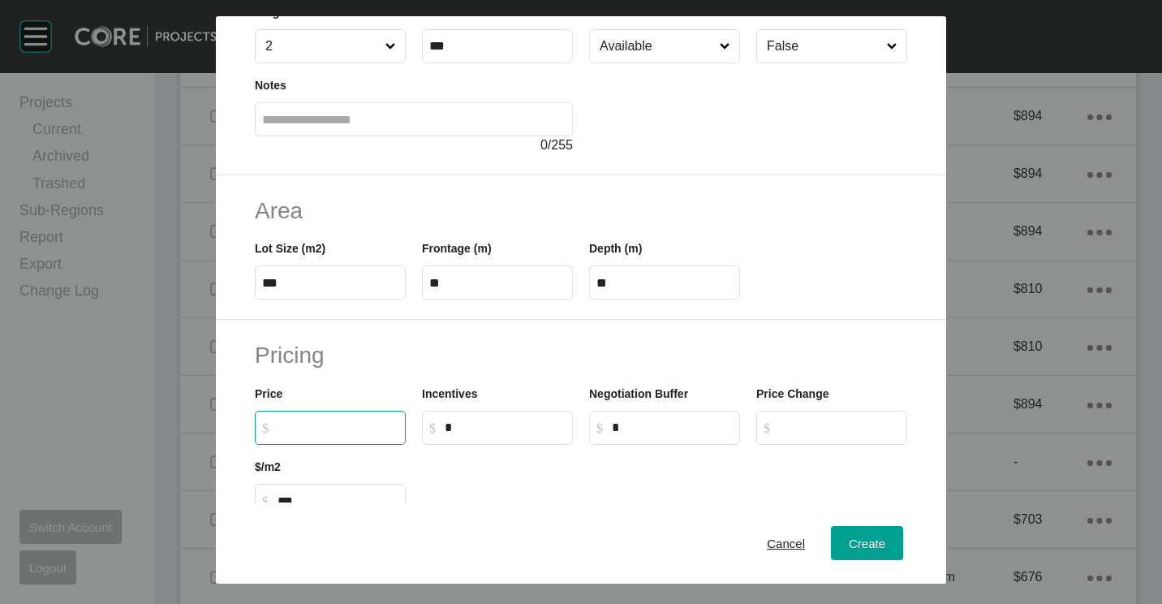
scroll to position [243, 0]
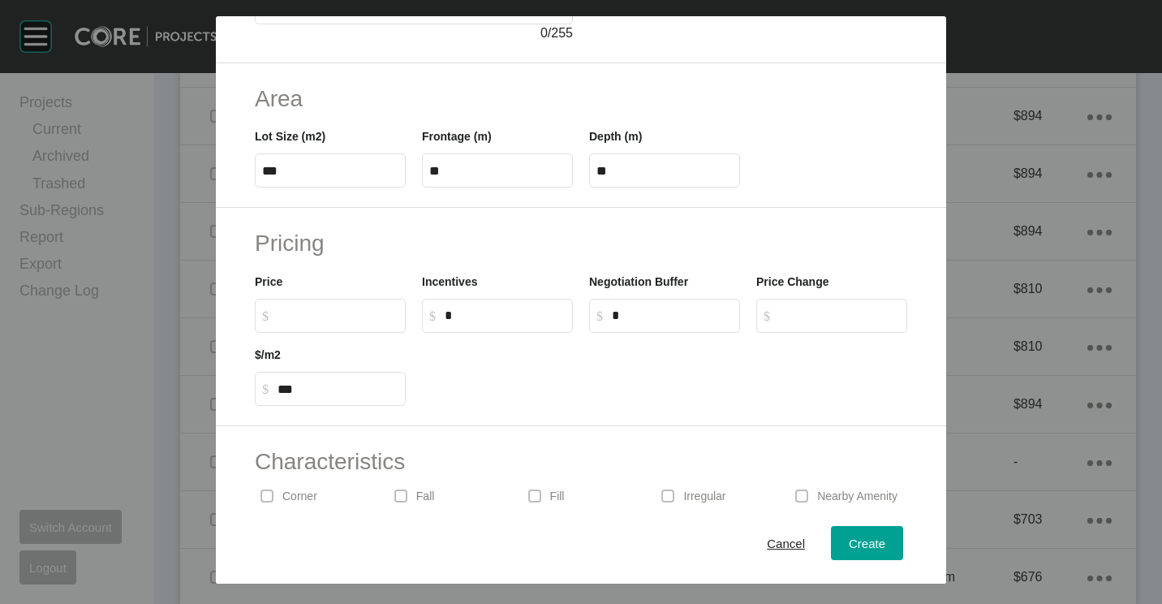
drag, startPoint x: 290, startPoint y: 497, endPoint x: 401, endPoint y: 501, distance: 110.4
click at [295, 497] on p "Corner" at bounding box center [299, 496] width 35 height 16
click at [845, 534] on div "Create" at bounding box center [867, 543] width 45 height 22
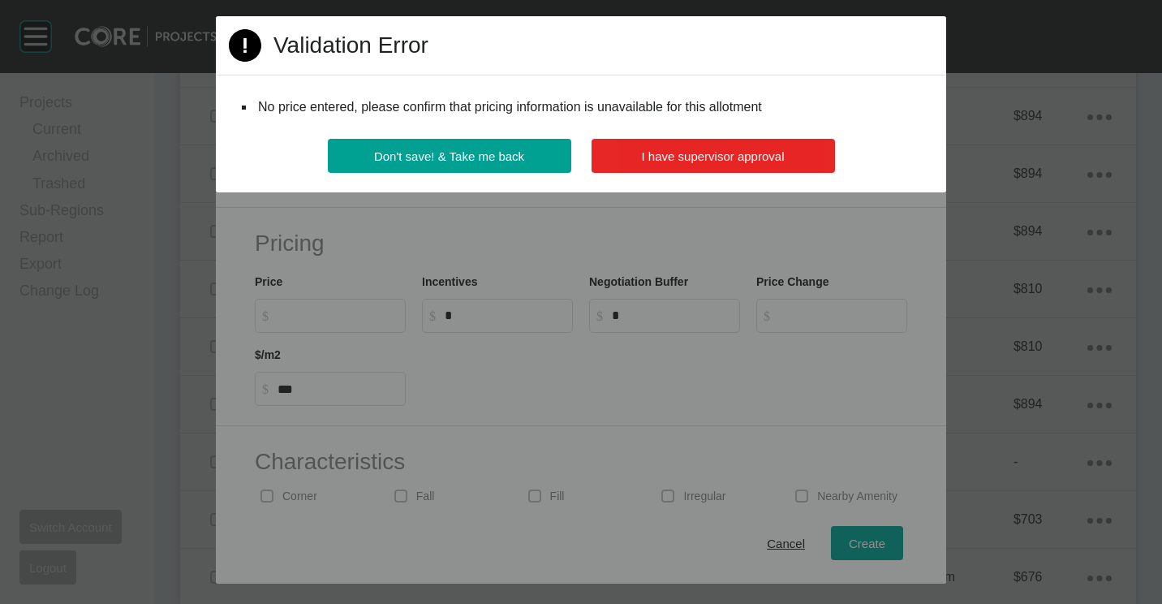
click at [686, 159] on span "I have supervisor approval" at bounding box center [713, 156] width 143 height 14
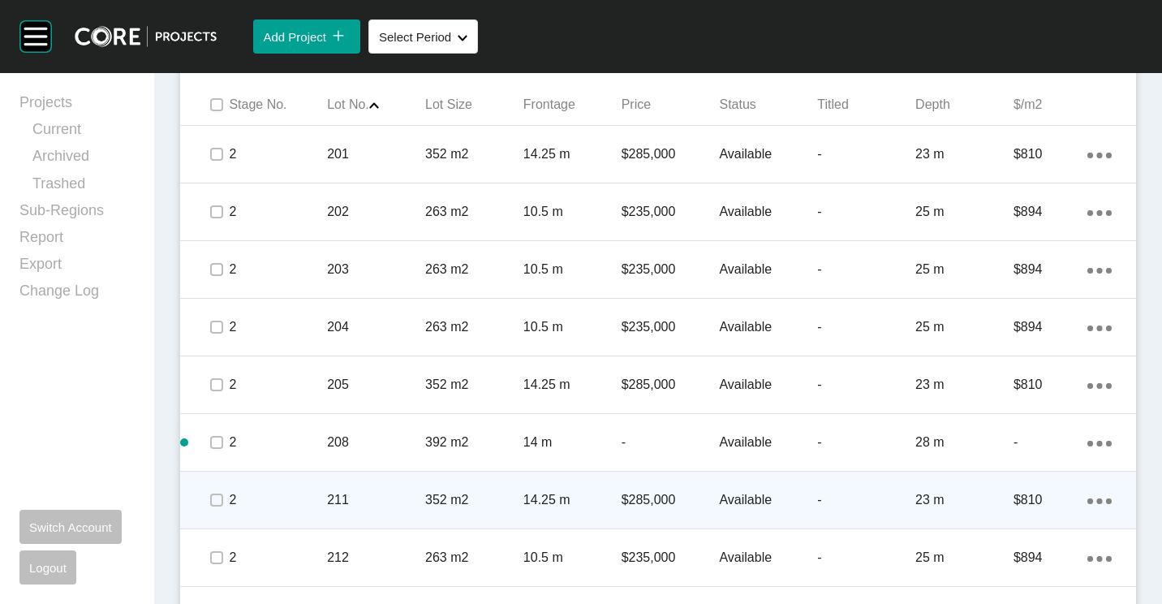
scroll to position [992, 0]
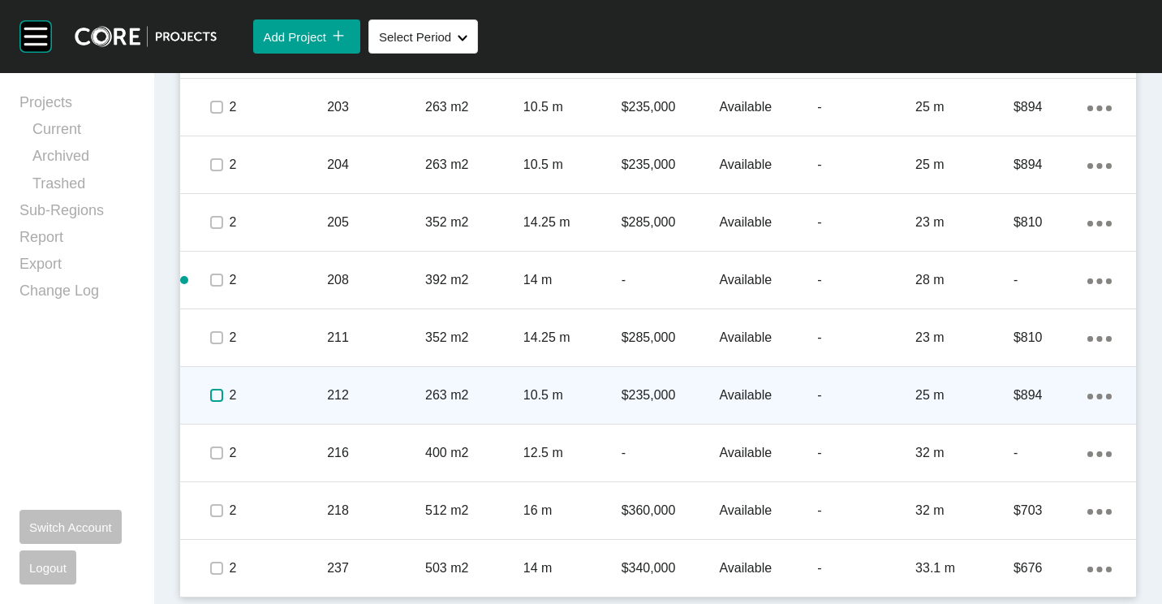
click at [216, 395] on label at bounding box center [216, 395] width 13 height 13
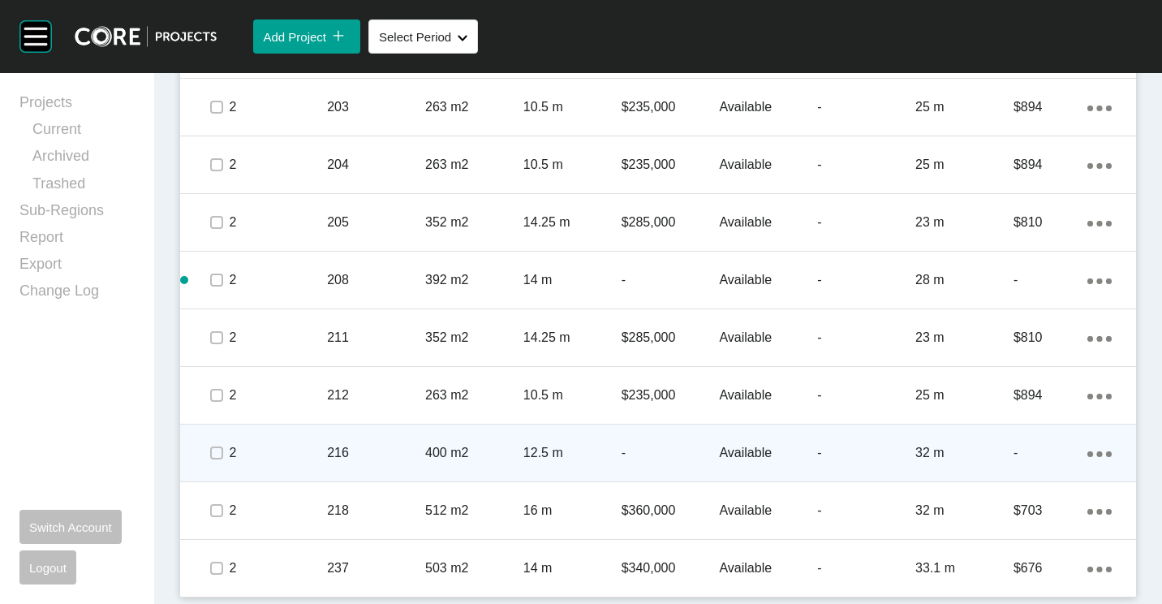
click at [1087, 447] on div "Action Menu Dots Copy 6 Created with Sketch." at bounding box center [1099, 453] width 24 height 18
click at [1030, 443] on link "Edit" at bounding box center [1020, 431] width 61 height 24
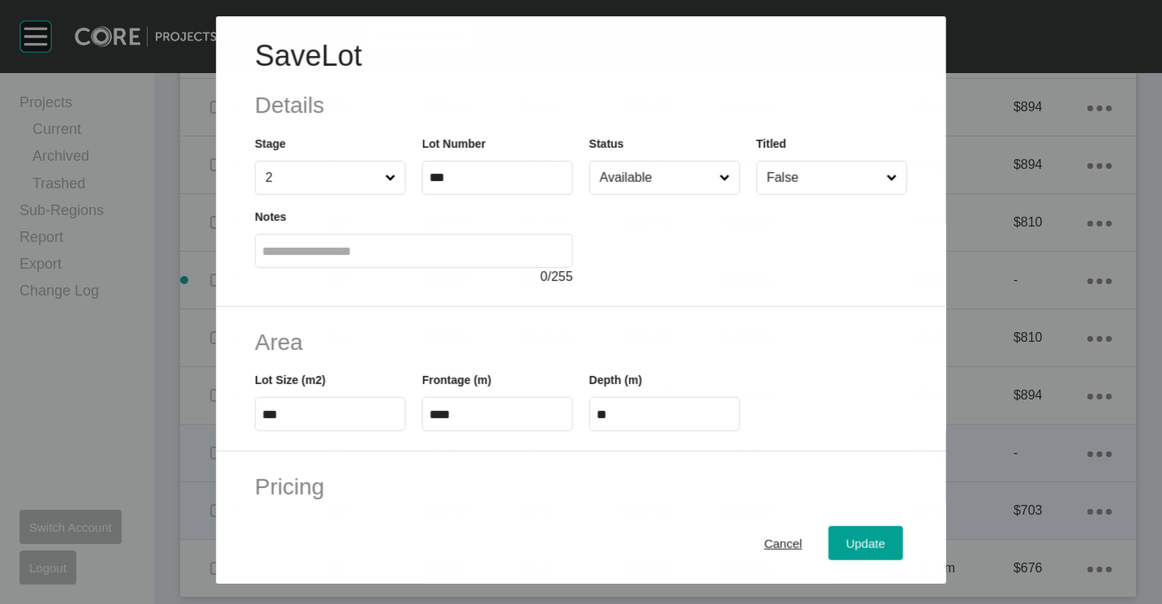
drag, startPoint x: 777, startPoint y: 540, endPoint x: 874, endPoint y: 539, distance: 96.6
click at [786, 541] on span "Cancel" at bounding box center [783, 543] width 38 height 14
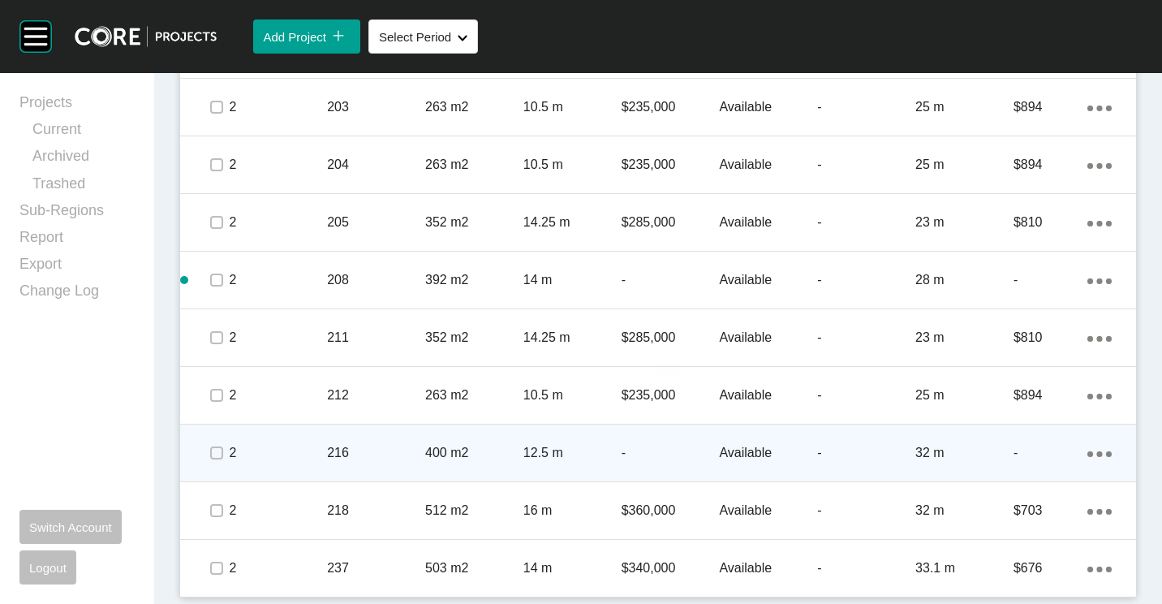
click at [1087, 449] on div "Action Menu Dots Copy 6 Created with Sketch." at bounding box center [1099, 453] width 24 height 18
click at [1026, 458] on link "Duplicate" at bounding box center [1020, 456] width 61 height 24
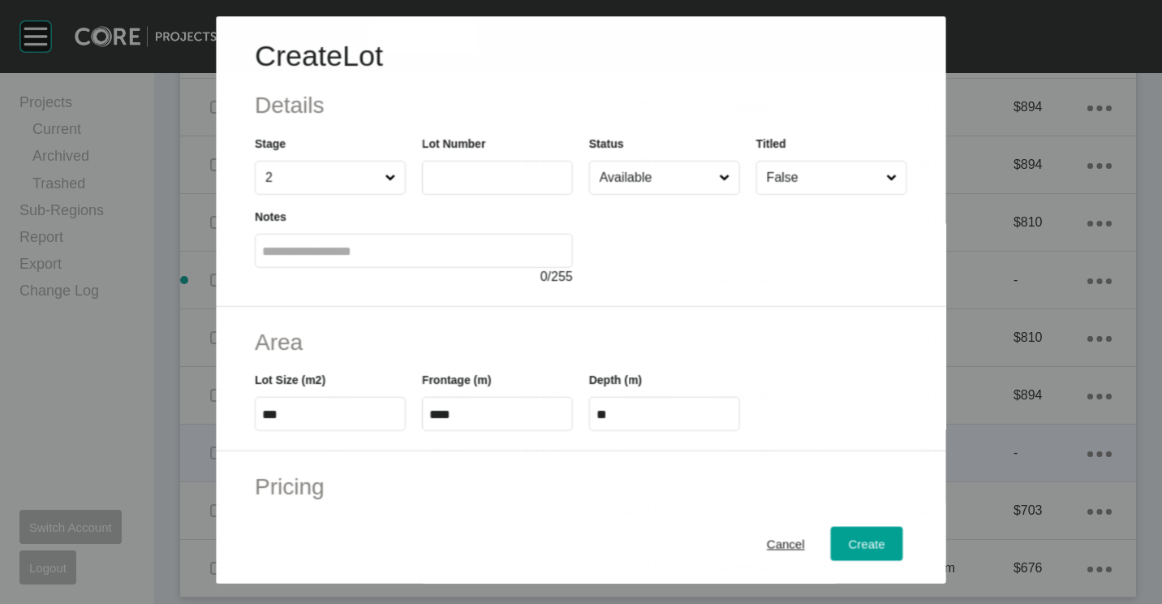
click at [497, 188] on label at bounding box center [497, 178] width 151 height 34
click at [497, 185] on input "text" at bounding box center [497, 178] width 136 height 14
type input "***"
type input "****"
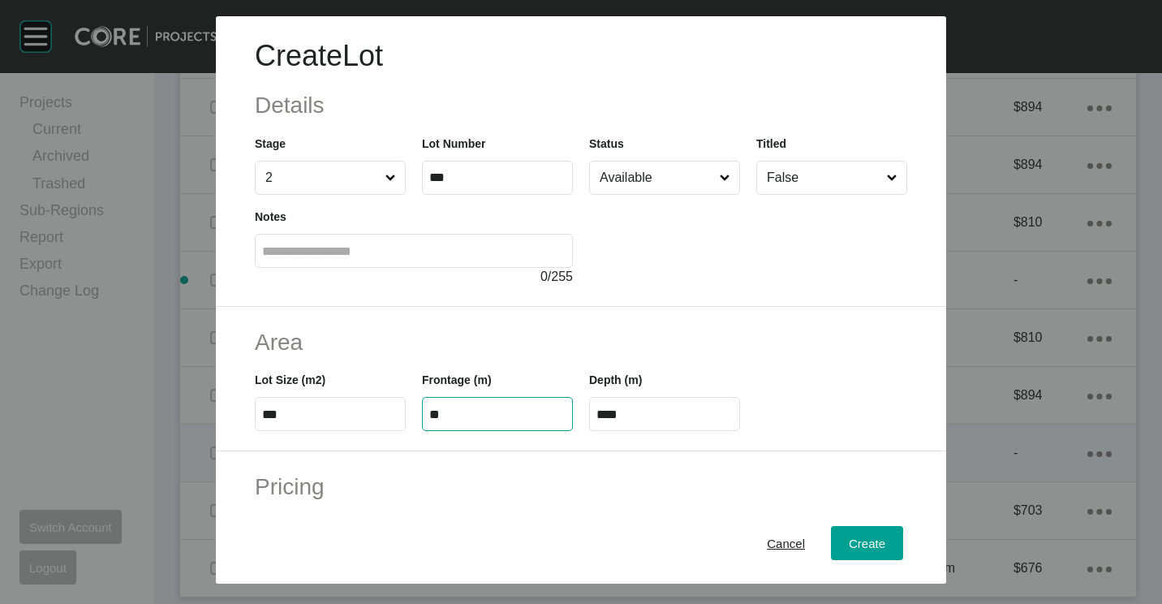
type input "**"
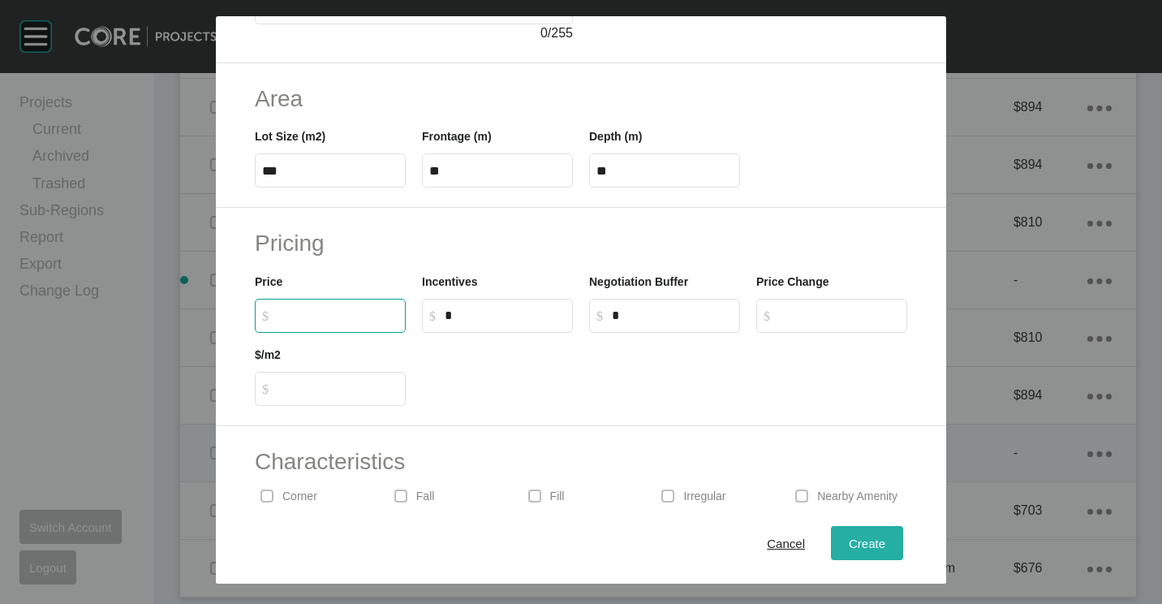
click at [876, 544] on div "Create" at bounding box center [867, 543] width 45 height 22
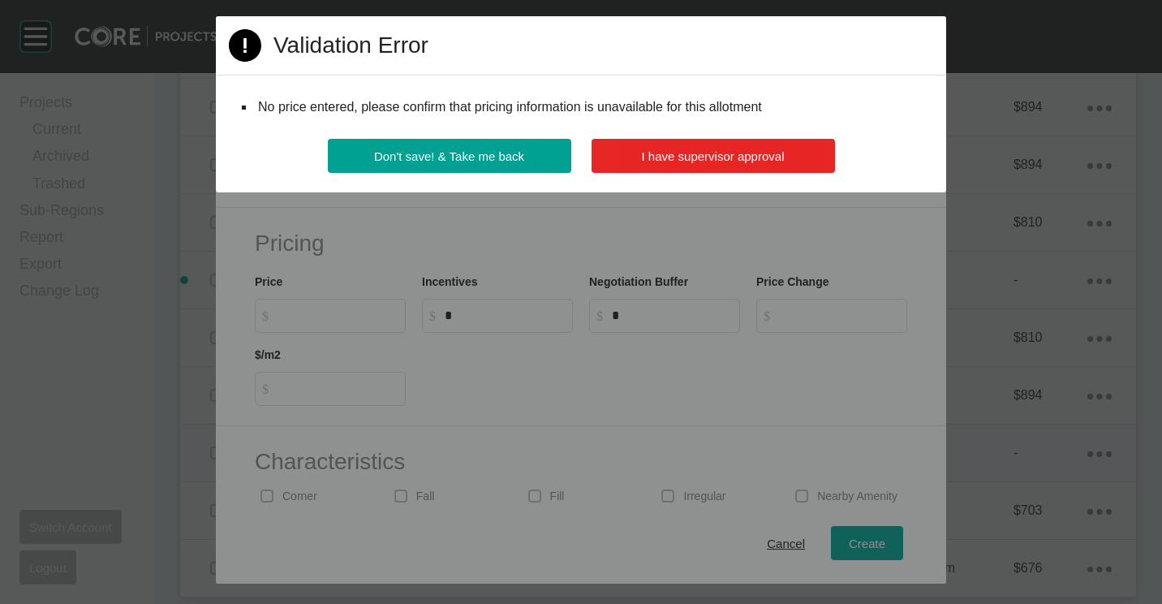
click at [739, 170] on button "I have supervisor approval" at bounding box center [713, 156] width 243 height 34
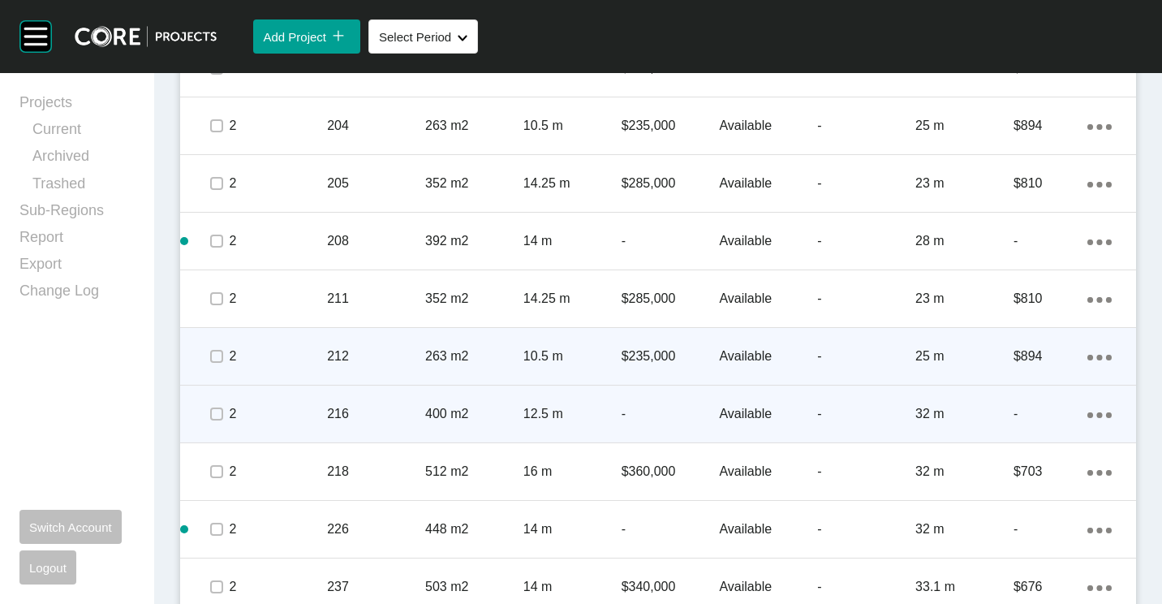
scroll to position [1050, 0]
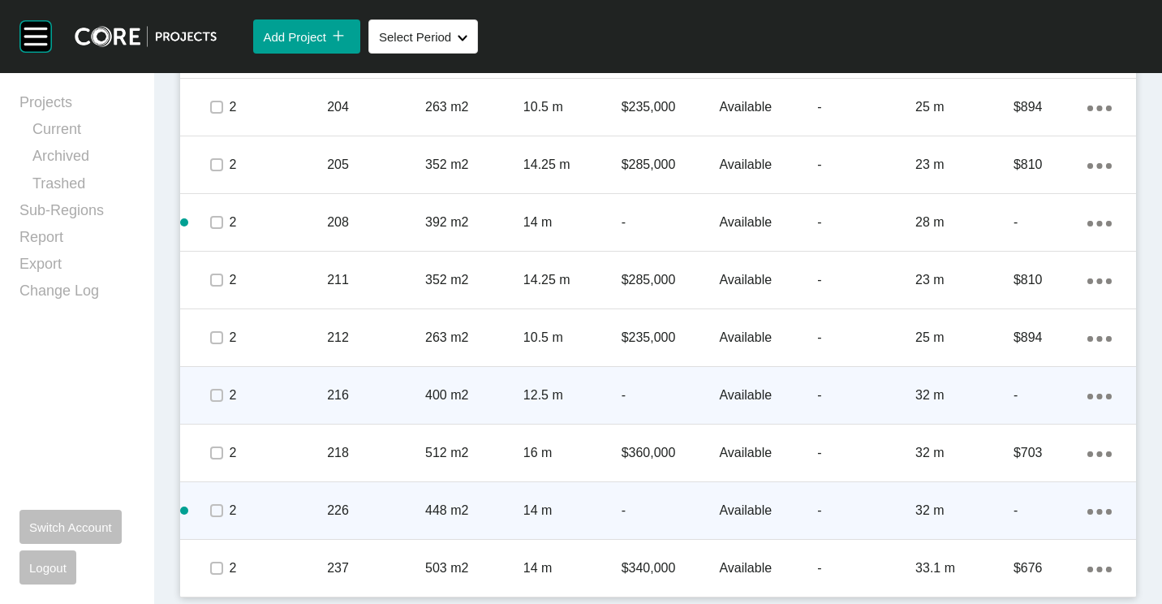
click at [1091, 511] on icon "Action Menu Dots Copy 6 Created with Sketch." at bounding box center [1099, 512] width 24 height 6
click at [1040, 509] on link "Duplicate" at bounding box center [1020, 513] width 61 height 24
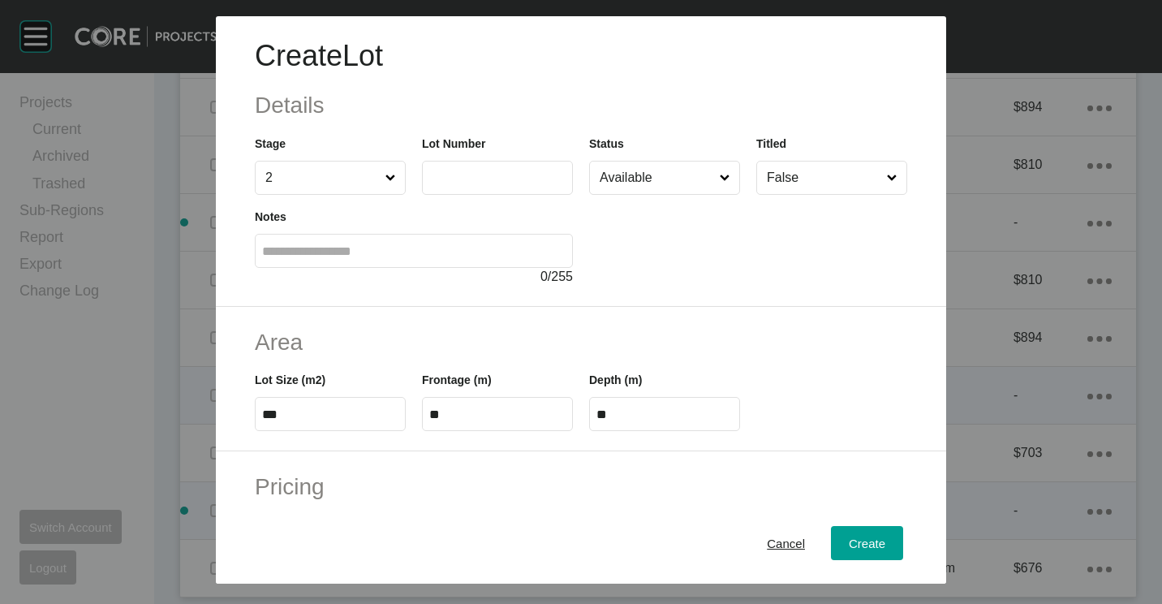
click at [482, 189] on label at bounding box center [497, 178] width 151 height 34
click at [482, 184] on input "text" at bounding box center [497, 177] width 136 height 14
type input "***"
click at [862, 532] on button "Create" at bounding box center [867, 543] width 72 height 34
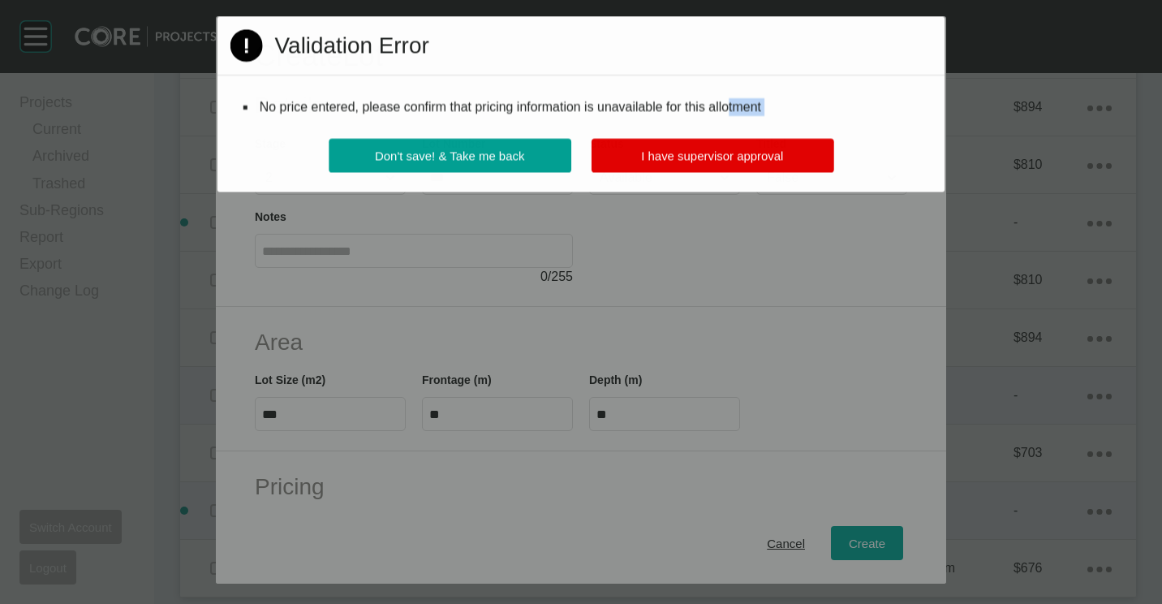
click at [730, 135] on div "Page 1 Created with Sketch. Validation Error No price entered, please confirm t…" at bounding box center [580, 103] width 727 height 175
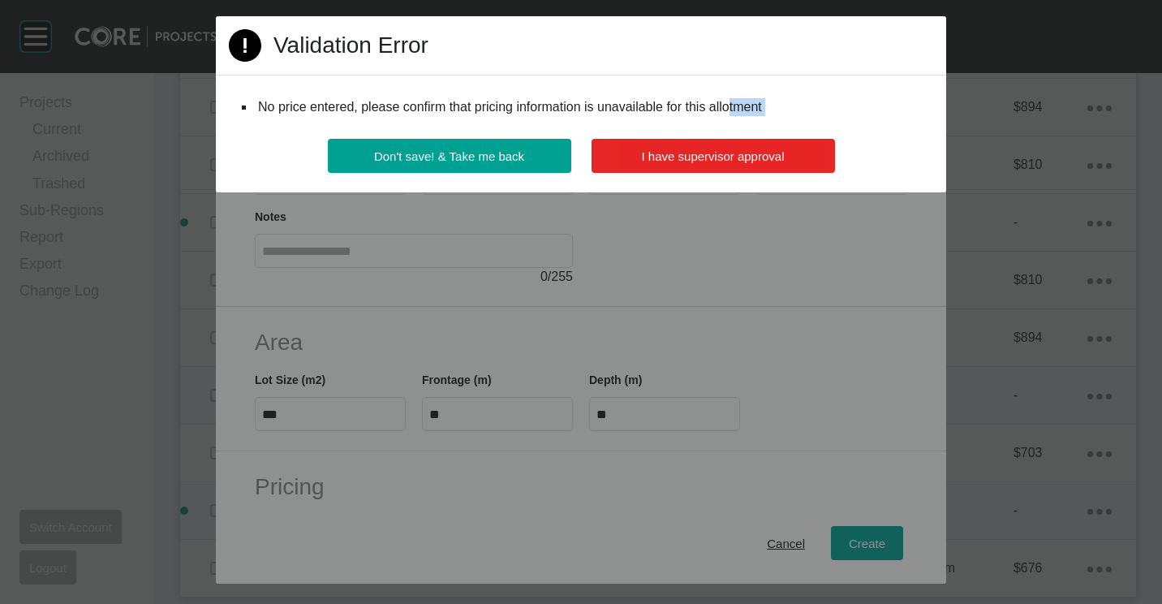
drag, startPoint x: 730, startPoint y: 135, endPoint x: 731, endPoint y: 161, distance: 26.8
click at [731, 161] on span "I have supervisor approval" at bounding box center [713, 156] width 143 height 14
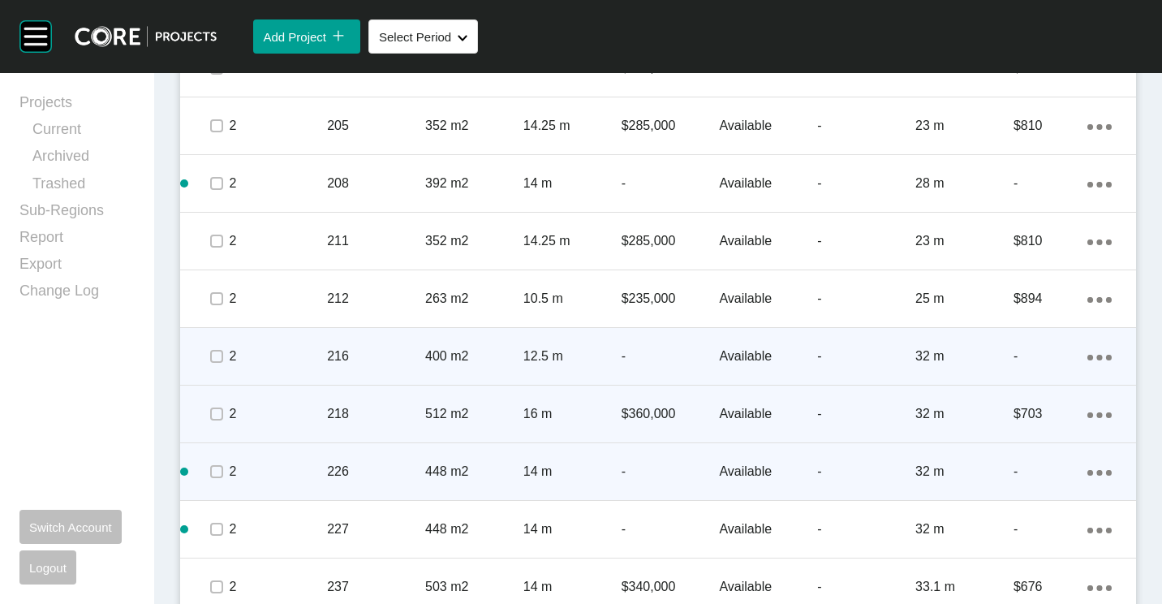
scroll to position [1108, 0]
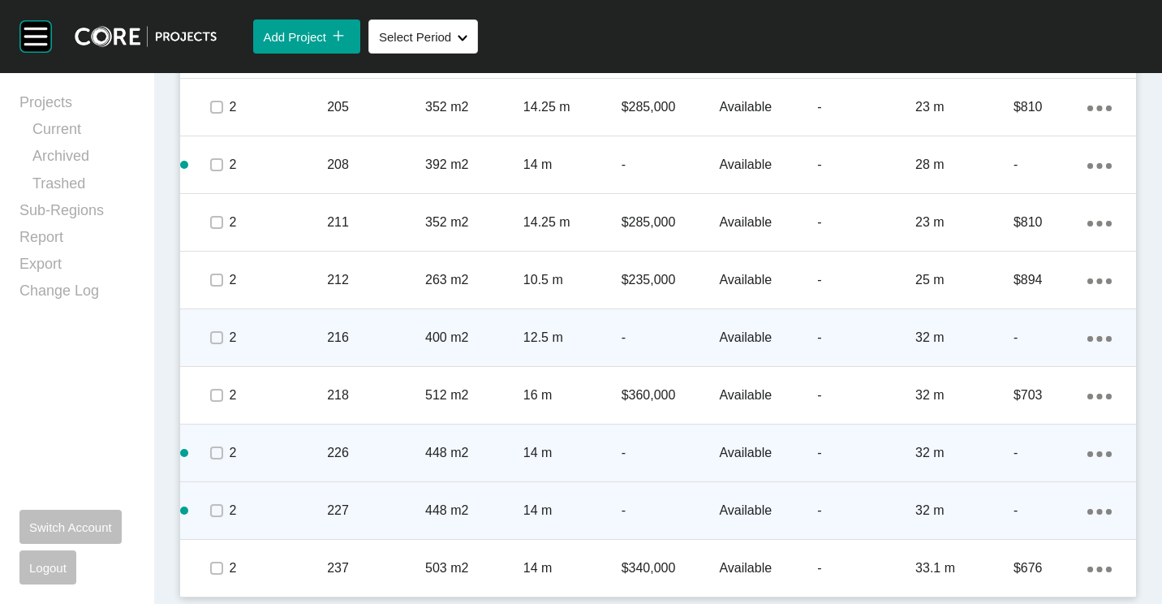
click at [1096, 510] on ellipse at bounding box center [1099, 512] width 6 height 6
click at [1035, 507] on link "Duplicate" at bounding box center [1020, 513] width 61 height 24
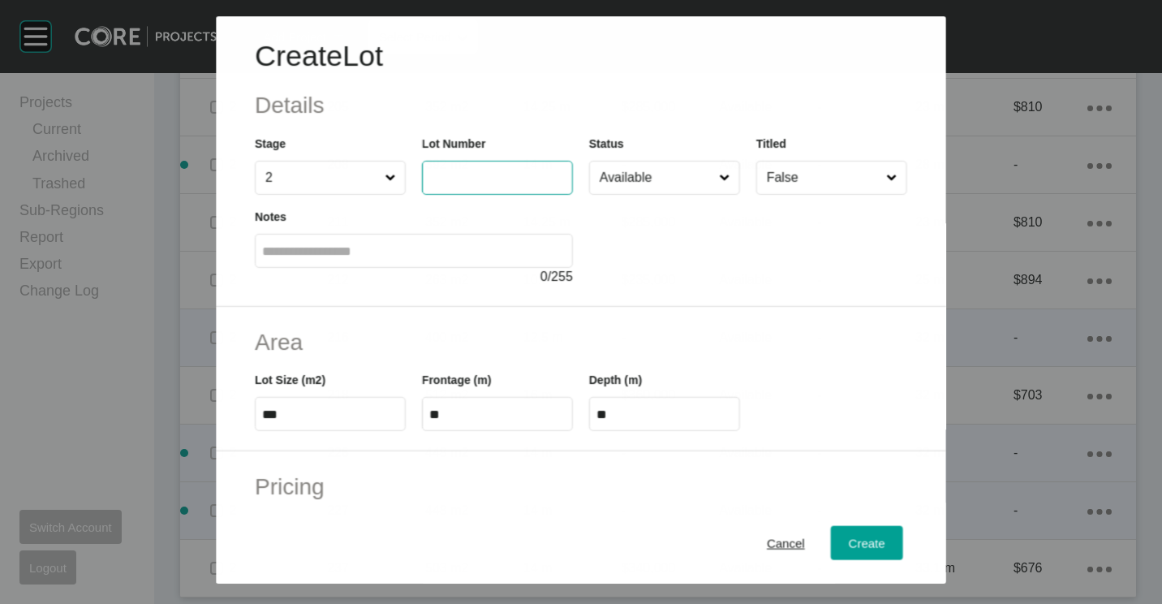
click at [519, 176] on input "text" at bounding box center [497, 178] width 136 height 14
type input "***"
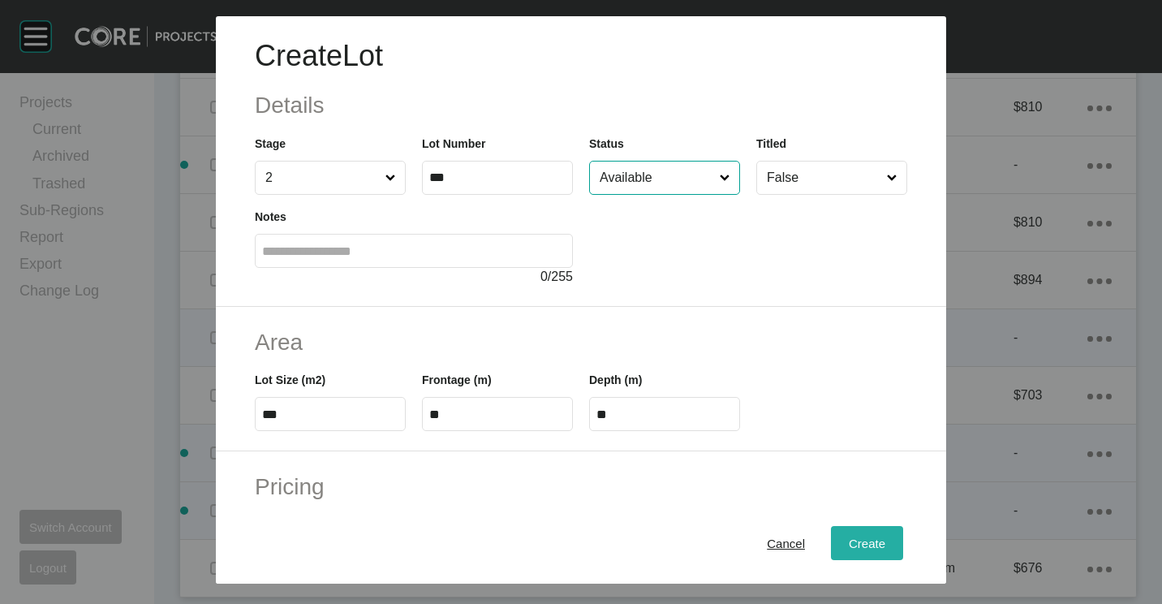
click at [853, 544] on span "Create" at bounding box center [867, 543] width 37 height 14
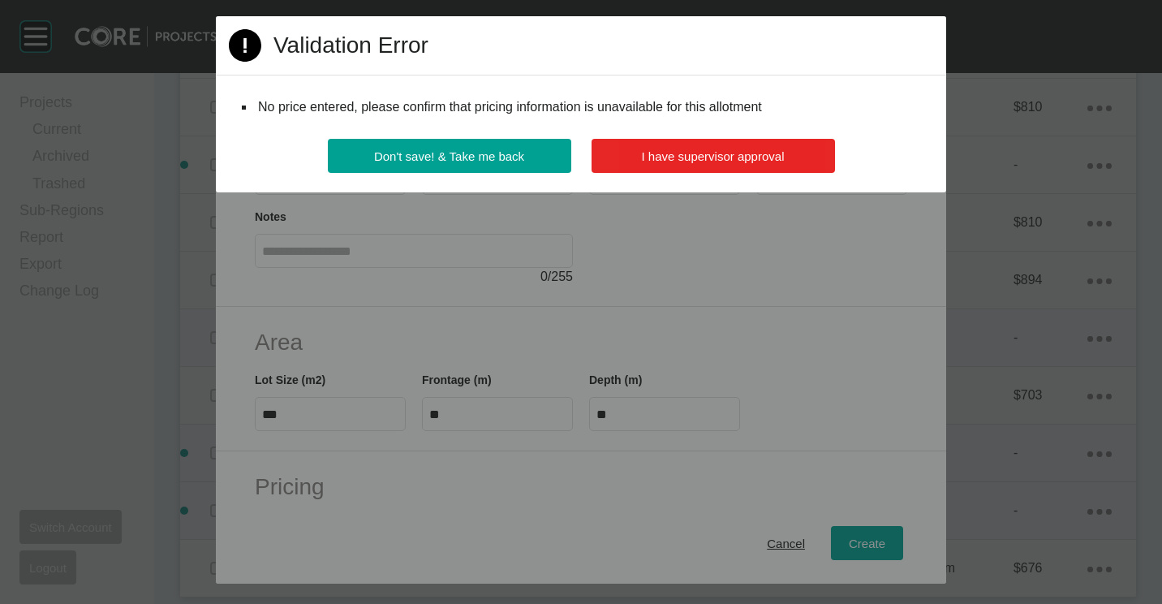
click at [738, 144] on button "I have supervisor approval" at bounding box center [713, 156] width 243 height 34
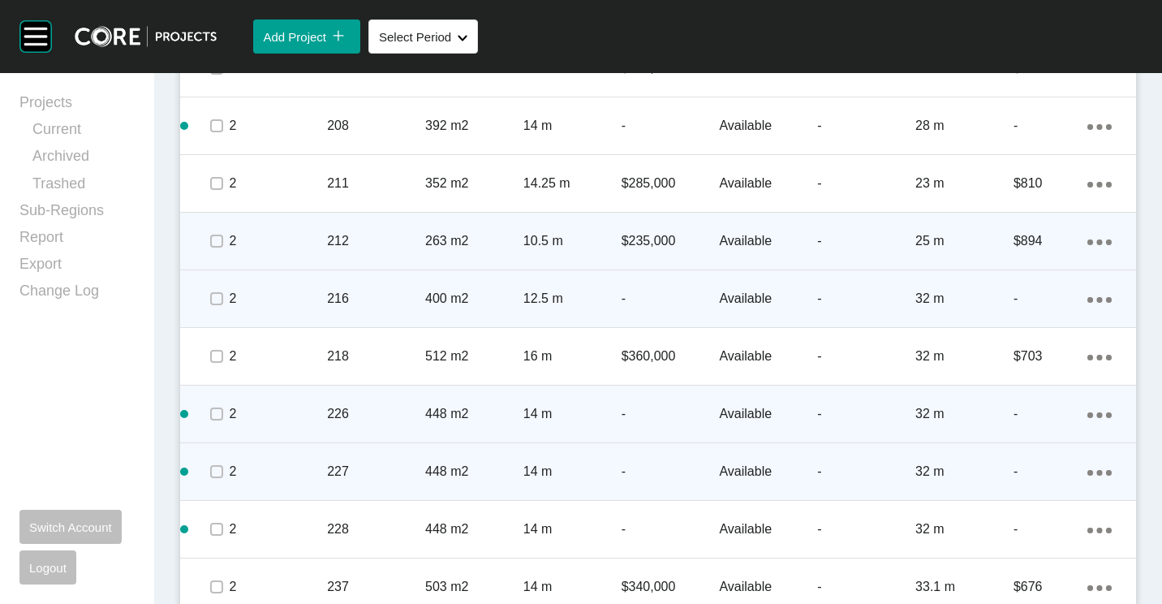
scroll to position [1165, 0]
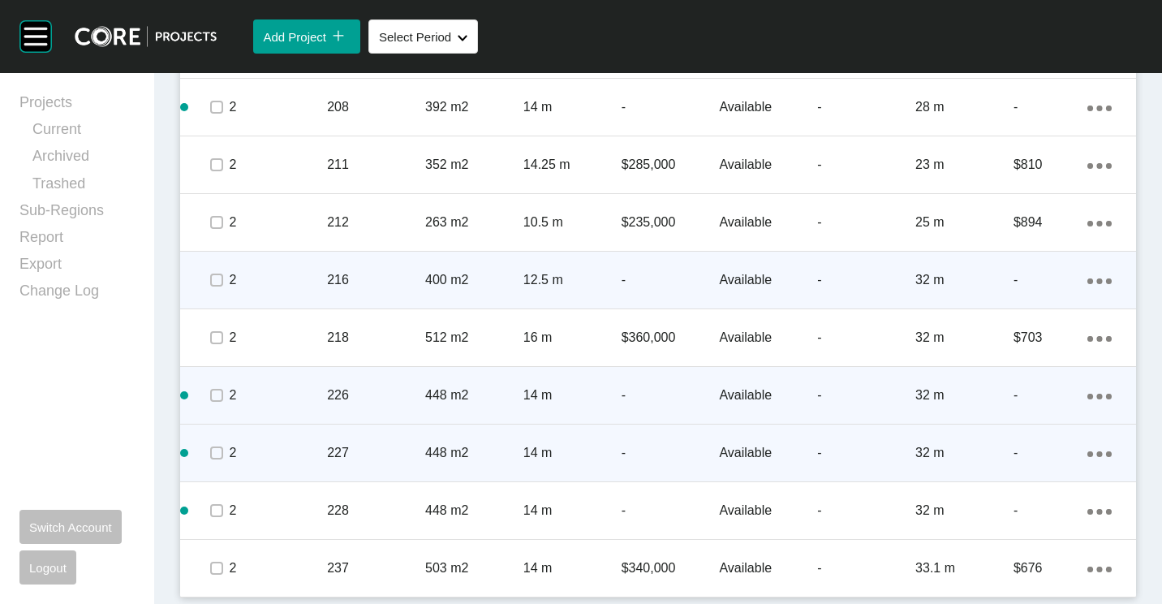
drag, startPoint x: 1083, startPoint y: 399, endPoint x: 1070, endPoint y: 398, distance: 13.1
click at [1087, 399] on icon "Action Menu Dots Copy 6 Created with Sketch." at bounding box center [1099, 397] width 24 height 6
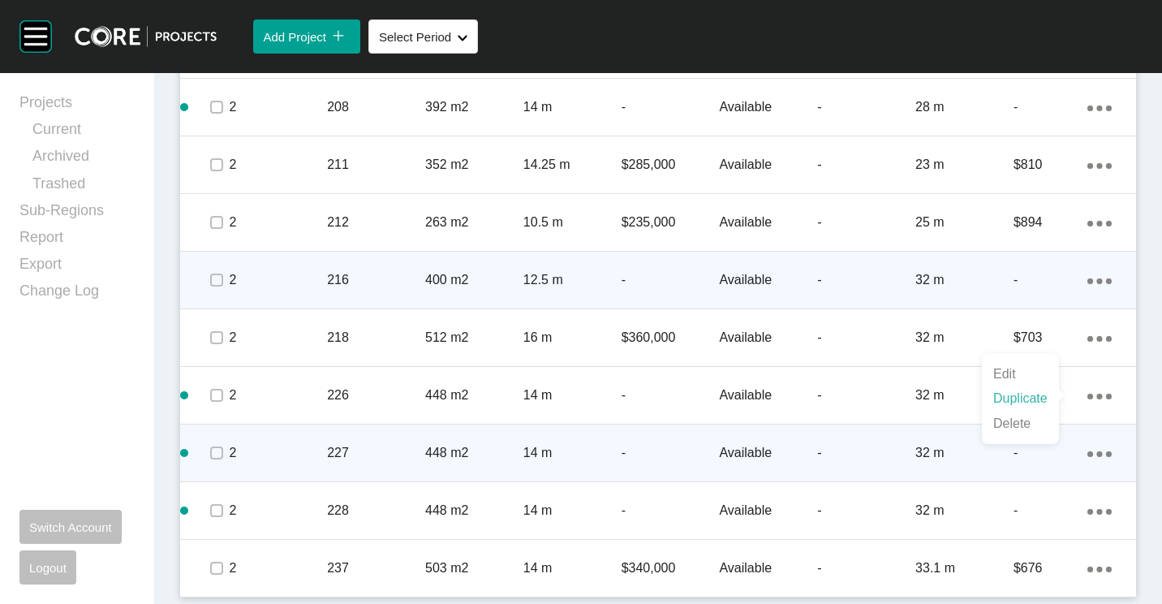
click at [1044, 391] on link "Duplicate" at bounding box center [1020, 398] width 61 height 24
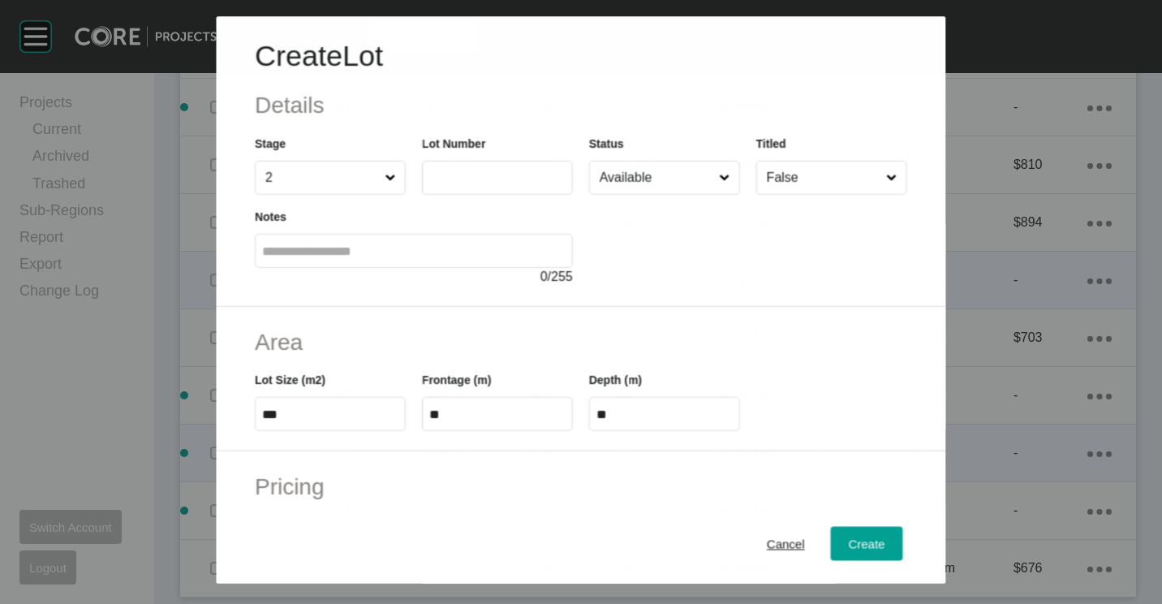
click at [514, 171] on input "text" at bounding box center [497, 178] width 136 height 14
type input "***"
type input "****"
type input "*****"
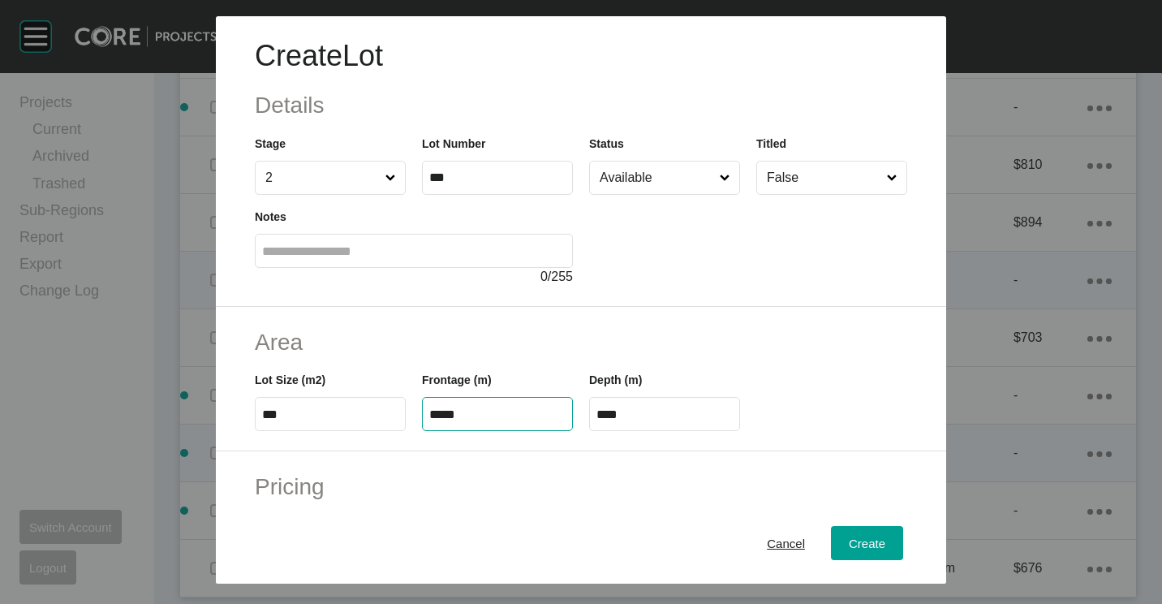
type input "****"
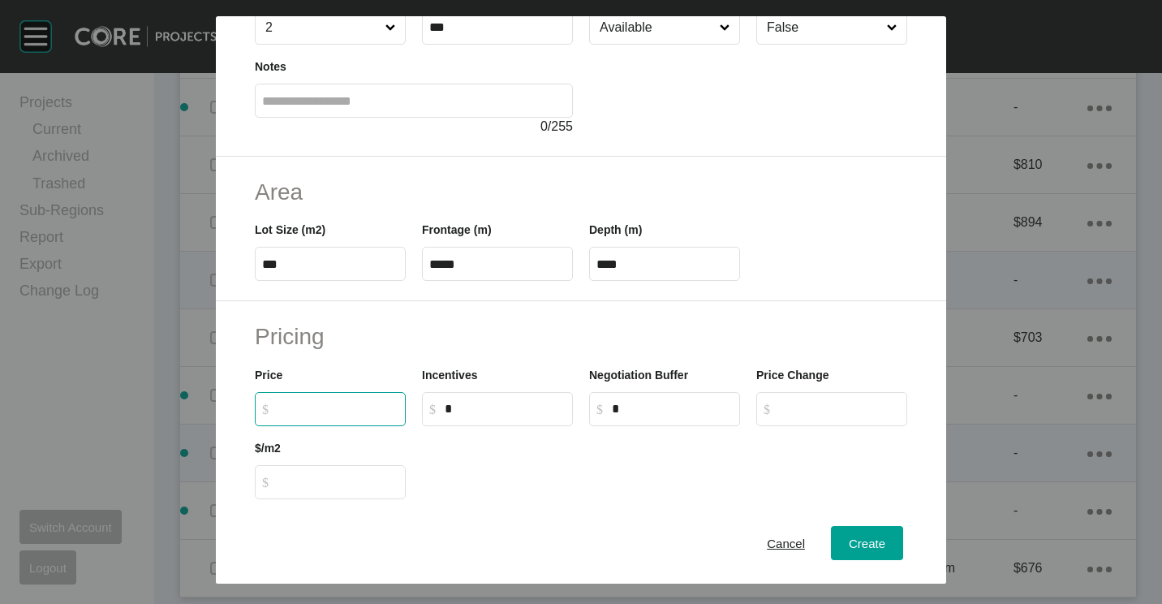
scroll to position [386, 0]
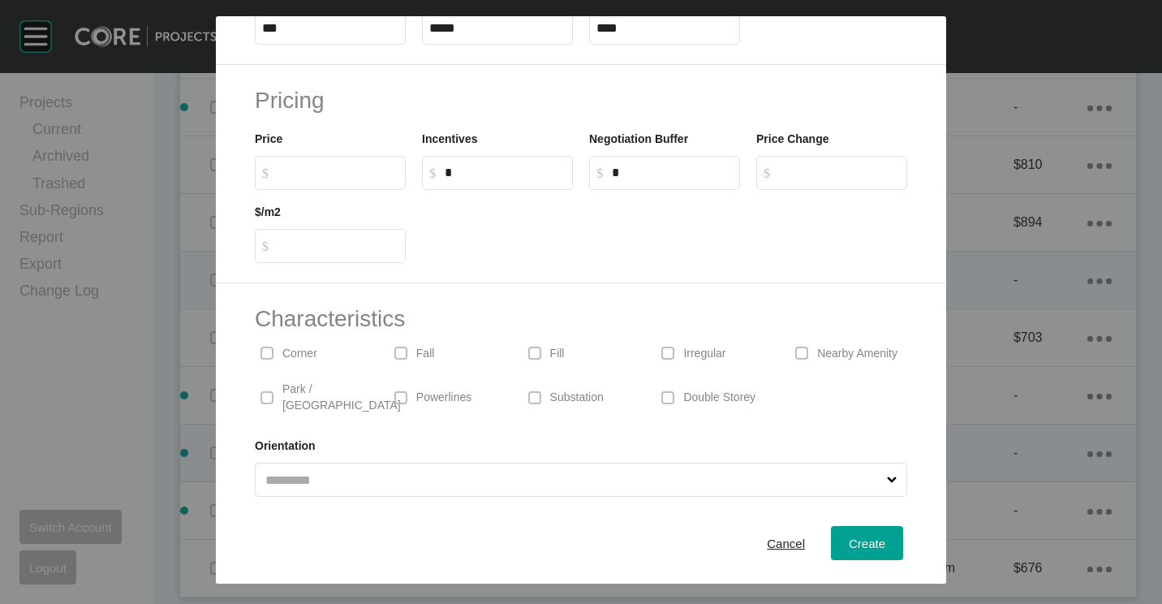
click at [280, 354] on div "Corner" at bounding box center [314, 352] width 118 height 37
click at [855, 540] on span "Create" at bounding box center [867, 543] width 37 height 14
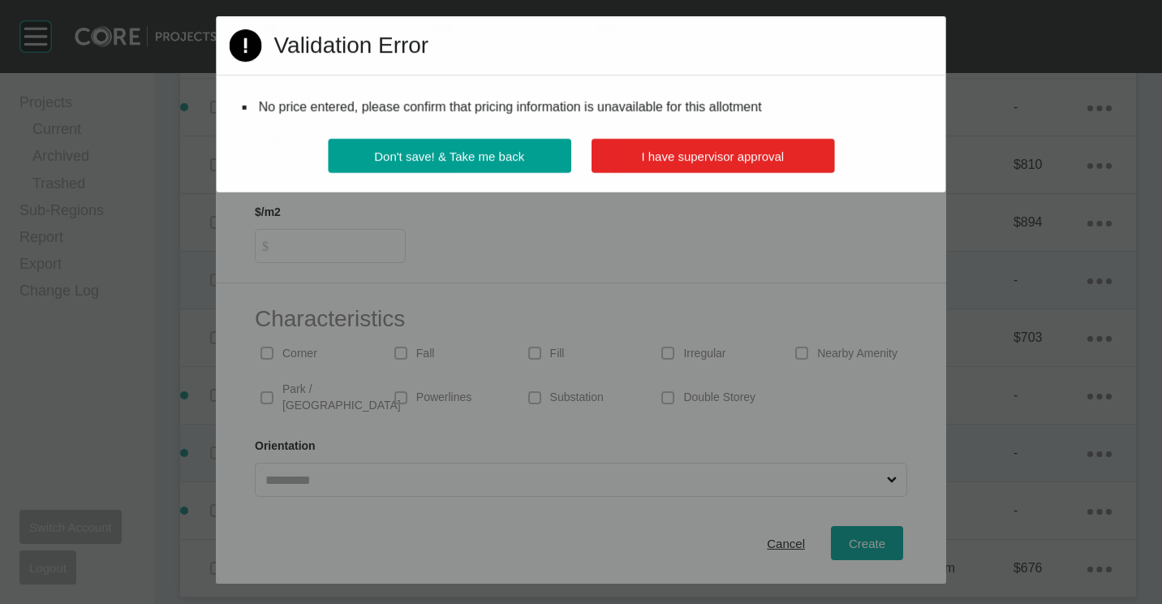
click at [691, 148] on button "I have supervisor approval" at bounding box center [712, 156] width 243 height 34
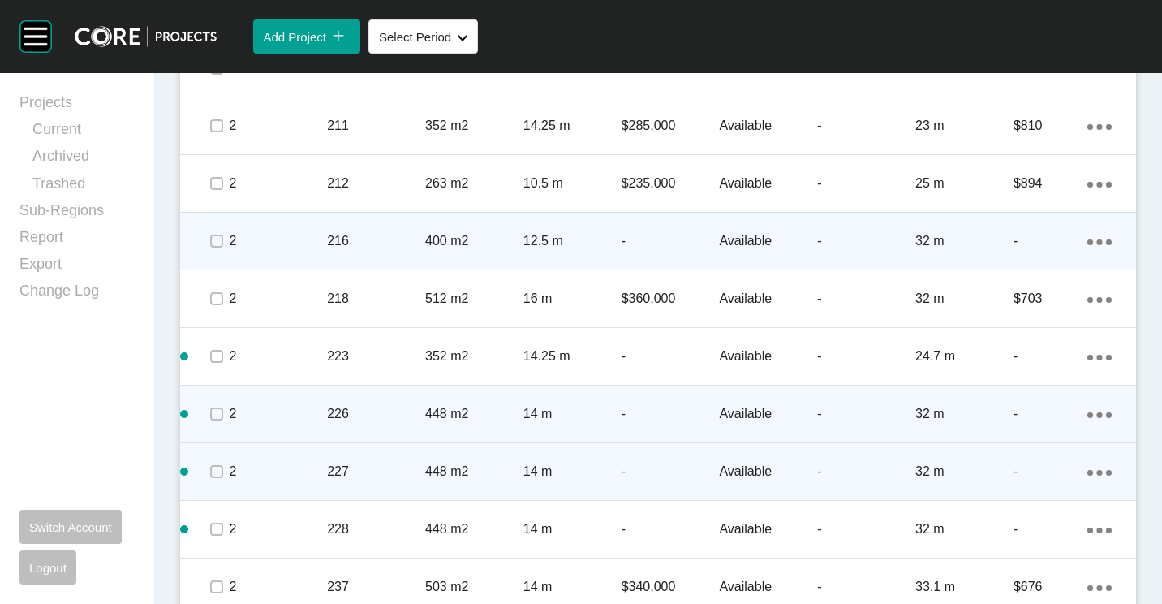
scroll to position [1223, 0]
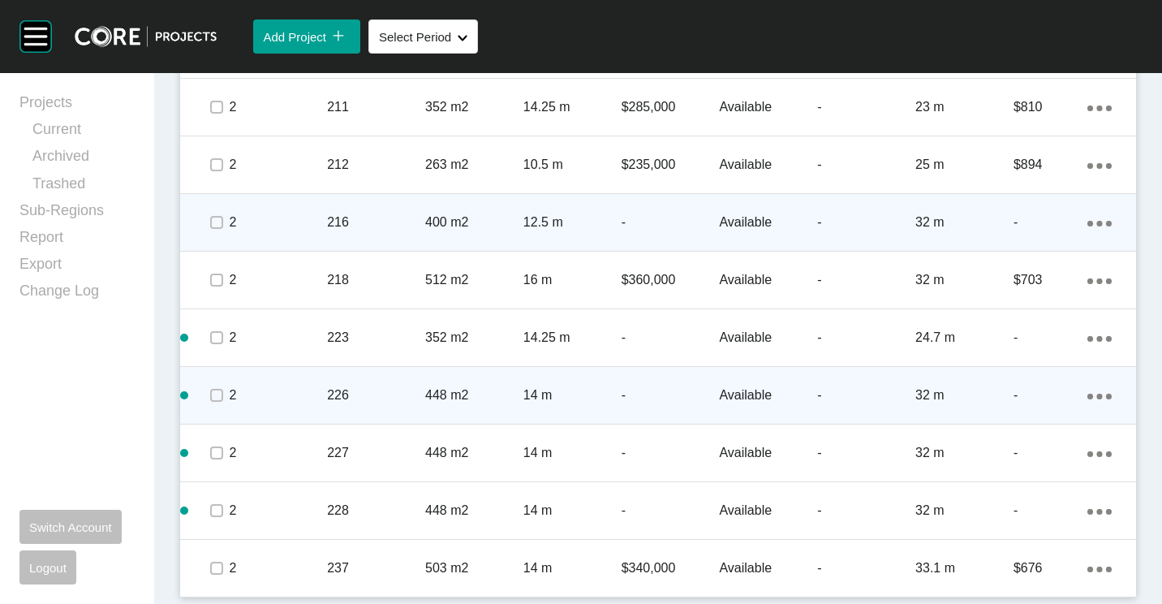
click at [1087, 402] on div "Action Menu Dots Copy 6 Created with Sketch." at bounding box center [1099, 395] width 24 height 18
click at [1029, 397] on link "Duplicate" at bounding box center [1020, 398] width 61 height 24
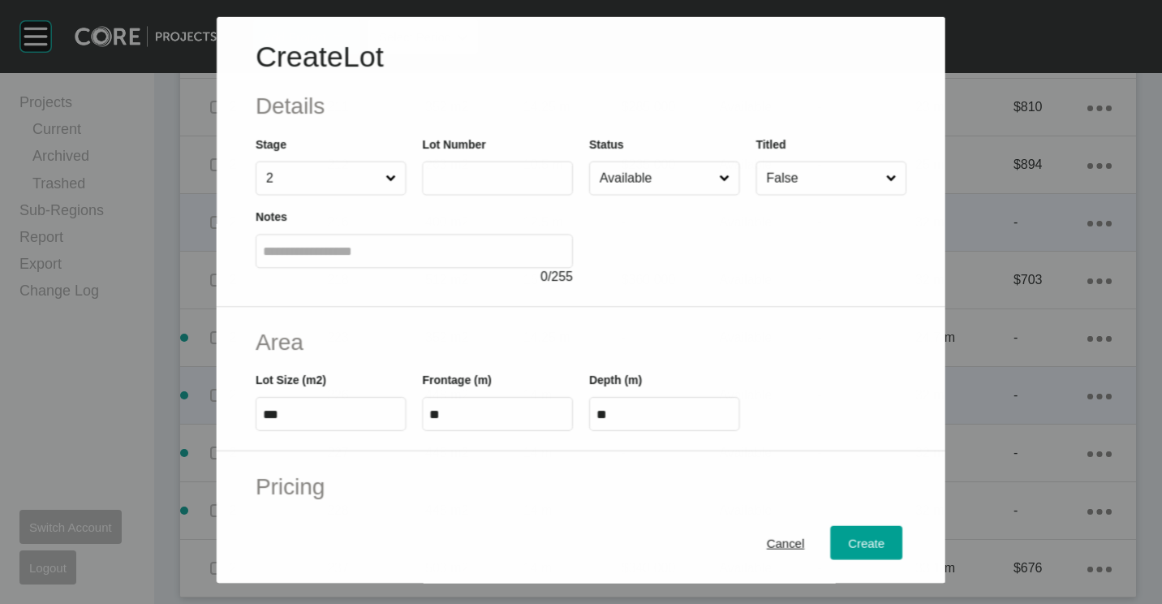
click at [505, 178] on input "text" at bounding box center [497, 178] width 136 height 14
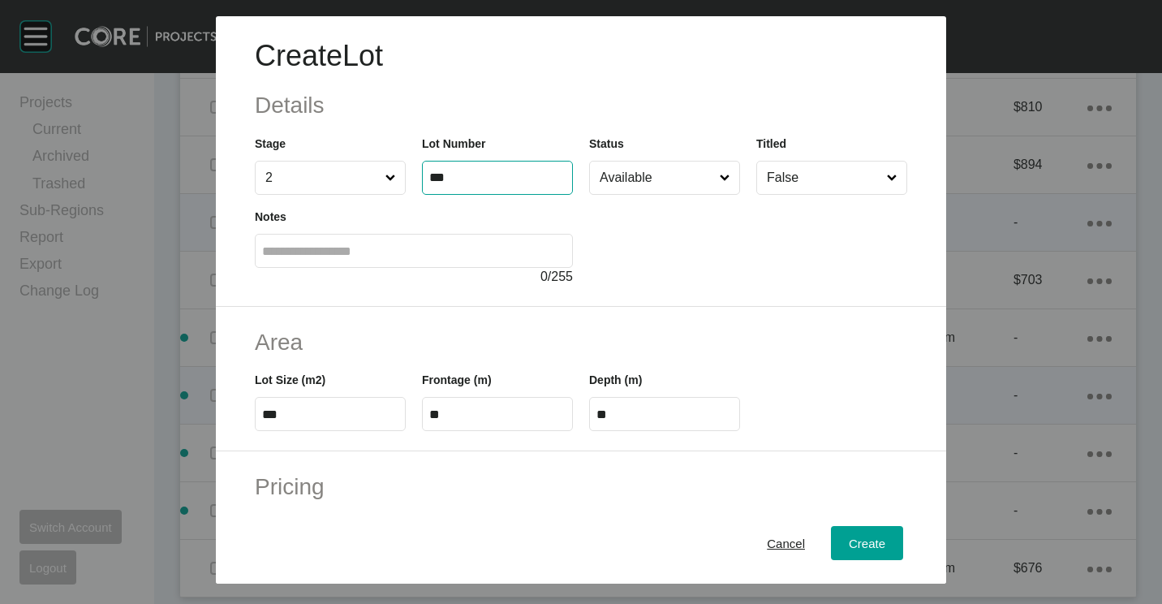
type input "***"
click at [845, 551] on div "Create" at bounding box center [867, 543] width 45 height 22
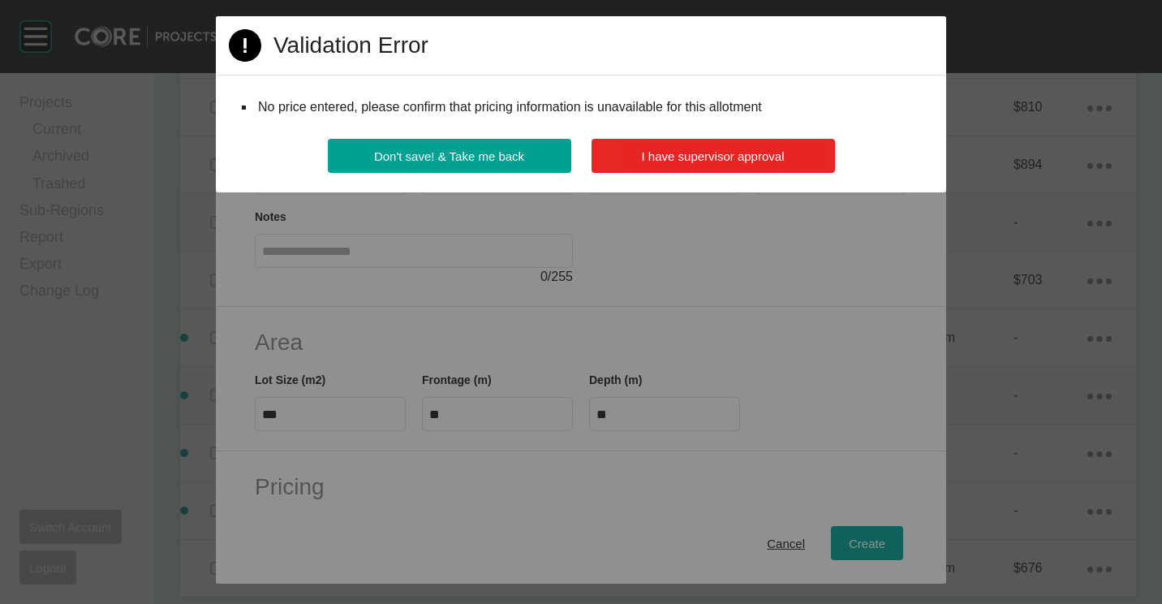
click at [716, 146] on button "I have supervisor approval" at bounding box center [713, 156] width 243 height 34
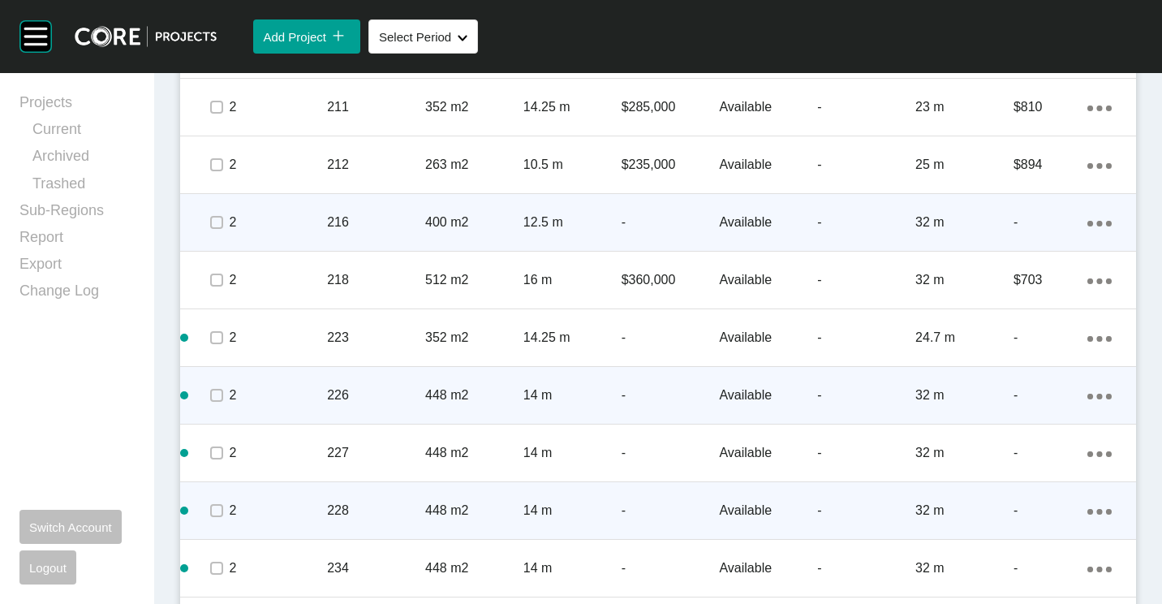
scroll to position [1280, 0]
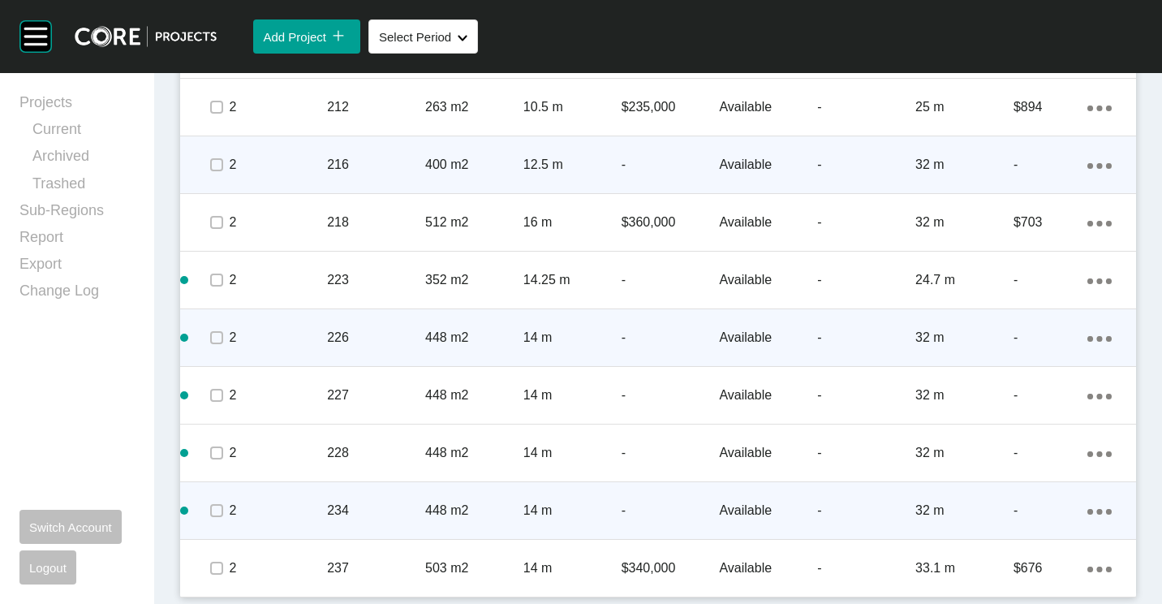
click at [1098, 508] on div "Action Menu Dots Copy 6 Created with Sketch." at bounding box center [1099, 510] width 24 height 18
click at [1042, 506] on link "Duplicate" at bounding box center [1020, 513] width 61 height 24
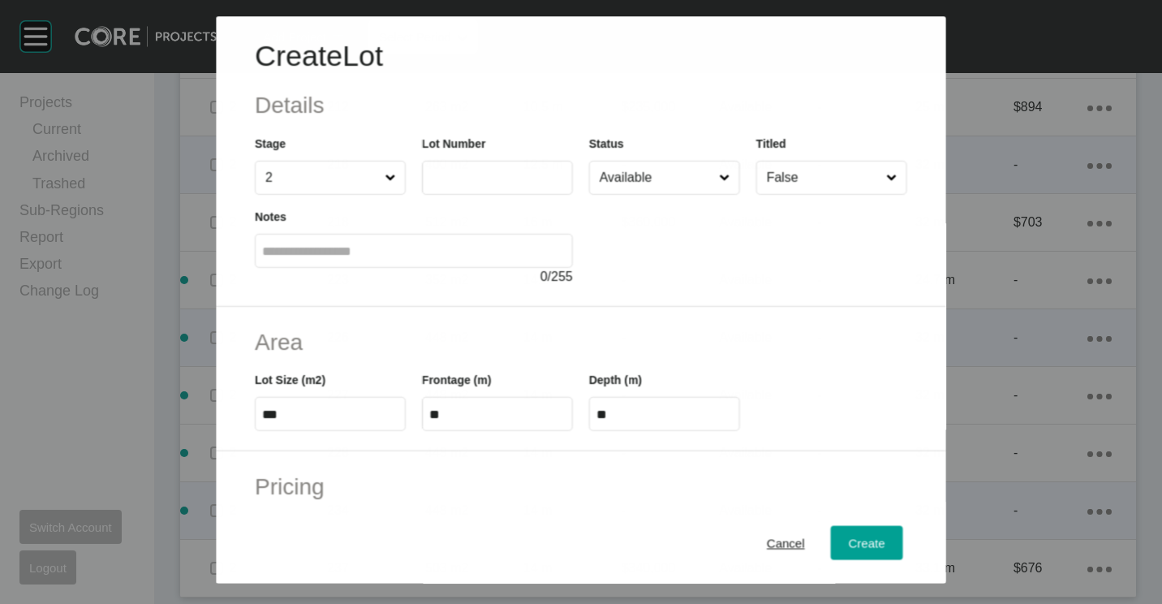
click at [458, 181] on input "text" at bounding box center [497, 178] width 136 height 14
type input "***"
type input "****"
type input "*****"
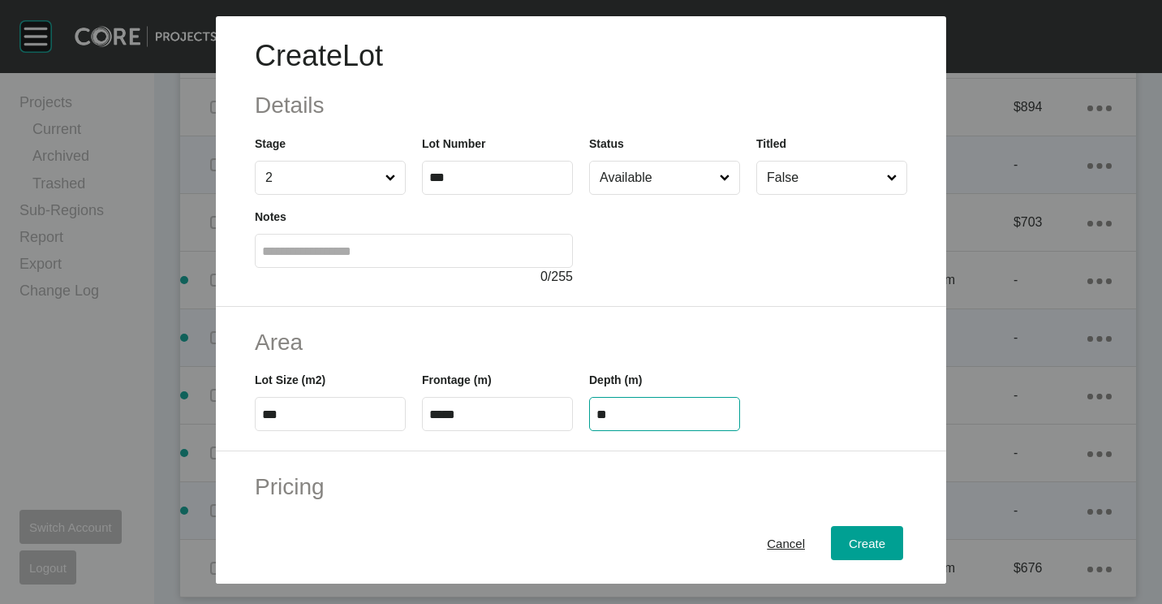
type input "**"
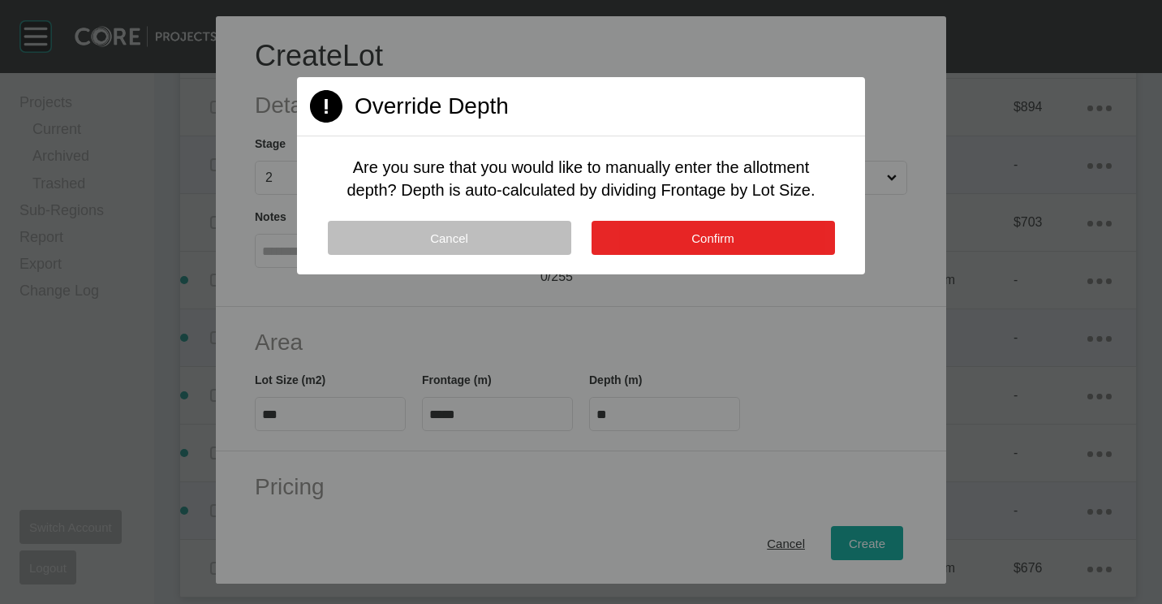
click at [778, 238] on button "Confirm" at bounding box center [713, 238] width 243 height 34
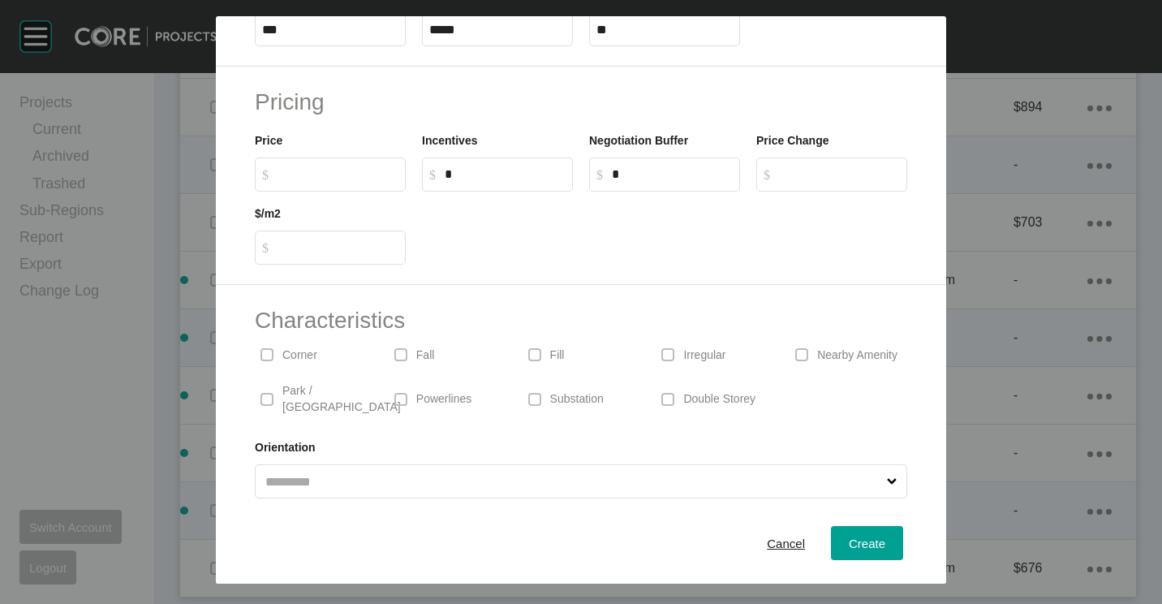
scroll to position [386, 0]
click at [271, 354] on label at bounding box center [266, 352] width 13 height 13
drag, startPoint x: 726, startPoint y: 346, endPoint x: 723, endPoint y: 364, distance: 18.1
click at [726, 347] on div "Irregular" at bounding box center [715, 352] width 118 height 37
drag, startPoint x: 846, startPoint y: 541, endPoint x: 845, endPoint y: 531, distance: 10.6
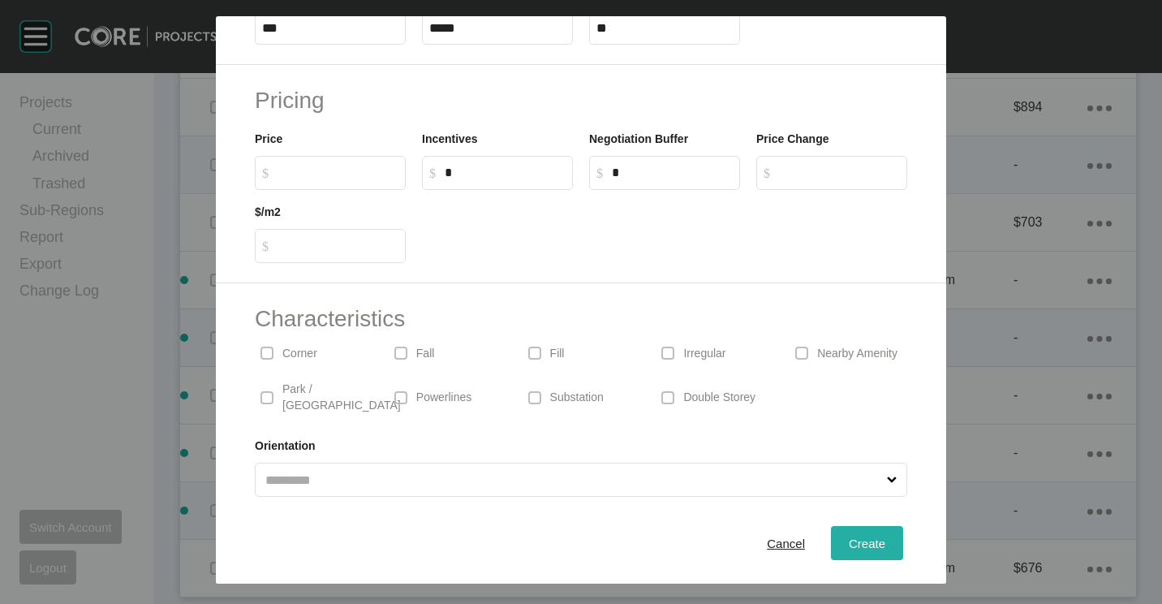
click at [849, 541] on span "Create" at bounding box center [867, 543] width 37 height 14
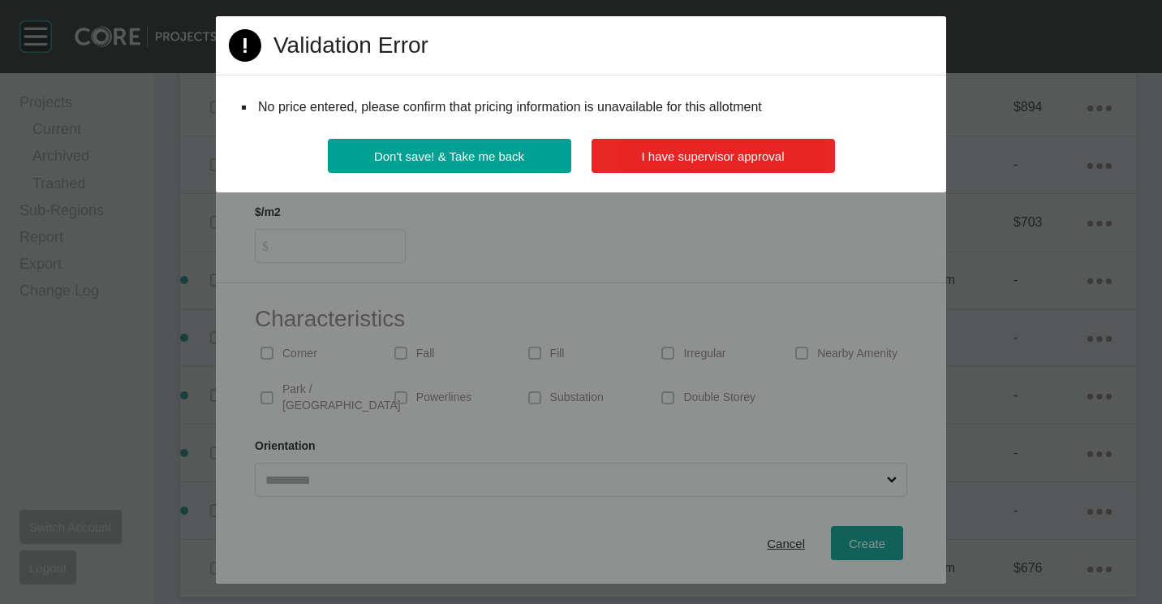
click at [700, 161] on span "I have supervisor approval" at bounding box center [713, 156] width 143 height 14
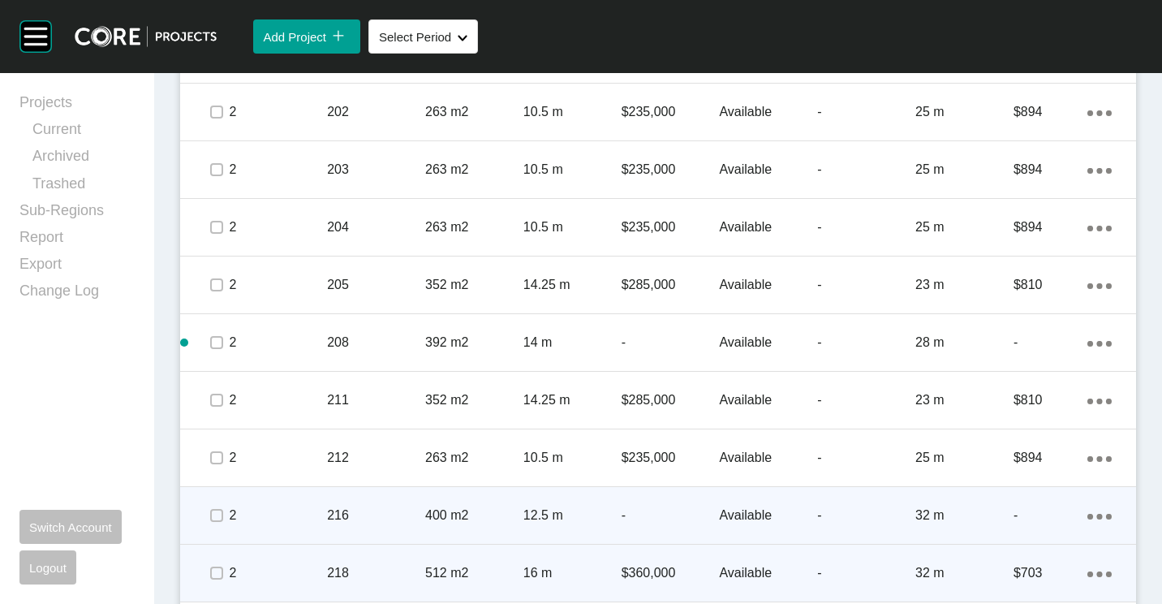
scroll to position [689, 0]
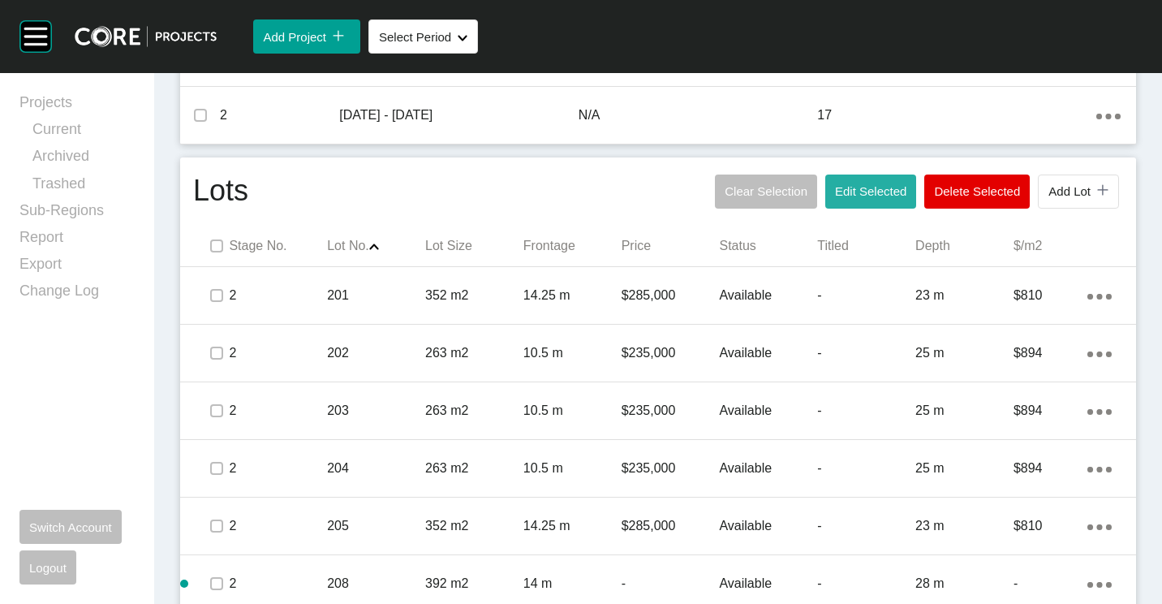
click at [868, 195] on span "Edit Selected" at bounding box center [870, 191] width 71 height 14
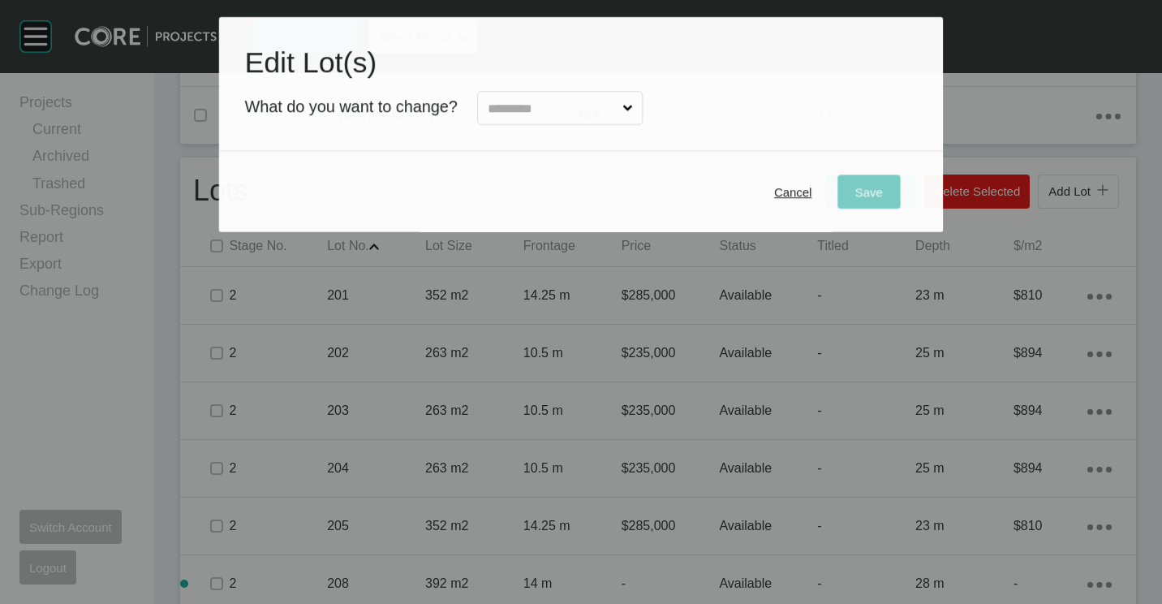
drag, startPoint x: 525, startPoint y: 102, endPoint x: 525, endPoint y: 113, distance: 10.5
click at [525, 106] on input "text" at bounding box center [552, 108] width 136 height 32
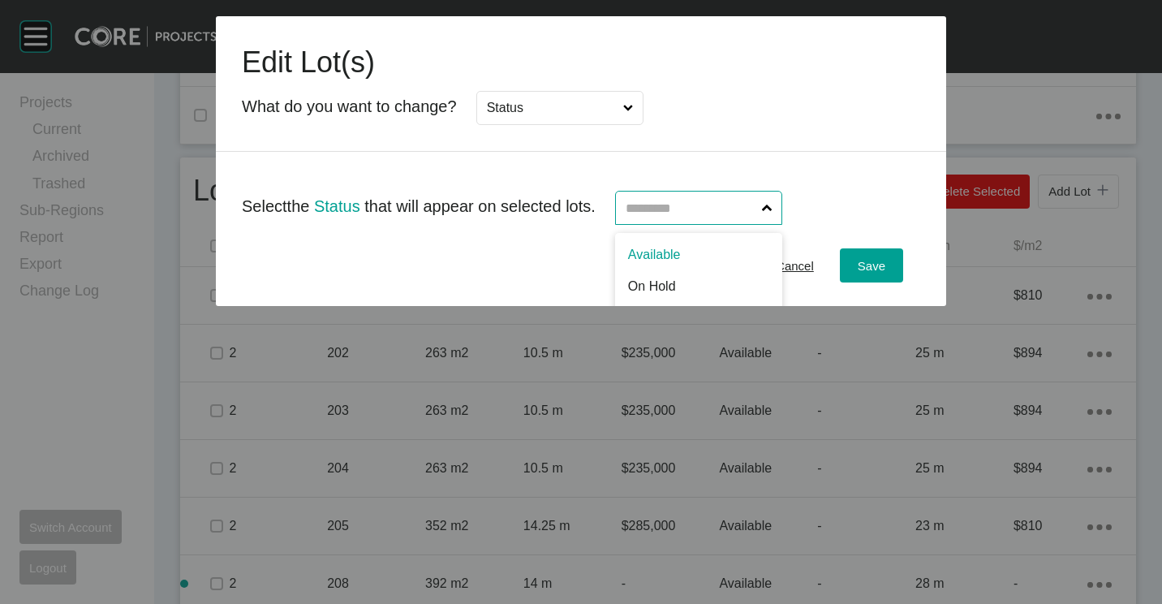
click at [724, 220] on input "text" at bounding box center [690, 207] width 136 height 32
drag, startPoint x: 679, startPoint y: 271, endPoint x: 830, endPoint y: 273, distance: 150.9
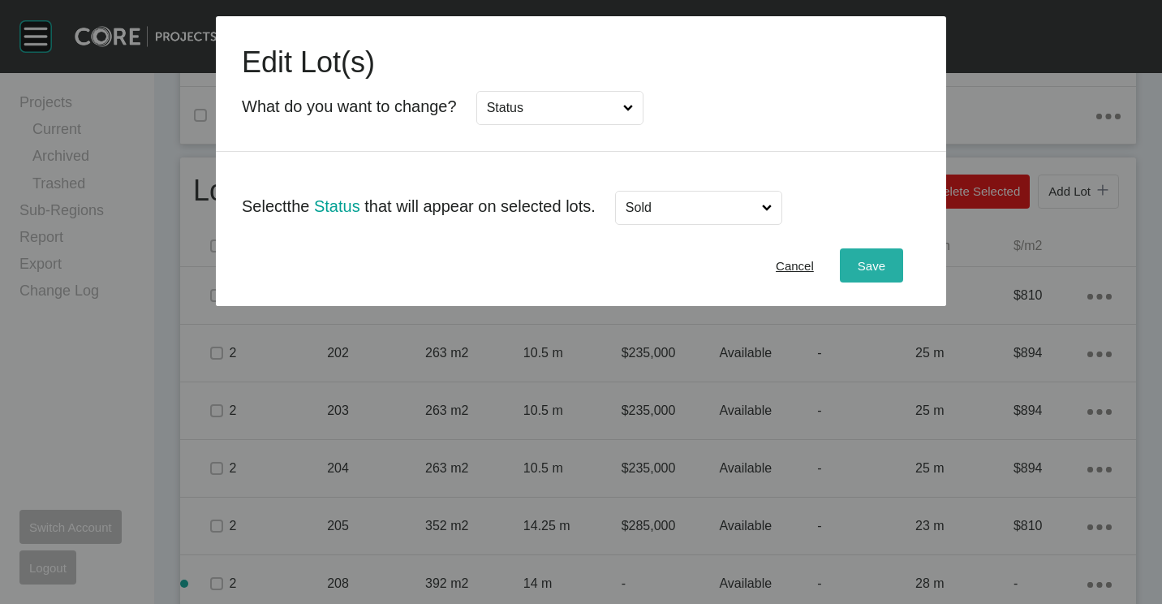
click at [886, 260] on div "Save" at bounding box center [872, 266] width 36 height 22
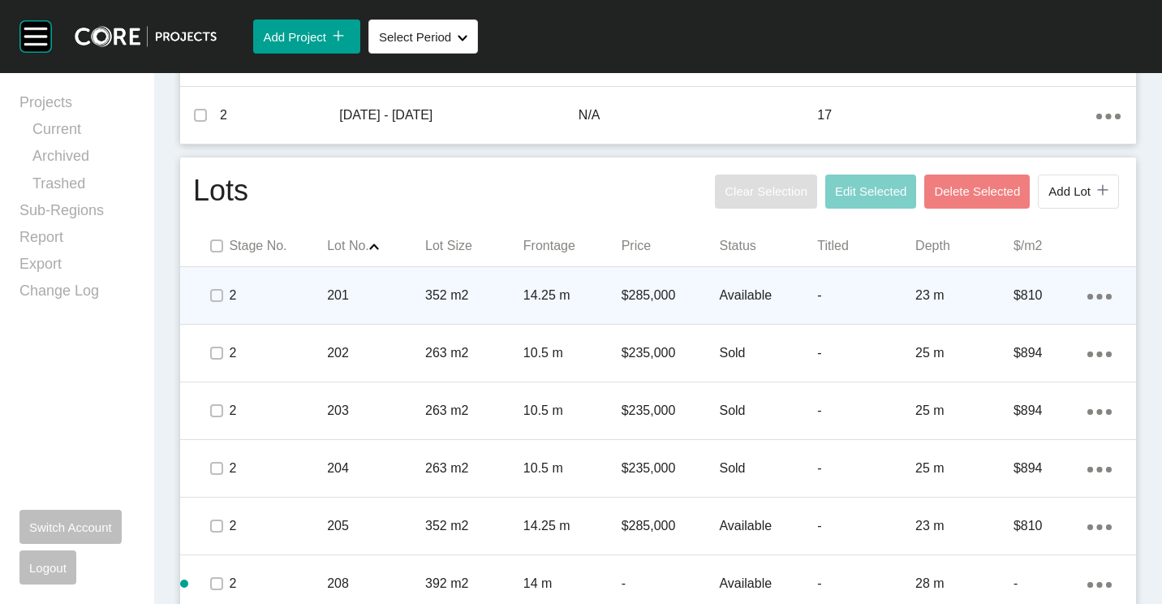
drag, startPoint x: 1079, startPoint y: 297, endPoint x: 1061, endPoint y: 299, distance: 17.9
click at [1087, 298] on ellipse at bounding box center [1090, 297] width 6 height 6
click at [1030, 299] on link "Duplicate" at bounding box center [1020, 298] width 61 height 24
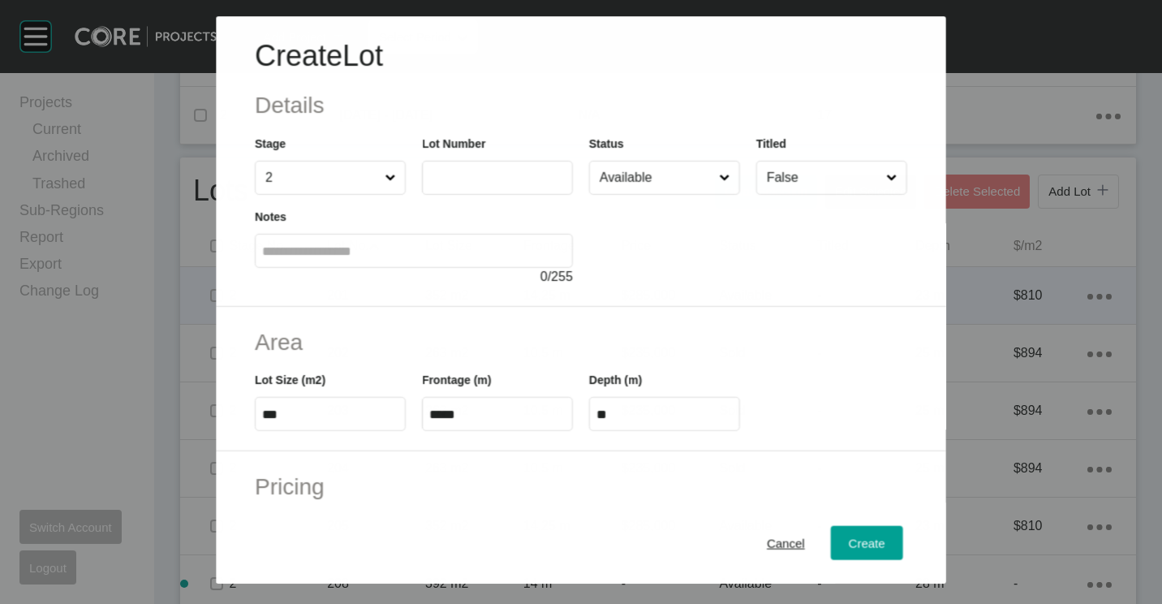
click at [314, 176] on input "2" at bounding box center [321, 177] width 119 height 32
click at [442, 191] on label at bounding box center [497, 178] width 151 height 34
click at [442, 184] on input "text" at bounding box center [497, 177] width 136 height 14
type input "***"
type input "******"
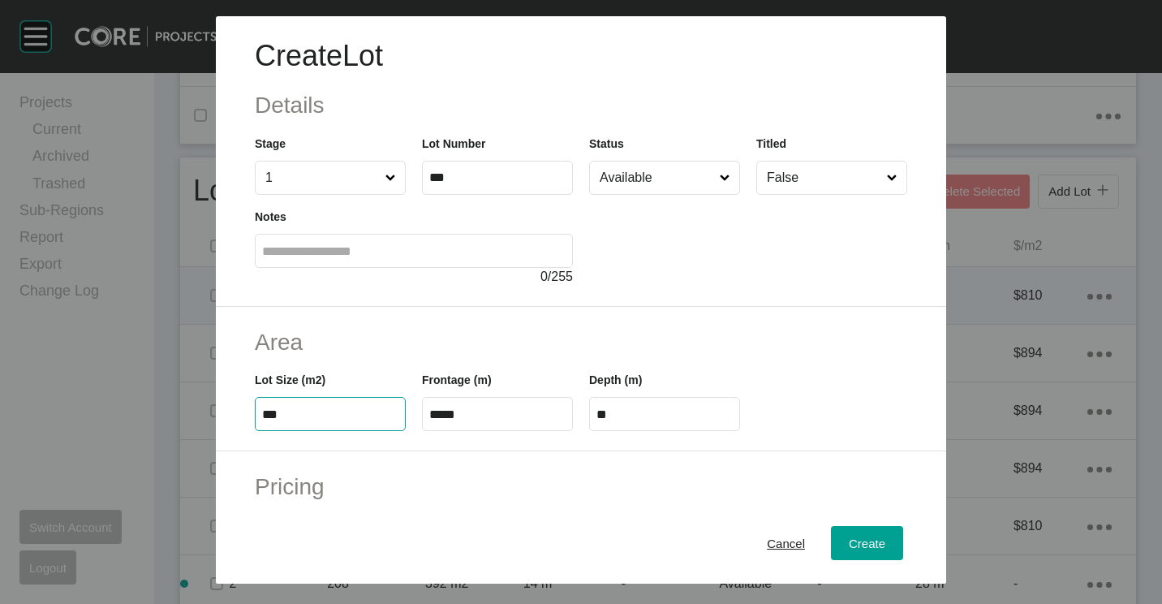
type input "***"
type input "****"
type input "***"
type input "**"
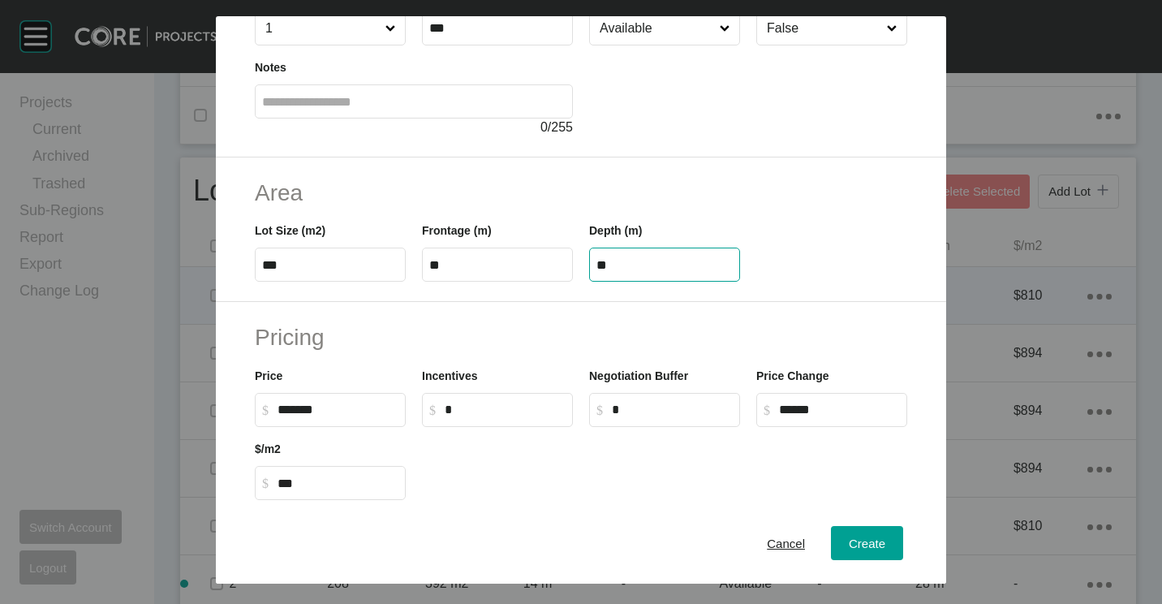
scroll to position [325, 0]
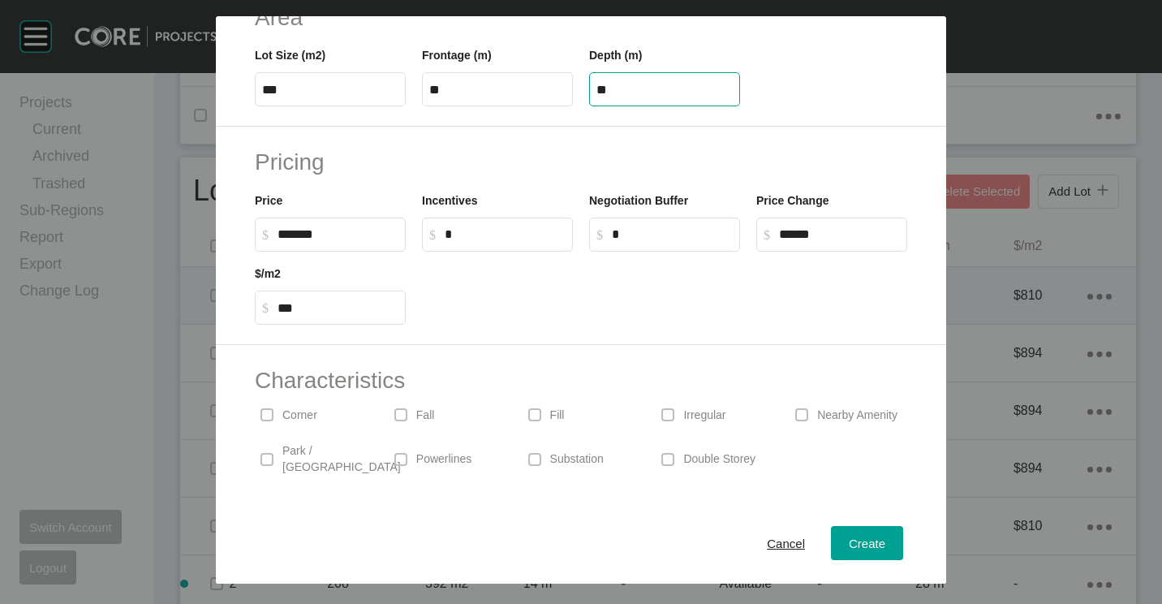
type input "******"
click at [316, 230] on input "******" at bounding box center [337, 234] width 121 height 14
drag, startPoint x: 353, startPoint y: 235, endPoint x: 256, endPoint y: 224, distance: 98.0
click at [260, 225] on label "$ Created with Sketch. $ ******" at bounding box center [330, 234] width 151 height 34
click at [282, 402] on div "Corner" at bounding box center [314, 414] width 118 height 37
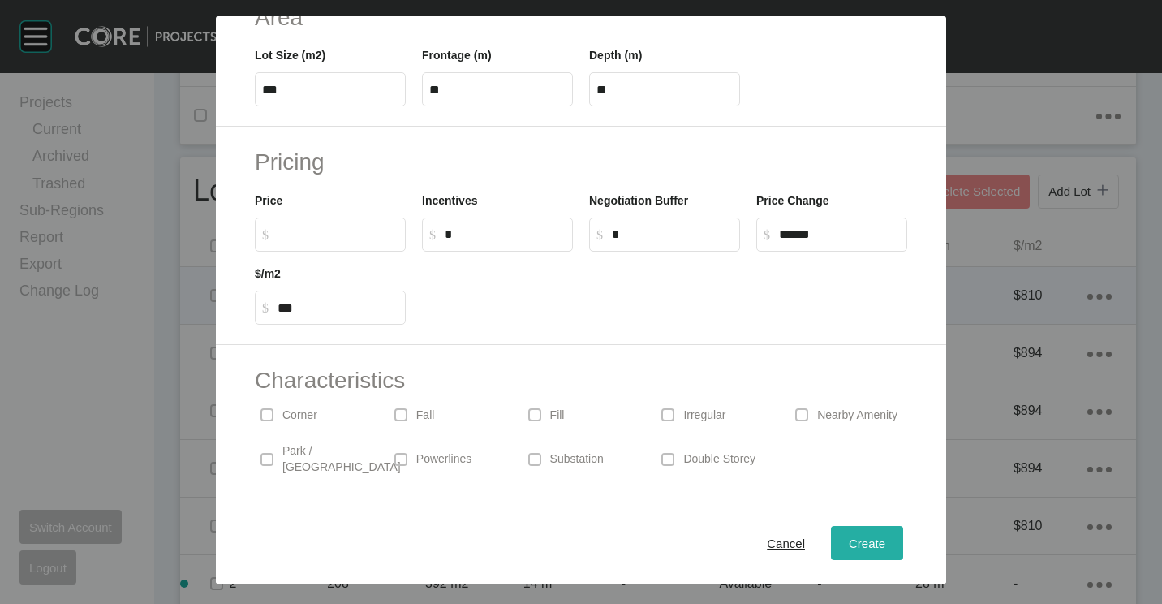
click at [858, 527] on button "Create" at bounding box center [867, 543] width 72 height 34
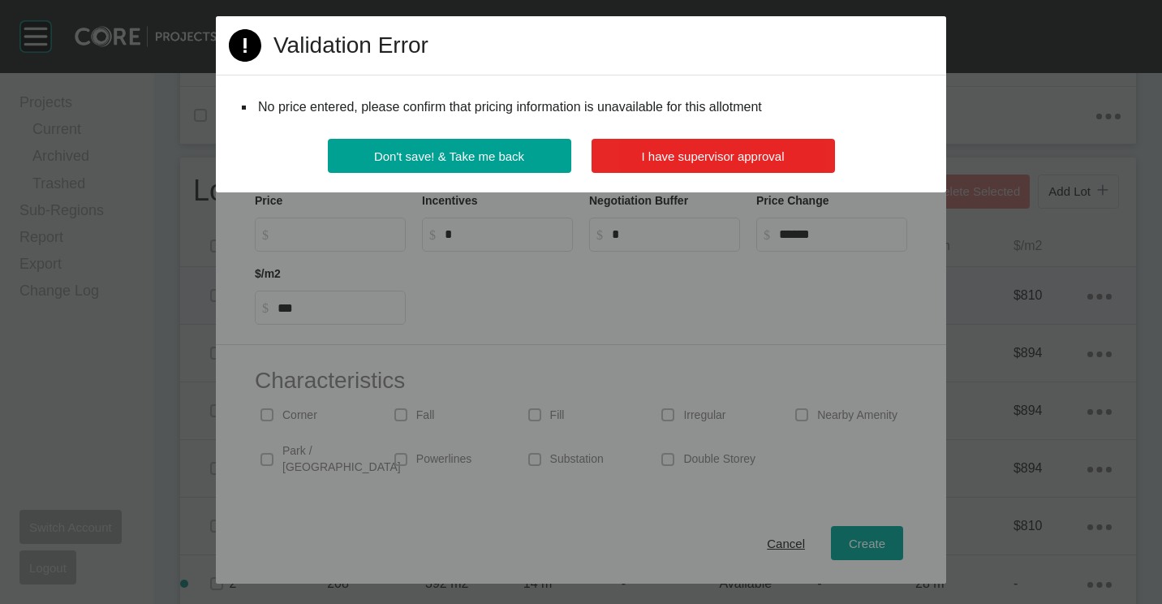
click at [694, 163] on button "I have supervisor approval" at bounding box center [713, 156] width 243 height 34
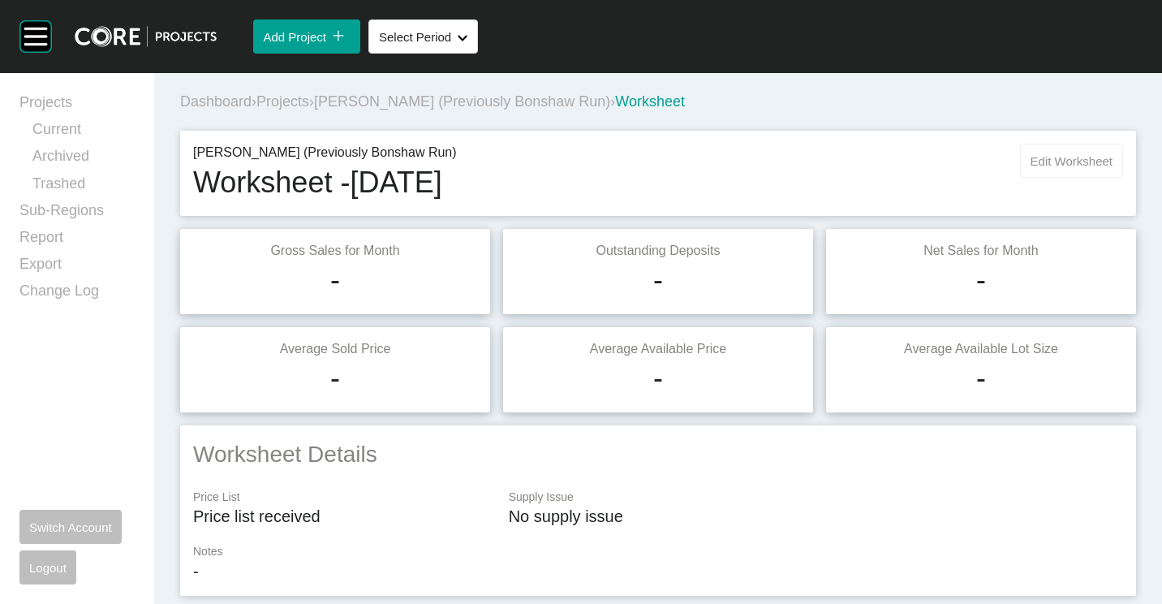
scroll to position [0, 0]
click at [1056, 170] on button "Edit Worksheet" at bounding box center [1071, 161] width 103 height 34
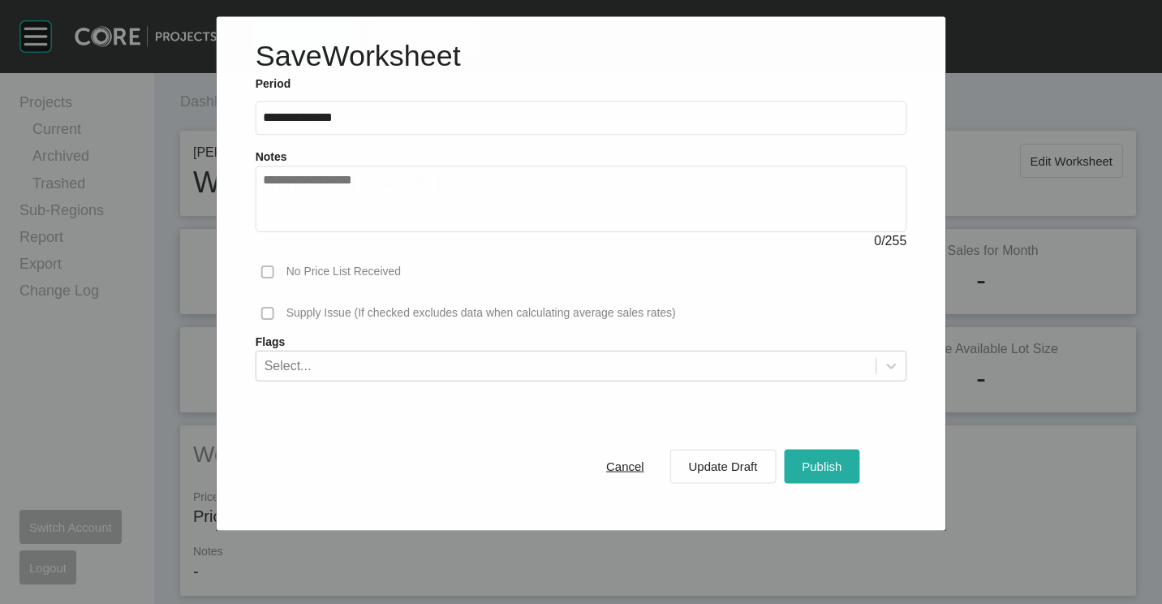
drag, startPoint x: 805, startPoint y: 435, endPoint x: 807, endPoint y: 458, distance: 22.8
click at [805, 437] on div "Cancel Update Draft Publish" at bounding box center [582, 465] width 652 height 89
click at [807, 456] on div "Publish" at bounding box center [822, 466] width 48 height 22
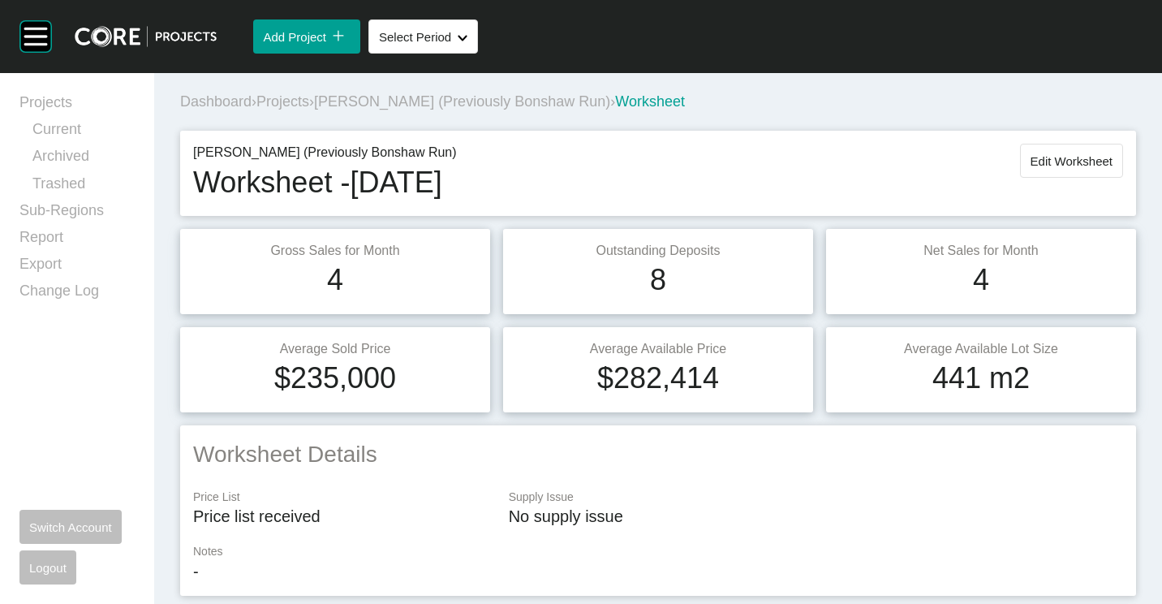
click at [357, 98] on span "[PERSON_NAME] (Previously Bonshaw Run)" at bounding box center [462, 101] width 296 height 16
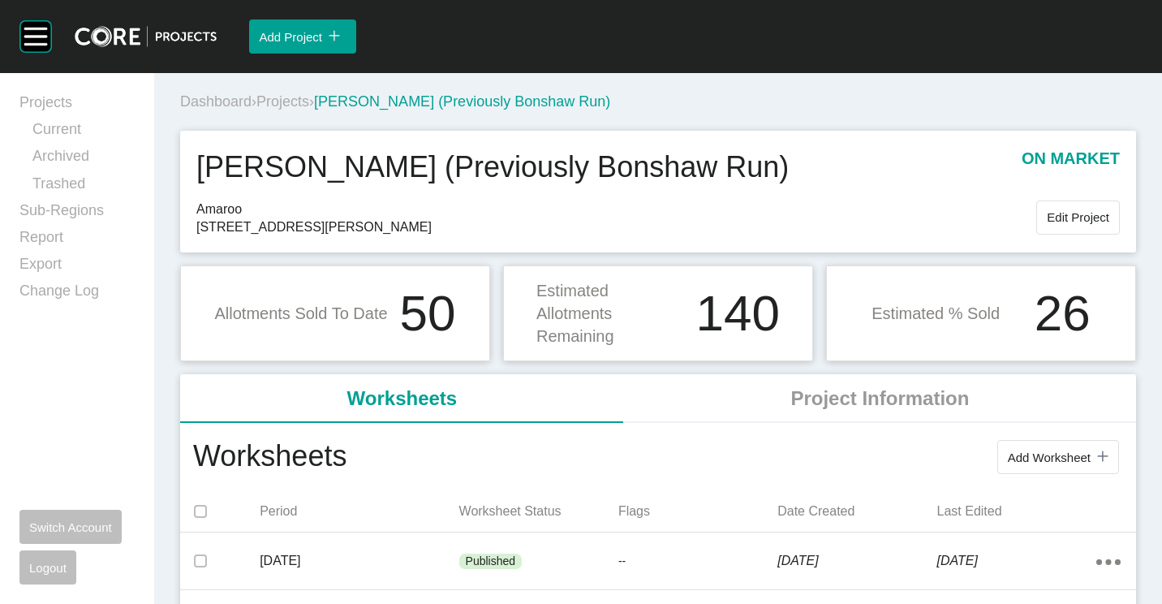
click at [292, 102] on span "Projects" at bounding box center [282, 101] width 53 height 16
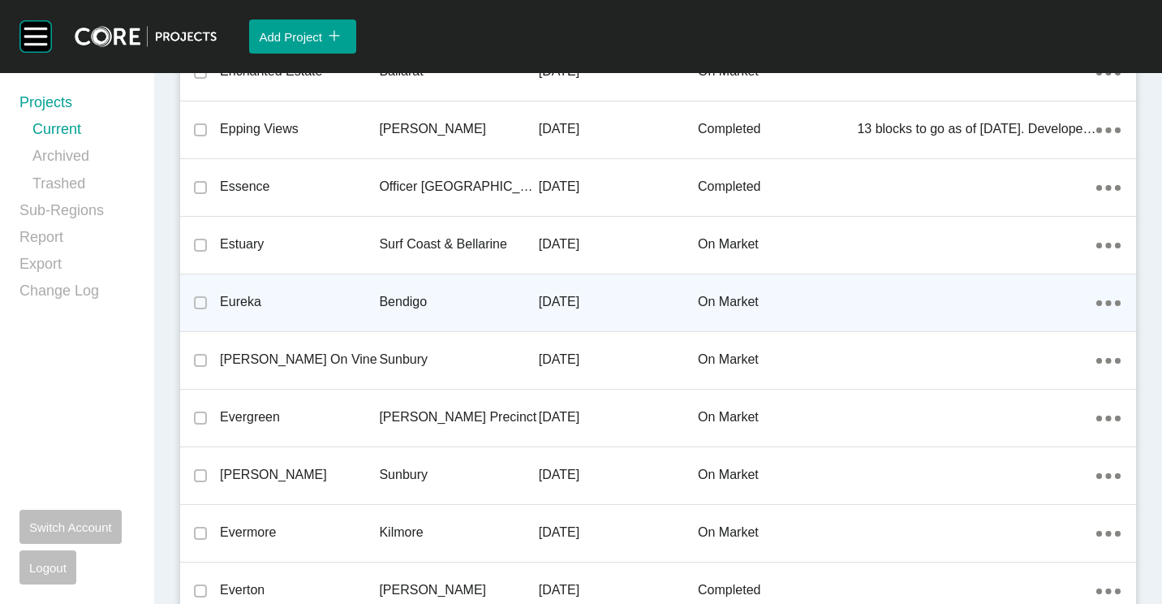
scroll to position [34191, 0]
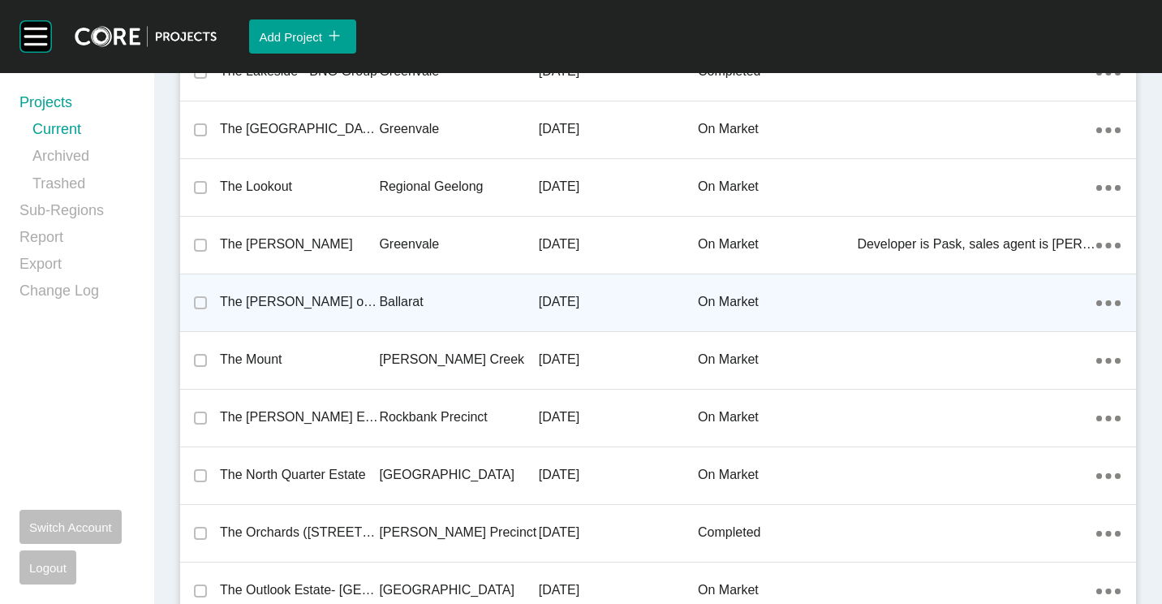
click at [336, 320] on div "The [PERSON_NAME] on Eureka Estate" at bounding box center [299, 302] width 159 height 50
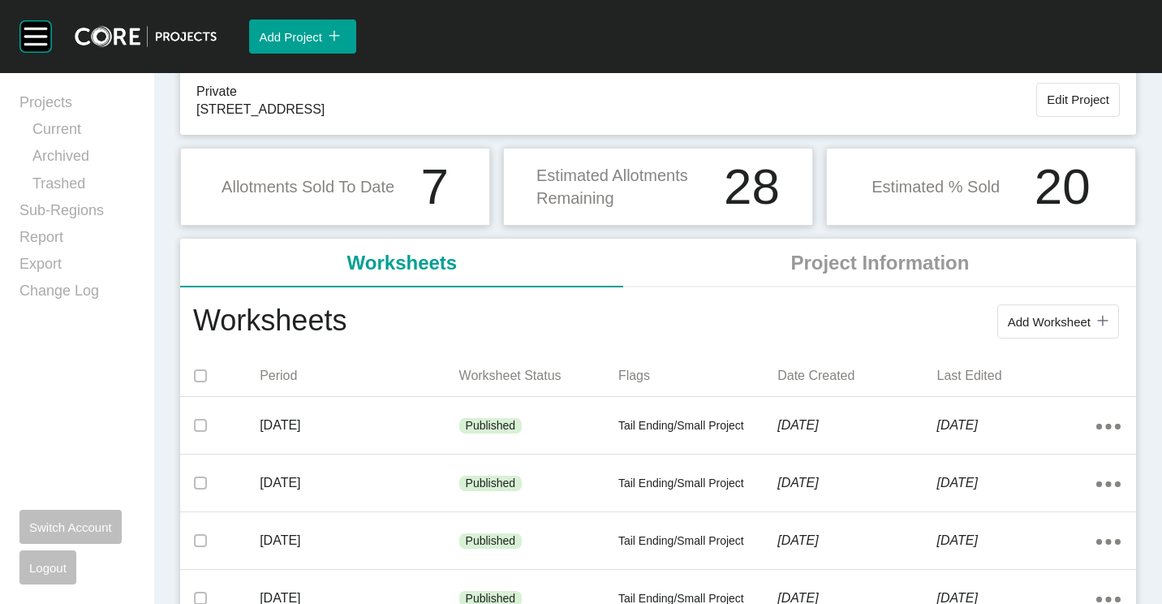
scroll to position [162, 0]
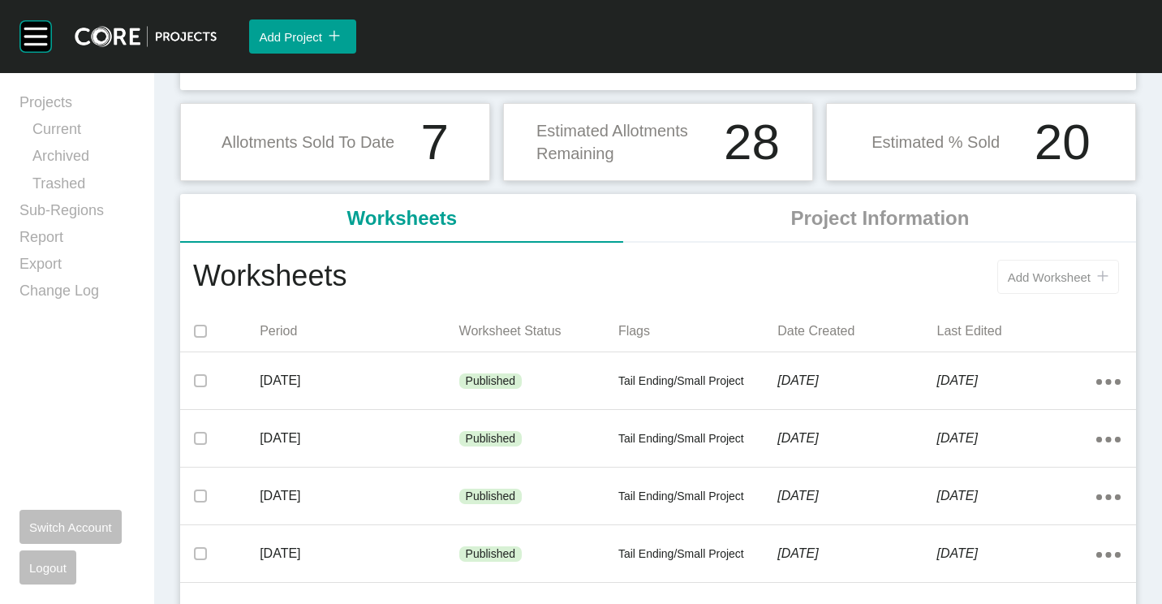
click at [1052, 290] on button "Add Worksheet icon/tick copy 11 Created with Sketch." at bounding box center [1058, 277] width 122 height 34
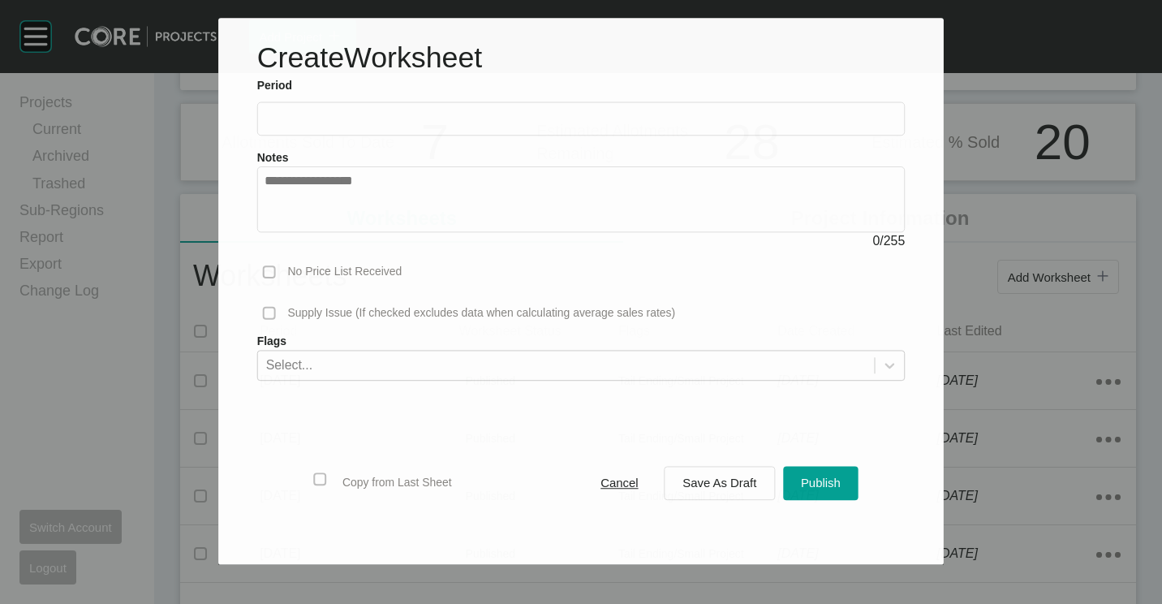
click at [350, 112] on input "text" at bounding box center [582, 119] width 634 height 14
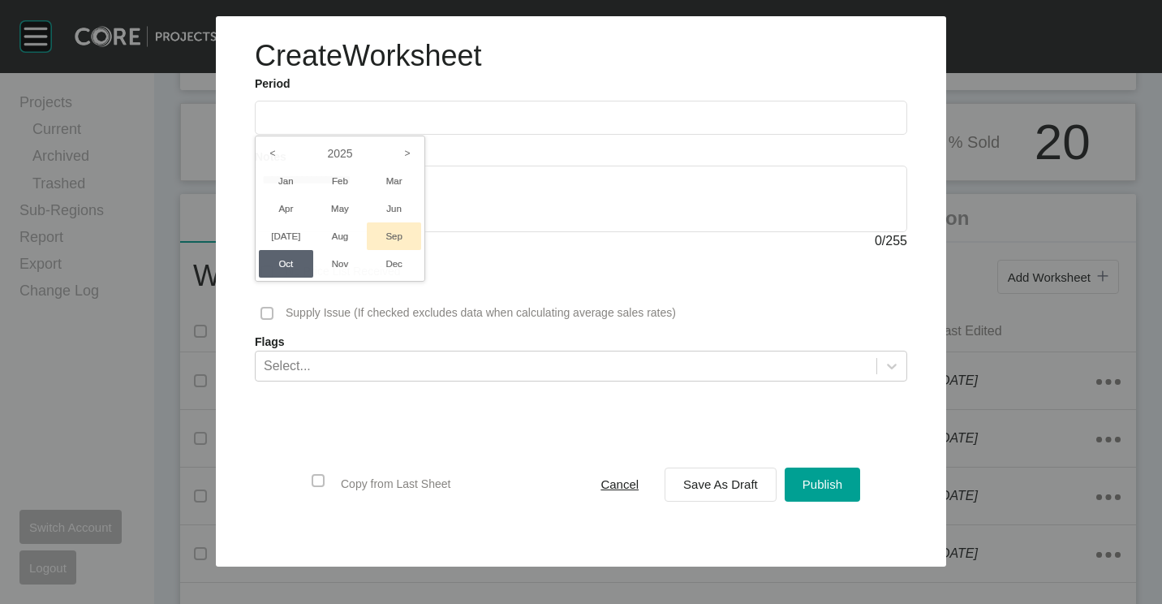
click at [390, 229] on li "Sep" at bounding box center [394, 236] width 54 height 28
type input "**********"
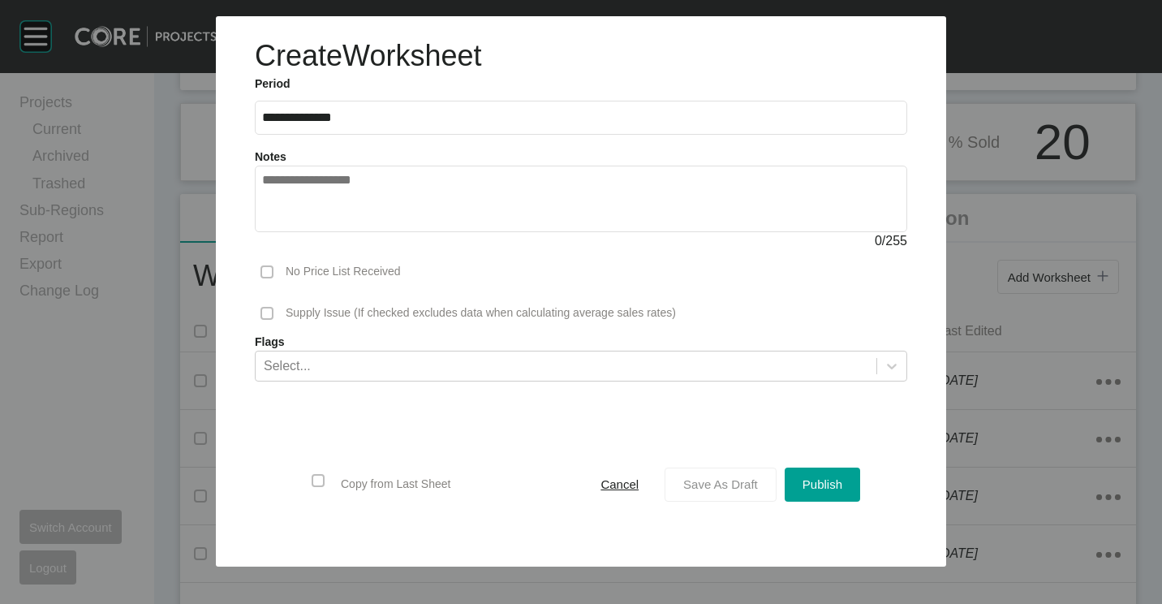
click at [732, 467] on button "Save As Draft" at bounding box center [721, 484] width 112 height 34
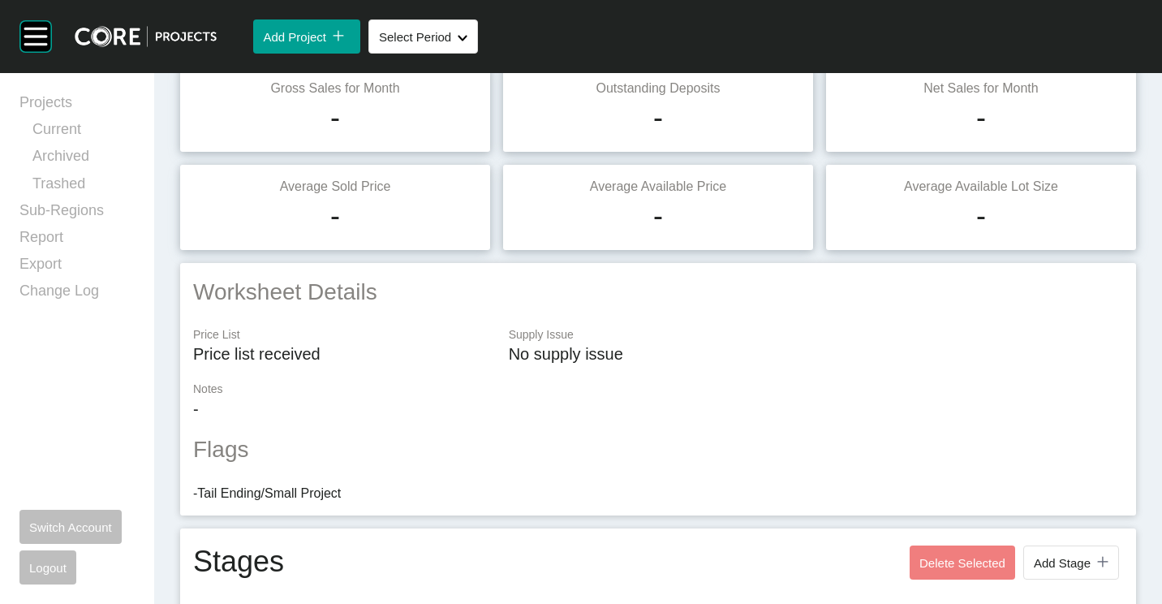
scroll to position [498, 0]
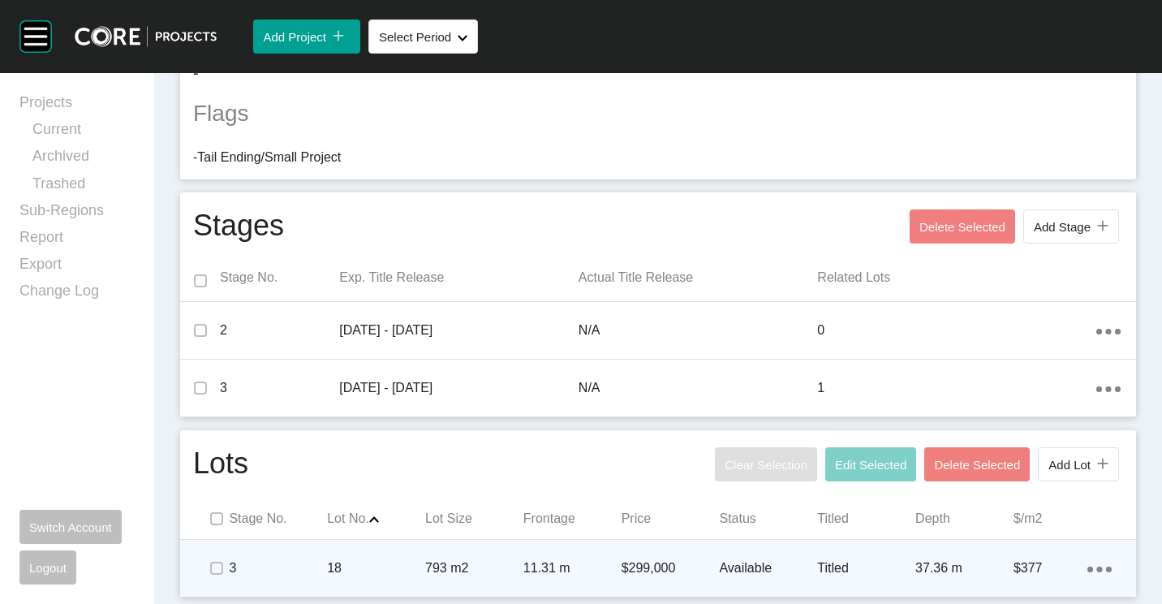
click at [560, 546] on div "11.31 m" at bounding box center [572, 568] width 98 height 50
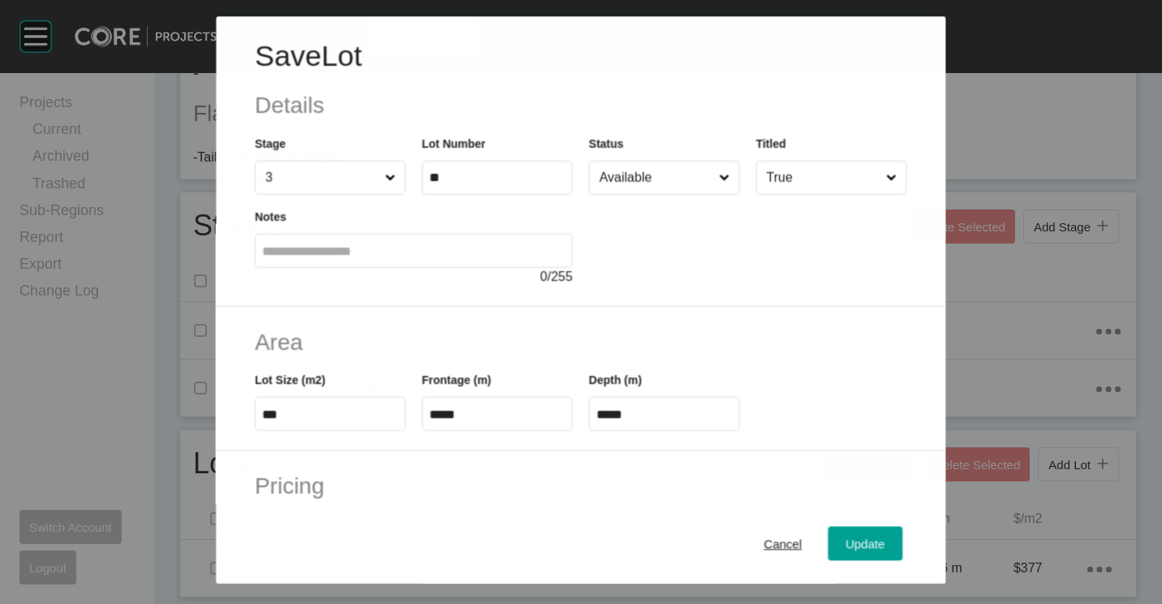
click at [660, 179] on input "Available" at bounding box center [655, 177] width 119 height 32
click at [853, 548] on span "Update" at bounding box center [865, 543] width 39 height 14
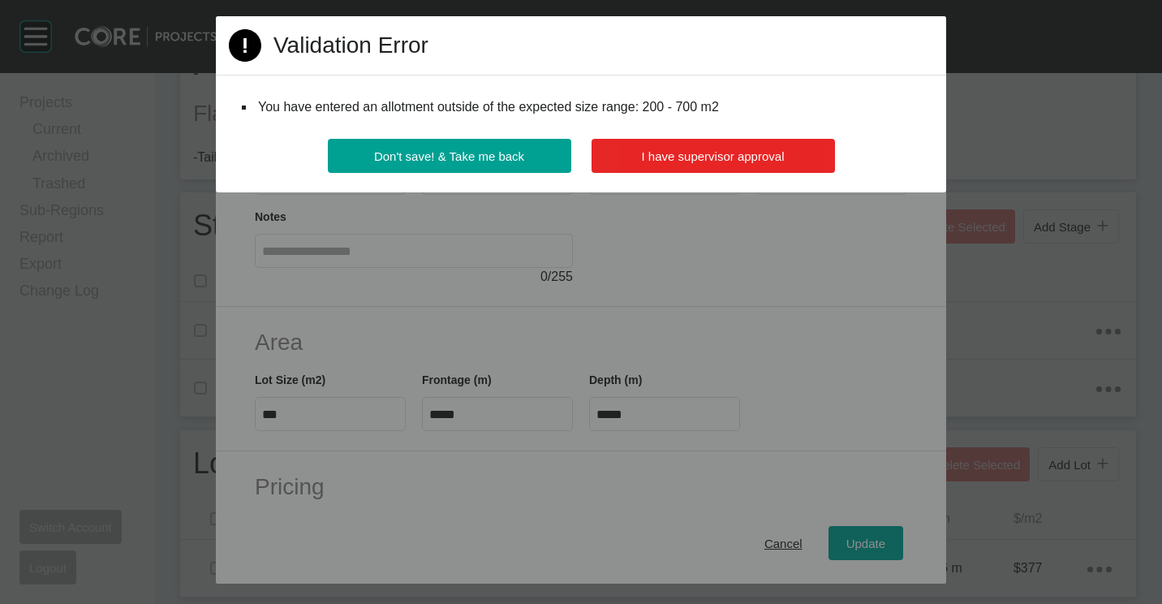
click at [756, 166] on button "I have supervisor approval" at bounding box center [713, 156] width 243 height 34
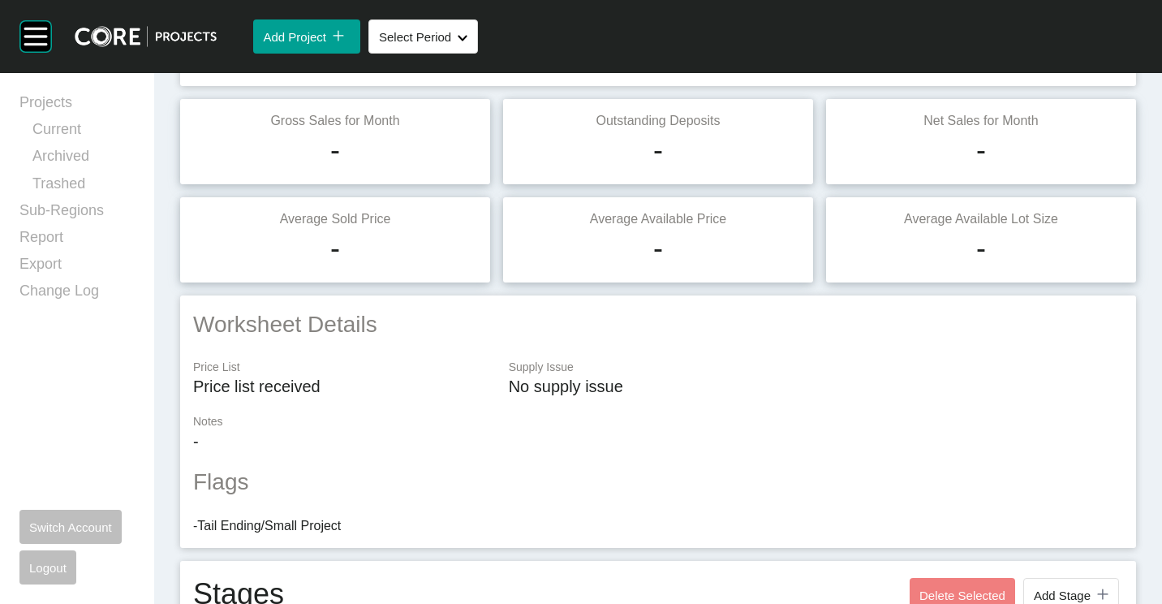
scroll to position [0, 0]
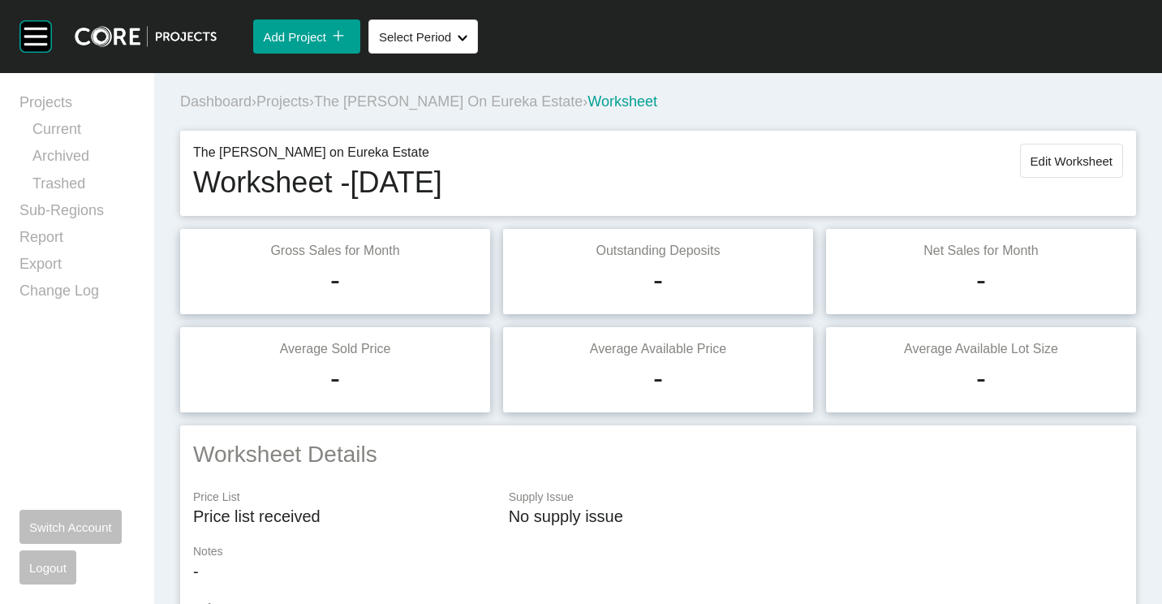
drag, startPoint x: 1046, startPoint y: 161, endPoint x: 1026, endPoint y: 178, distance: 25.9
click at [1046, 161] on span "Edit Worksheet" at bounding box center [1071, 161] width 82 height 14
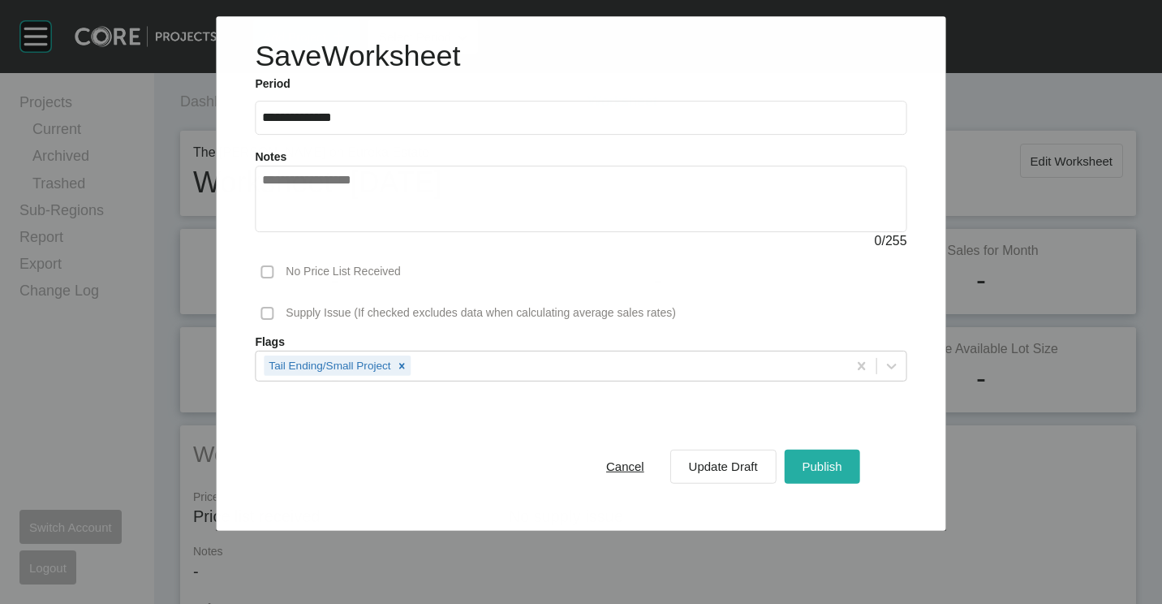
click at [801, 462] on div "Publish" at bounding box center [822, 466] width 48 height 22
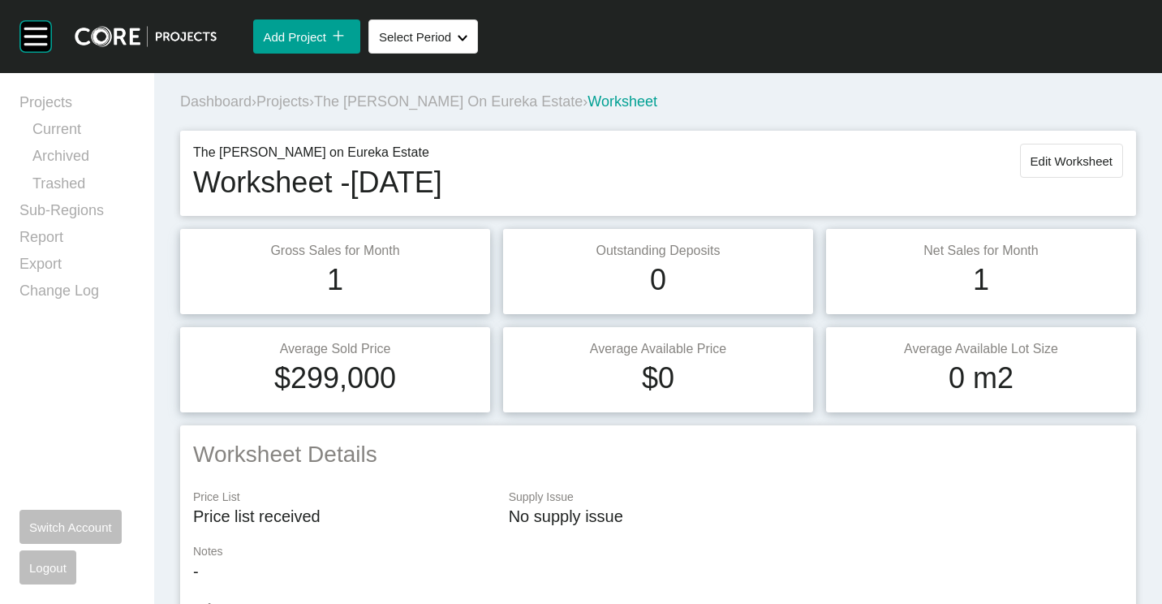
click at [284, 95] on span "Projects" at bounding box center [282, 101] width 53 height 16
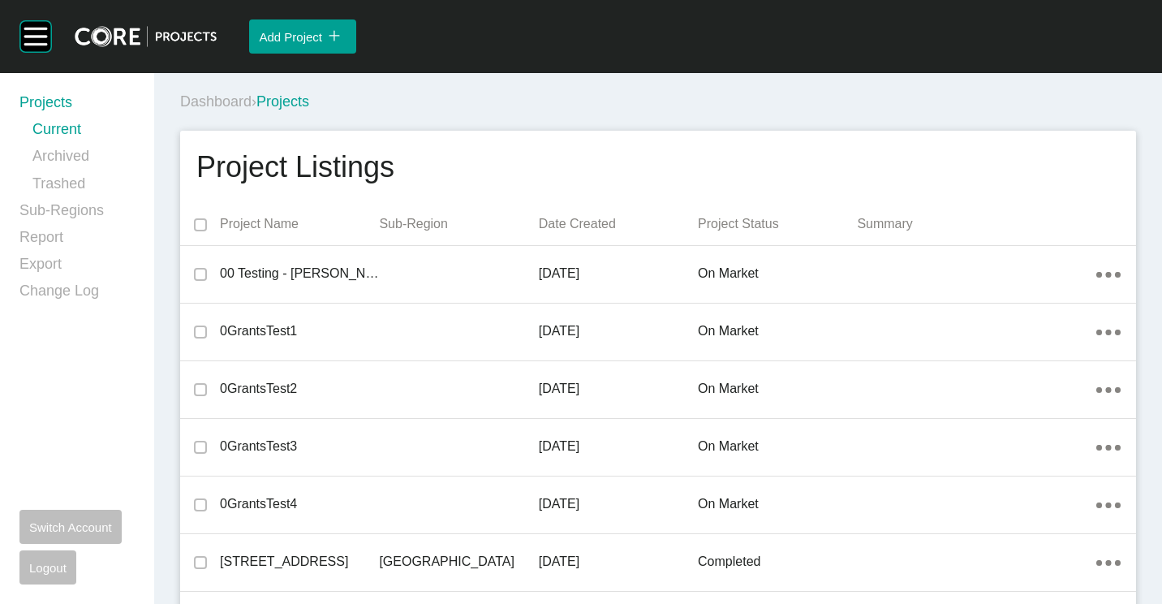
scroll to position [27624, 0]
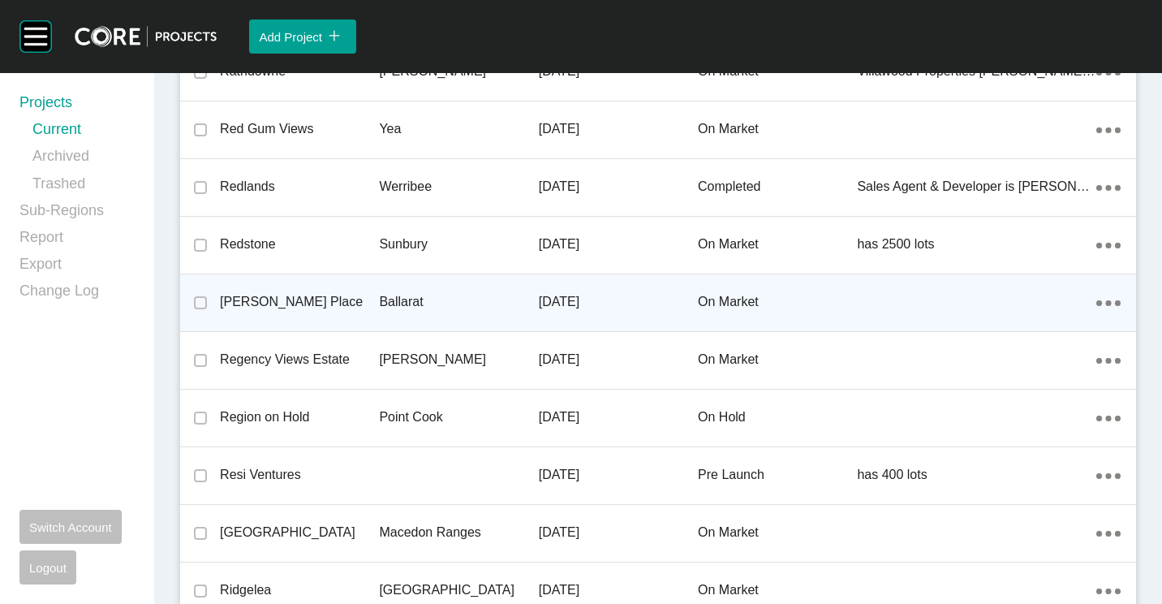
click at [333, 308] on p "[PERSON_NAME] Place" at bounding box center [299, 302] width 159 height 18
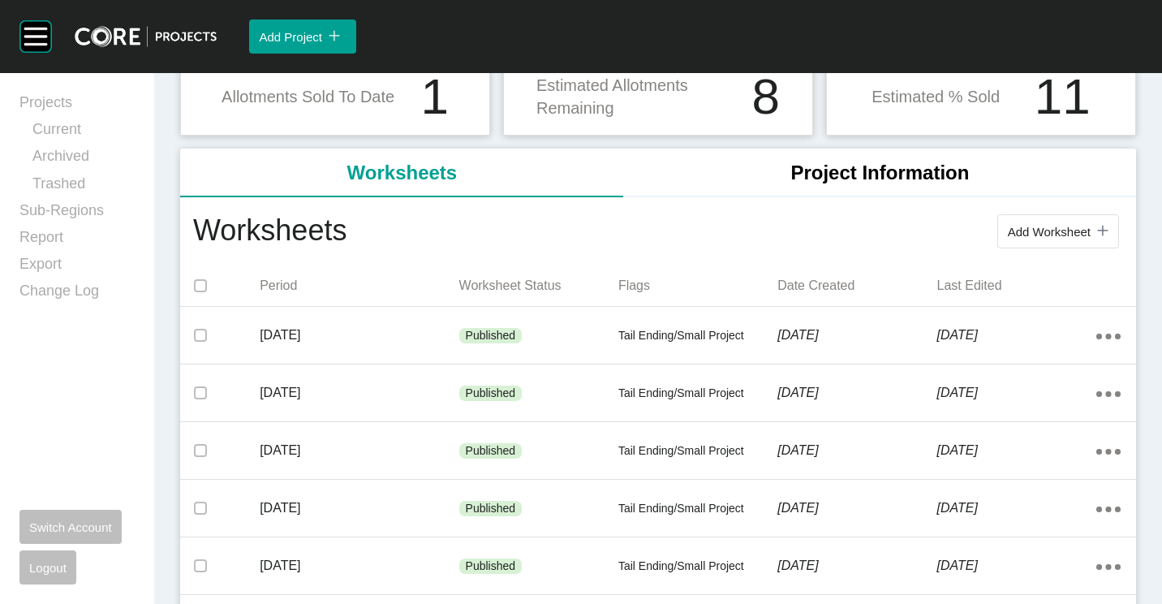
scroll to position [81, 0]
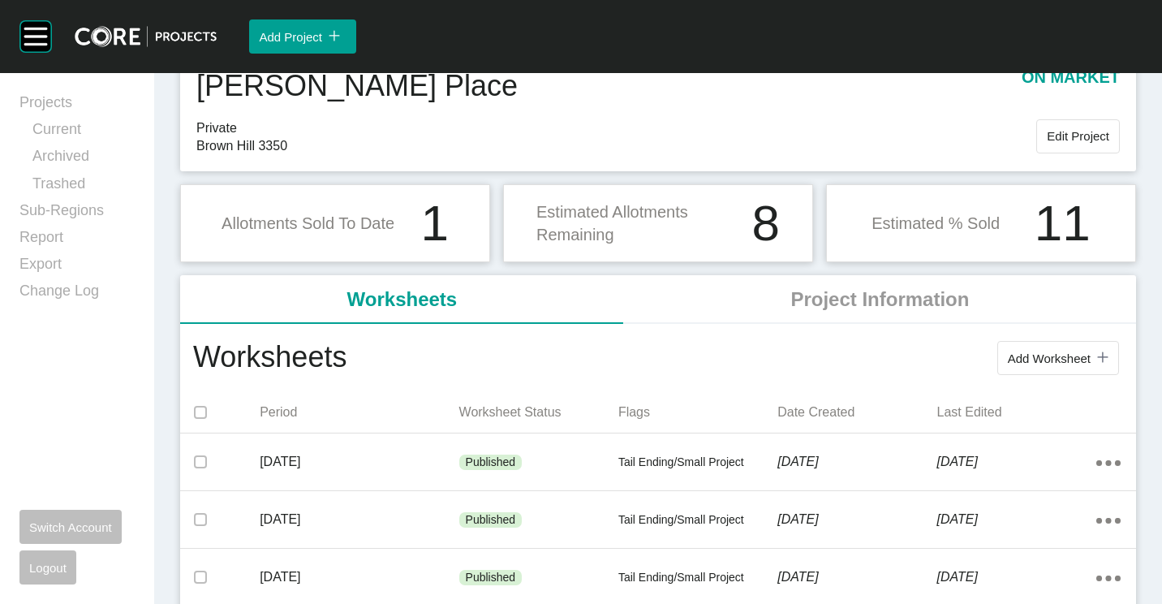
click at [1069, 364] on span "Add Worksheet" at bounding box center [1049, 358] width 83 height 14
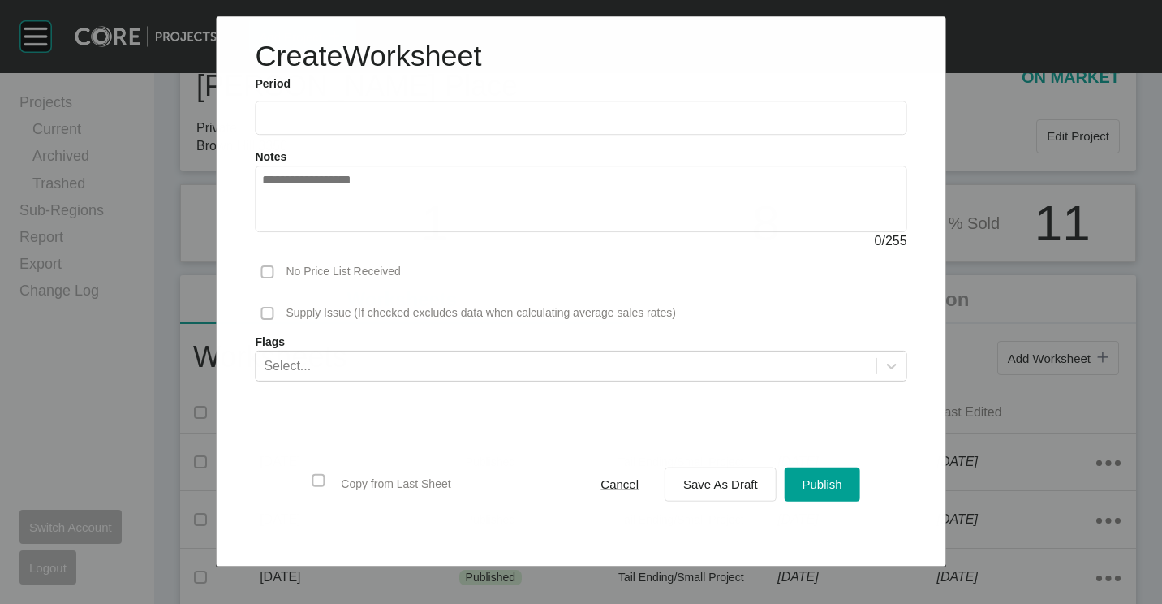
click at [340, 117] on input "text" at bounding box center [580, 118] width 637 height 14
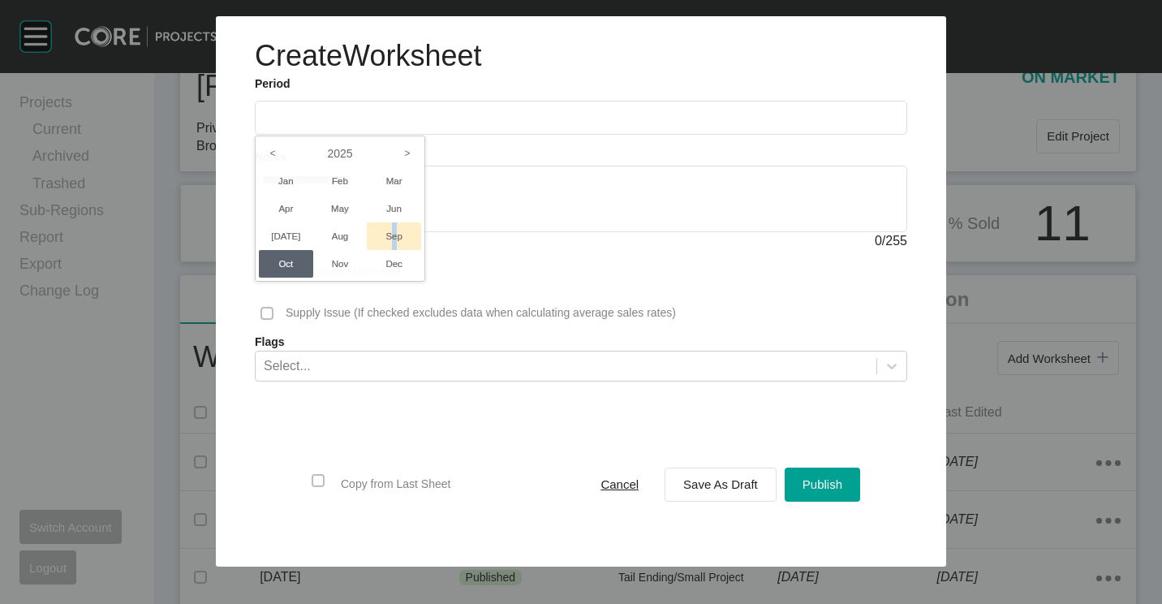
click at [395, 234] on li "Sep" at bounding box center [394, 236] width 54 height 28
type input "**********"
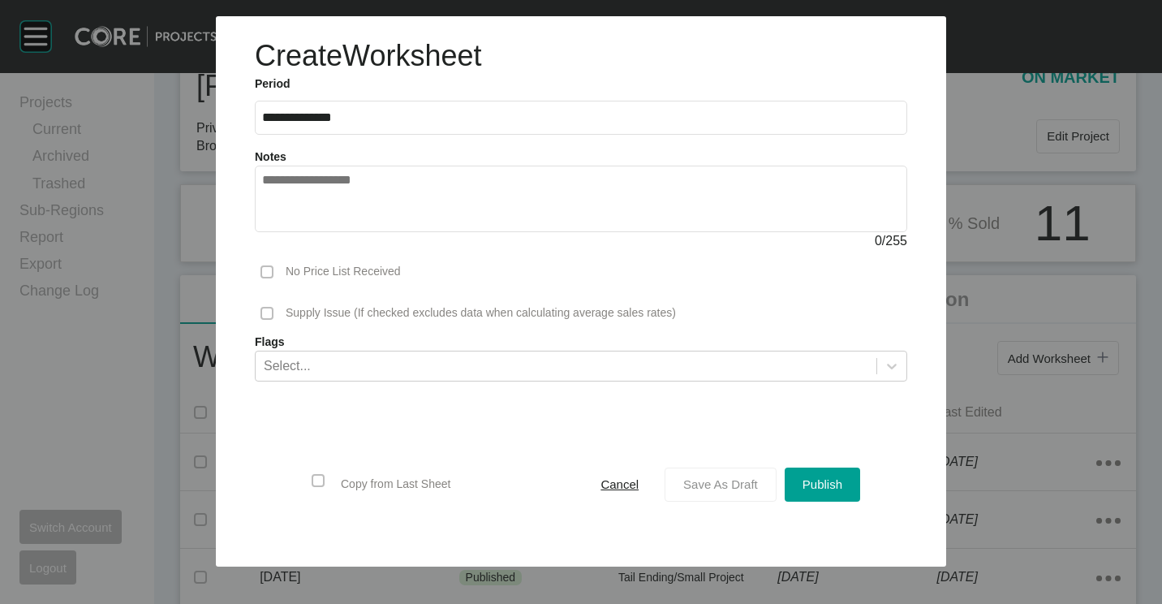
click at [725, 496] on button "Save As Draft" at bounding box center [721, 484] width 112 height 34
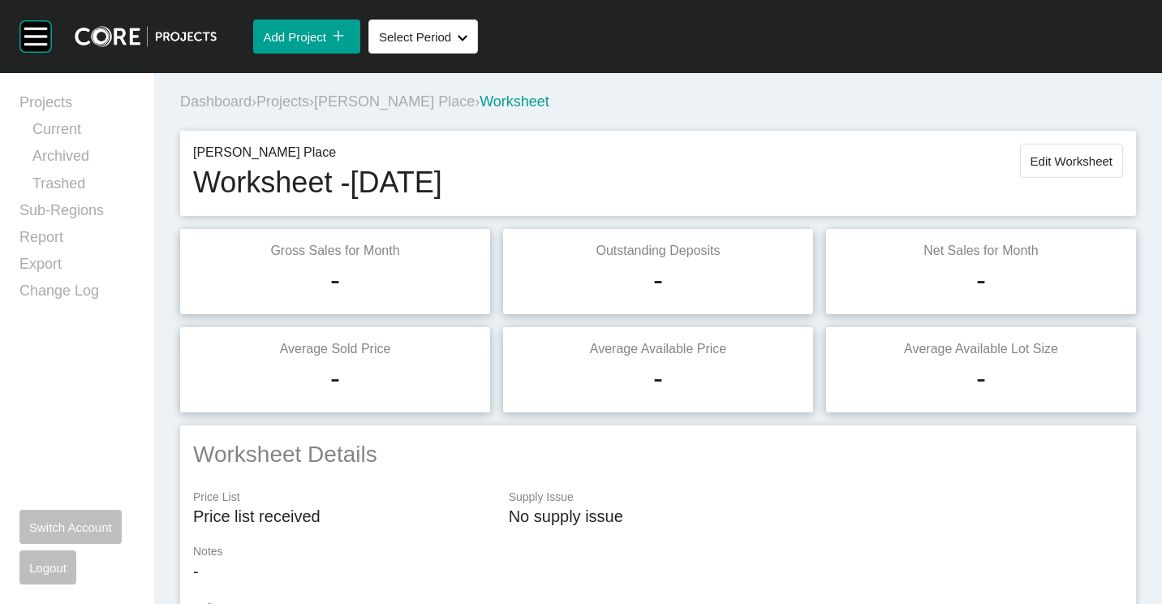
click at [1065, 148] on button "Edit Worksheet" at bounding box center [1071, 161] width 103 height 34
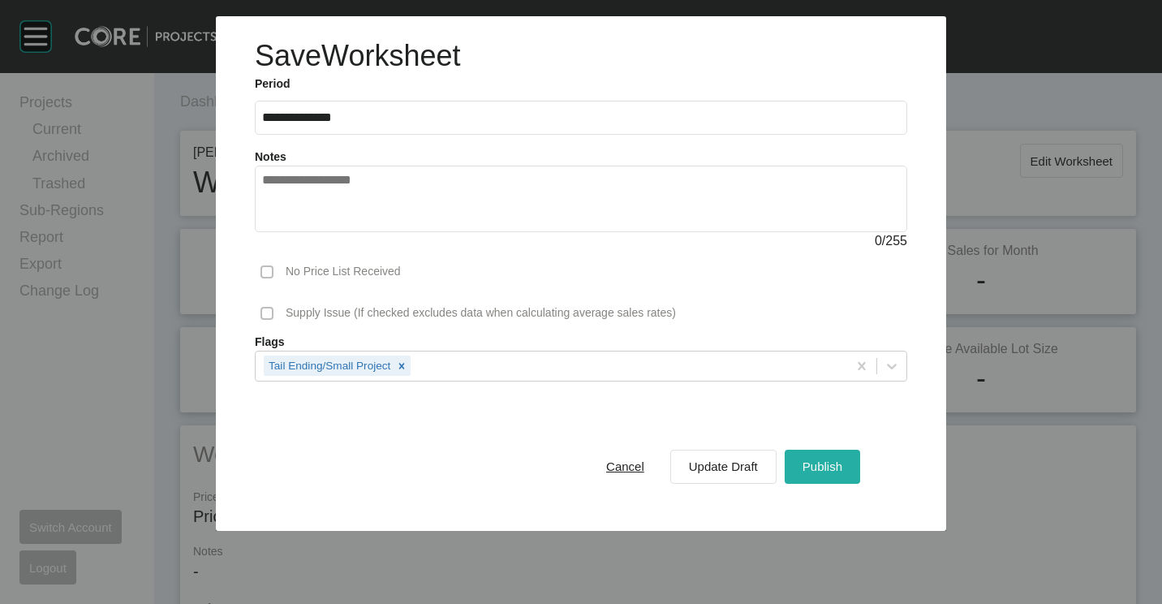
click at [817, 477] on button "Publish" at bounding box center [822, 467] width 75 height 34
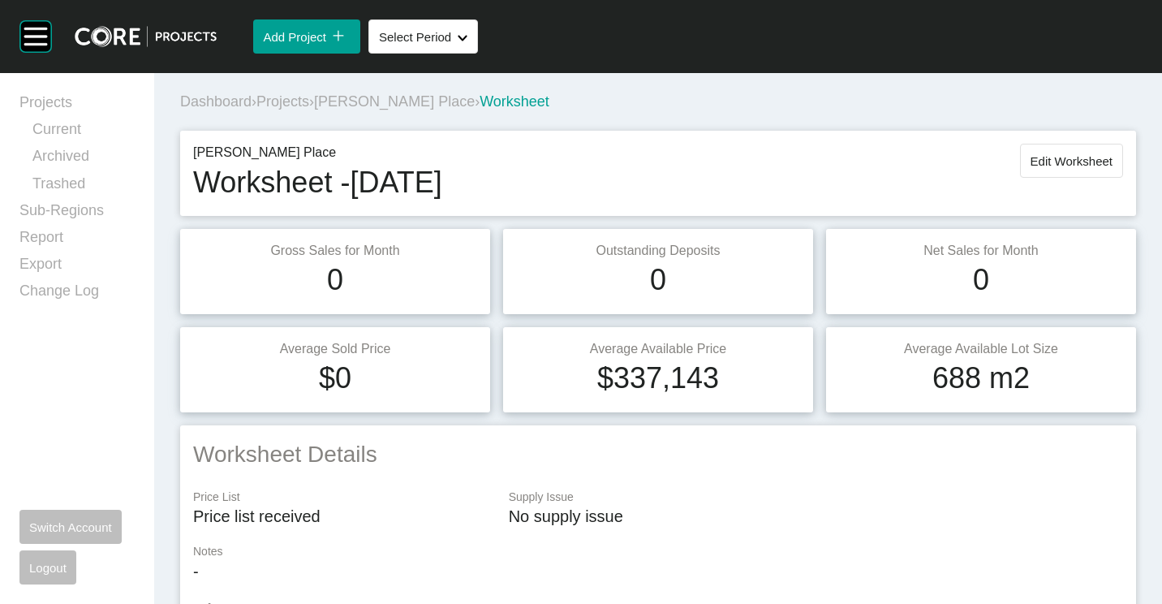
click at [295, 93] on span "Projects" at bounding box center [282, 101] width 53 height 16
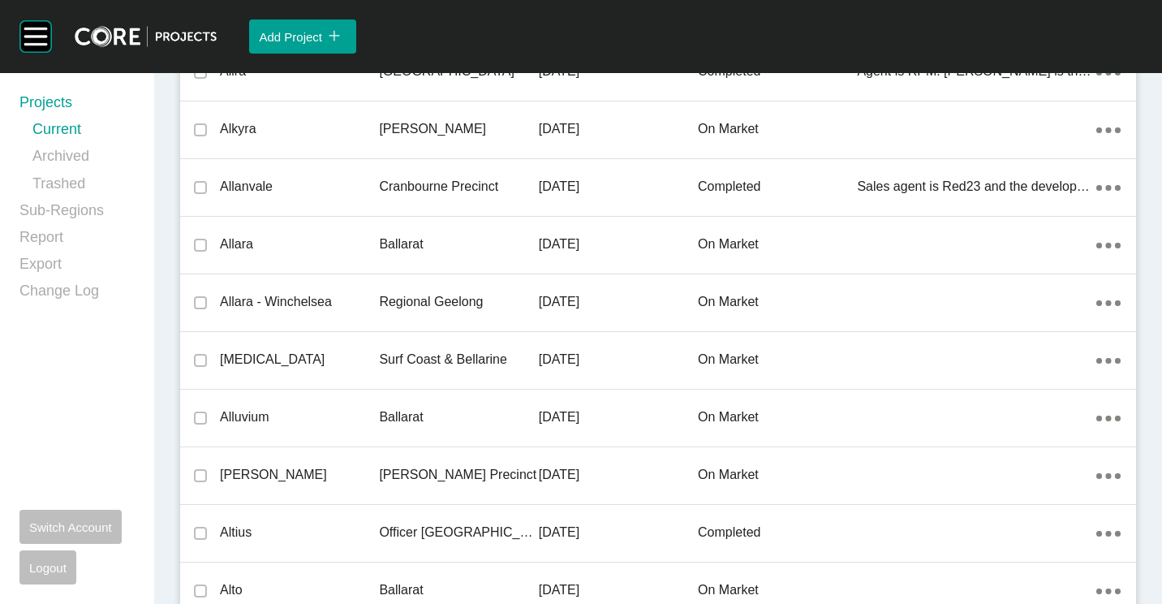
scroll to position [7634, 0]
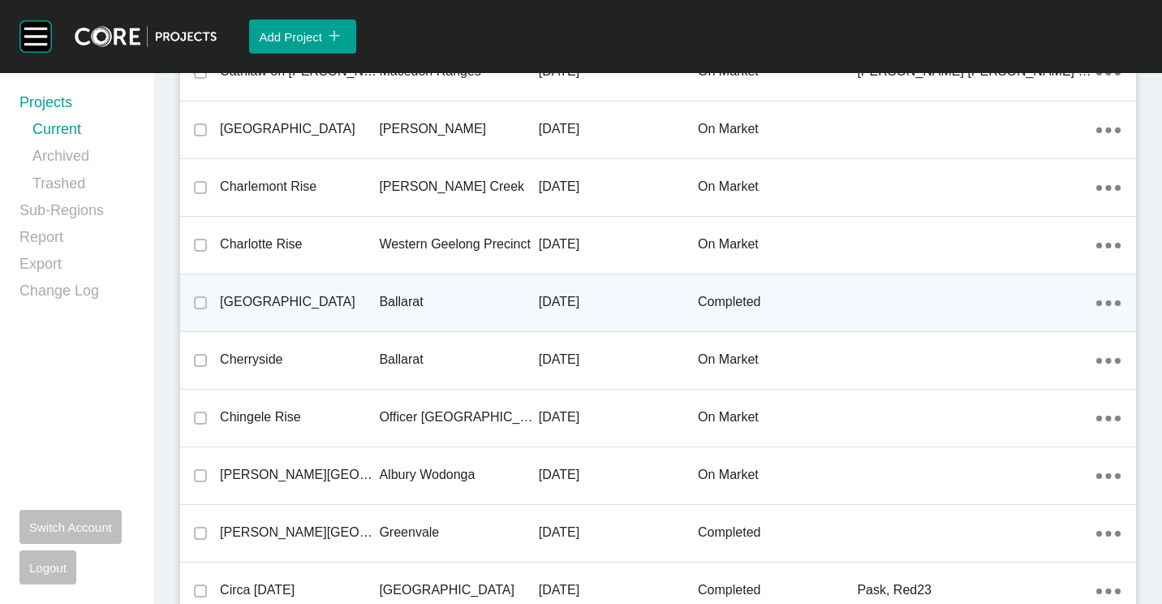
click at [307, 295] on p "[GEOGRAPHIC_DATA]" at bounding box center [299, 302] width 159 height 18
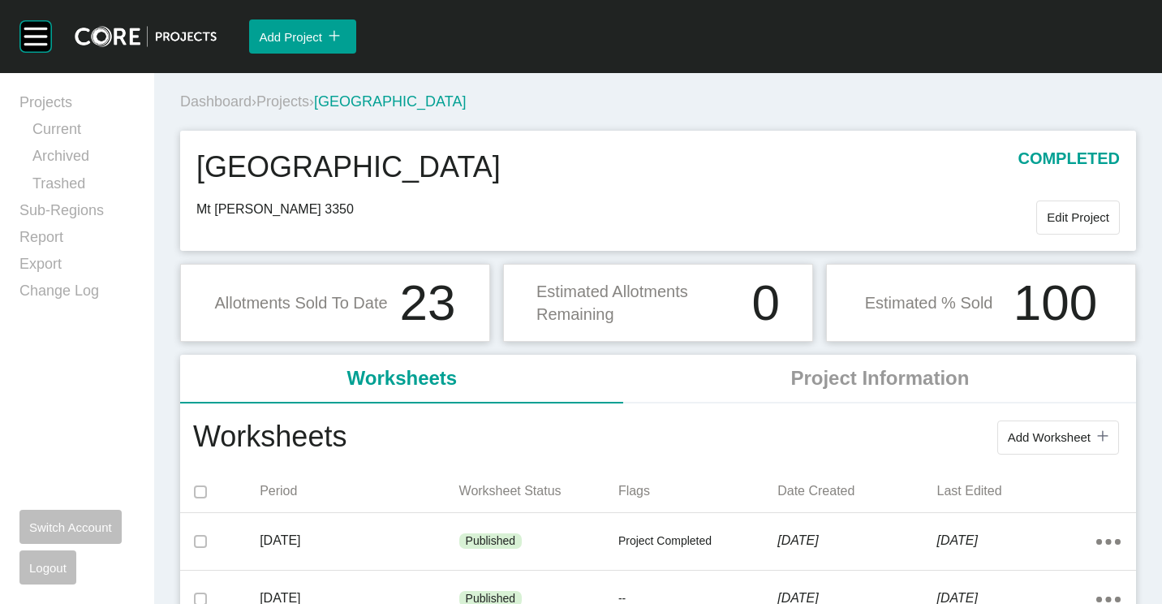
click at [302, 101] on span "Projects" at bounding box center [282, 101] width 53 height 16
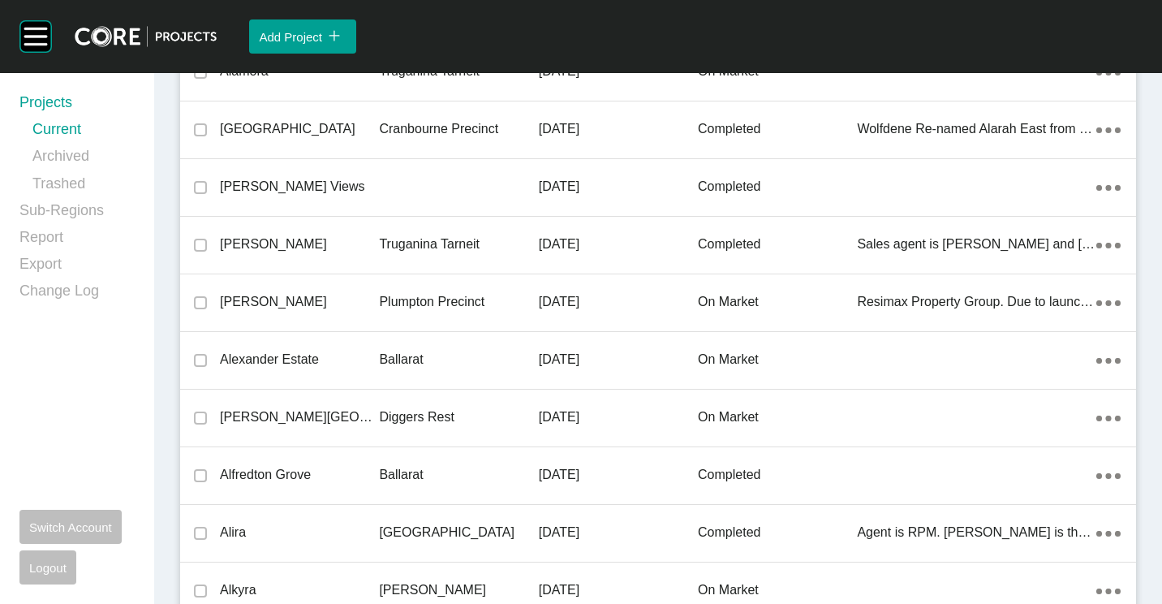
scroll to position [26760, 0]
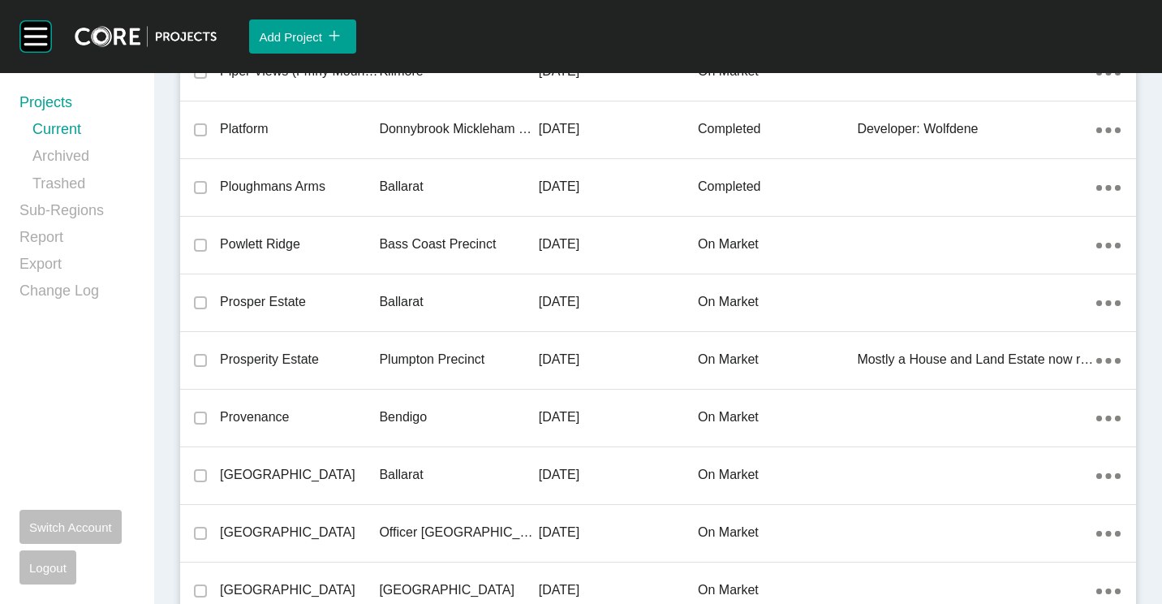
drag, startPoint x: 385, startPoint y: 312, endPoint x: 640, endPoint y: 343, distance: 257.5
click at [385, 312] on div "Ballarat" at bounding box center [458, 302] width 159 height 50
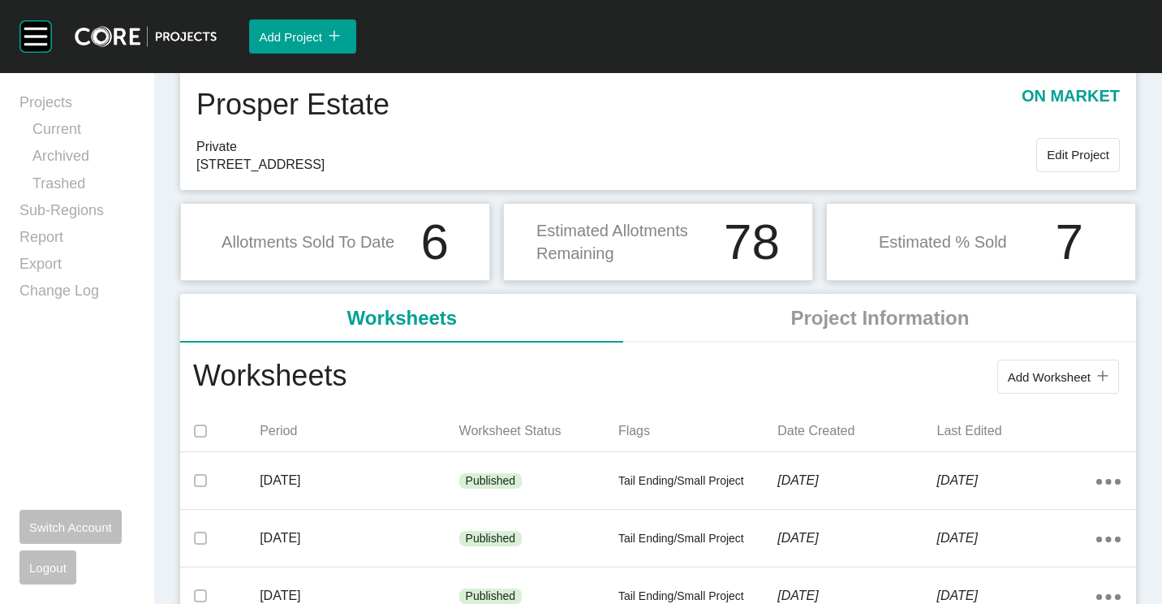
scroll to position [81, 0]
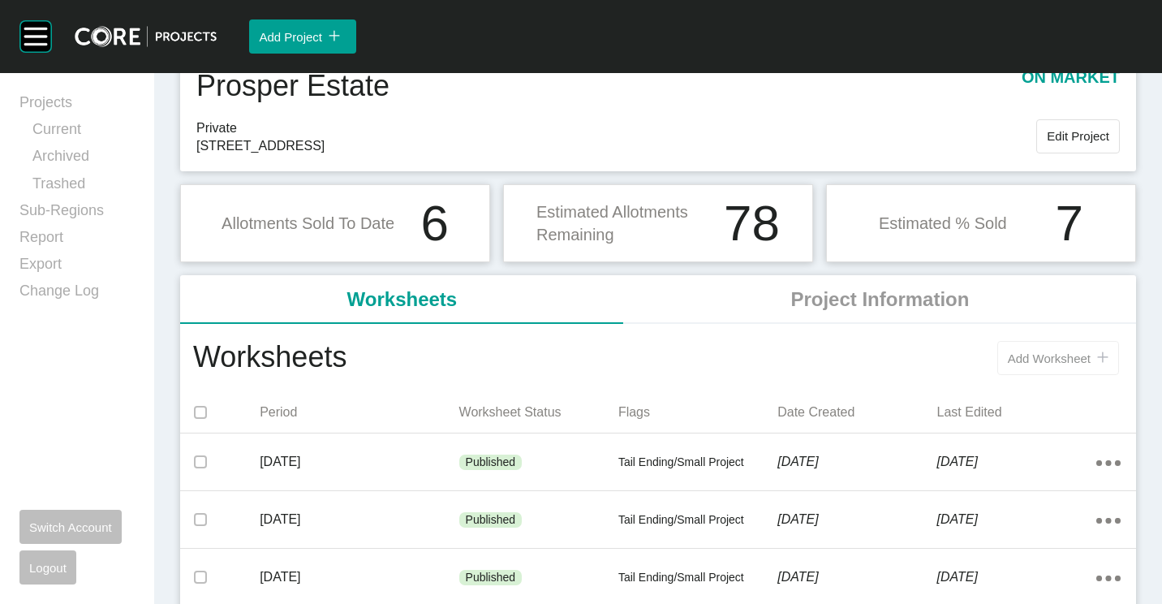
click at [1009, 354] on span "Add Worksheet" at bounding box center [1049, 358] width 83 height 14
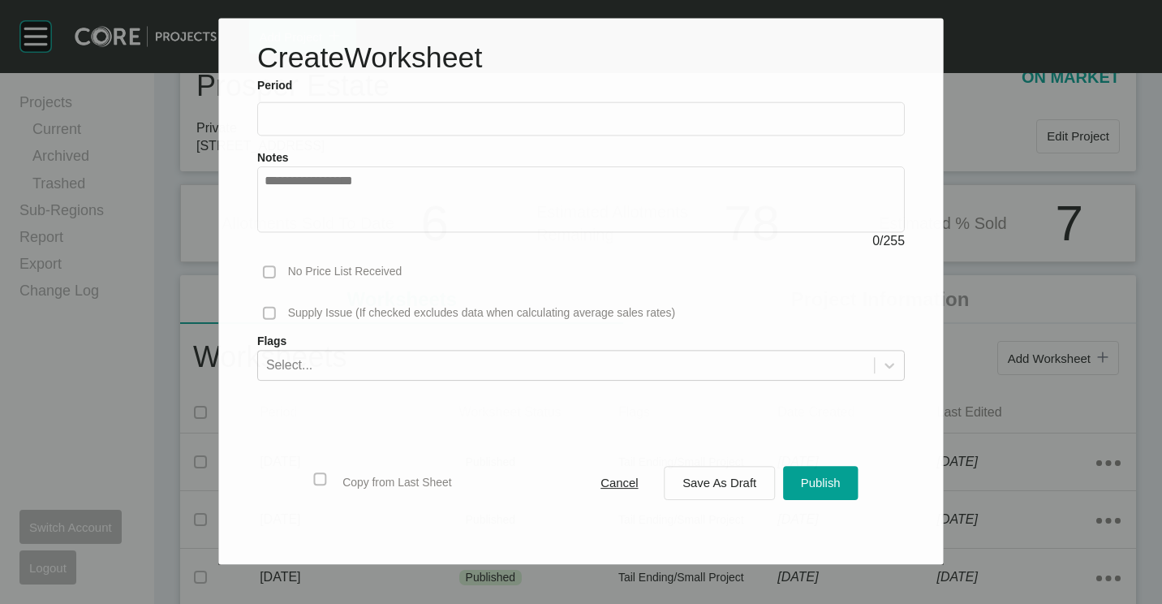
click at [311, 123] on input "text" at bounding box center [581, 119] width 633 height 14
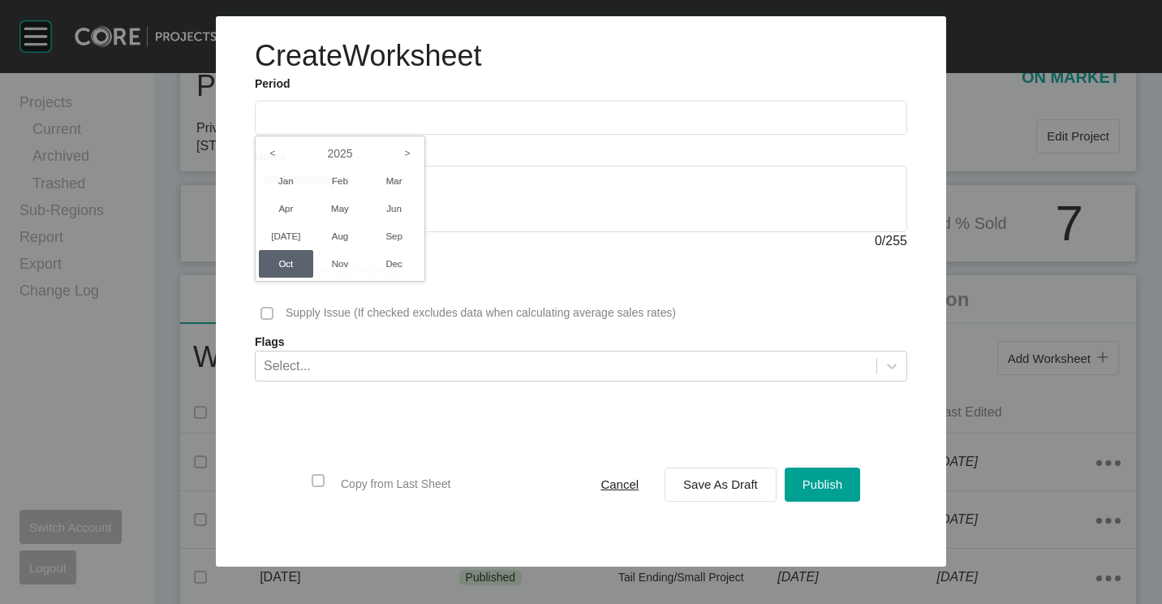
drag, startPoint x: 395, startPoint y: 237, endPoint x: 527, endPoint y: 338, distance: 166.7
click at [397, 237] on li "Sep" at bounding box center [394, 236] width 54 height 28
type input "**********"
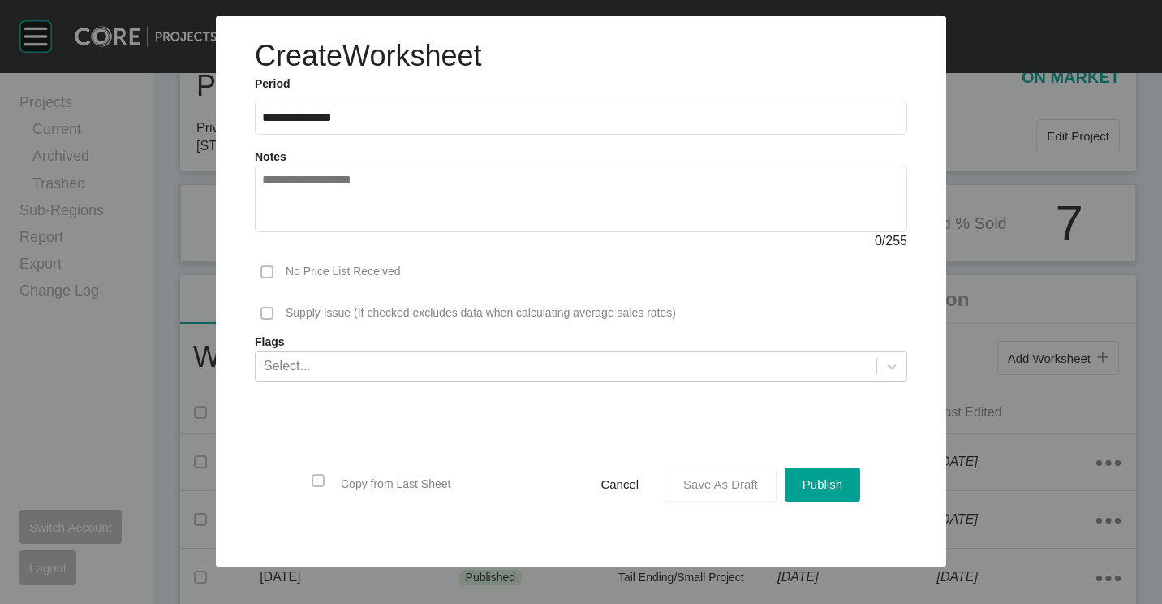
click at [753, 481] on span "Save As Draft" at bounding box center [720, 484] width 75 height 14
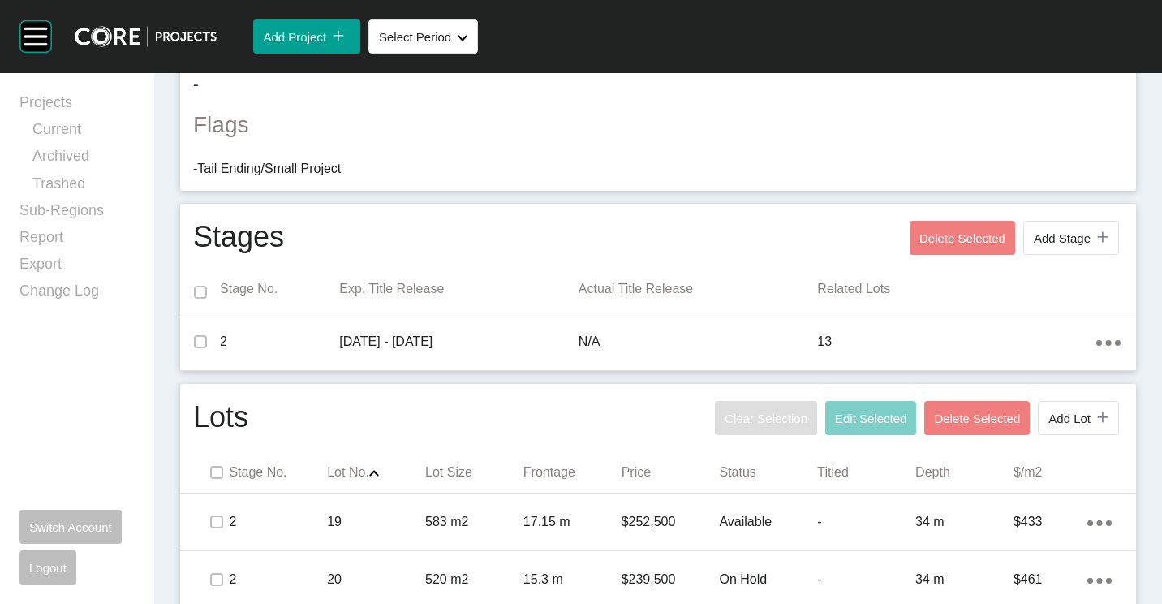
scroll to position [811, 0]
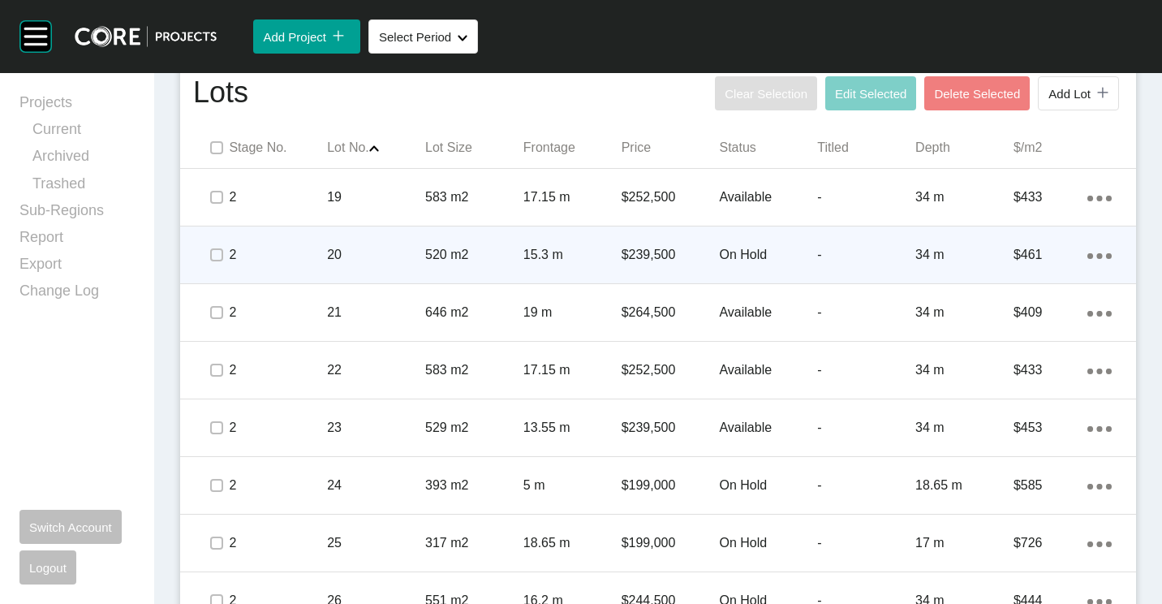
click at [454, 241] on div "520 m2" at bounding box center [474, 255] width 98 height 50
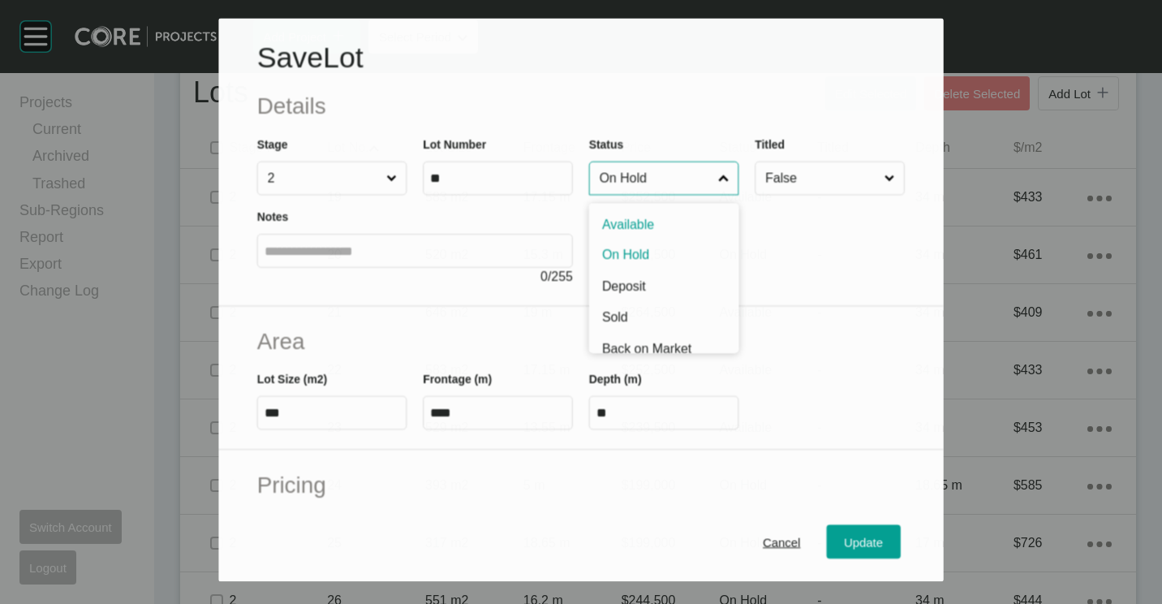
click at [673, 184] on input "On Hold" at bounding box center [655, 178] width 118 height 32
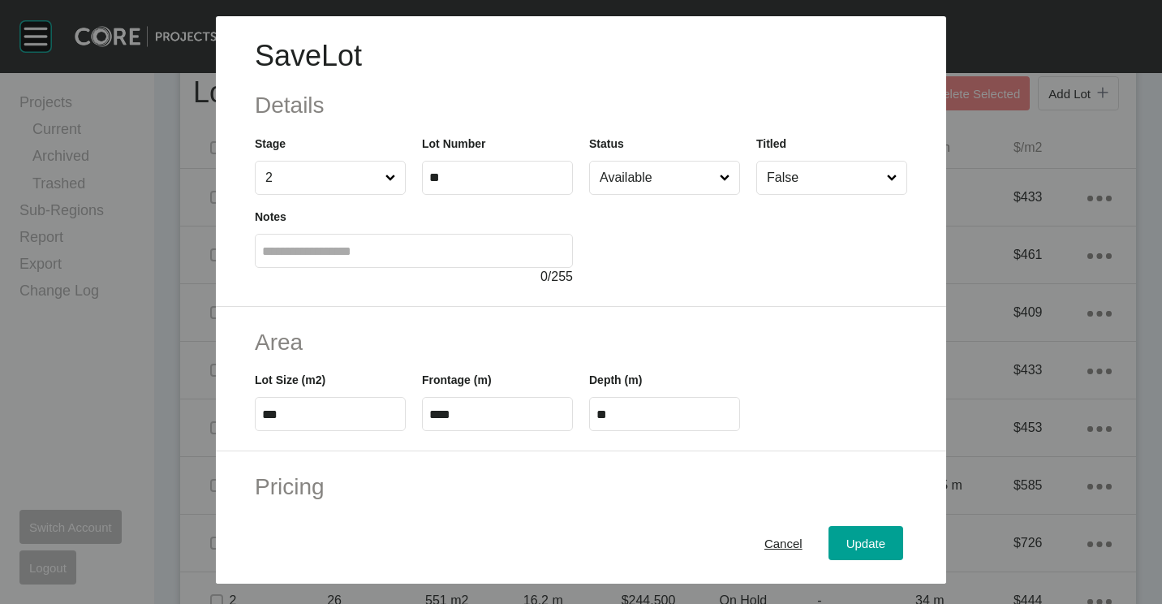
drag, startPoint x: 852, startPoint y: 528, endPoint x: 792, endPoint y: 460, distance: 90.8
click at [853, 528] on button "Update" at bounding box center [865, 543] width 75 height 34
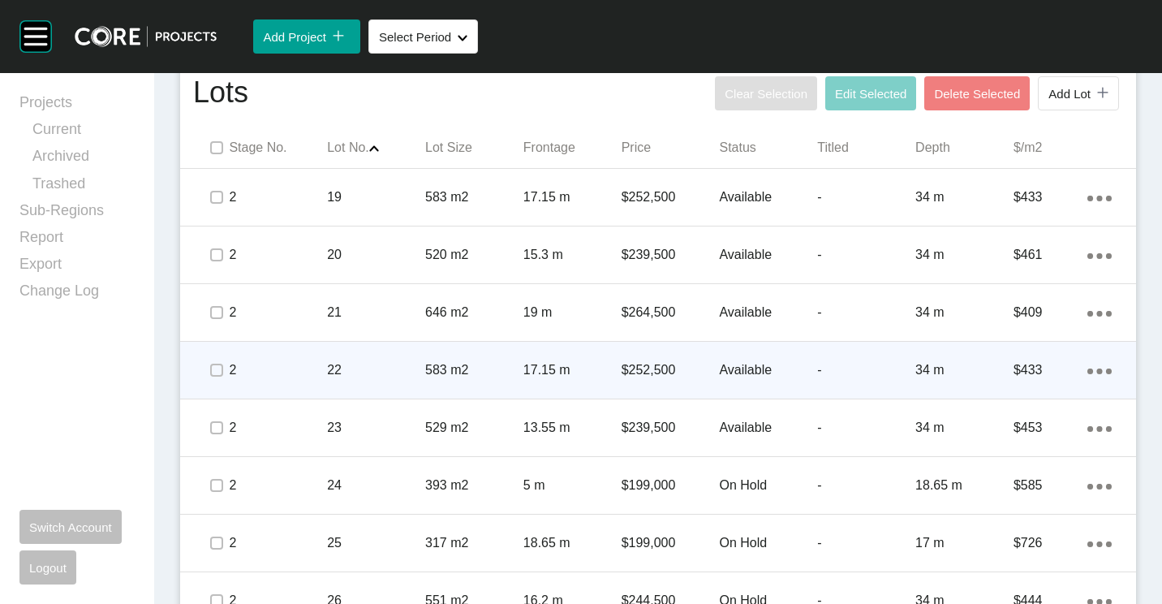
click at [548, 365] on p "17.15 m" at bounding box center [572, 370] width 98 height 18
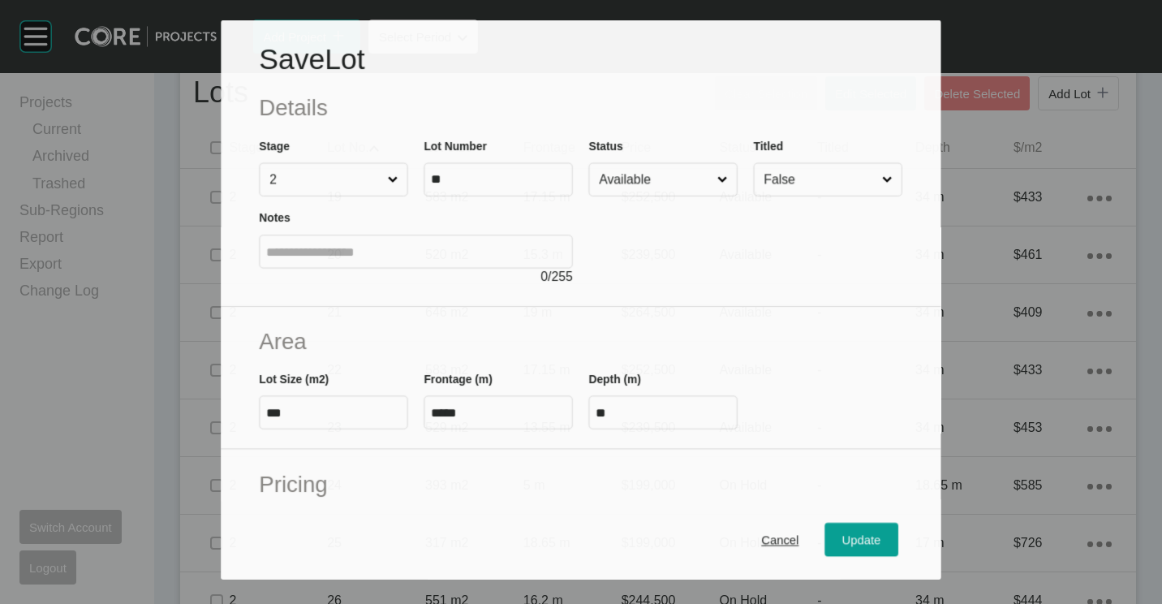
click at [660, 194] on label "Available" at bounding box center [663, 178] width 148 height 33
click at [660, 194] on input "Available" at bounding box center [655, 179] width 118 height 32
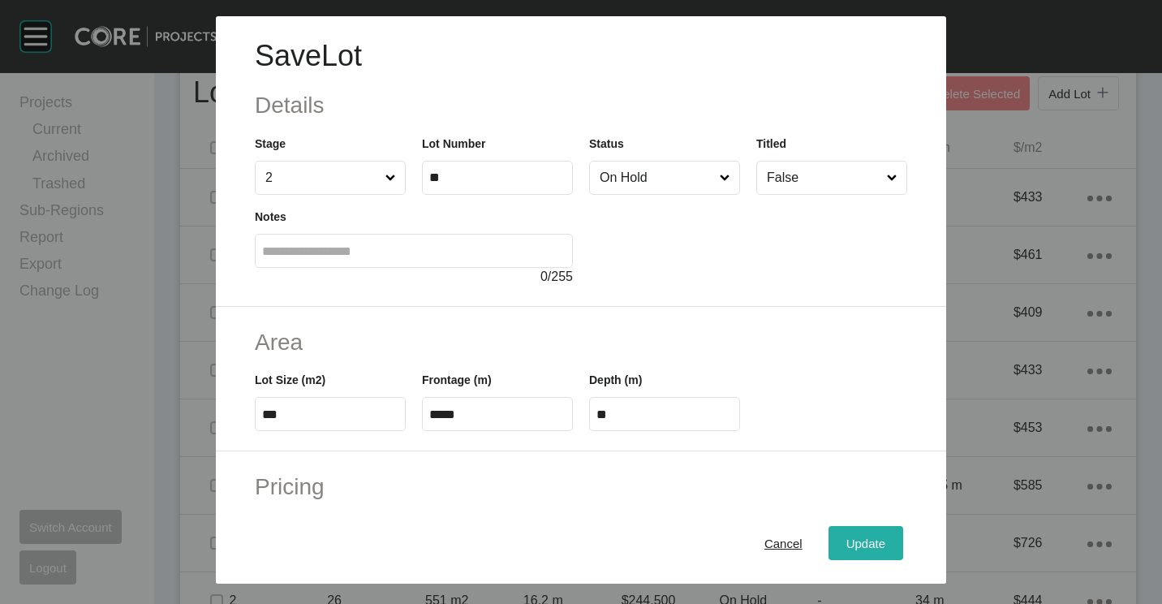
click at [846, 542] on span "Update" at bounding box center [865, 543] width 39 height 14
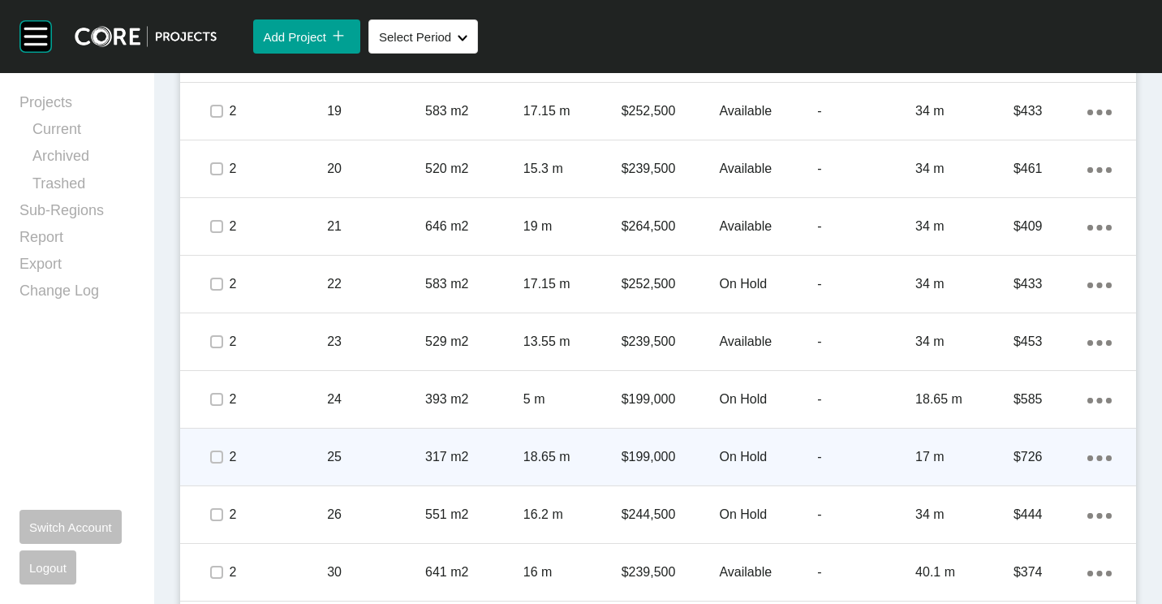
scroll to position [974, 0]
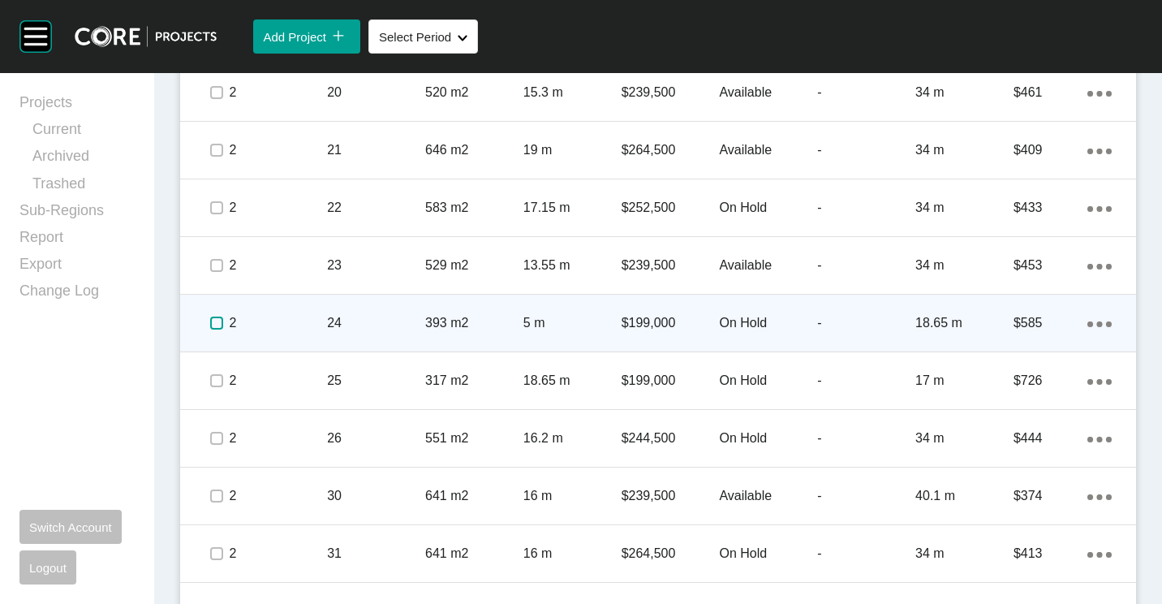
click at [216, 324] on label at bounding box center [216, 322] width 13 height 13
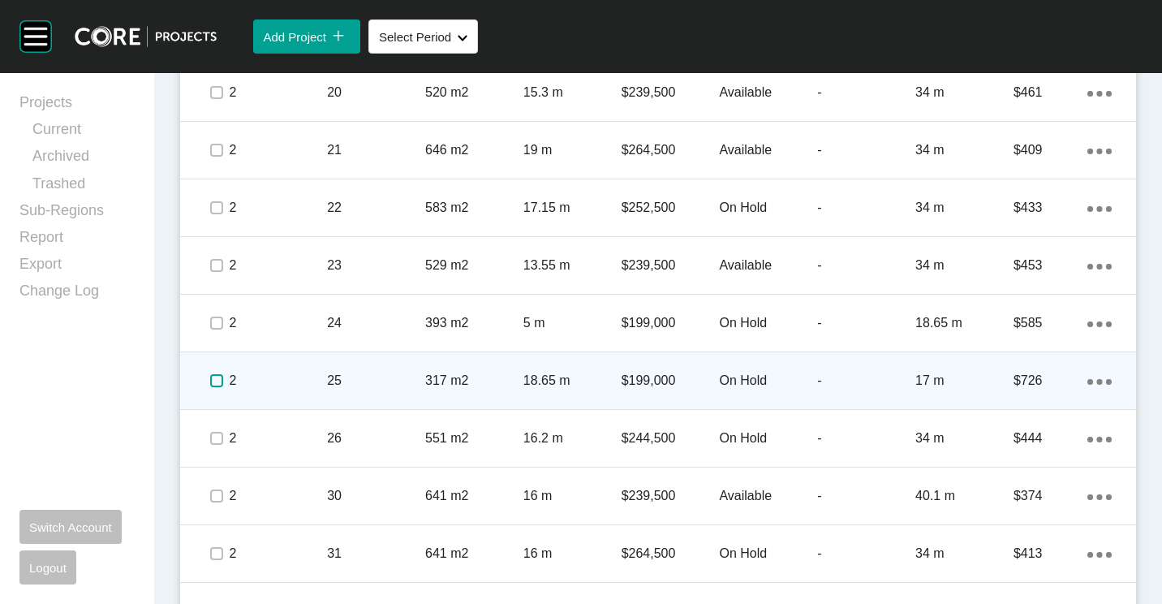
click at [217, 379] on label at bounding box center [216, 380] width 13 height 13
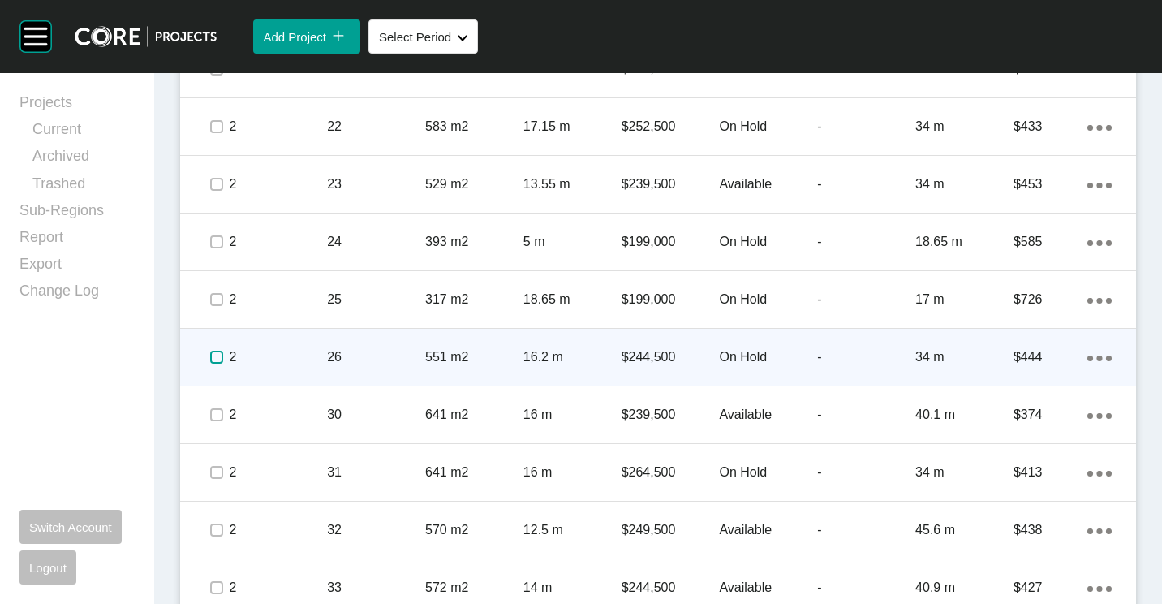
click at [214, 357] on label at bounding box center [216, 357] width 13 height 13
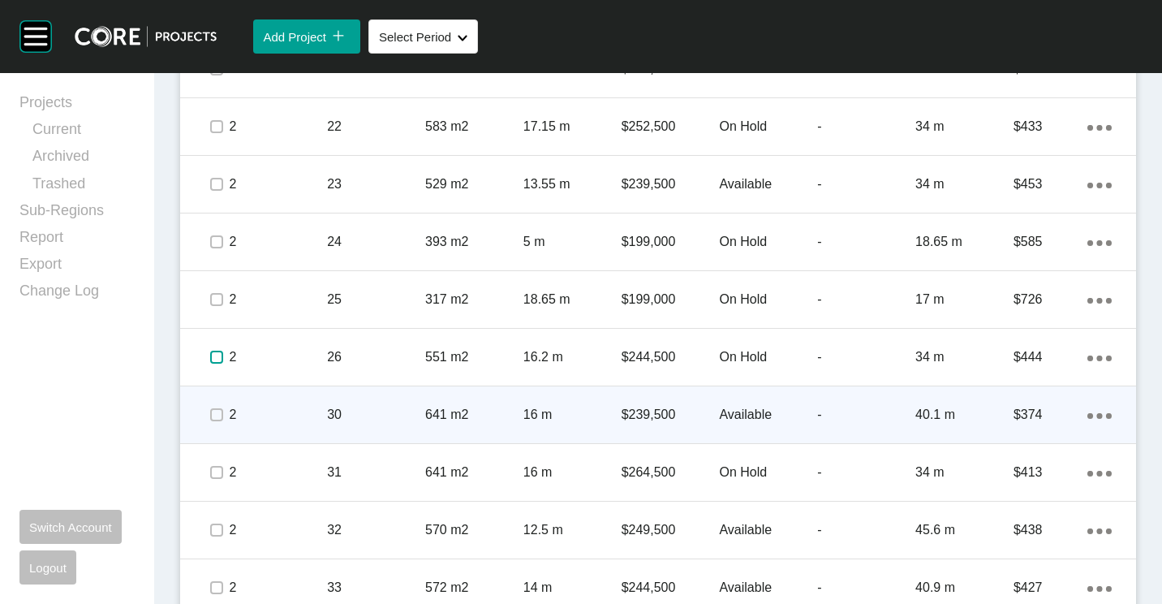
scroll to position [1132, 0]
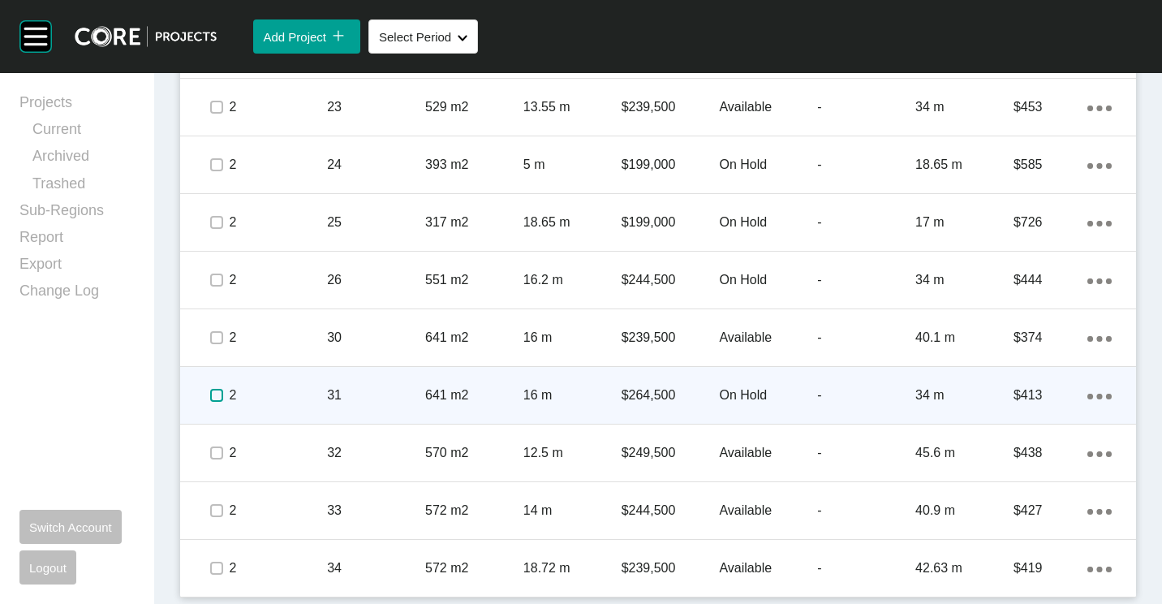
click at [217, 395] on label at bounding box center [216, 395] width 13 height 13
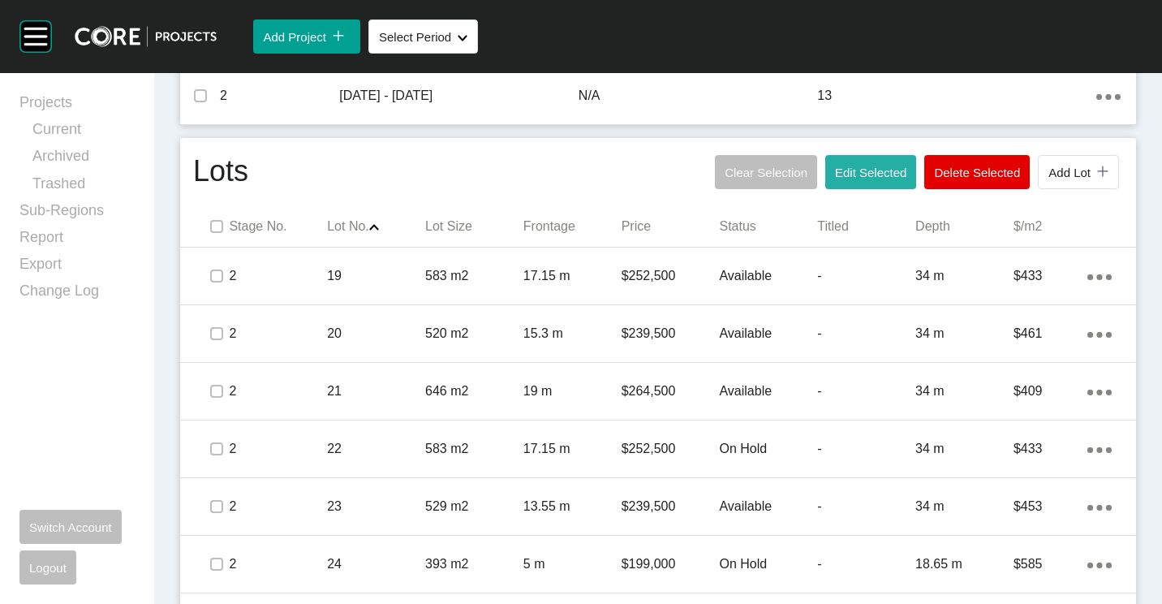
scroll to position [645, 0]
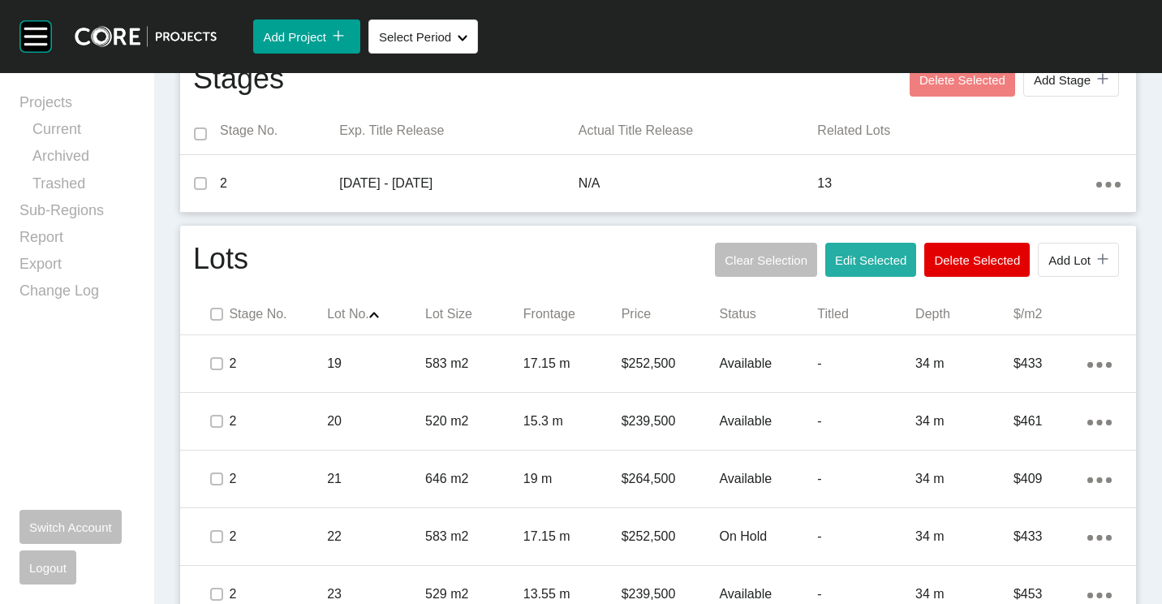
click at [886, 261] on span "Edit Selected" at bounding box center [870, 260] width 71 height 14
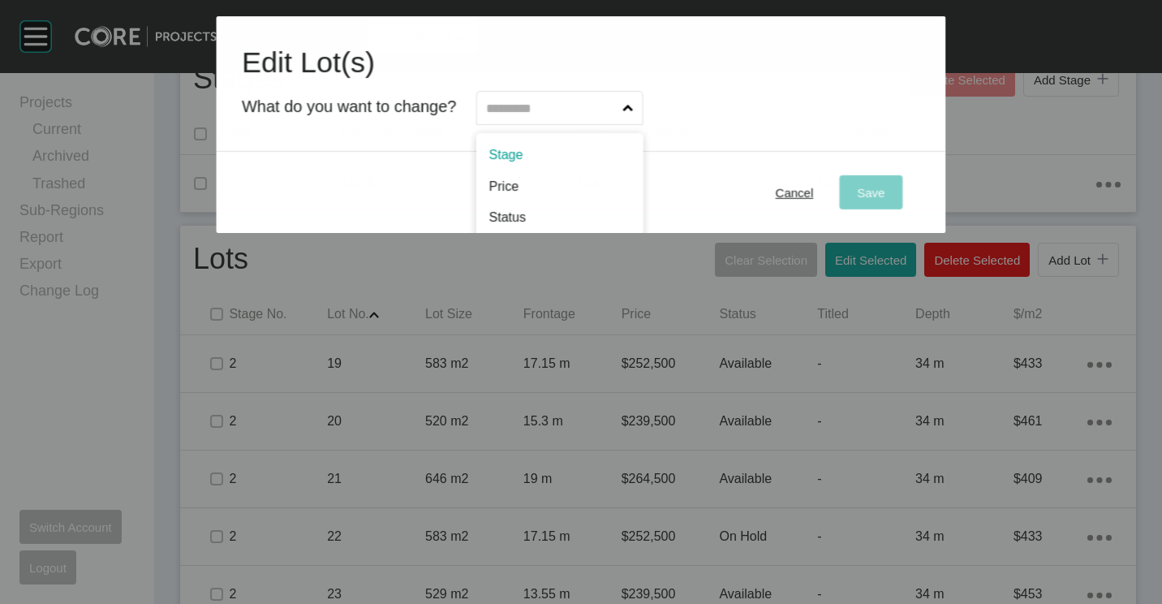
click at [592, 112] on input "text" at bounding box center [552, 108] width 136 height 32
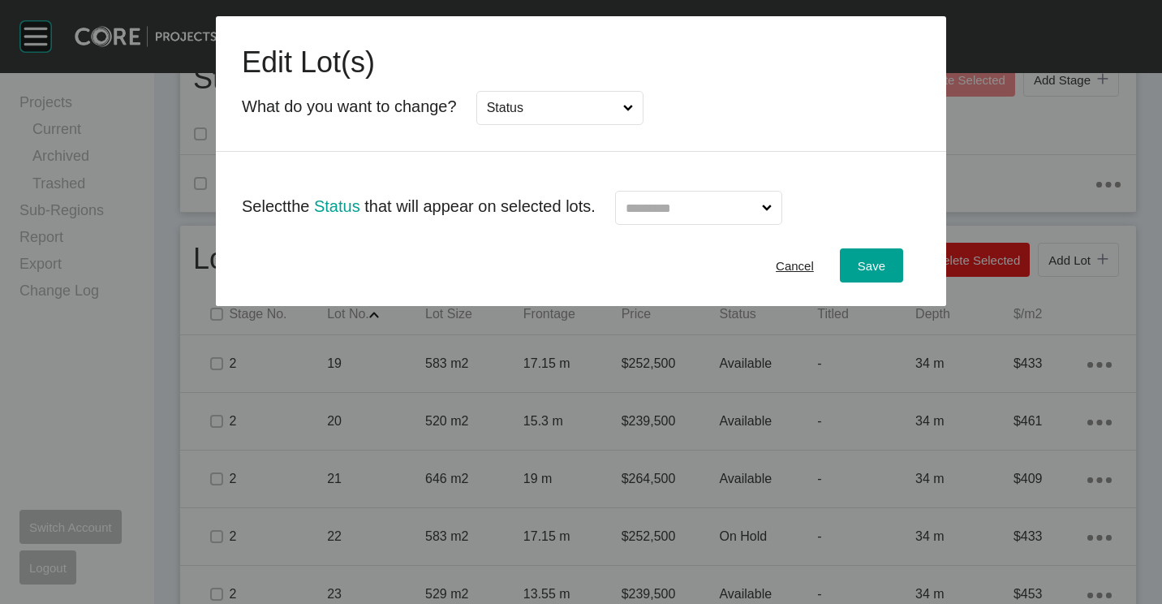
drag, startPoint x: 519, startPoint y: 216, endPoint x: 751, endPoint y: 209, distance: 231.3
click at [756, 209] on input "text" at bounding box center [690, 207] width 136 height 32
click at [887, 257] on div "Save" at bounding box center [872, 266] width 36 height 22
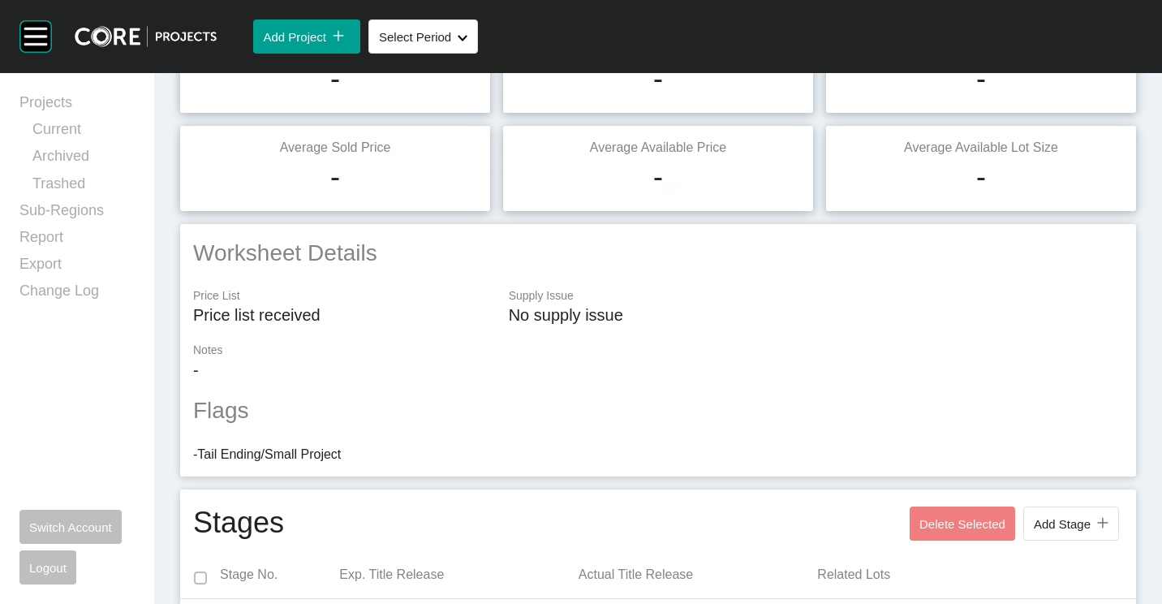
scroll to position [0, 0]
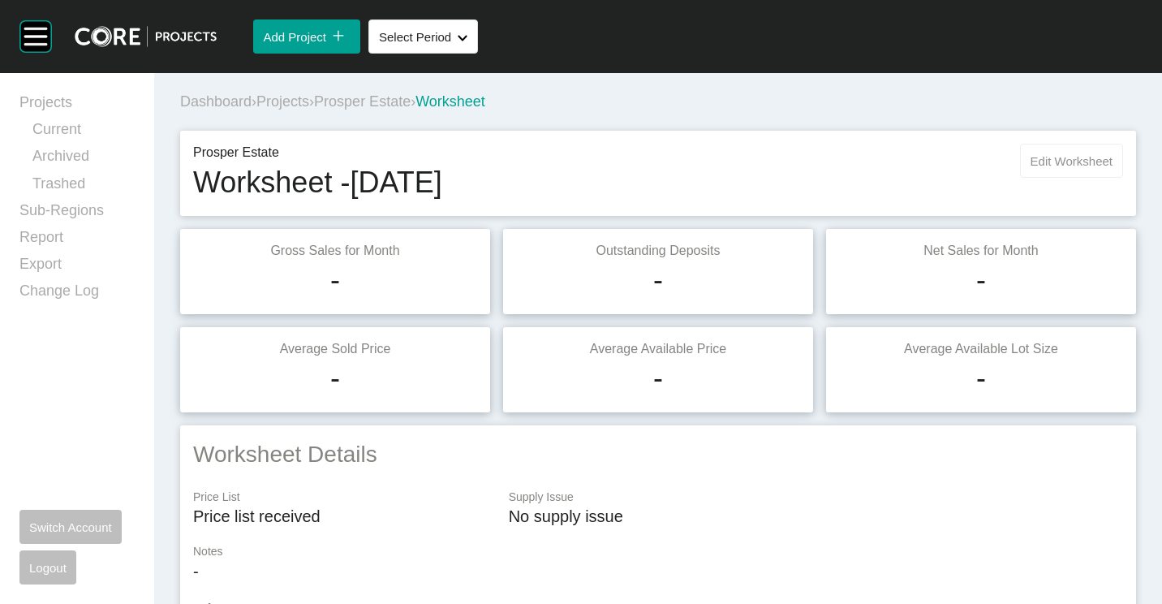
click at [1069, 157] on span "Edit Worksheet" at bounding box center [1071, 161] width 82 height 14
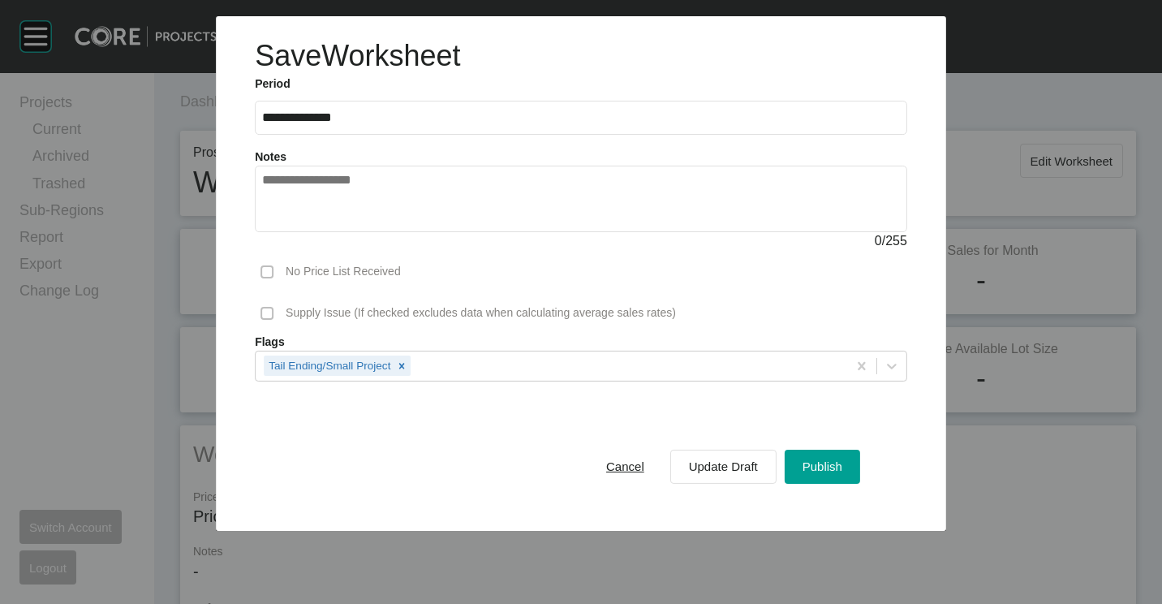
drag, startPoint x: 828, startPoint y: 467, endPoint x: 552, endPoint y: 203, distance: 381.6
click at [824, 465] on span "Publish" at bounding box center [822, 466] width 40 height 14
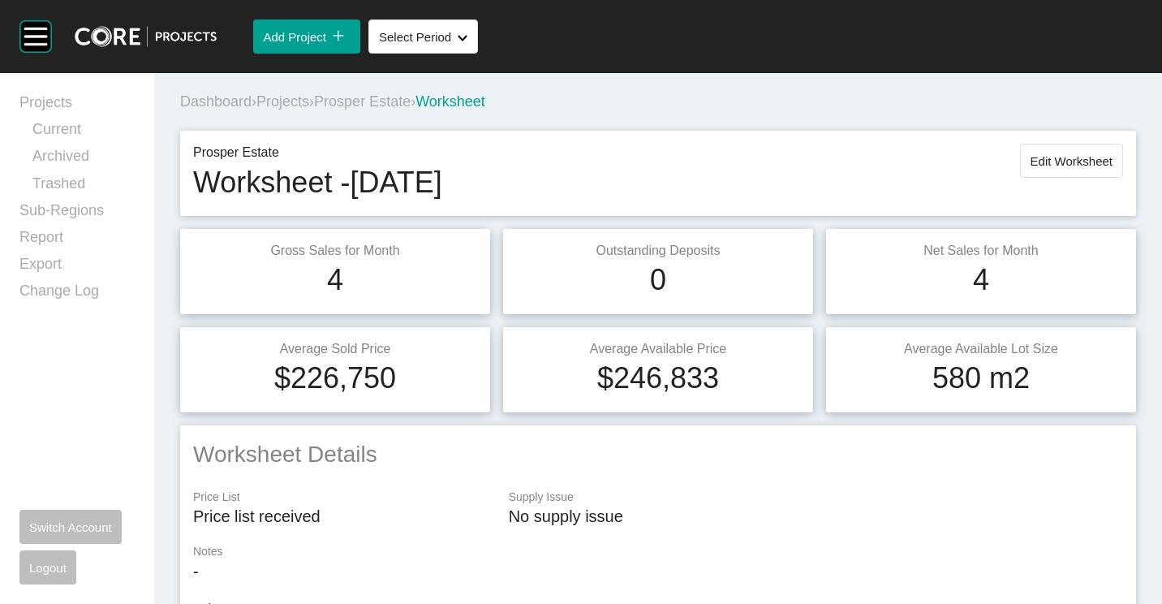
click at [293, 97] on span "Projects" at bounding box center [282, 101] width 53 height 16
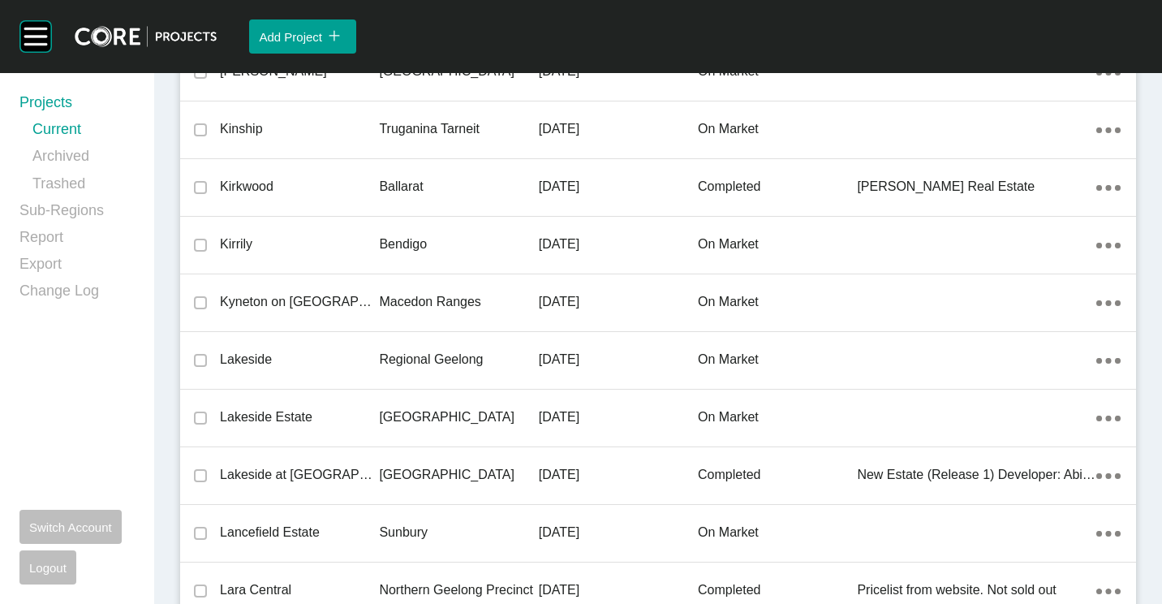
scroll to position [28027, 0]
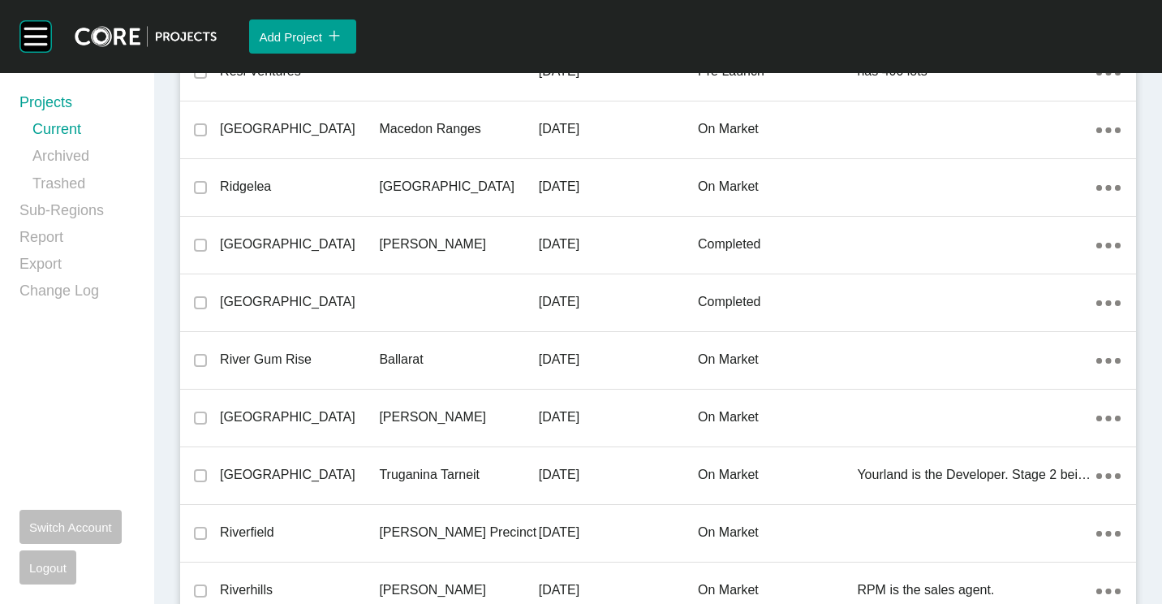
drag, startPoint x: 380, startPoint y: 369, endPoint x: 1143, endPoint y: 364, distance: 763.5
click at [380, 369] on div "Ballarat" at bounding box center [458, 359] width 159 height 50
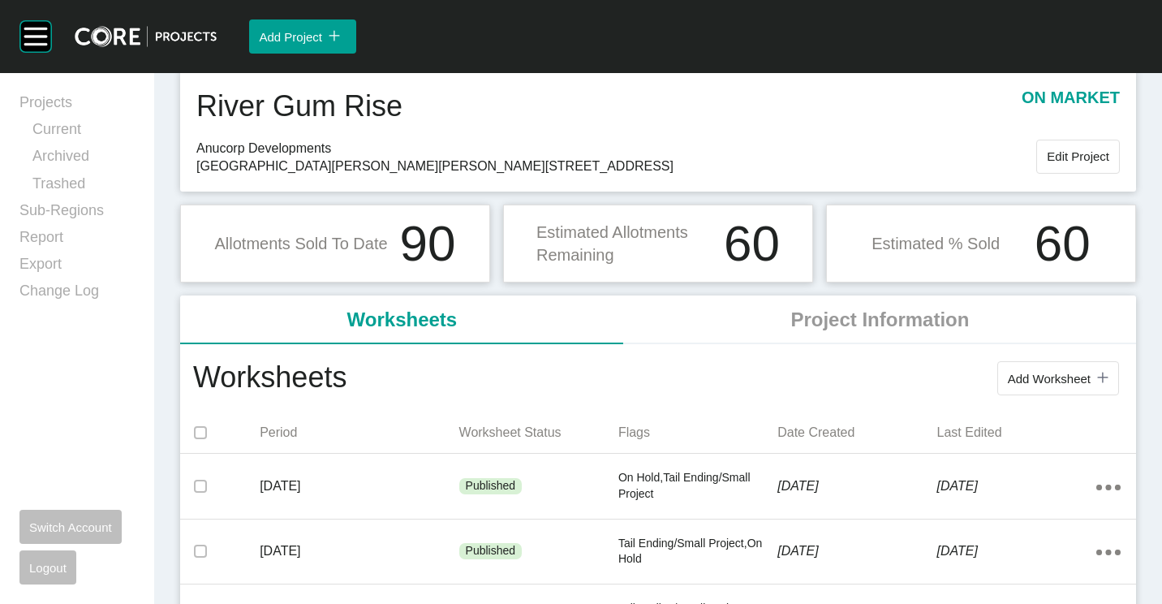
scroll to position [81, 0]
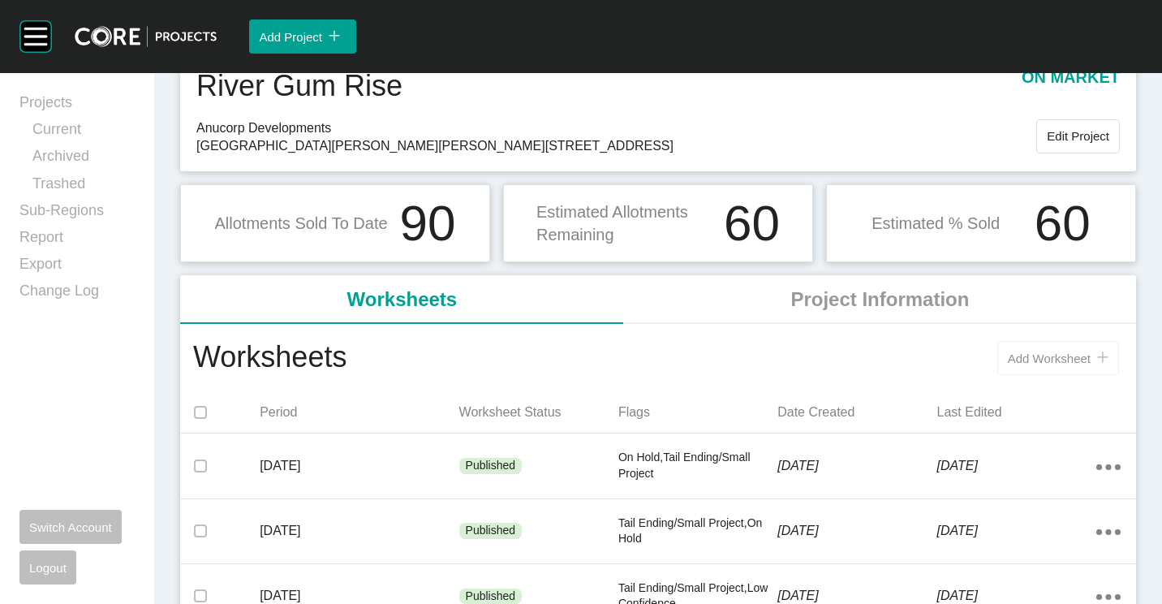
click at [1068, 344] on button "Add Worksheet icon/tick copy 11 Created with Sketch." at bounding box center [1058, 358] width 122 height 34
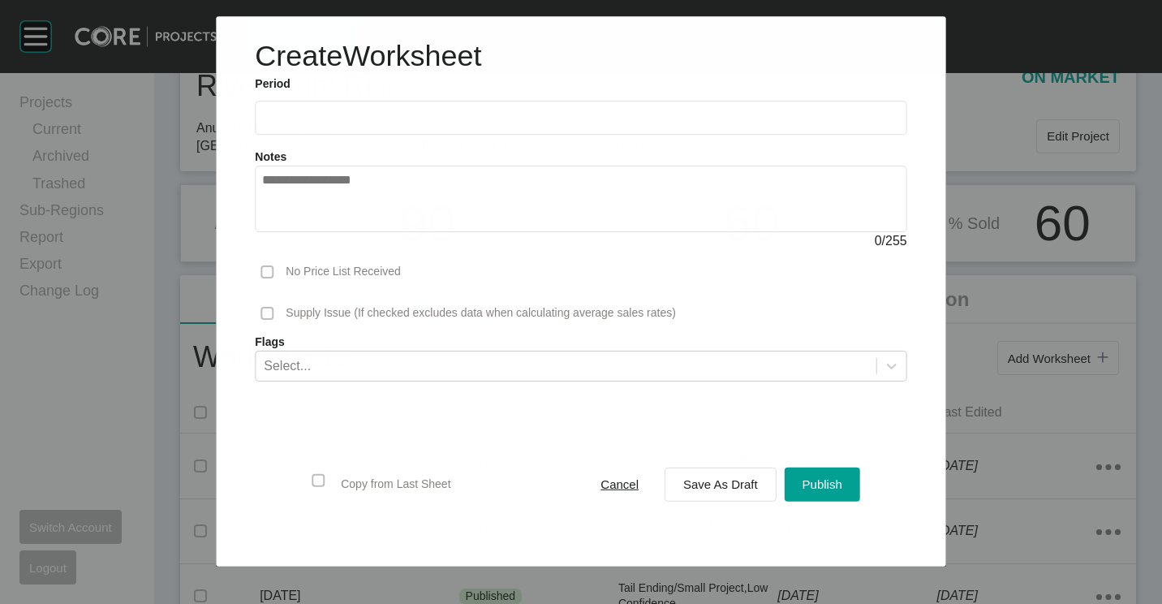
click at [308, 124] on input "text" at bounding box center [580, 118] width 637 height 14
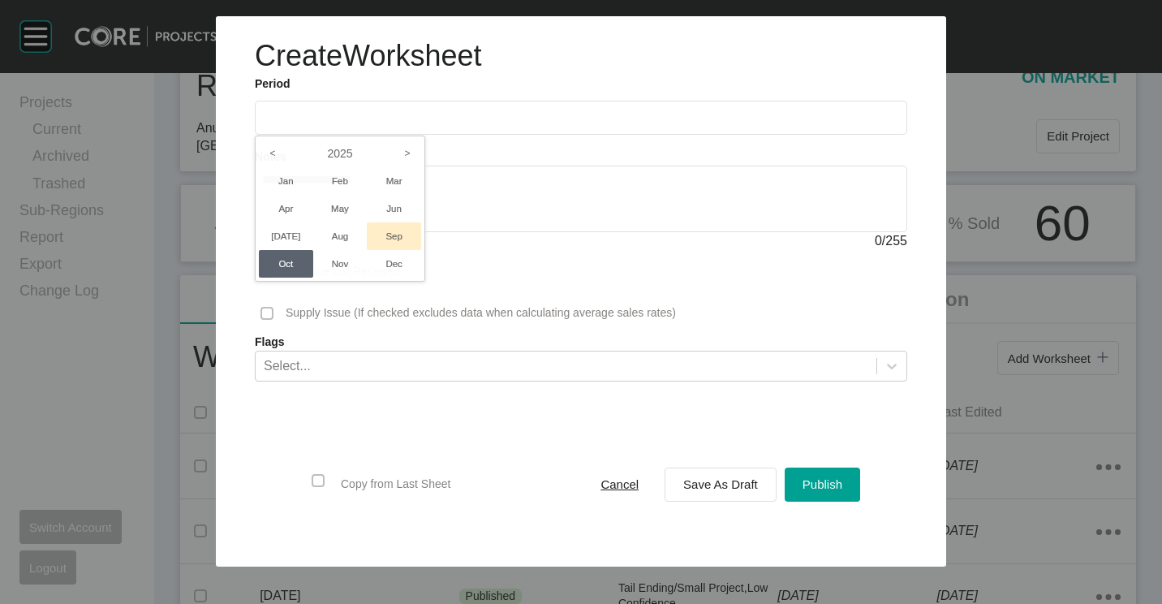
click at [404, 242] on li "Sep" at bounding box center [394, 236] width 54 height 28
type input "**********"
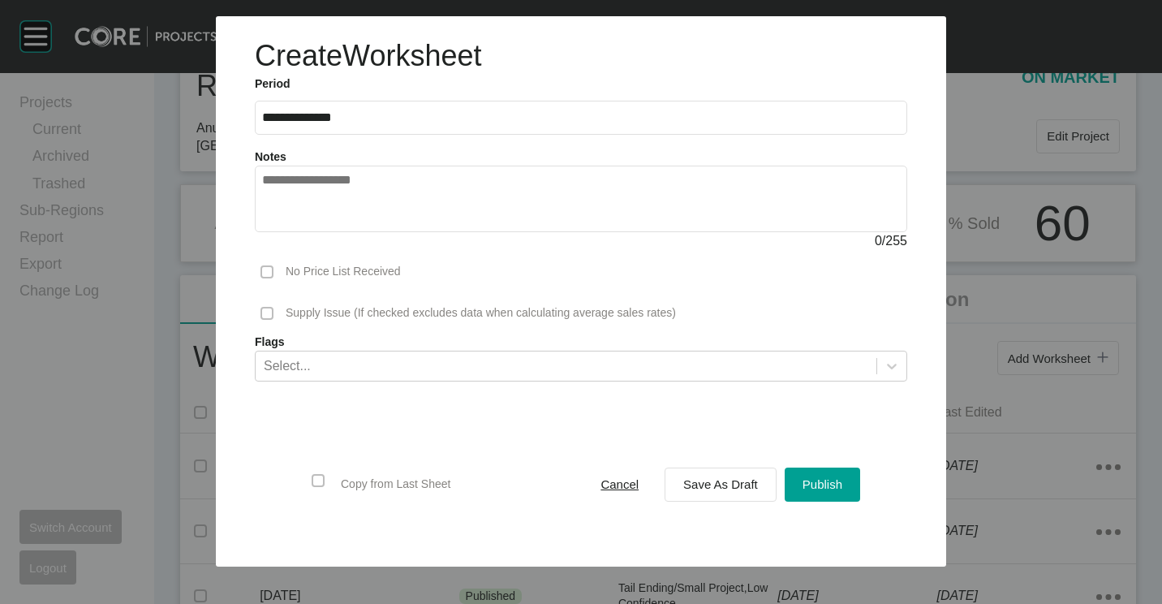
drag, startPoint x: 413, startPoint y: 371, endPoint x: 402, endPoint y: 381, distance: 14.9
click at [413, 372] on div "Select..." at bounding box center [566, 365] width 621 height 28
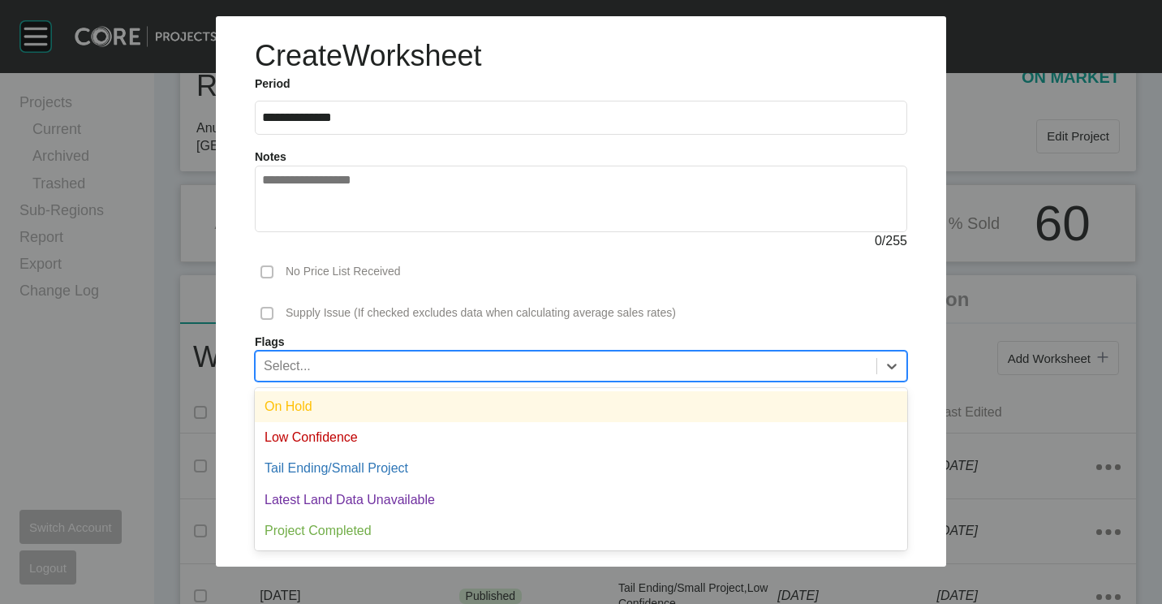
drag, startPoint x: 347, startPoint y: 409, endPoint x: 454, endPoint y: 437, distance: 110.0
click at [348, 409] on div "On Hold" at bounding box center [581, 406] width 652 height 31
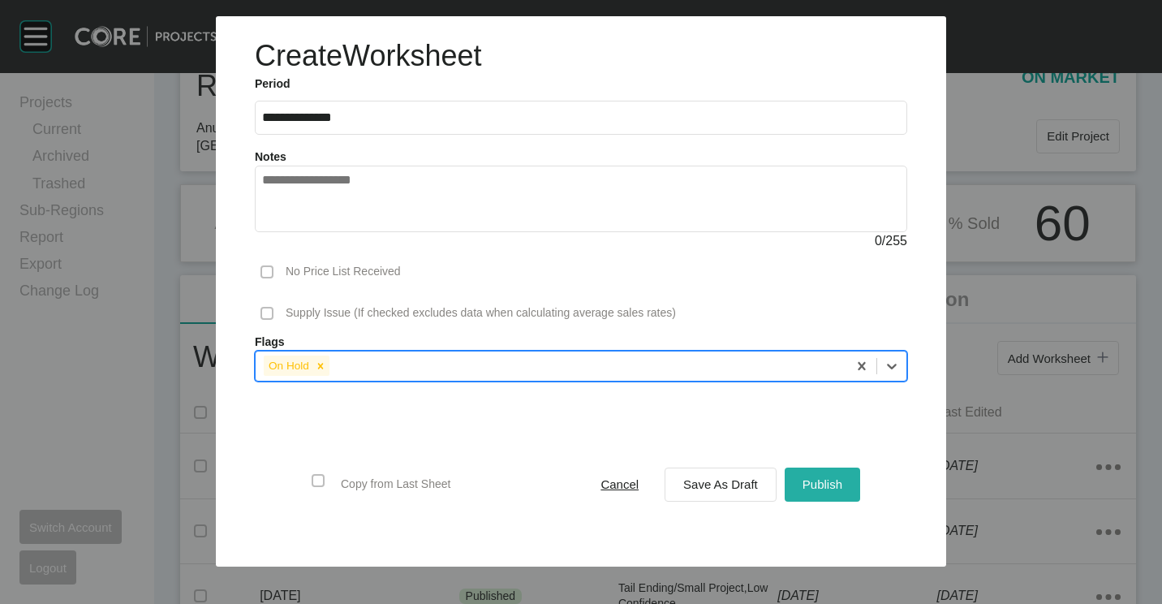
click at [837, 485] on span "Publish" at bounding box center [822, 484] width 40 height 14
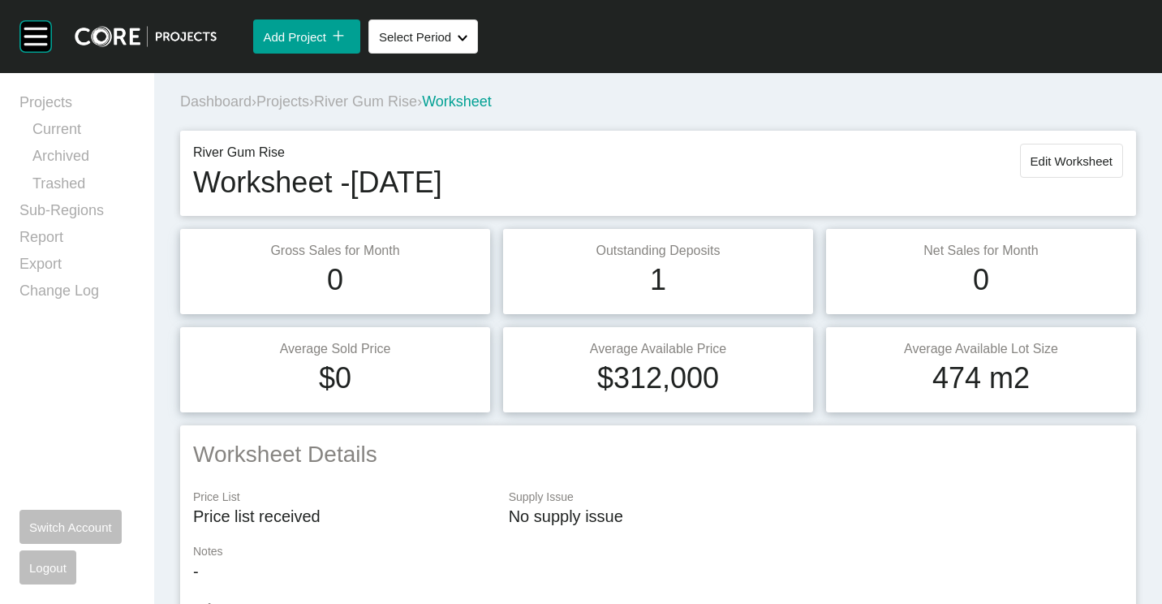
click at [287, 101] on span "Projects" at bounding box center [282, 101] width 53 height 16
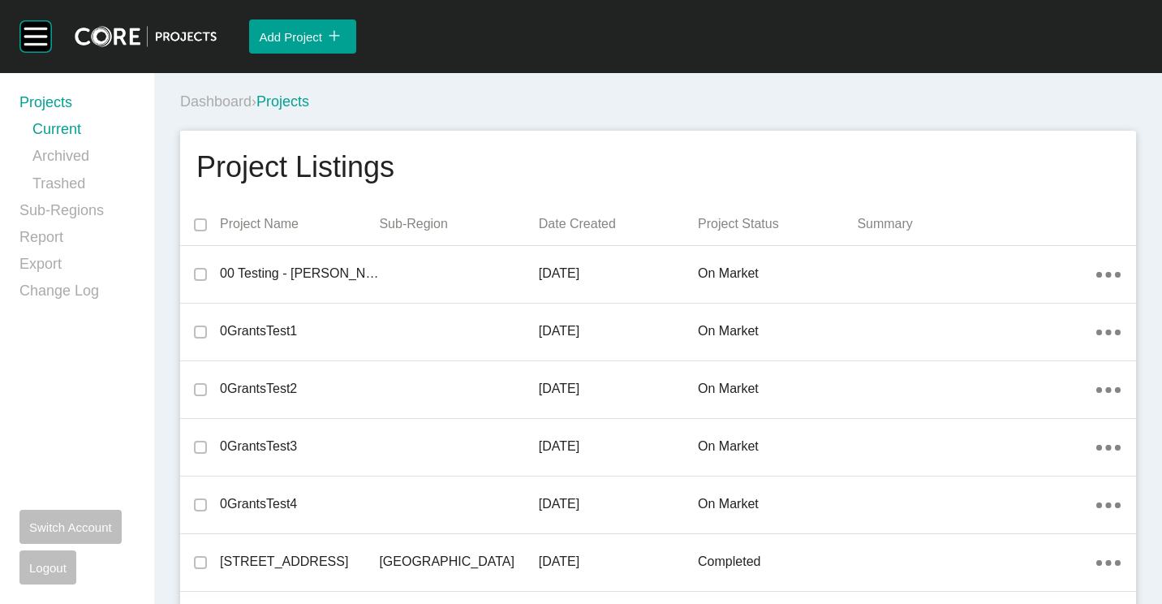
scroll to position [836, 0]
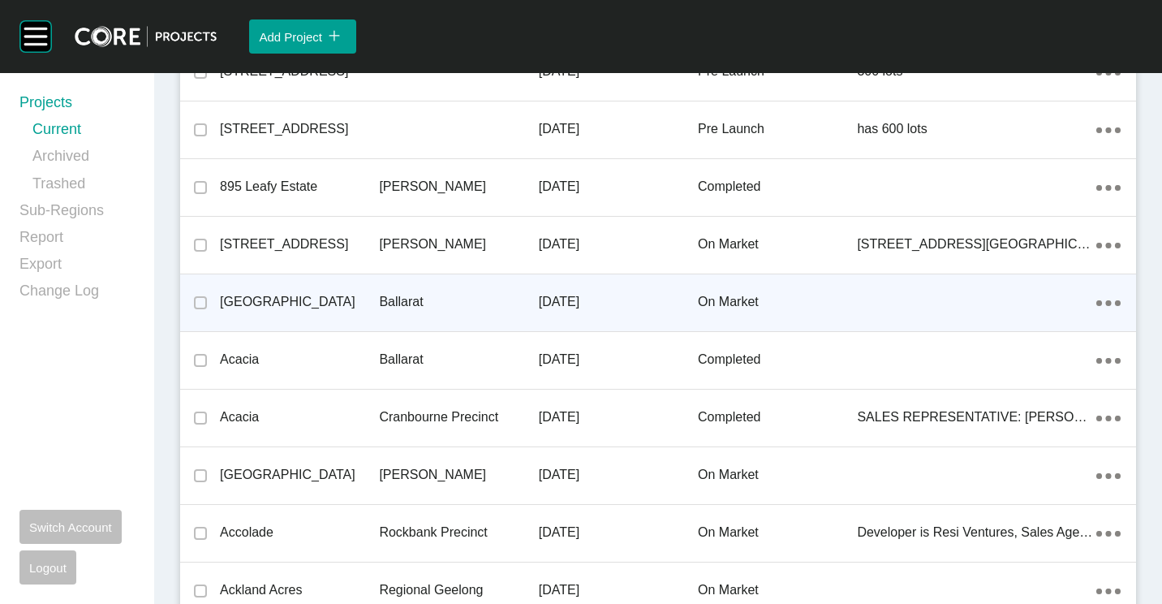
click at [480, 299] on p "Ballarat" at bounding box center [458, 302] width 159 height 18
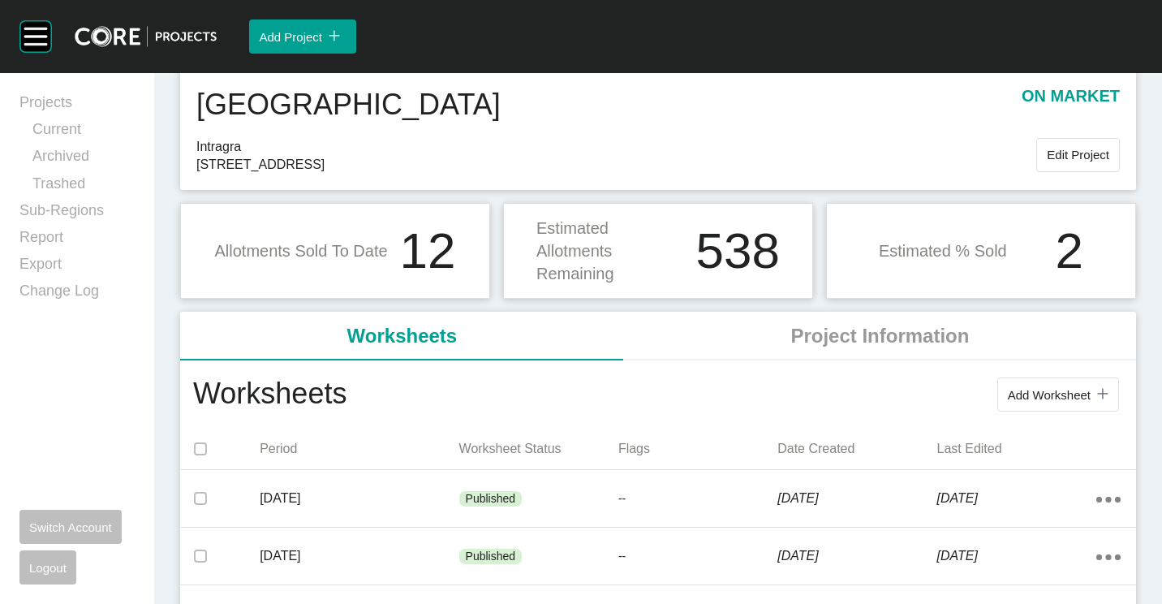
scroll to position [81, 0]
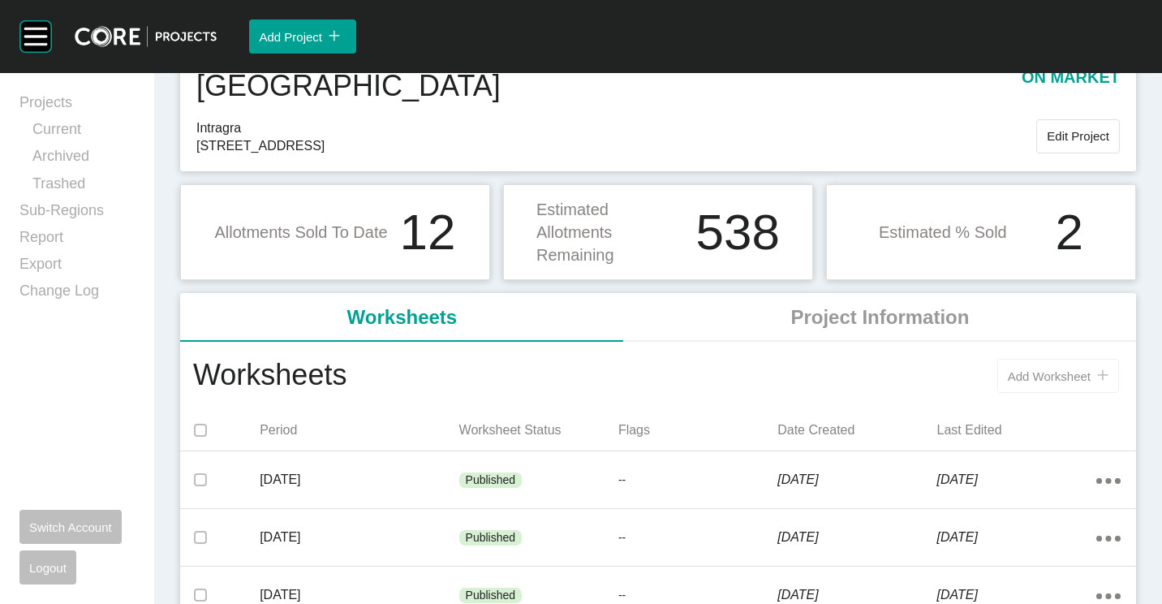
click at [1055, 381] on span "Add Worksheet" at bounding box center [1049, 376] width 83 height 14
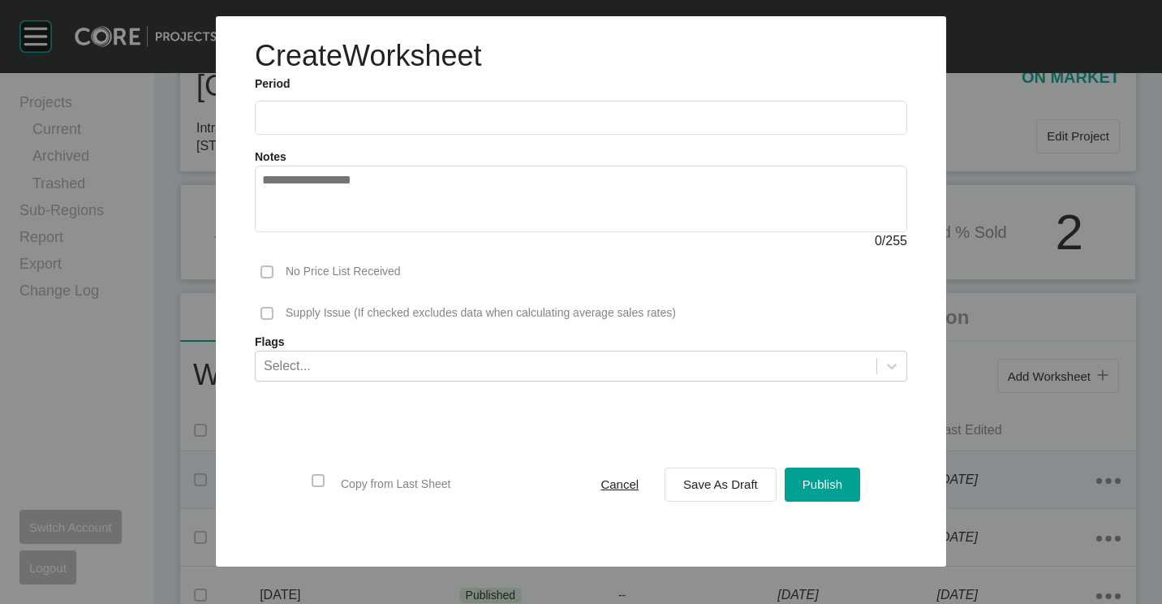
drag, startPoint x: 634, startPoint y: 488, endPoint x: 622, endPoint y: 456, distance: 33.6
click at [635, 488] on span "Cancel" at bounding box center [619, 484] width 38 height 14
